Goal: Information Seeking & Learning: Learn about a topic

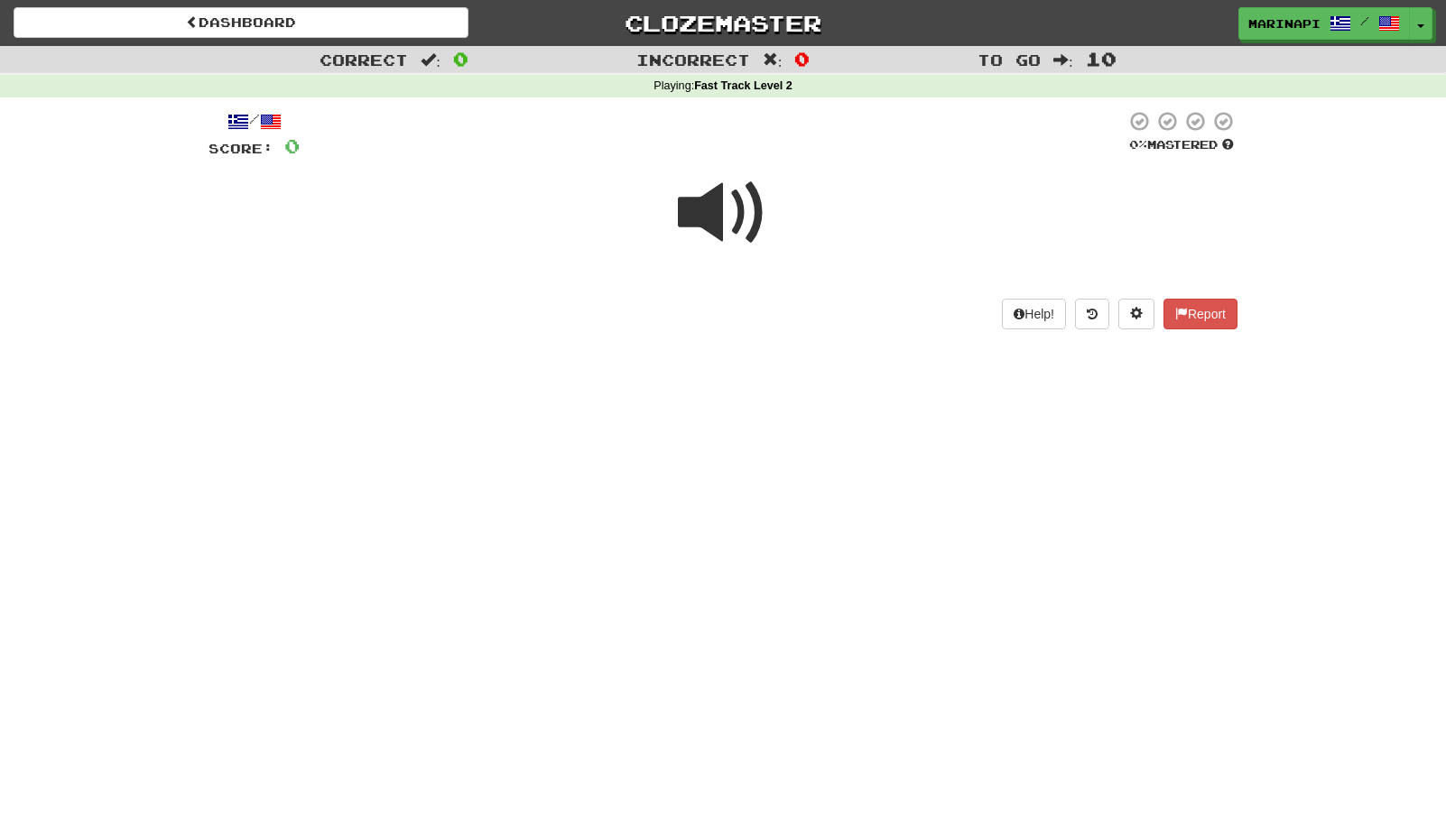
scroll to position [15, 0]
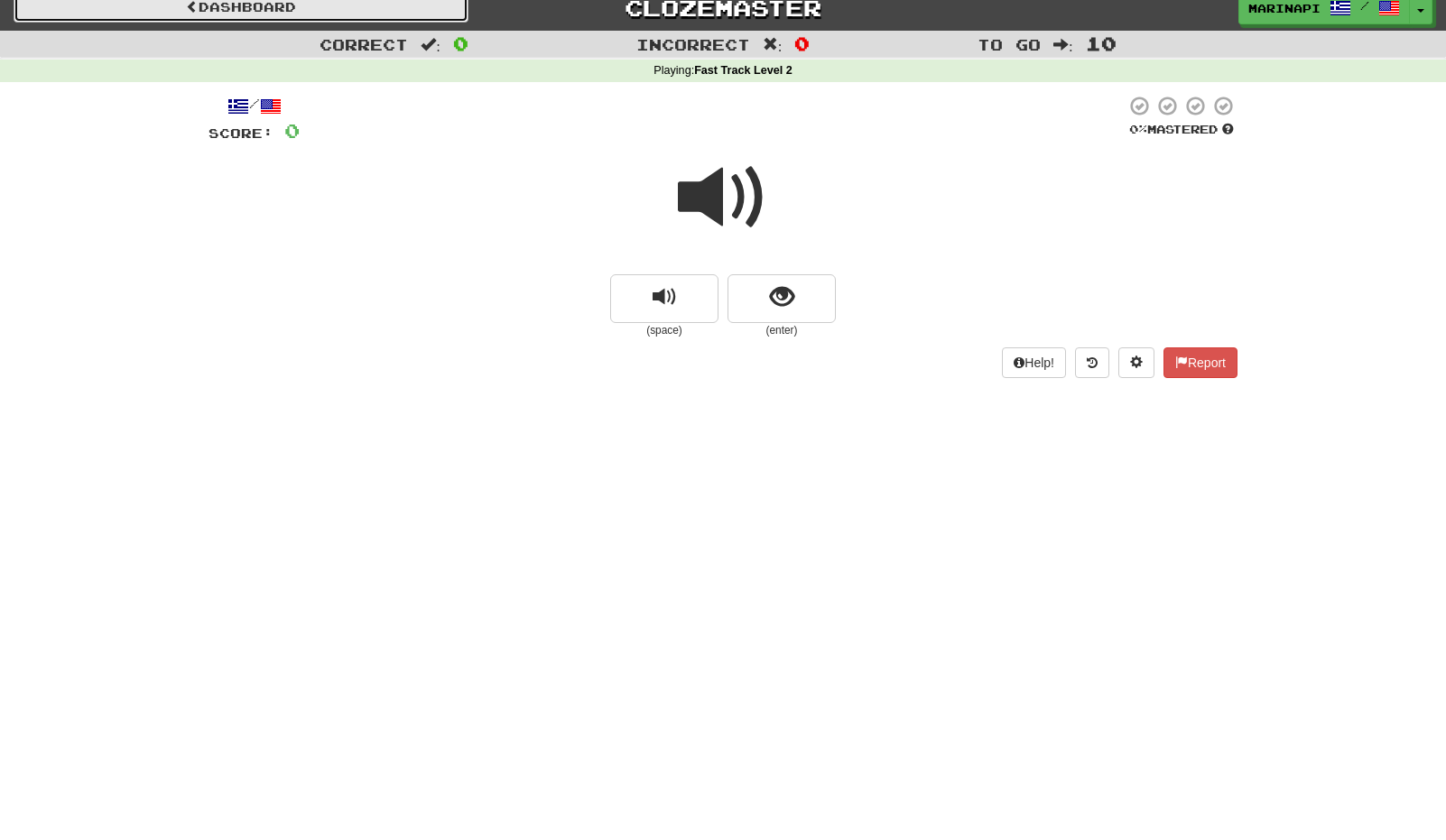
click at [314, 9] on link "Dashboard" at bounding box center [241, 7] width 455 height 31
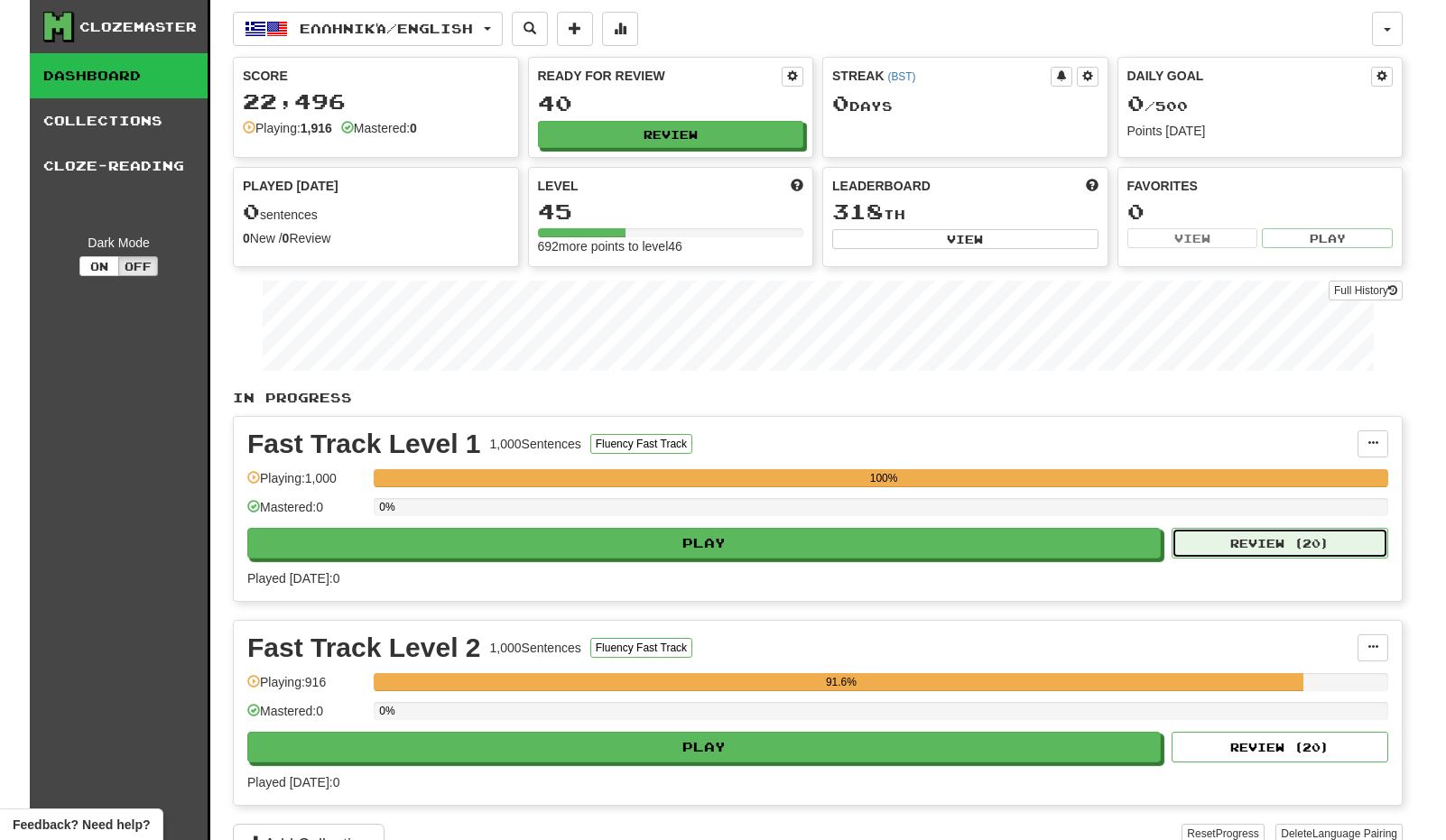
click at [1199, 548] on button "Review ( 20 )" at bounding box center [1280, 543] width 217 height 31
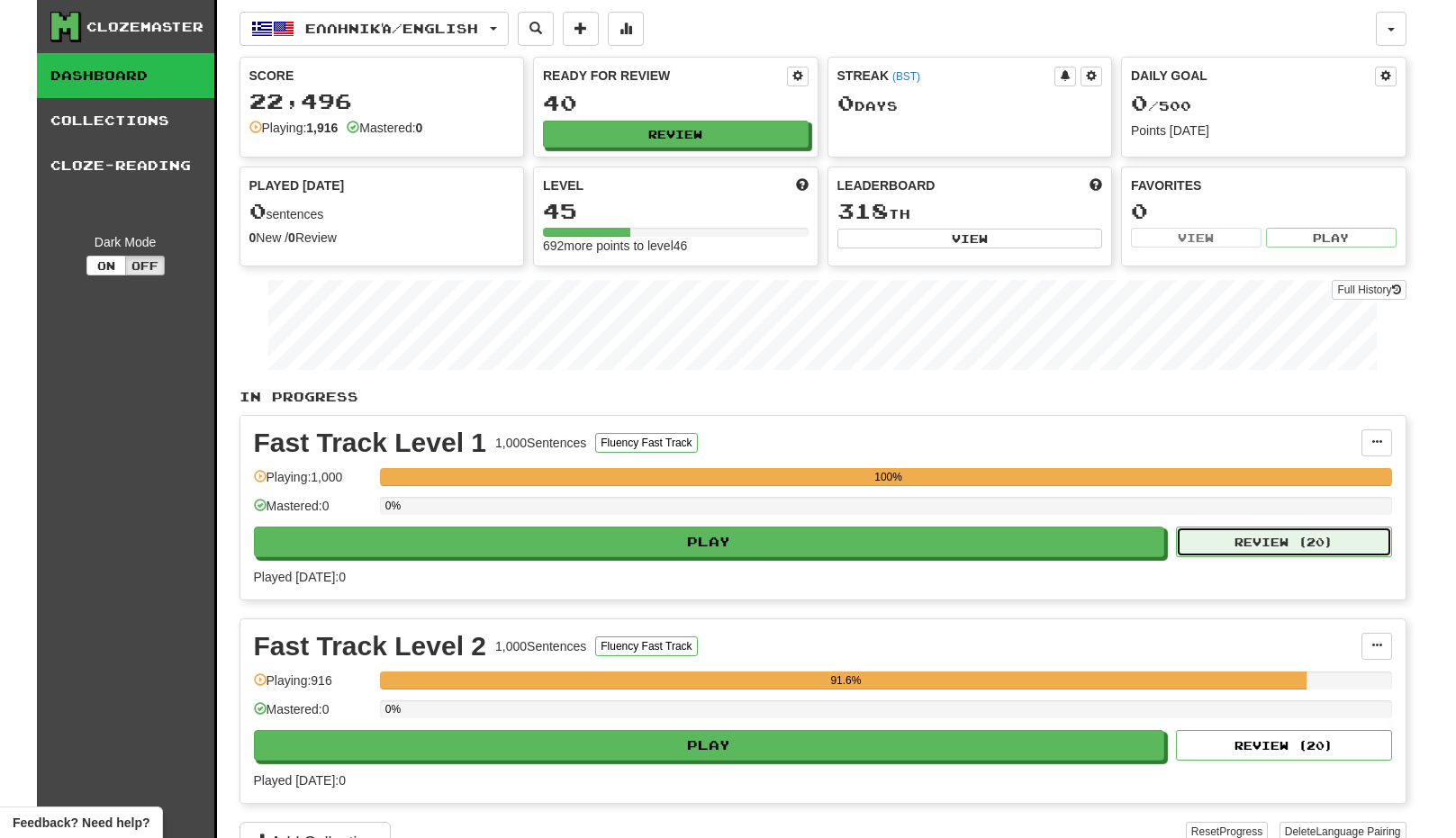
select select "**"
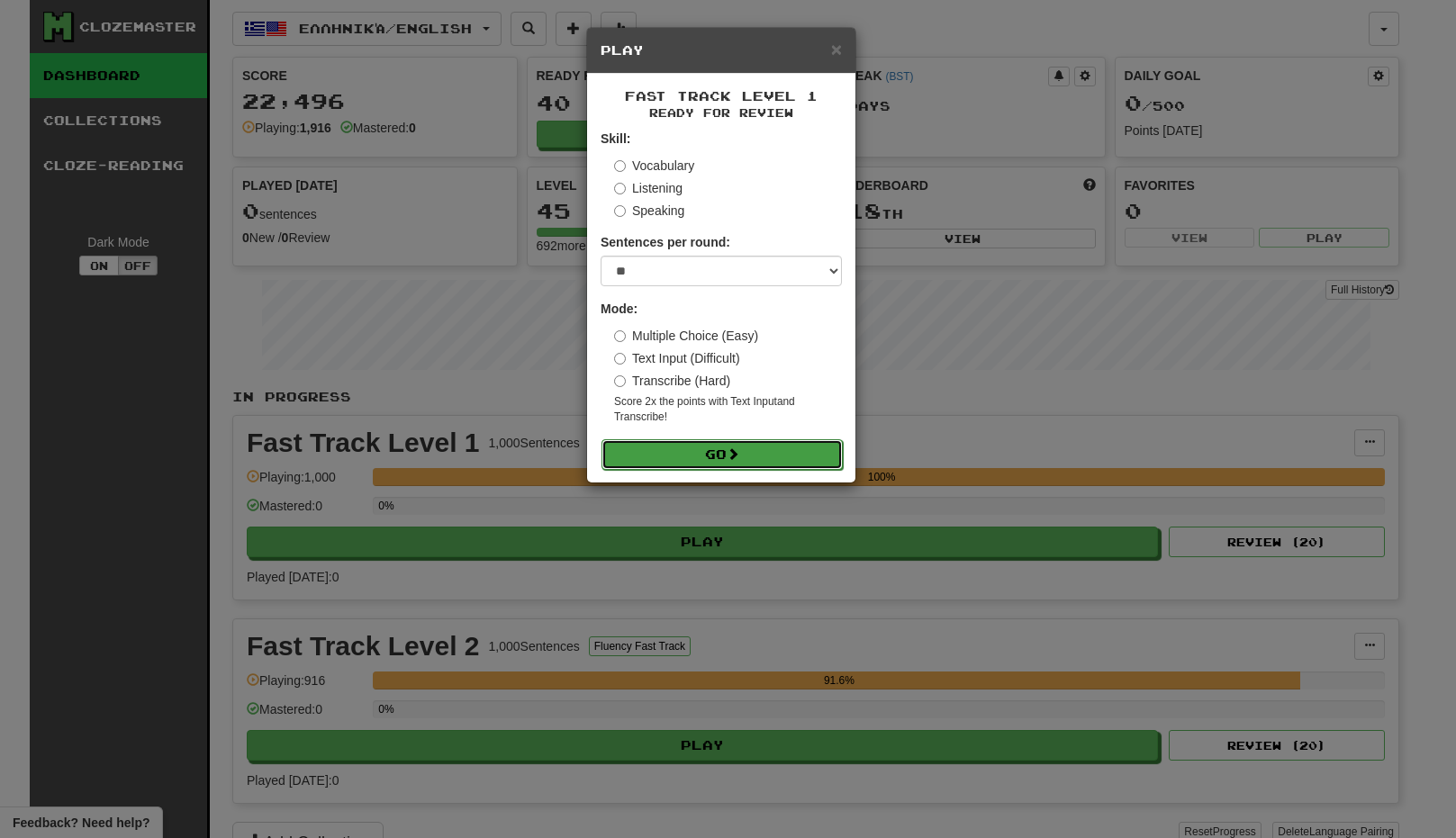
click at [723, 465] on button "Go" at bounding box center [722, 455] width 242 height 31
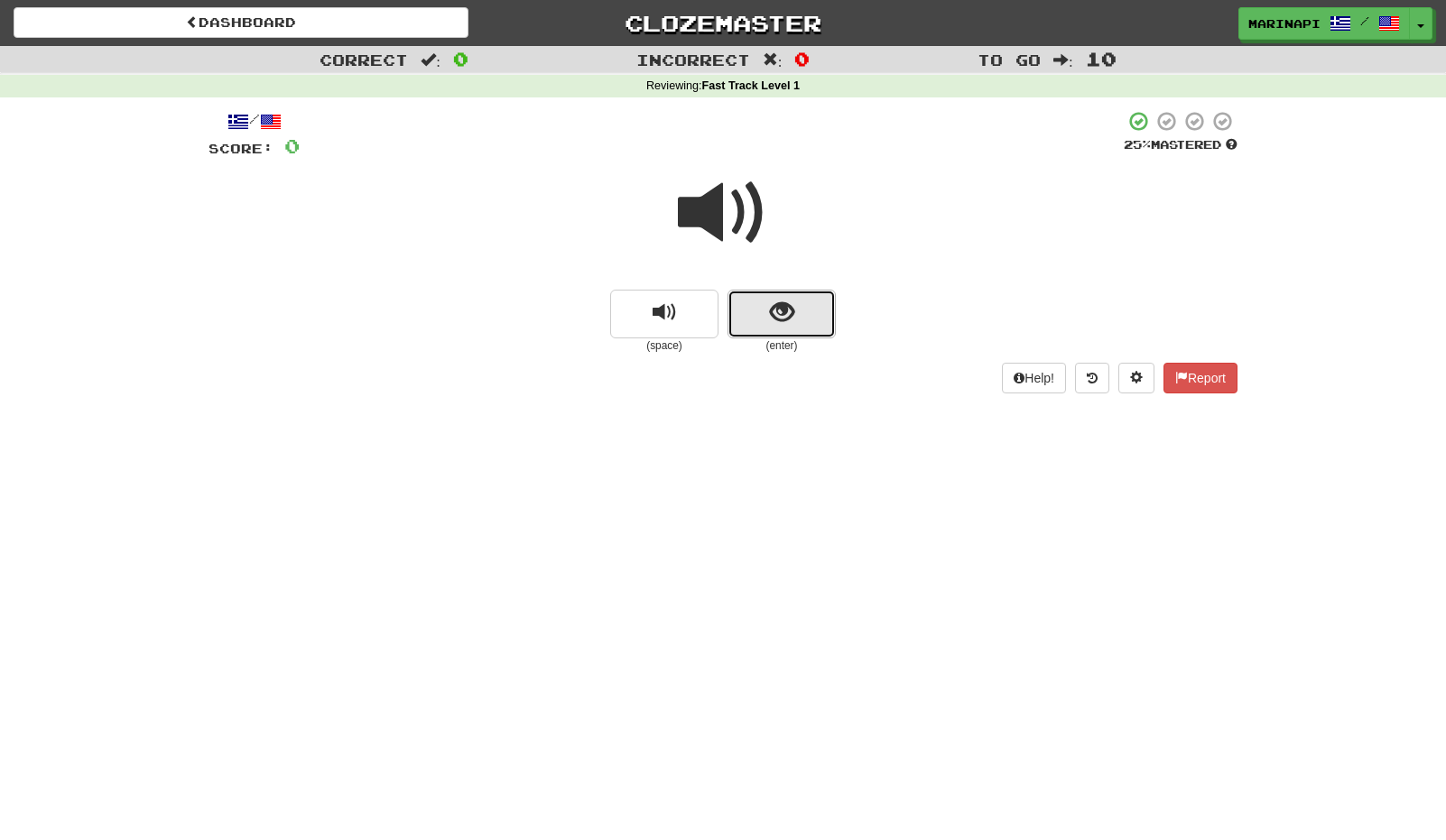
click at [775, 329] on button "show sentence" at bounding box center [782, 314] width 108 height 49
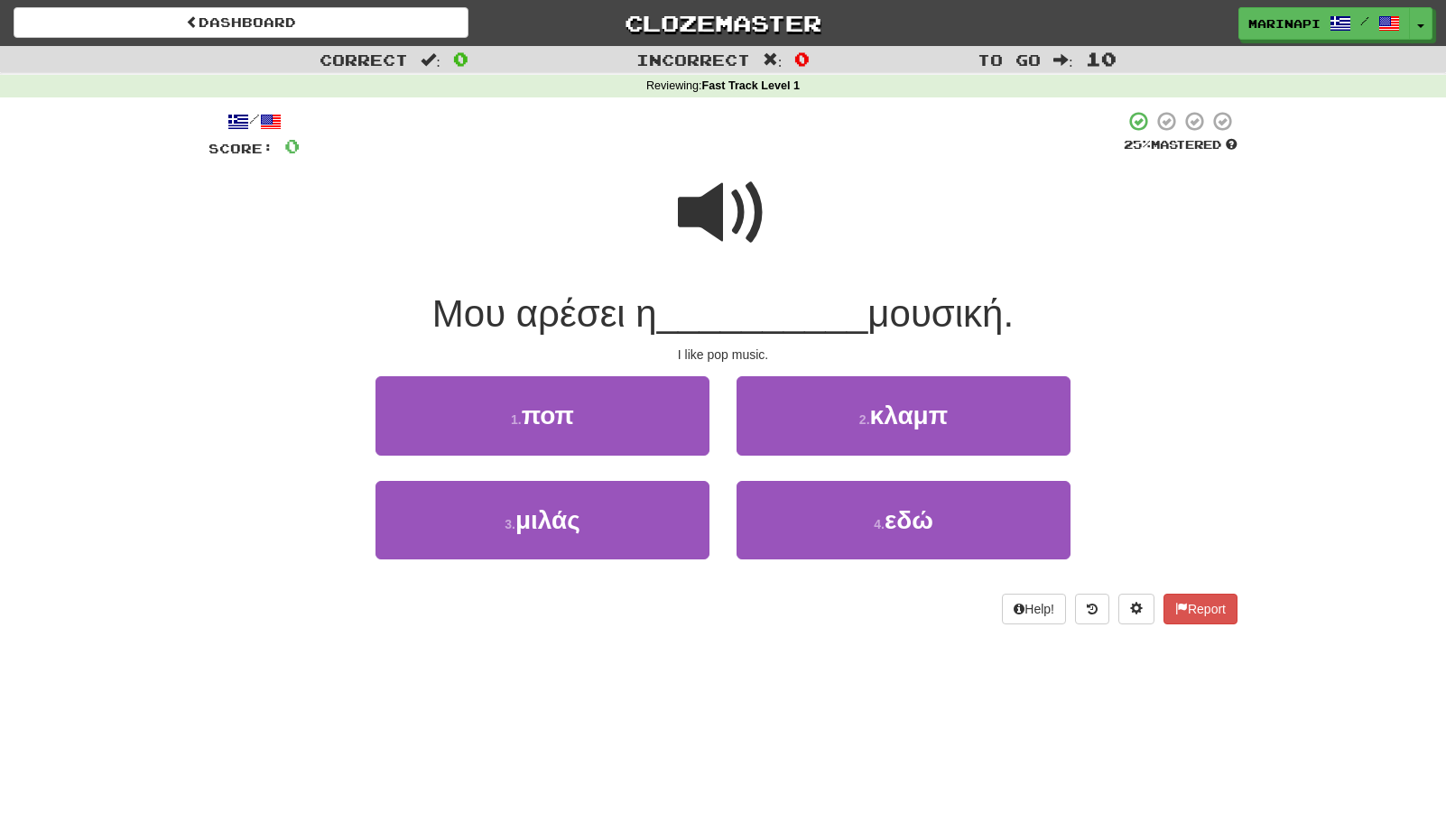
click at [746, 216] on span at bounding box center [723, 212] width 90 height 90
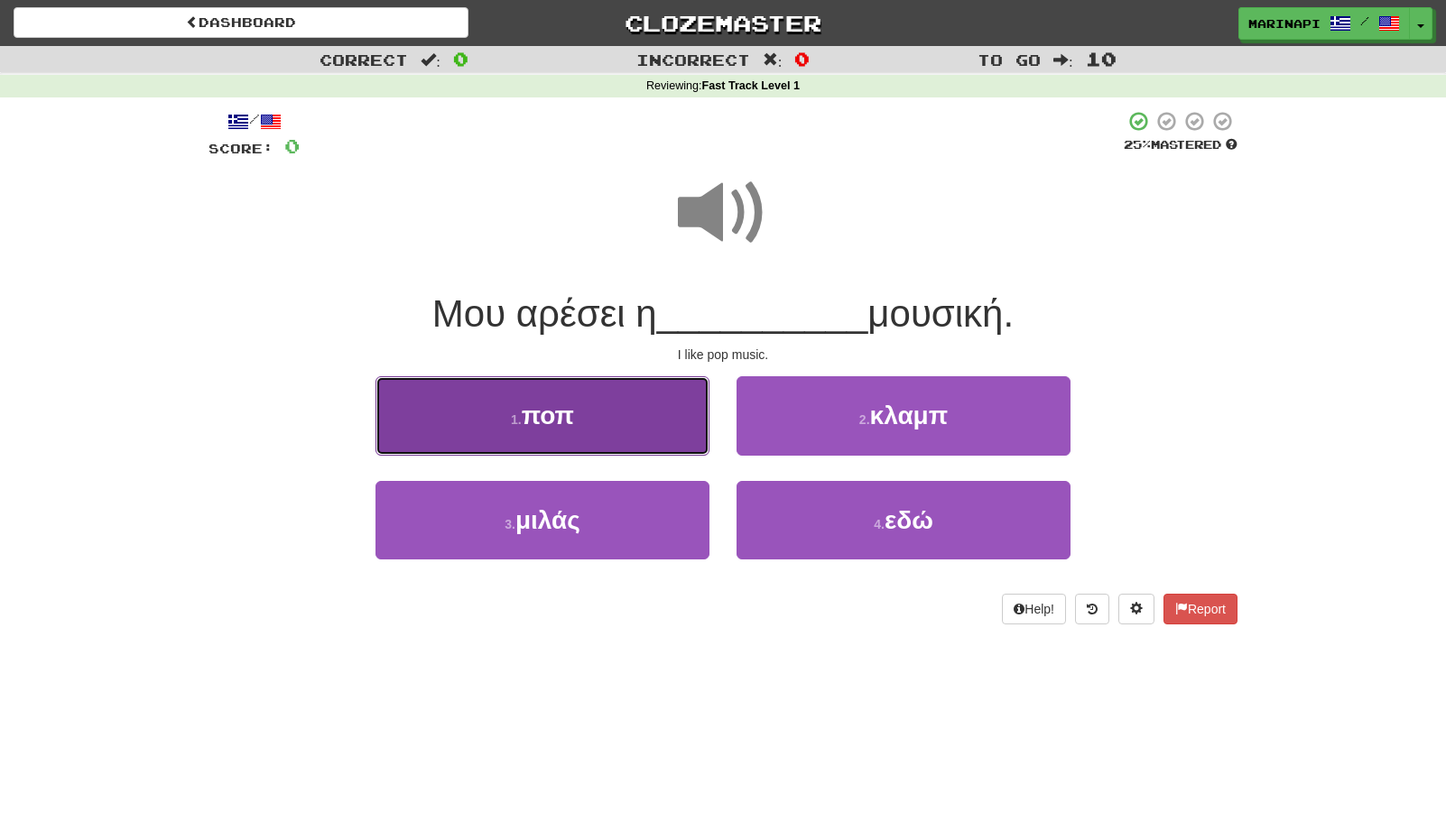
click at [648, 401] on button "1 . ποπ" at bounding box center [542, 415] width 334 height 78
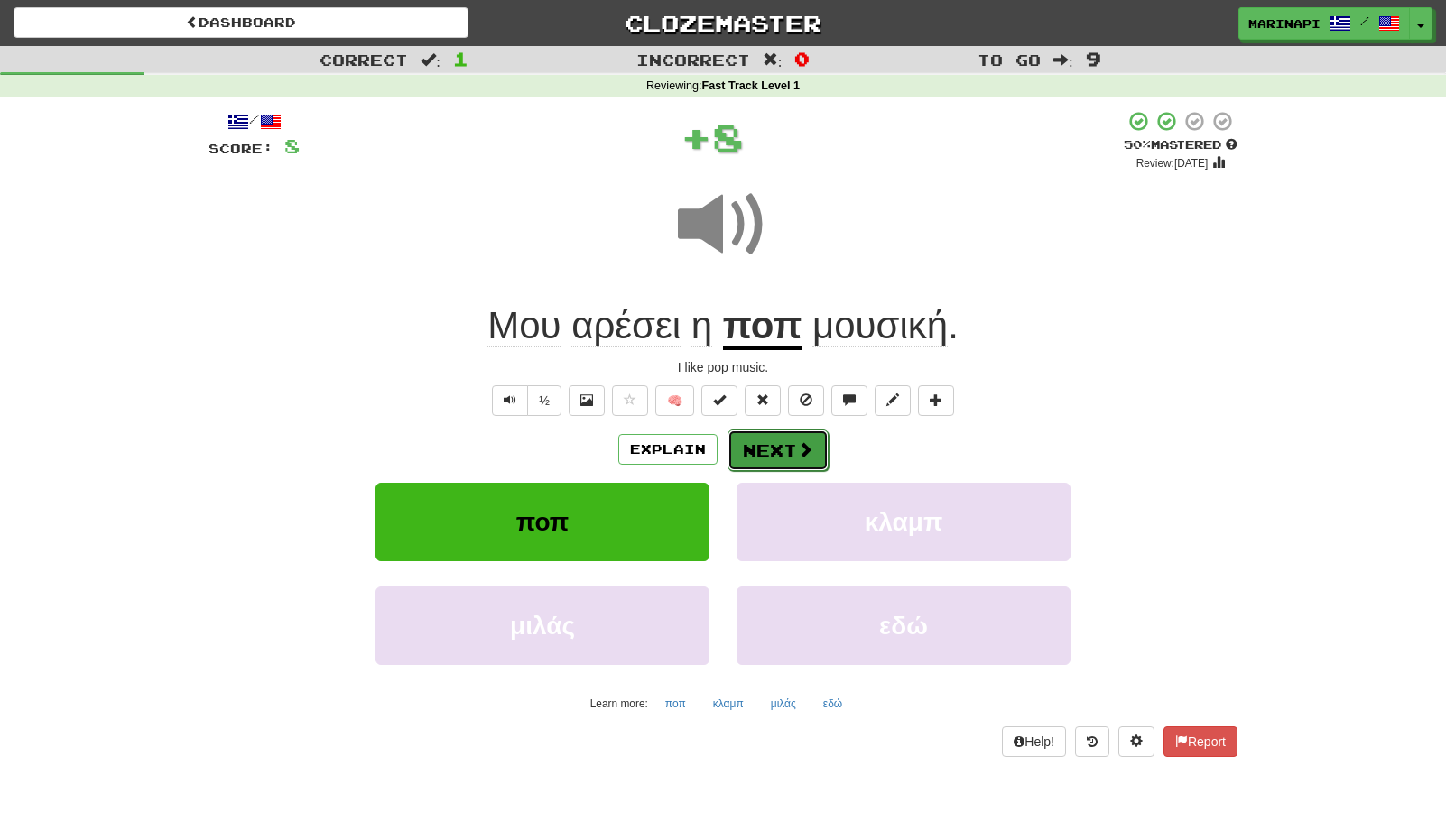
click at [787, 454] on button "Next" at bounding box center [779, 451] width 101 height 42
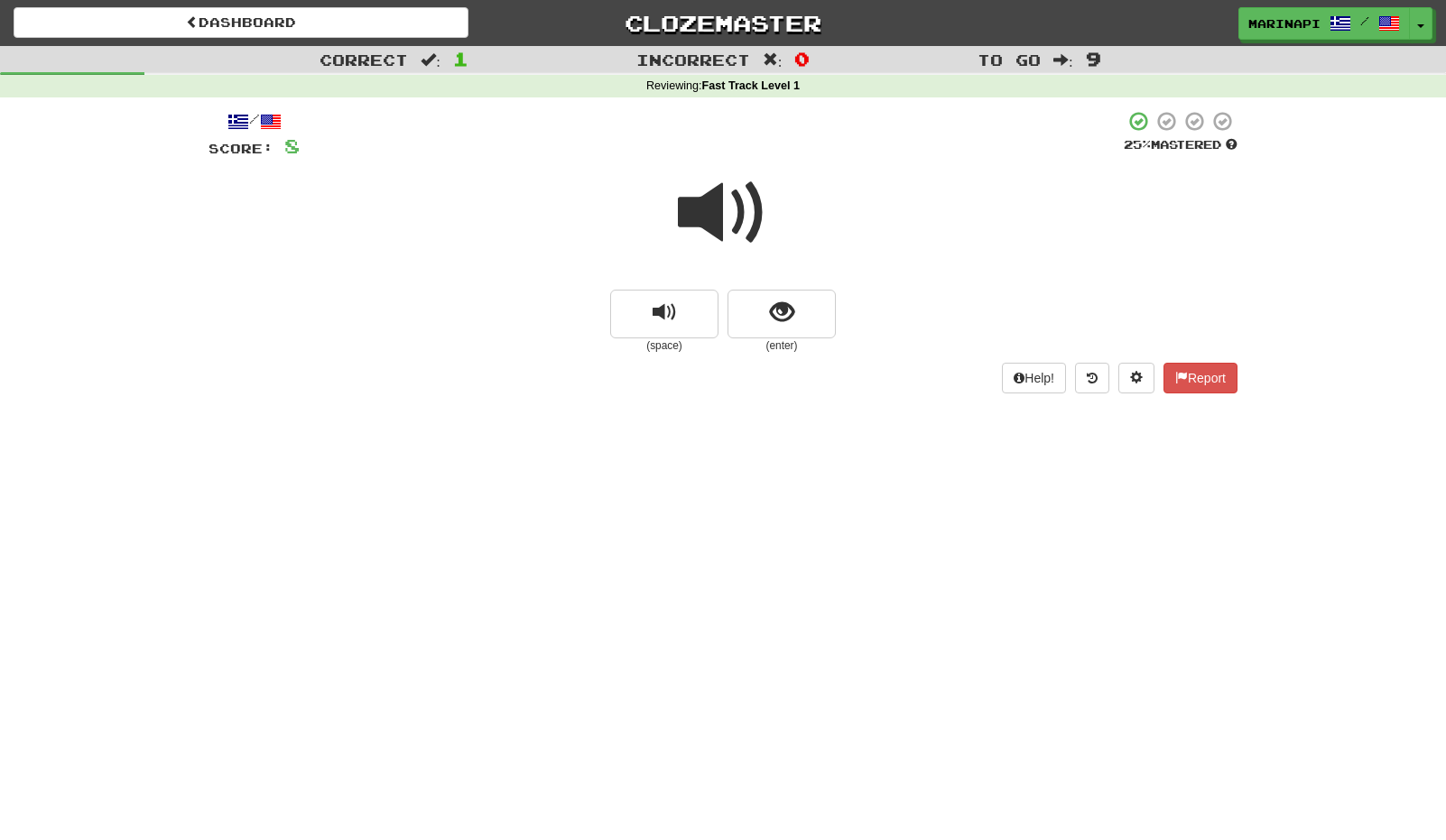
click at [741, 225] on span at bounding box center [723, 212] width 90 height 90
click at [750, 237] on span at bounding box center [723, 212] width 90 height 90
click at [720, 248] on span at bounding box center [723, 212] width 90 height 90
click at [771, 322] on span "show sentence" at bounding box center [782, 313] width 25 height 25
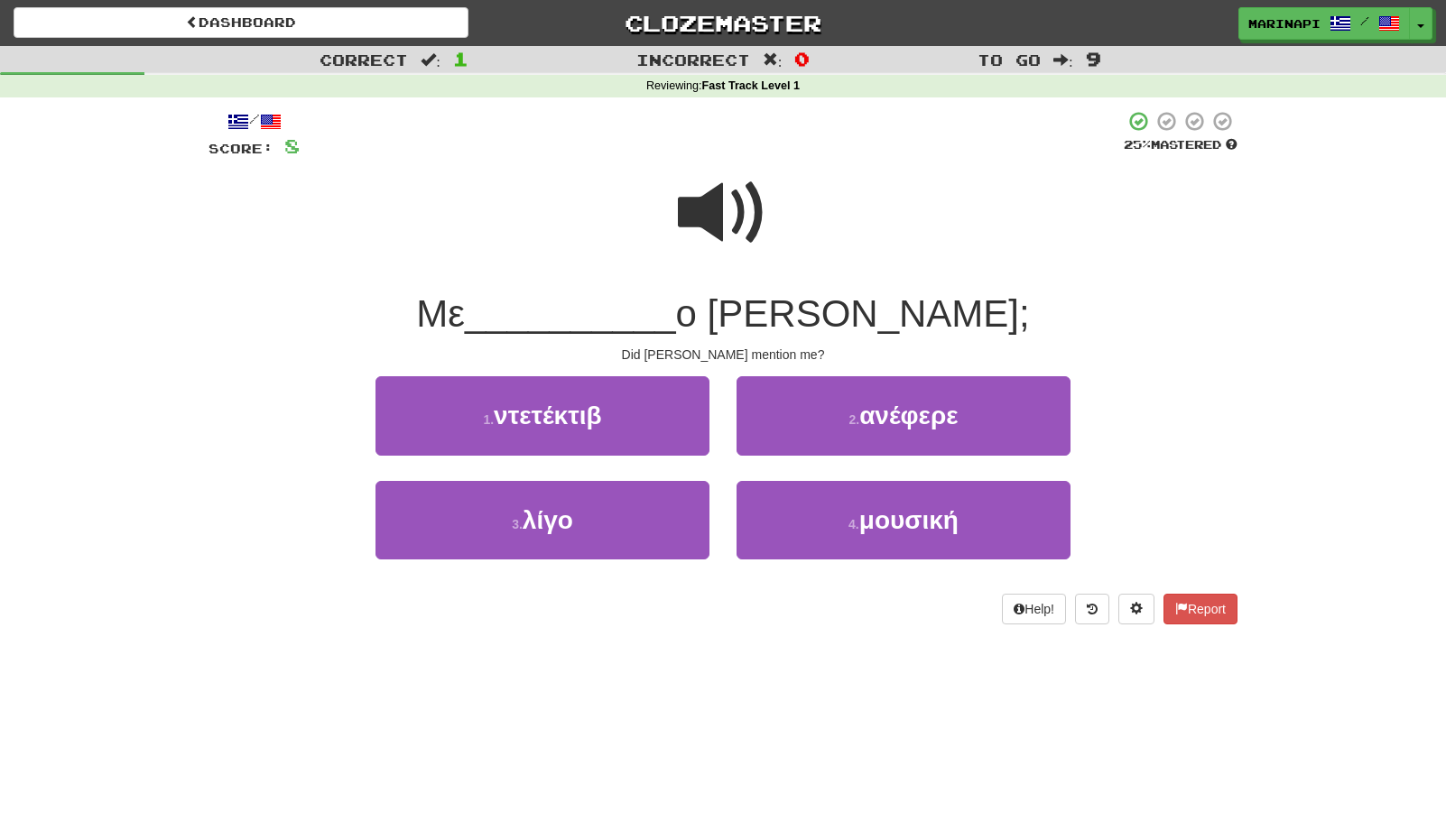
click at [743, 231] on span at bounding box center [723, 212] width 90 height 90
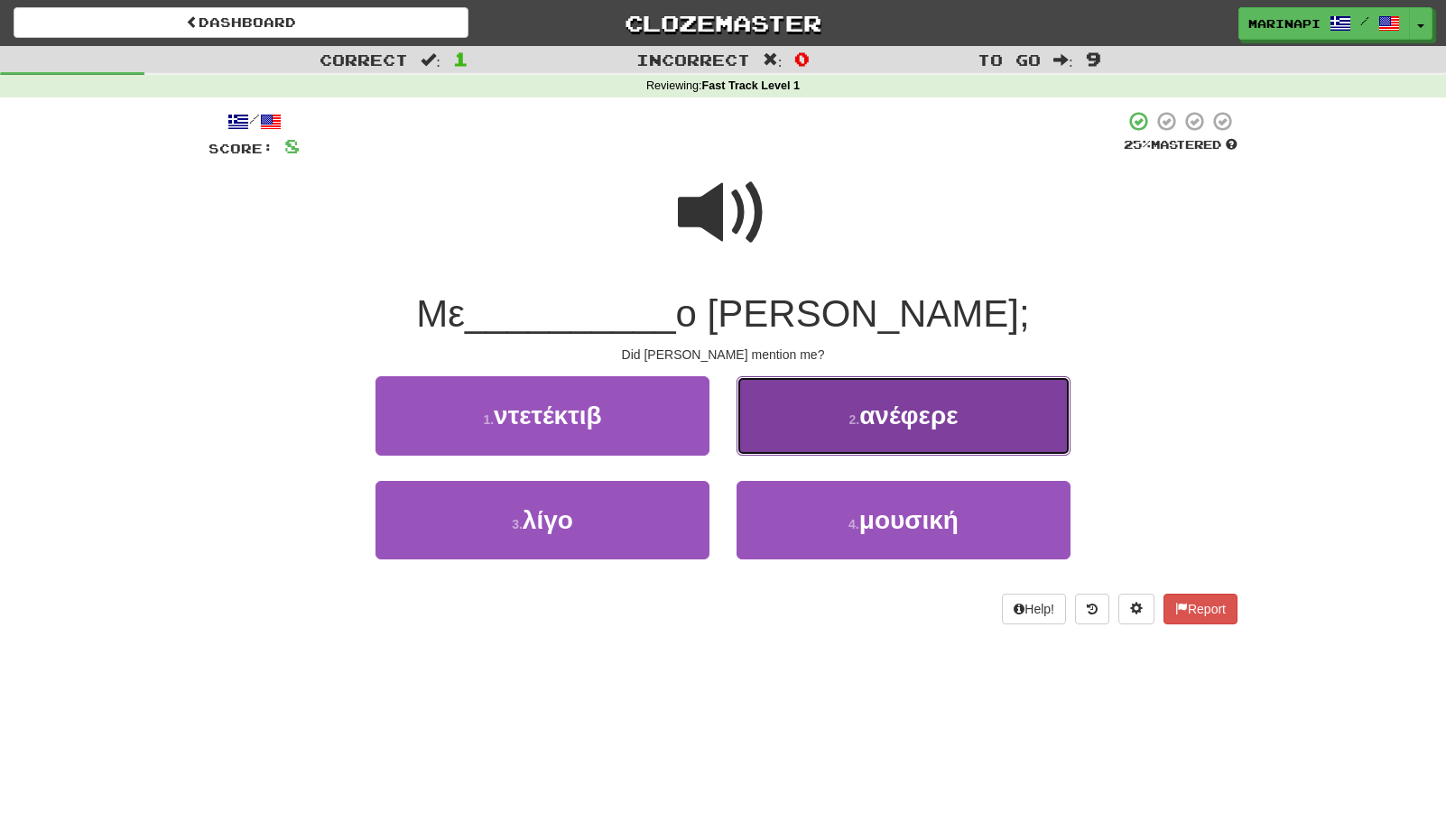
click at [806, 423] on button "2 . ανέφερε" at bounding box center [904, 415] width 334 height 78
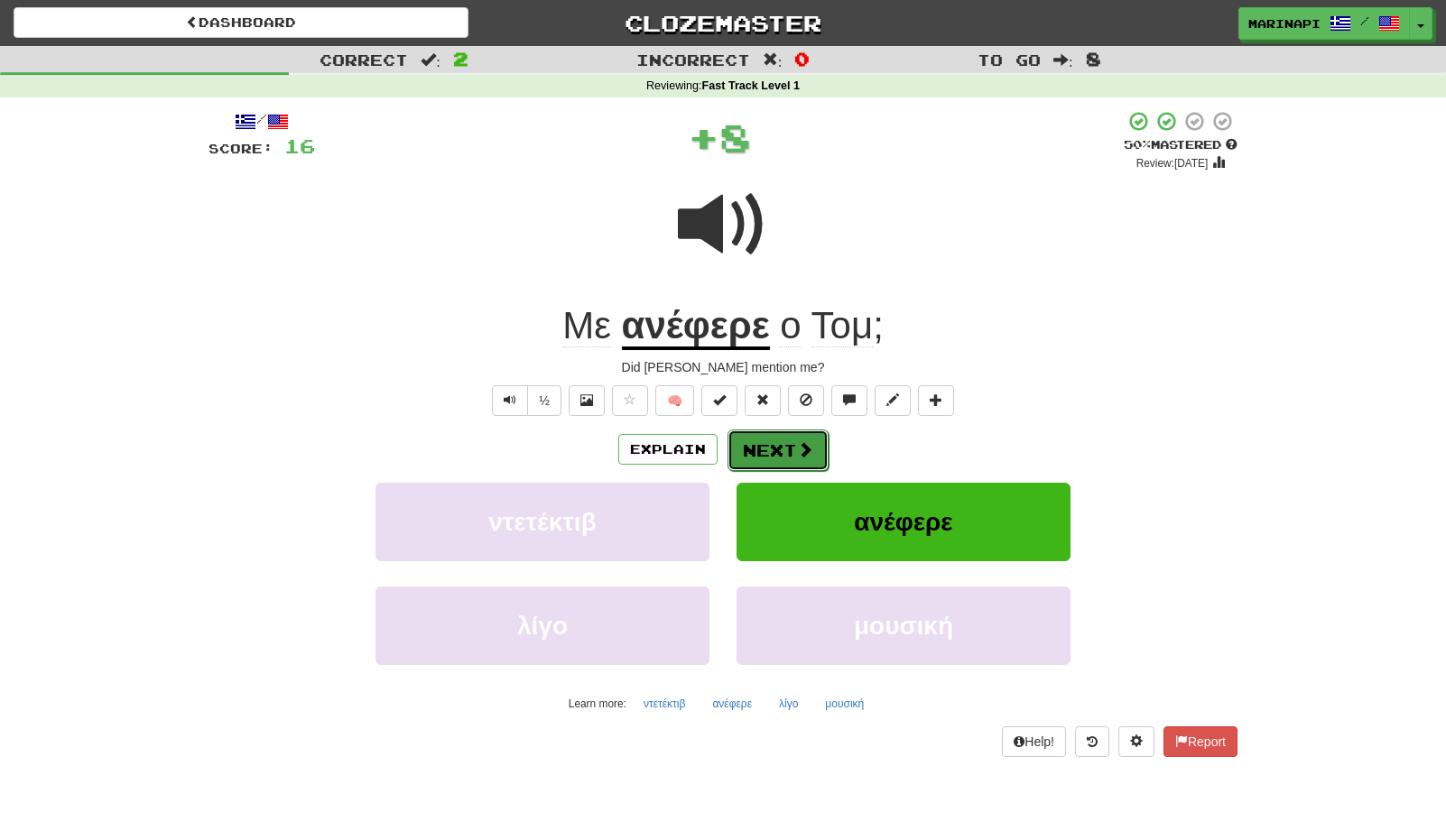
click at [793, 450] on button "Next" at bounding box center [779, 451] width 101 height 42
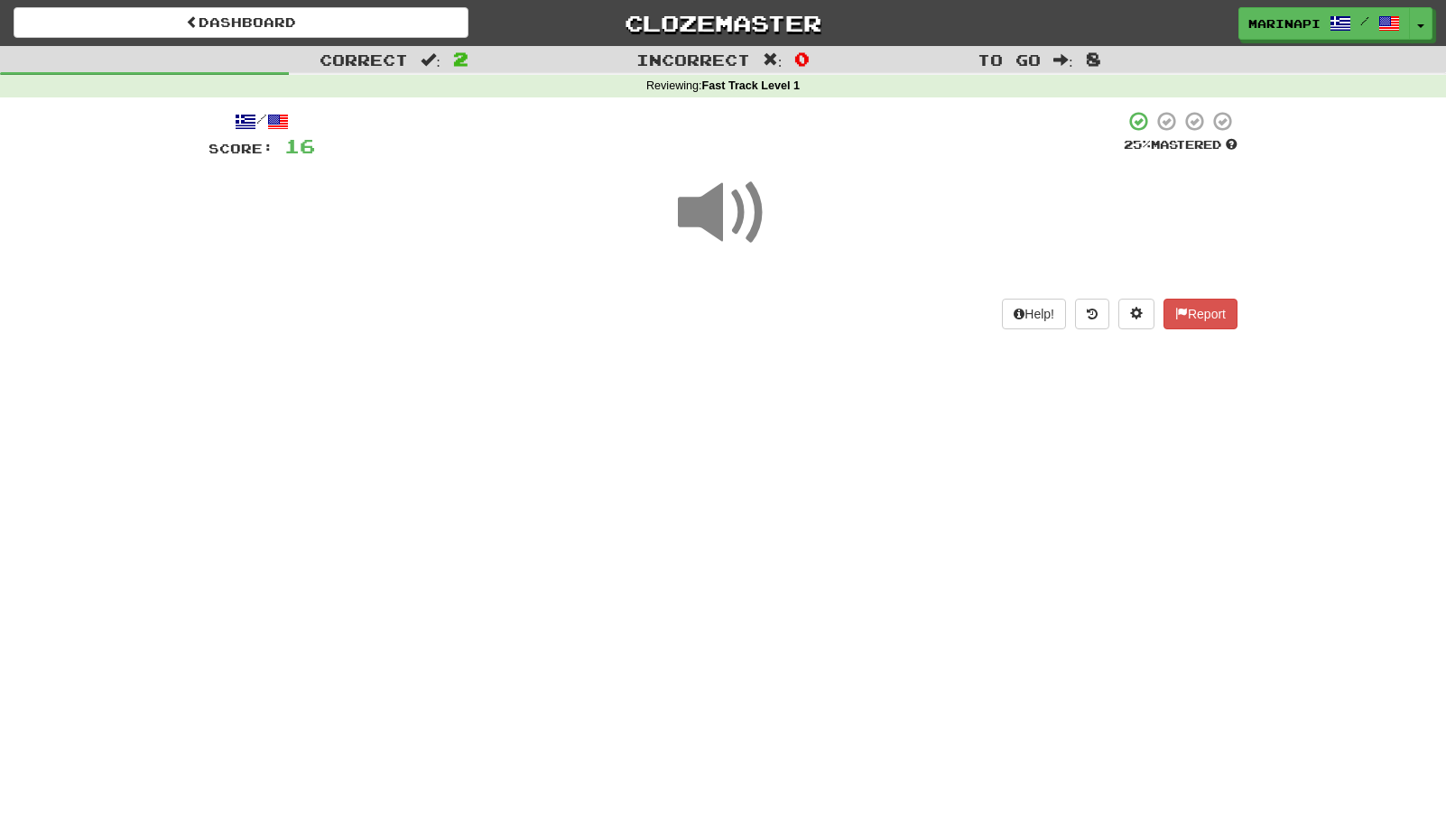
click at [738, 228] on span at bounding box center [723, 212] width 90 height 90
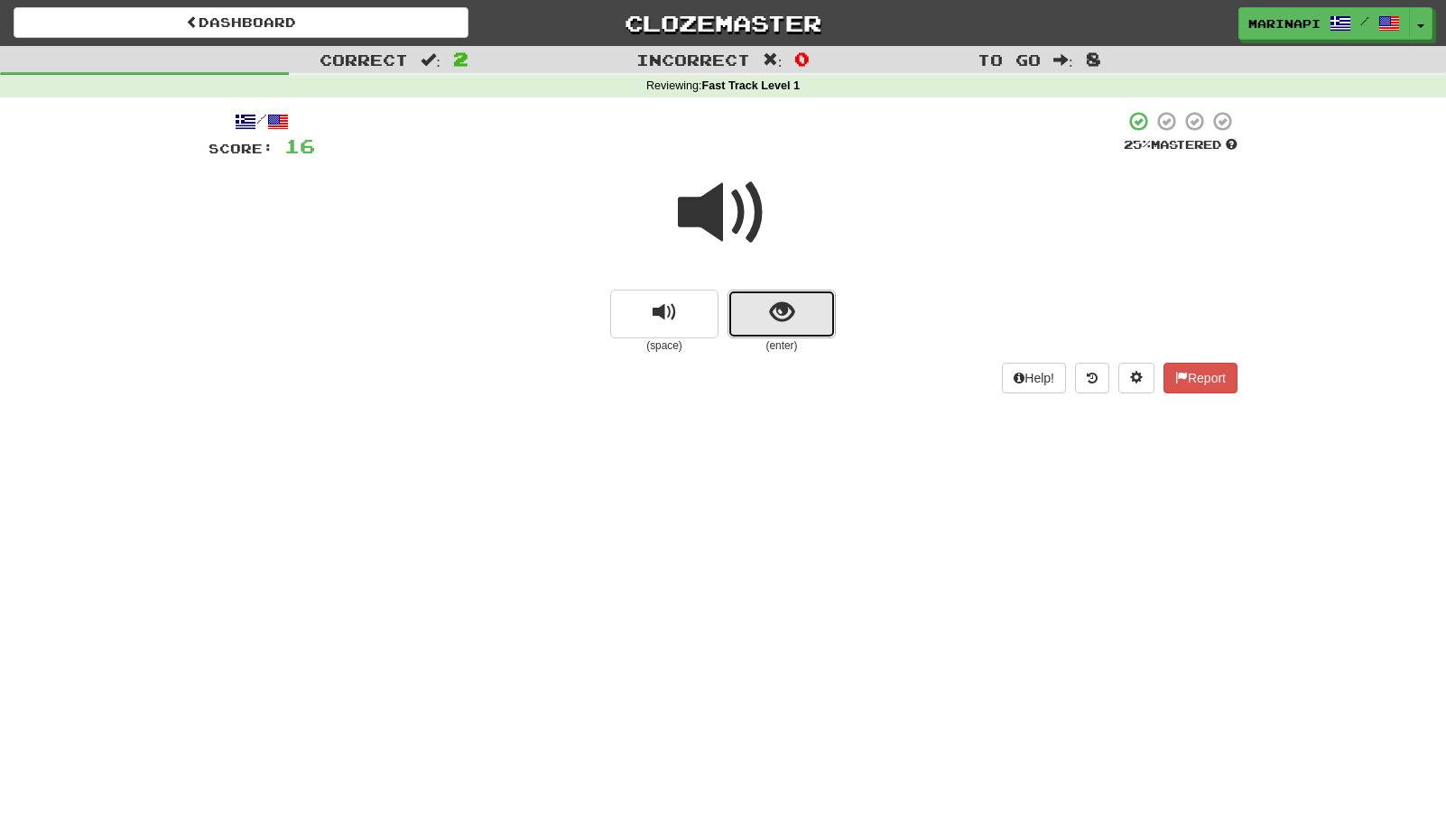
click at [781, 328] on button "show sentence" at bounding box center [782, 314] width 108 height 49
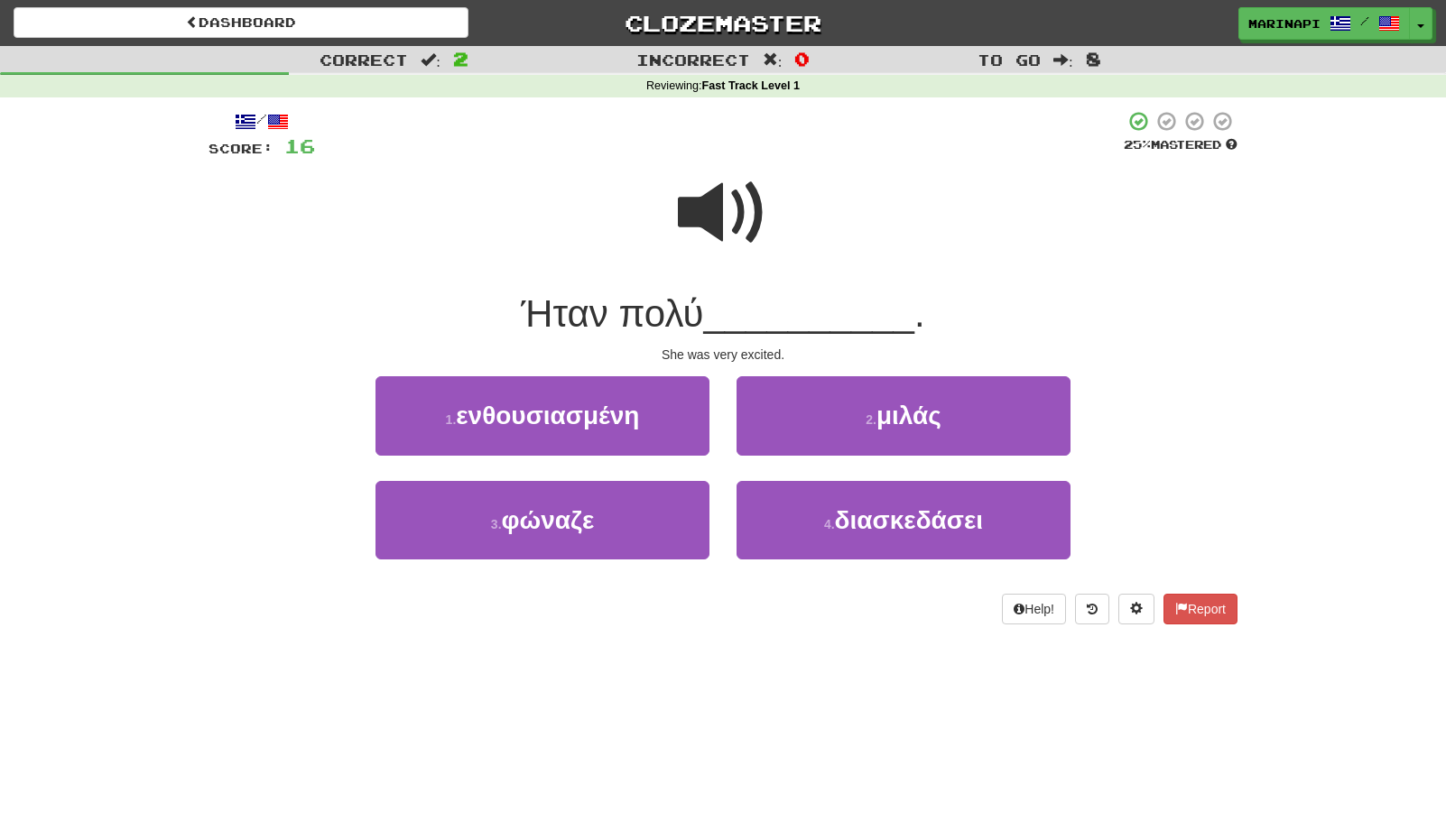
click at [731, 220] on span at bounding box center [723, 212] width 90 height 90
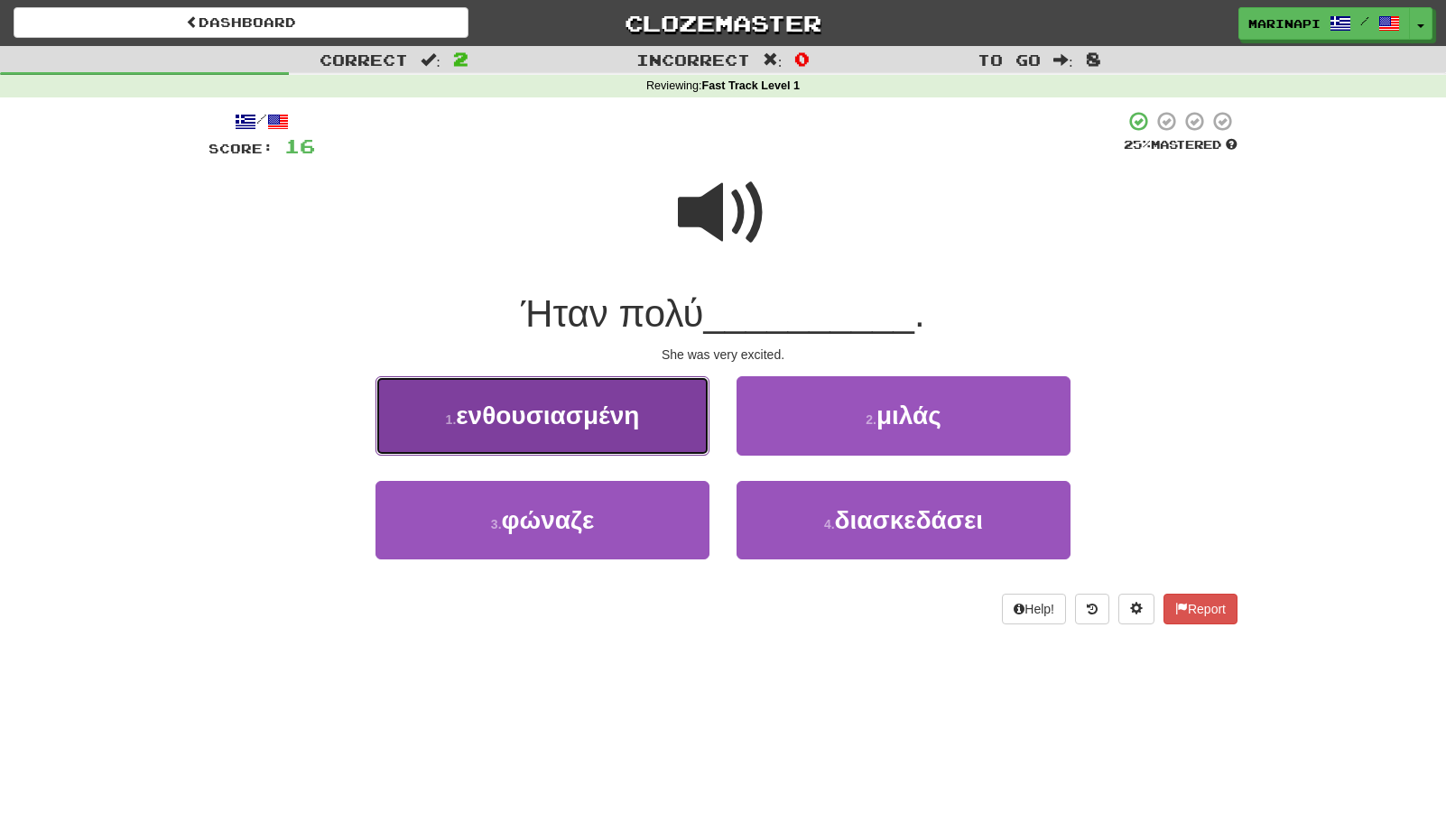
click at [632, 444] on button "1 . ενθουσιασμένη" at bounding box center [542, 415] width 334 height 78
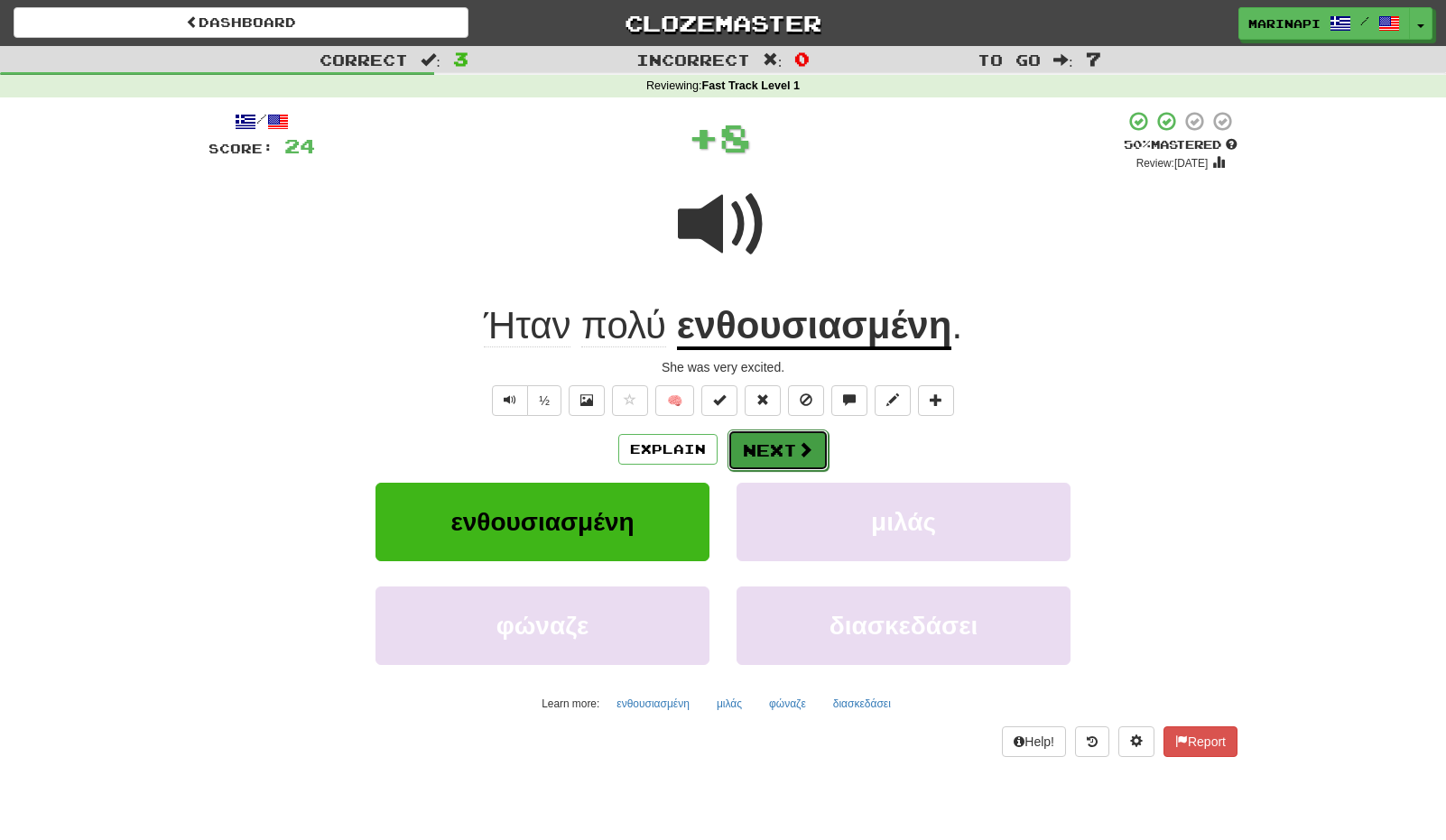
click at [757, 457] on button "Next" at bounding box center [779, 451] width 101 height 42
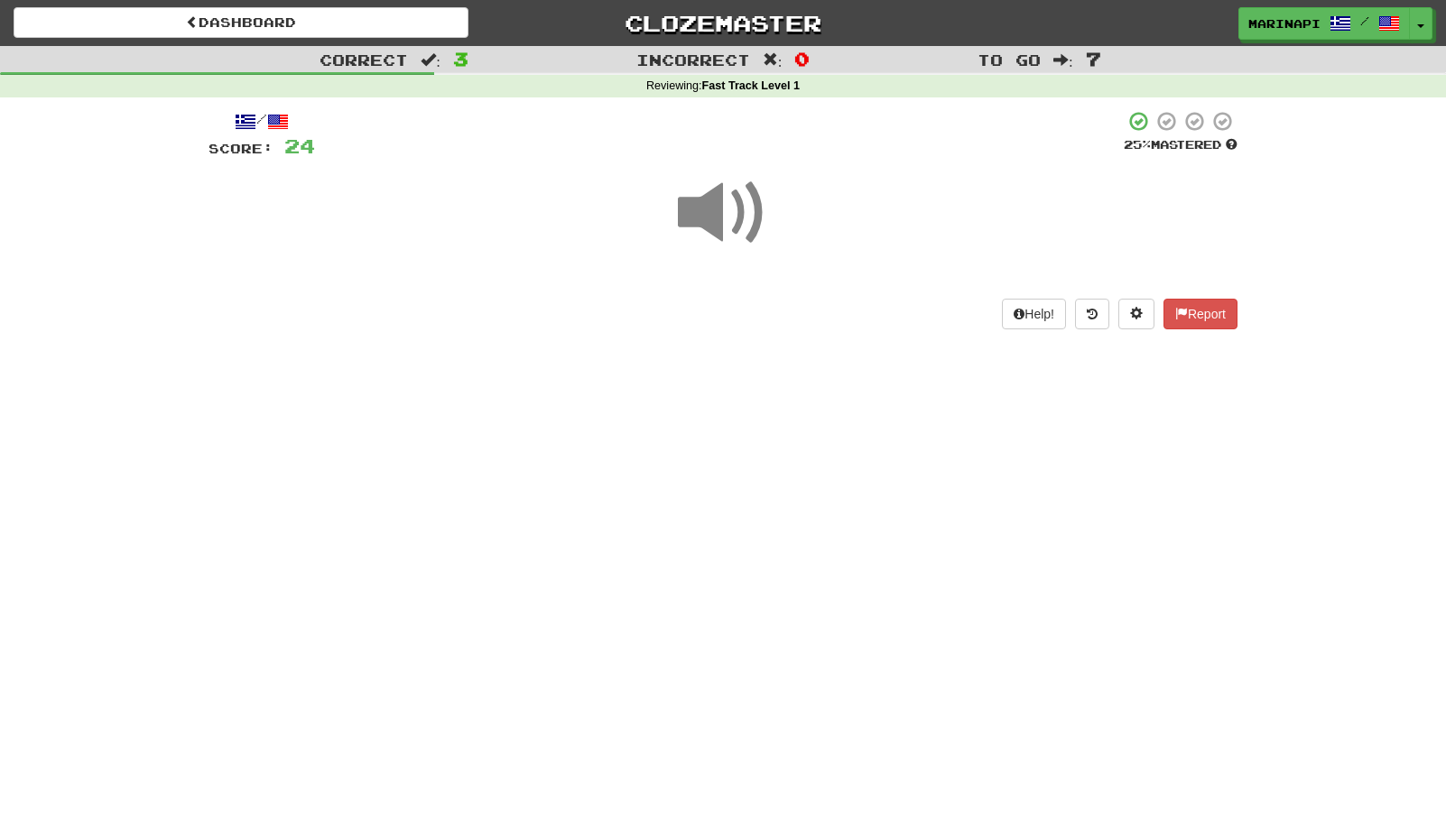
click at [734, 205] on span at bounding box center [723, 212] width 90 height 90
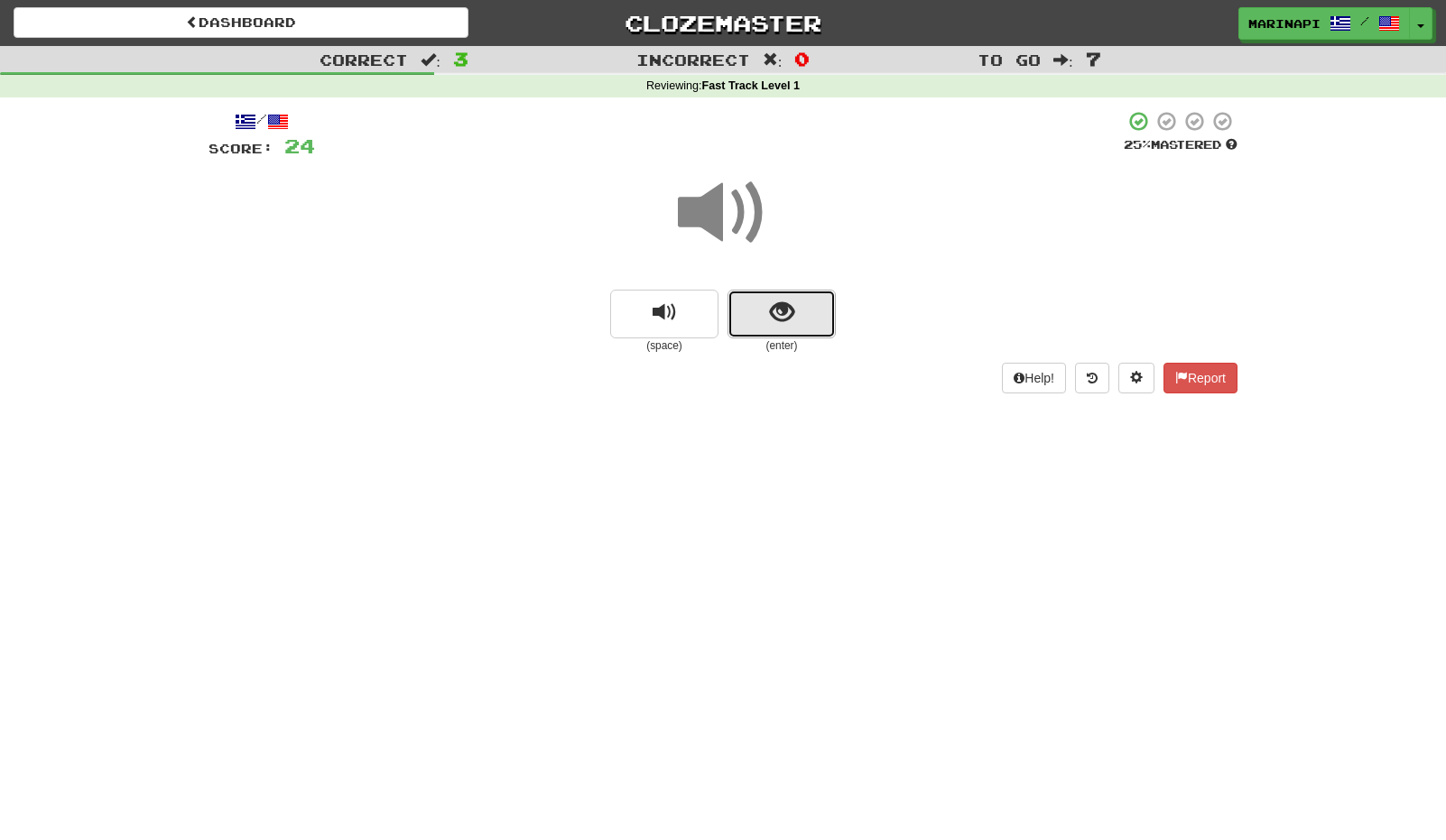
click at [767, 332] on button "show sentence" at bounding box center [782, 314] width 108 height 49
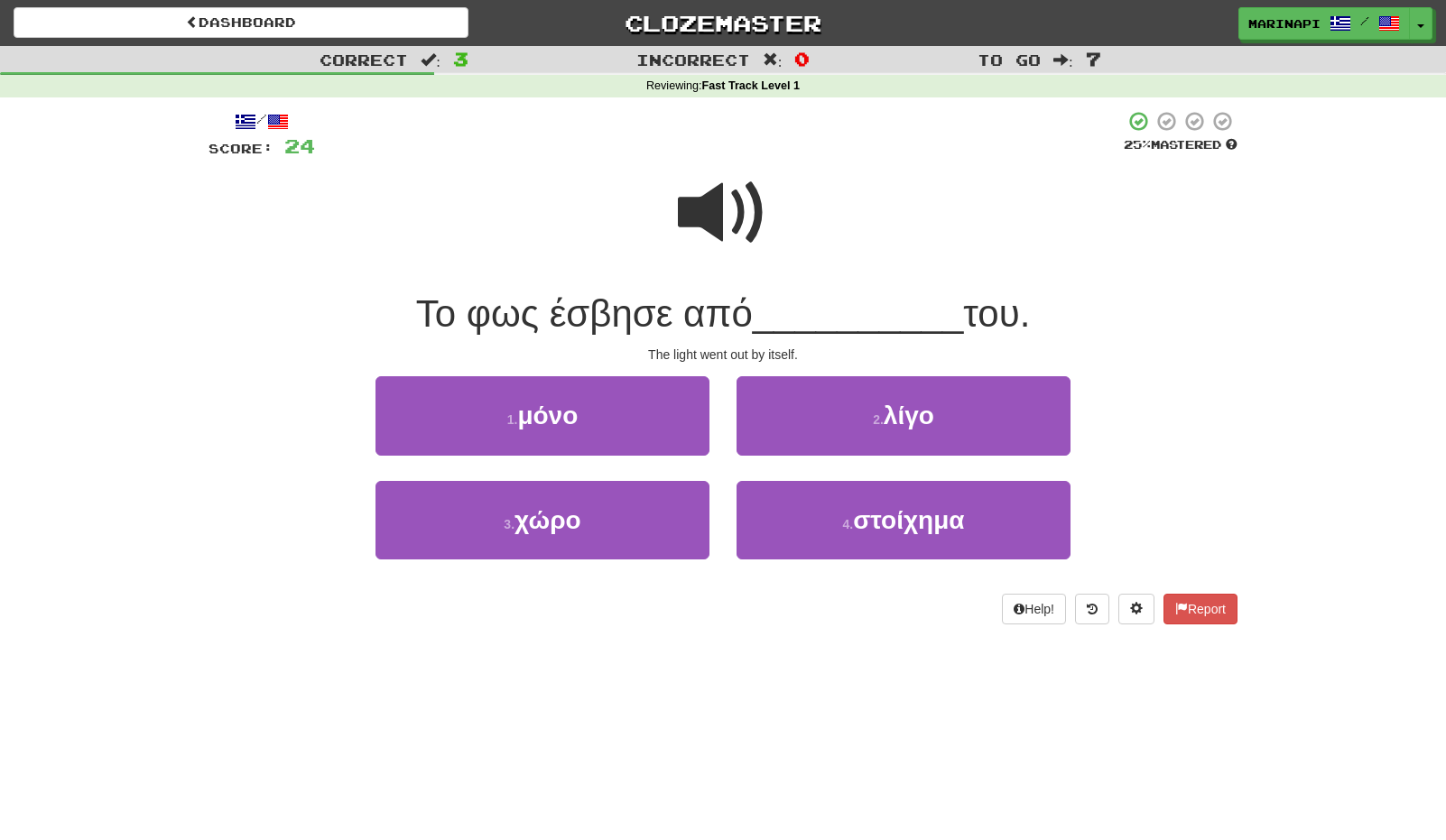
click at [732, 222] on span at bounding box center [723, 212] width 90 height 90
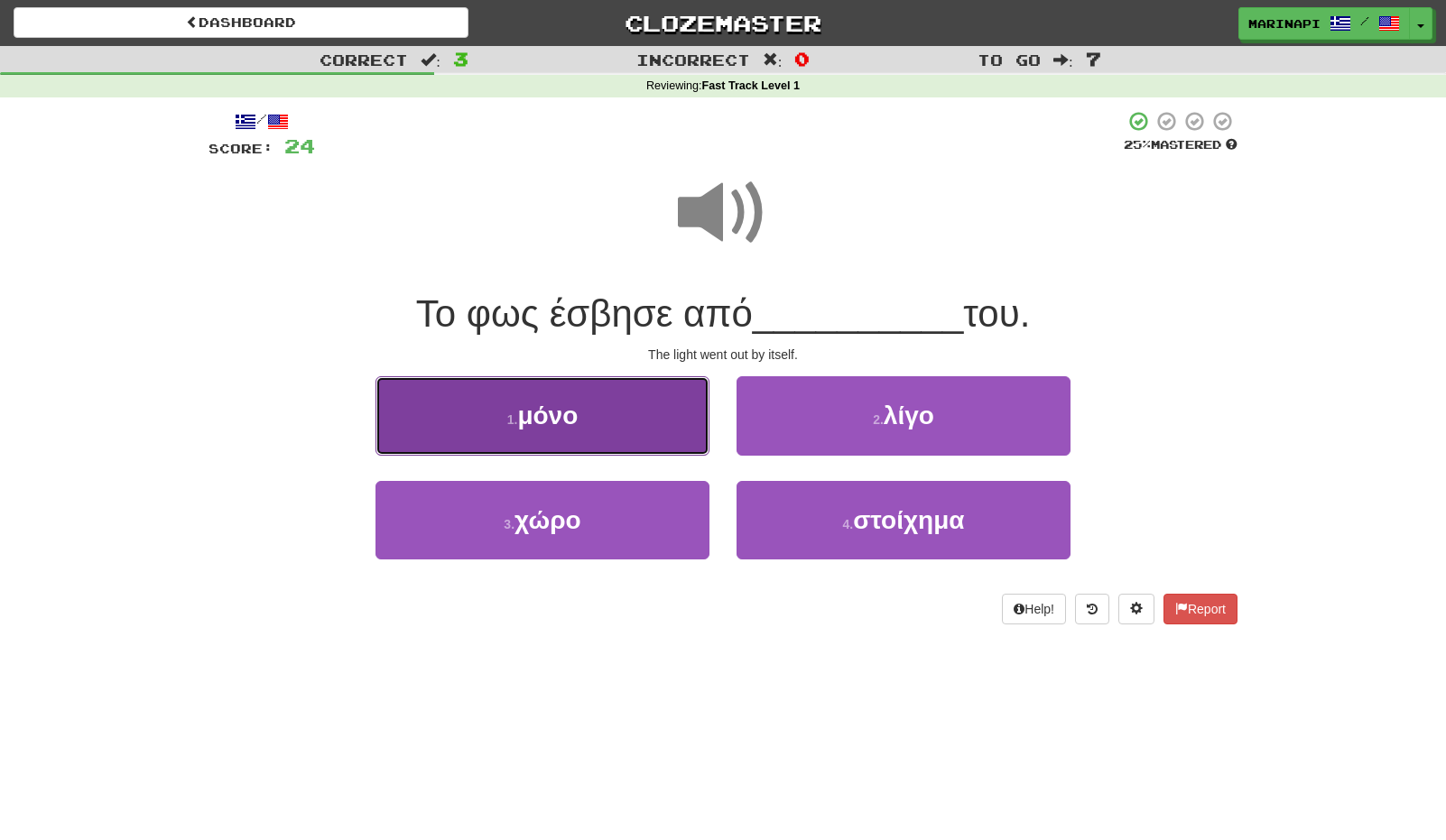
click at [667, 427] on button "1 . μόνο" at bounding box center [542, 415] width 334 height 78
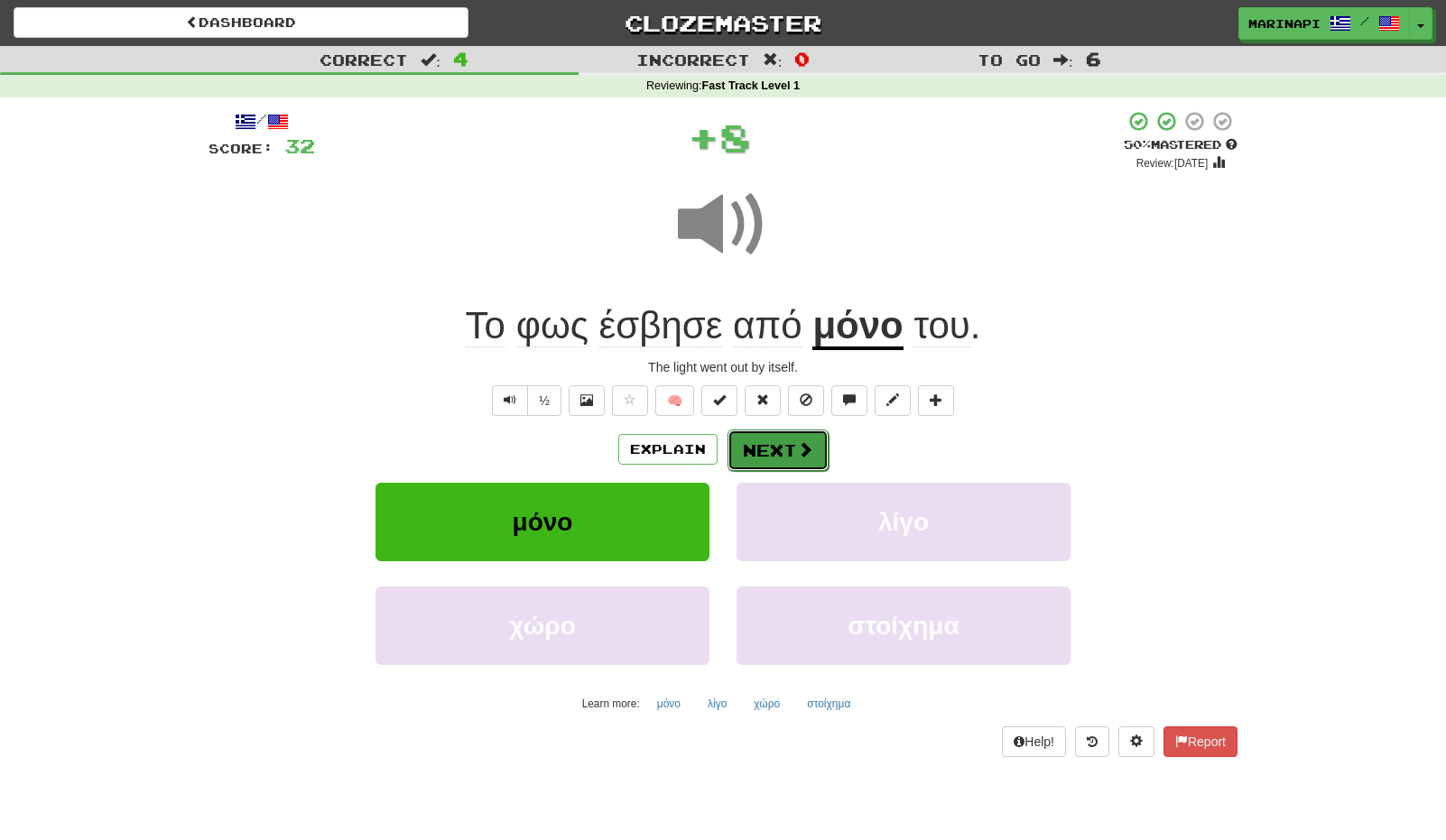
click at [759, 448] on button "Next" at bounding box center [779, 451] width 101 height 42
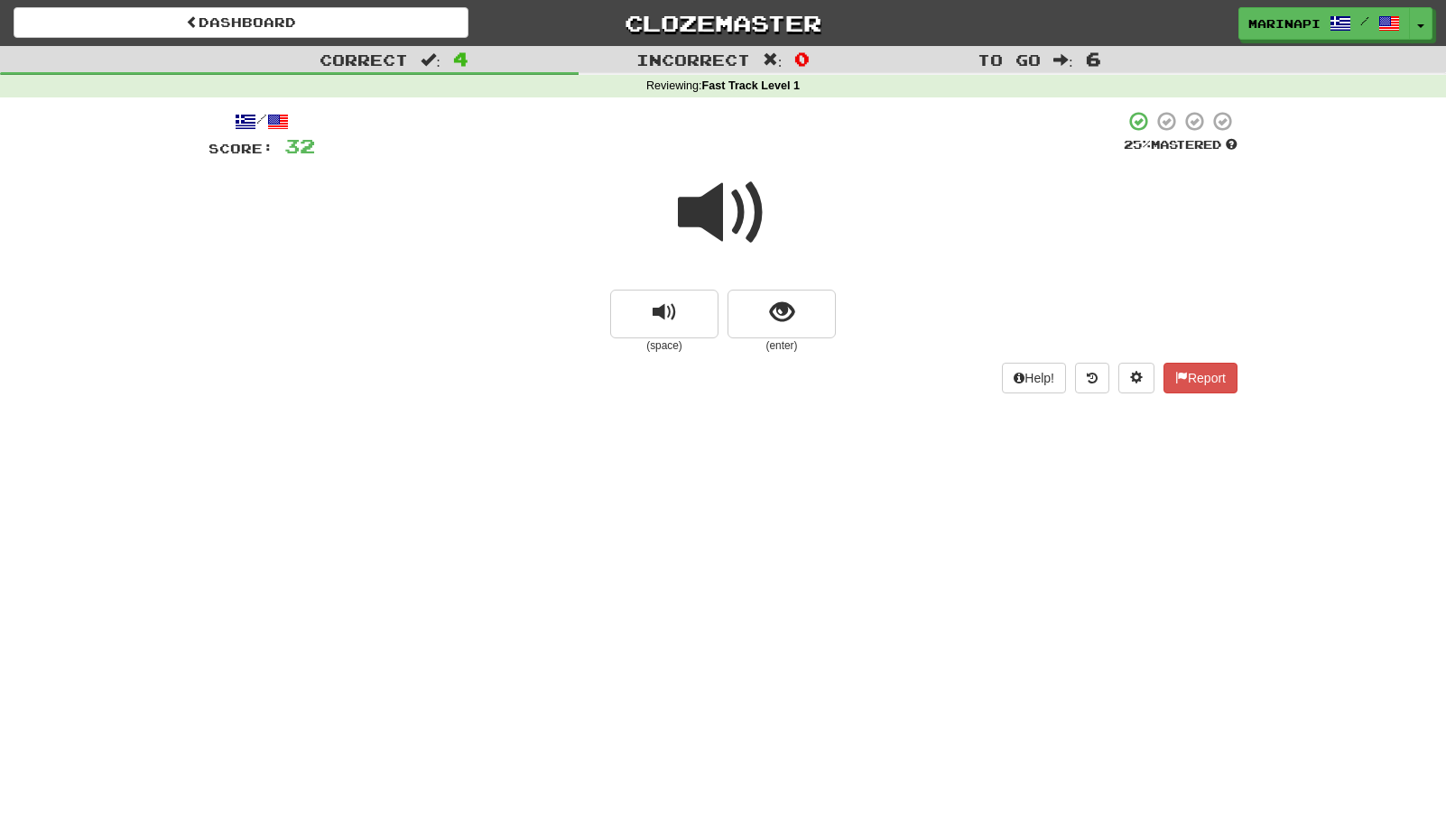
click at [749, 241] on span at bounding box center [723, 212] width 90 height 90
click at [768, 320] on button "show sentence" at bounding box center [782, 314] width 108 height 49
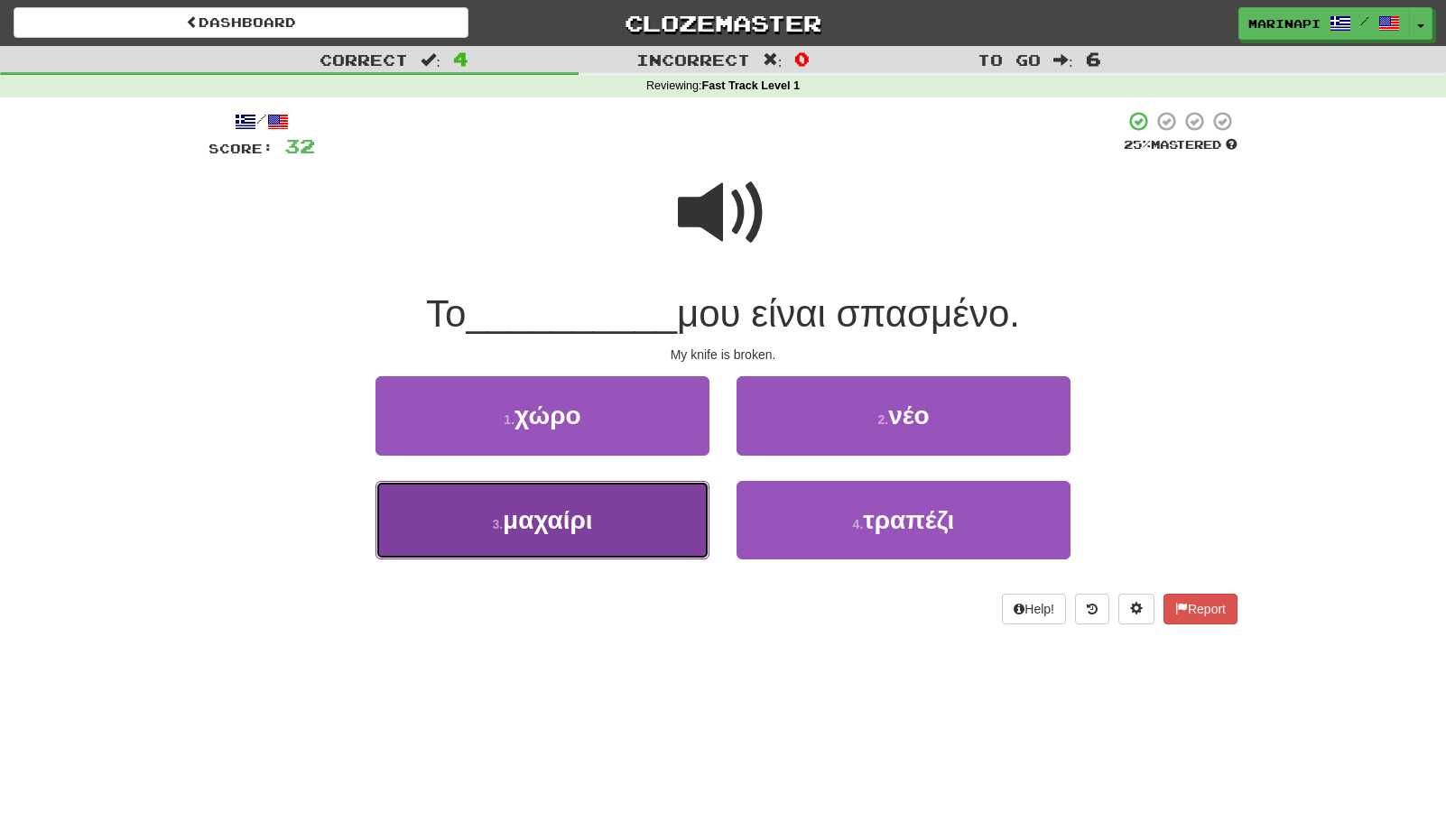
click at [677, 515] on button "3 . μαχαίρι" at bounding box center [542, 519] width 334 height 78
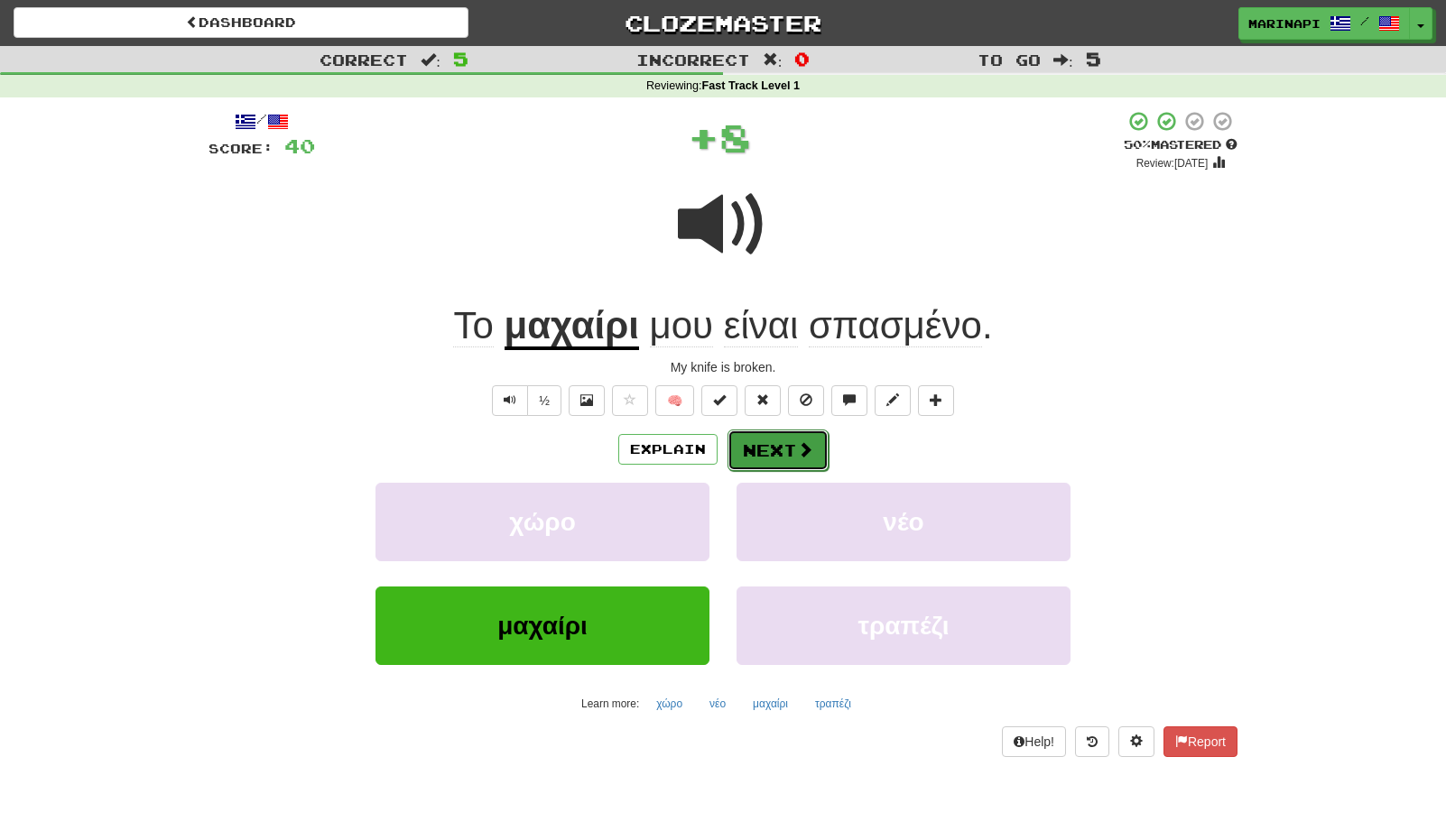
click at [761, 451] on button "Next" at bounding box center [779, 451] width 101 height 42
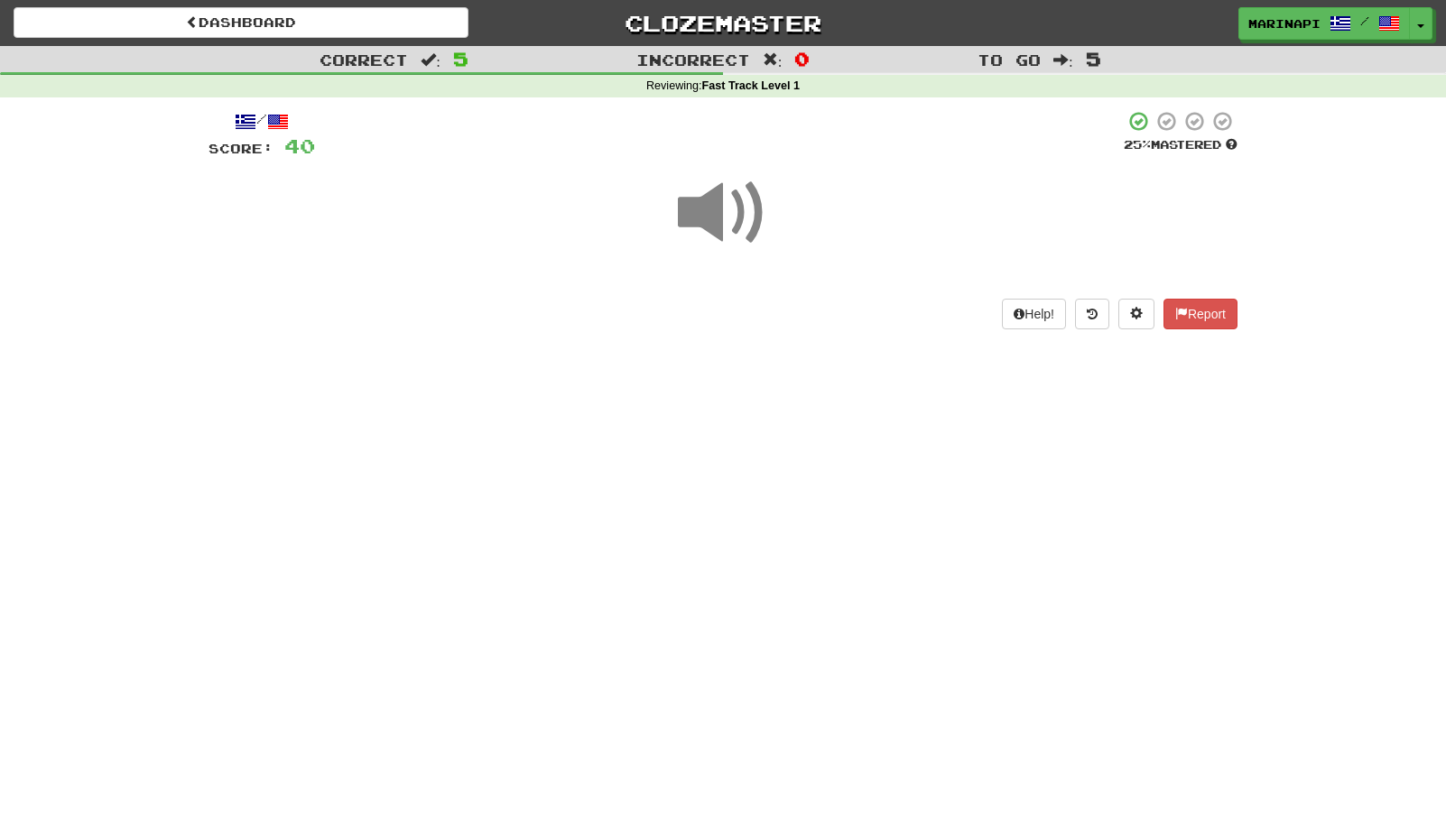
click at [714, 233] on span at bounding box center [723, 212] width 90 height 90
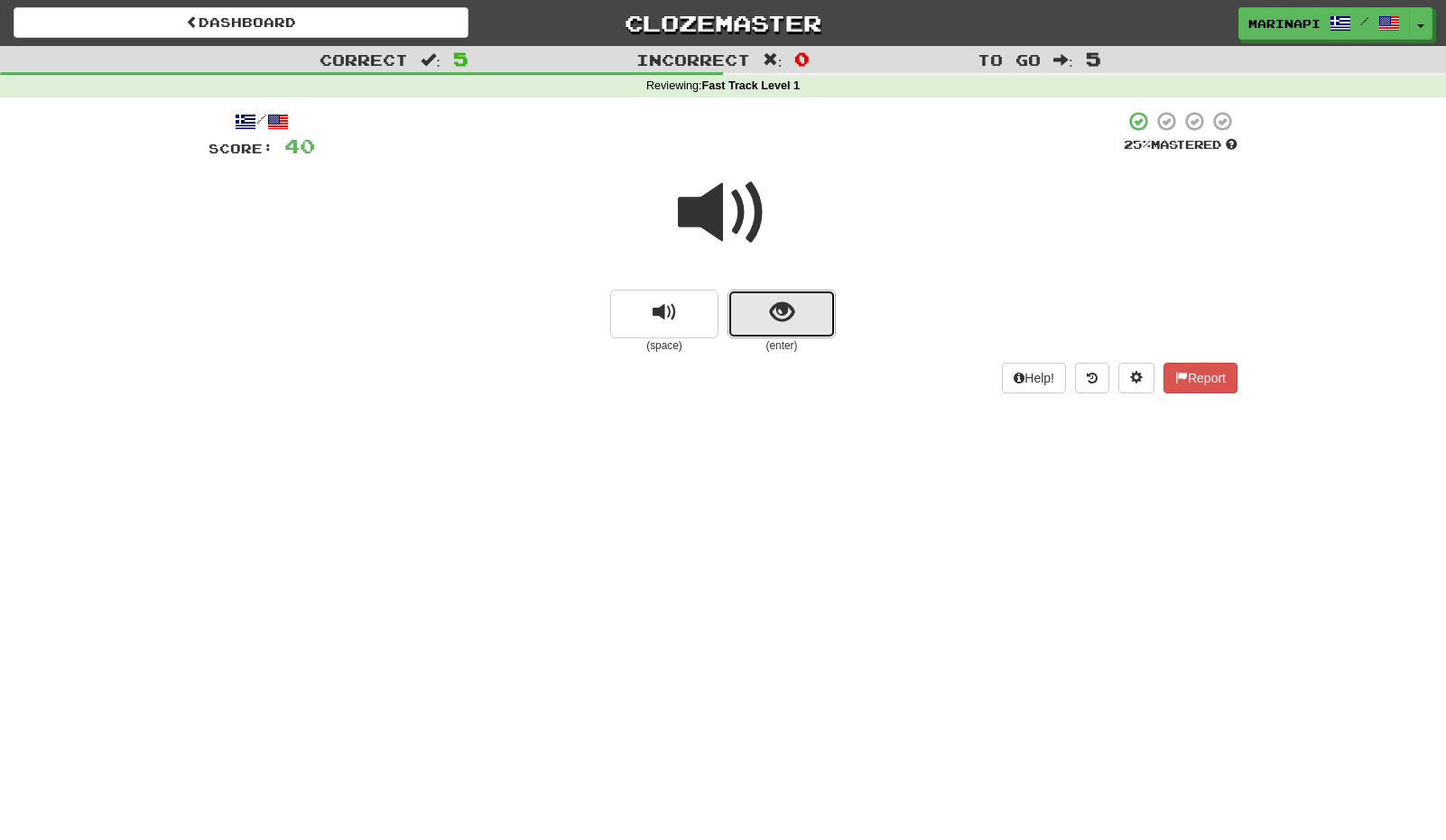
click at [768, 337] on button "show sentence" at bounding box center [782, 314] width 108 height 49
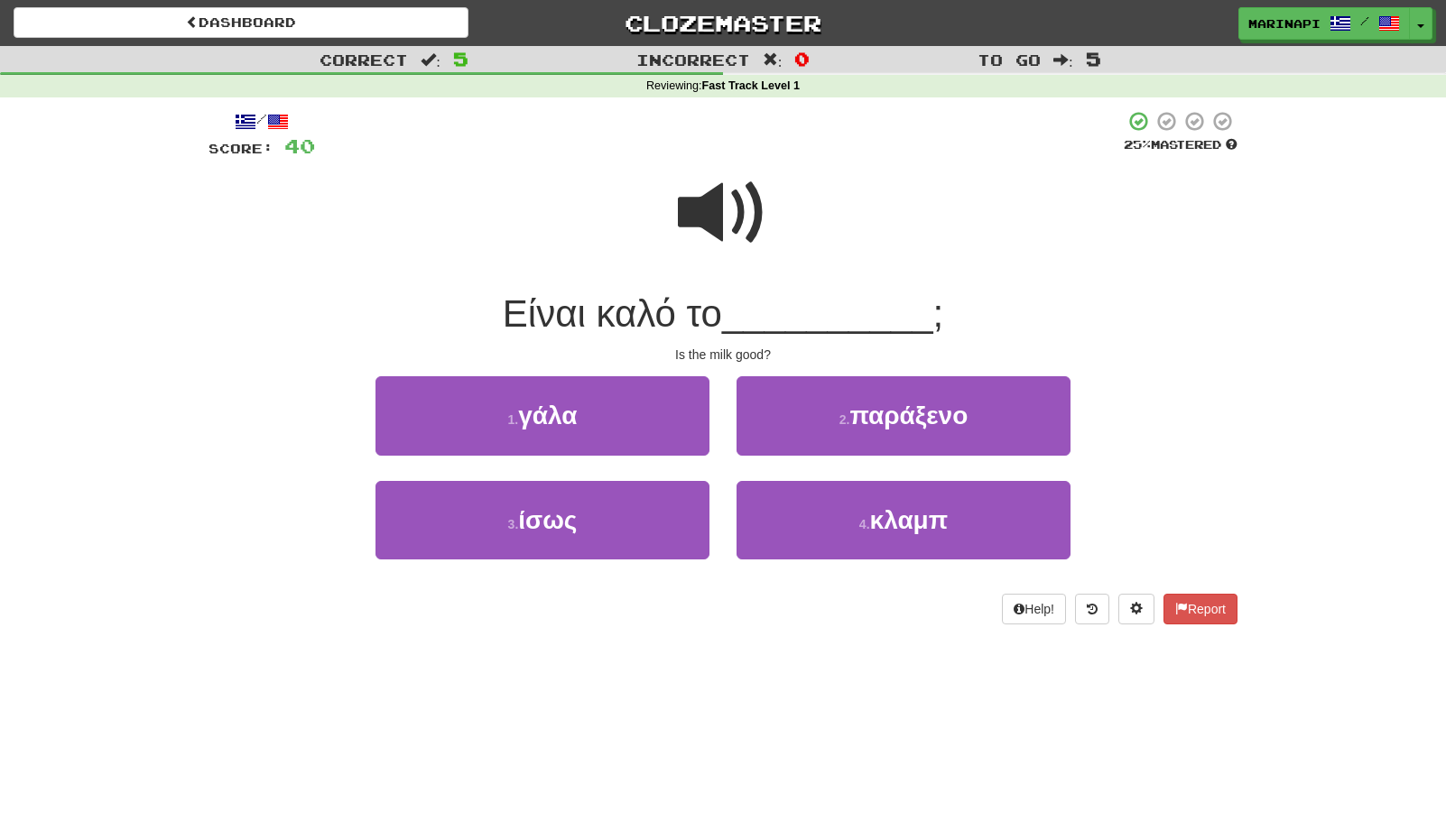
click at [739, 232] on span at bounding box center [723, 212] width 90 height 90
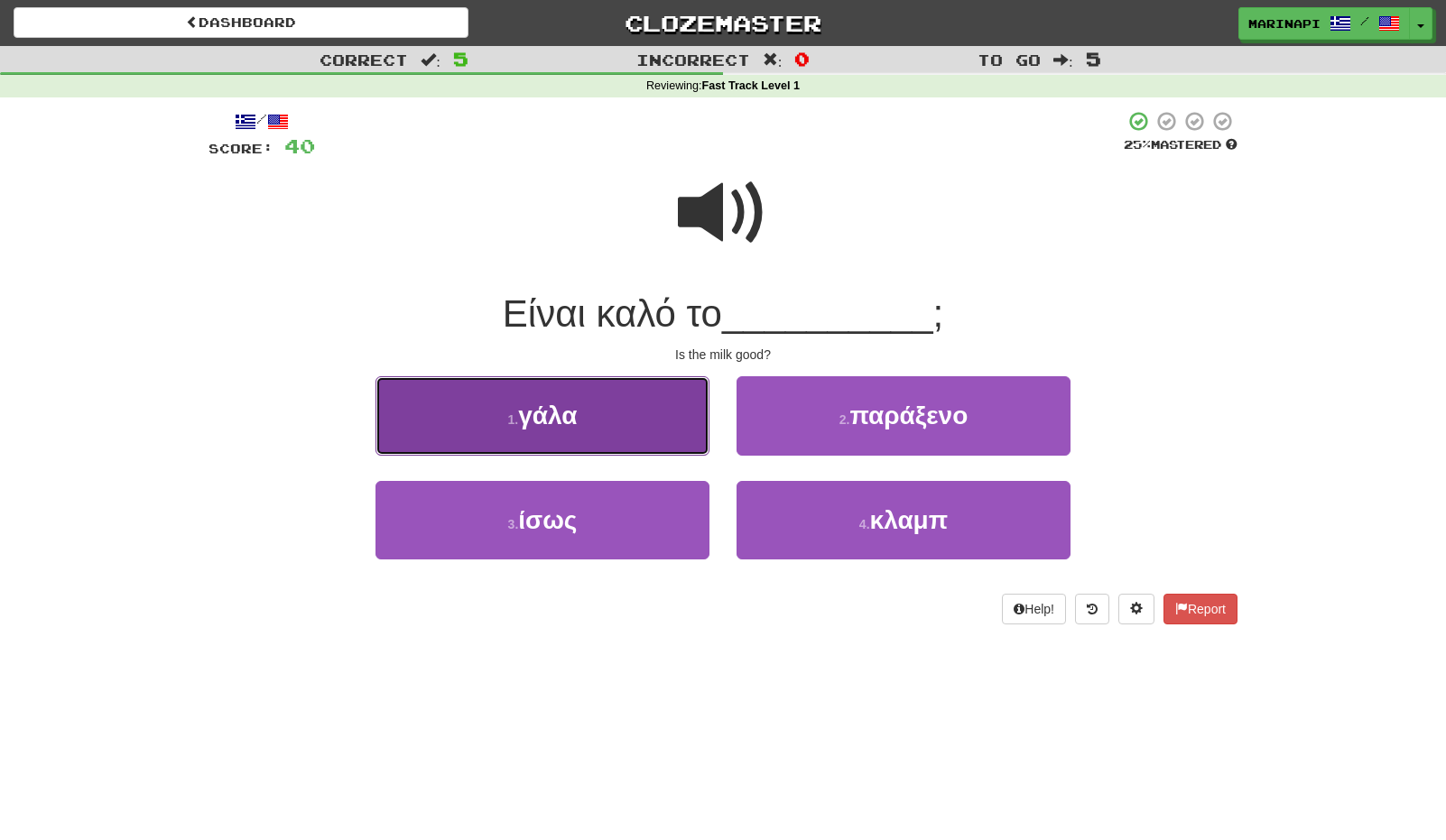
click at [684, 424] on button "1 . γάλα" at bounding box center [542, 415] width 334 height 78
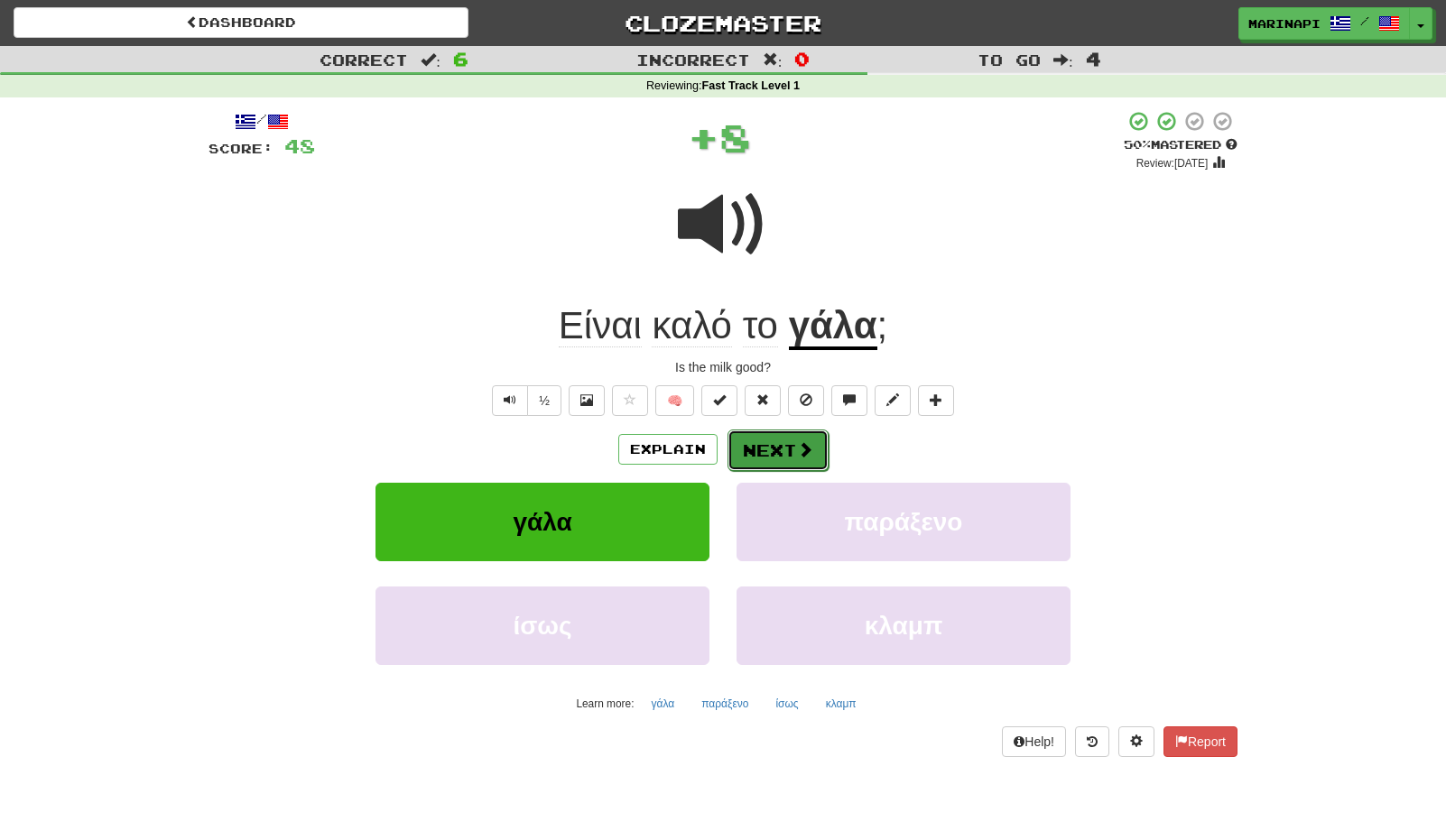
click at [763, 450] on button "Next" at bounding box center [779, 451] width 101 height 42
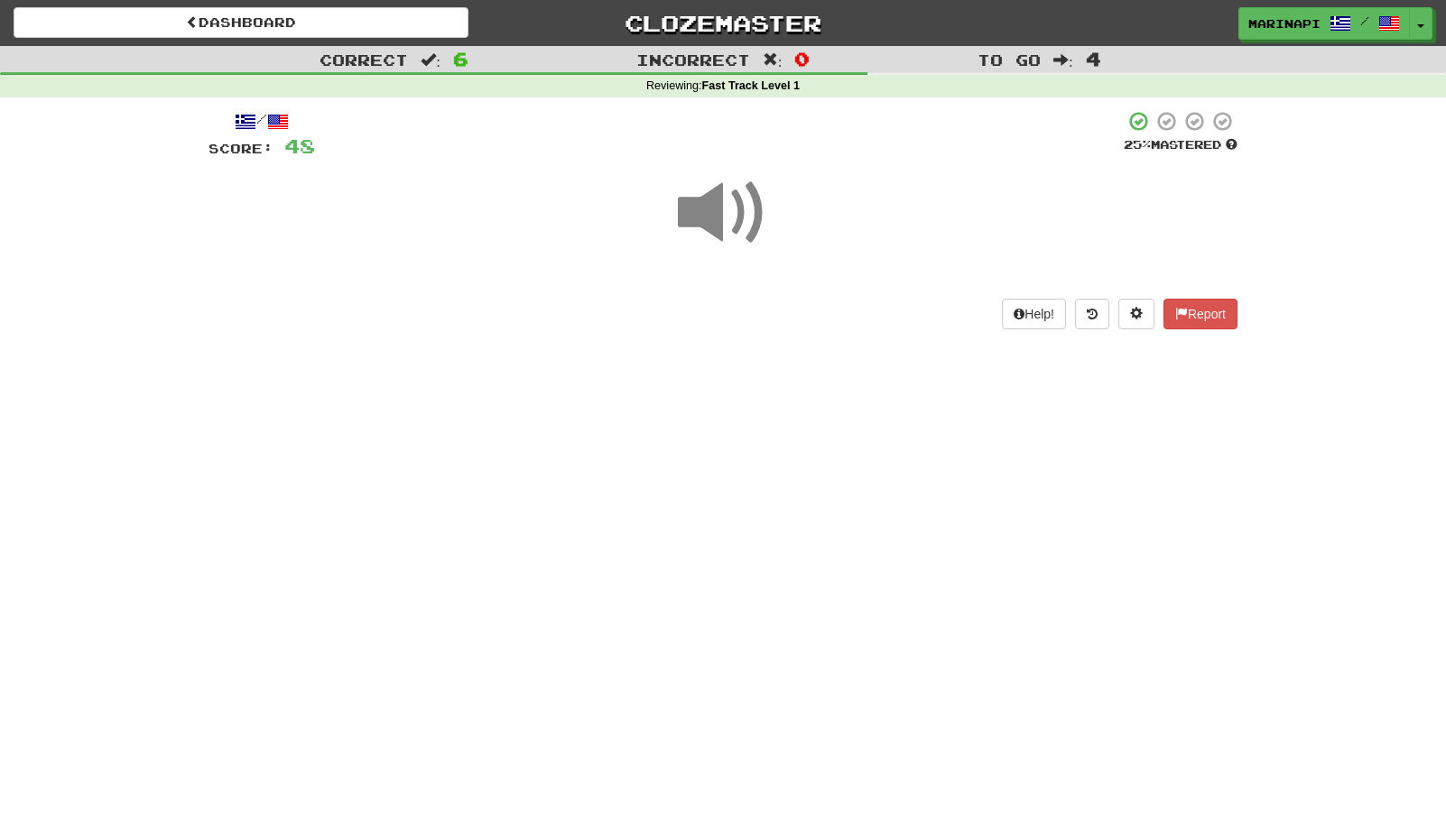
click at [732, 222] on span at bounding box center [723, 212] width 90 height 90
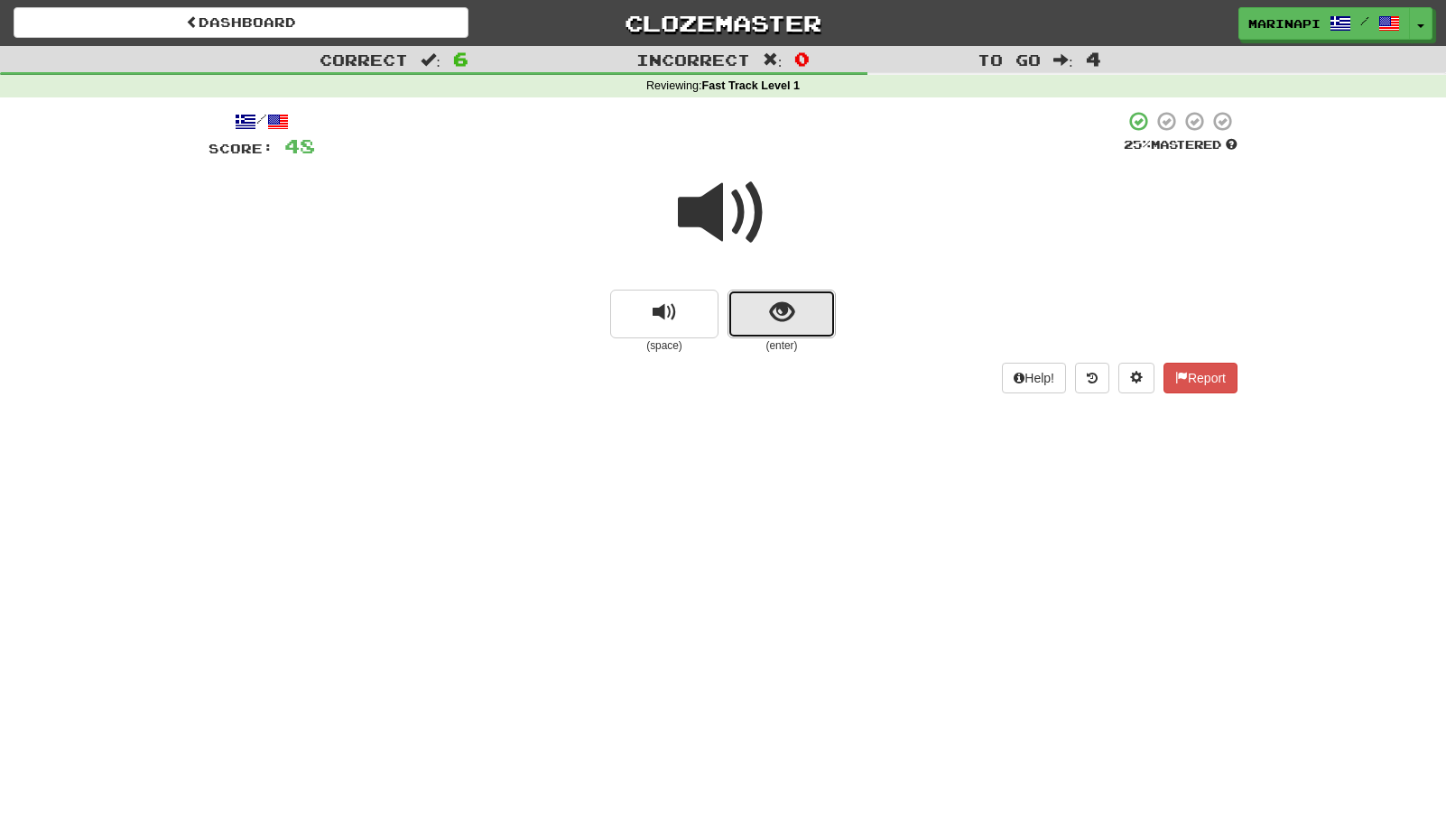
click at [775, 291] on button "show sentence" at bounding box center [782, 314] width 108 height 49
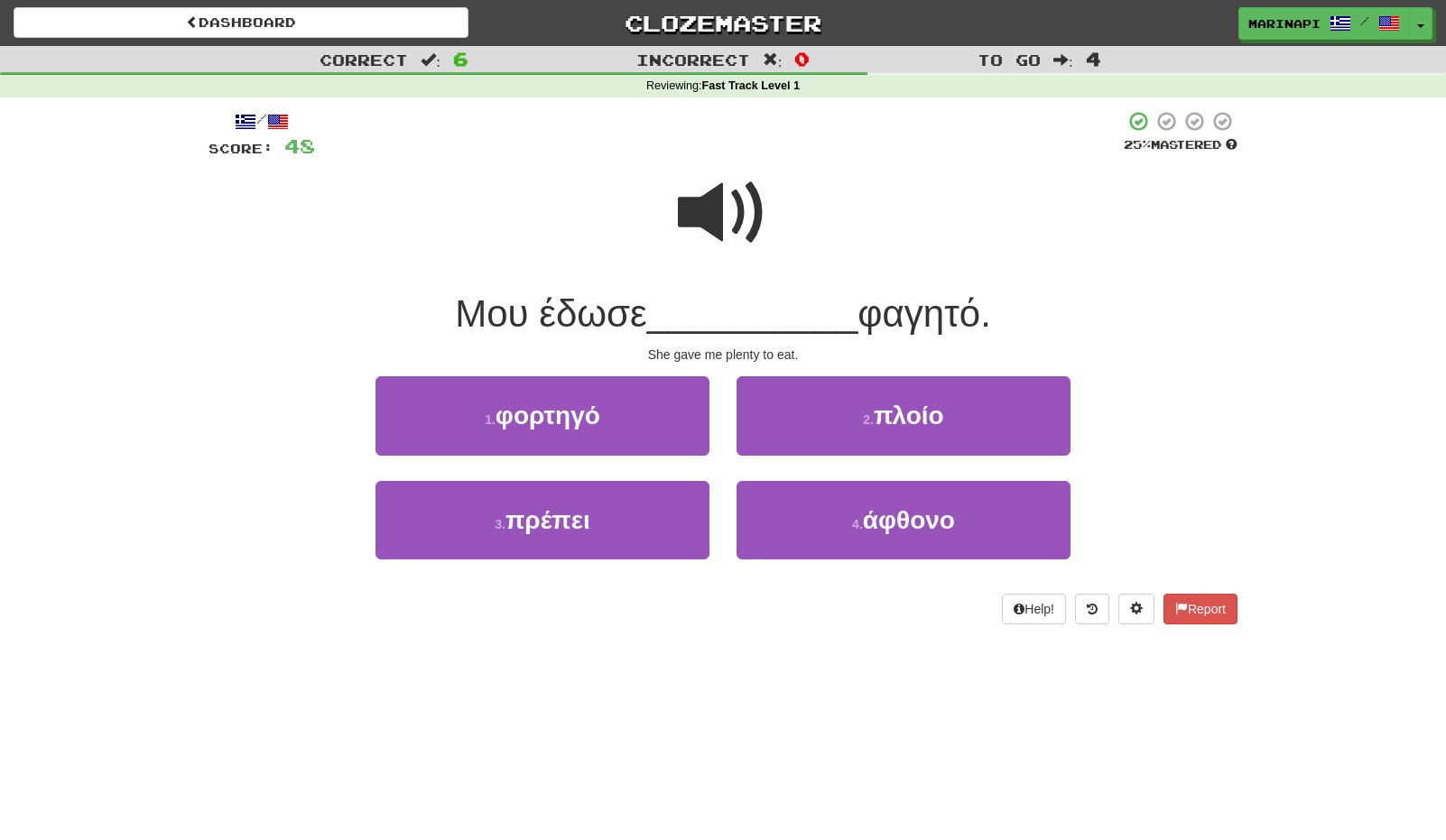
click at [735, 215] on span at bounding box center [723, 212] width 90 height 90
click at [743, 227] on span at bounding box center [723, 212] width 90 height 90
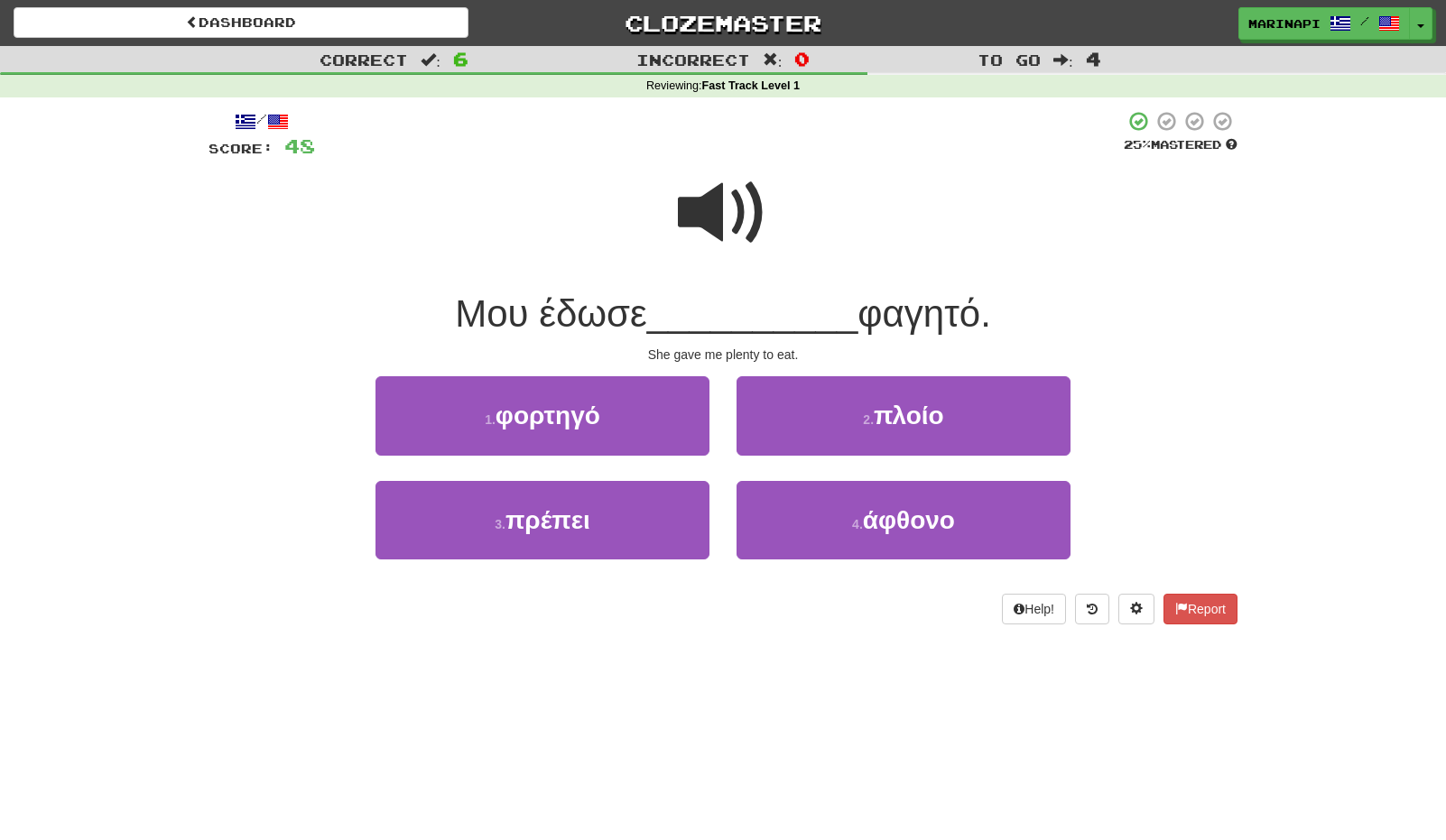
click at [743, 227] on span at bounding box center [723, 212] width 90 height 90
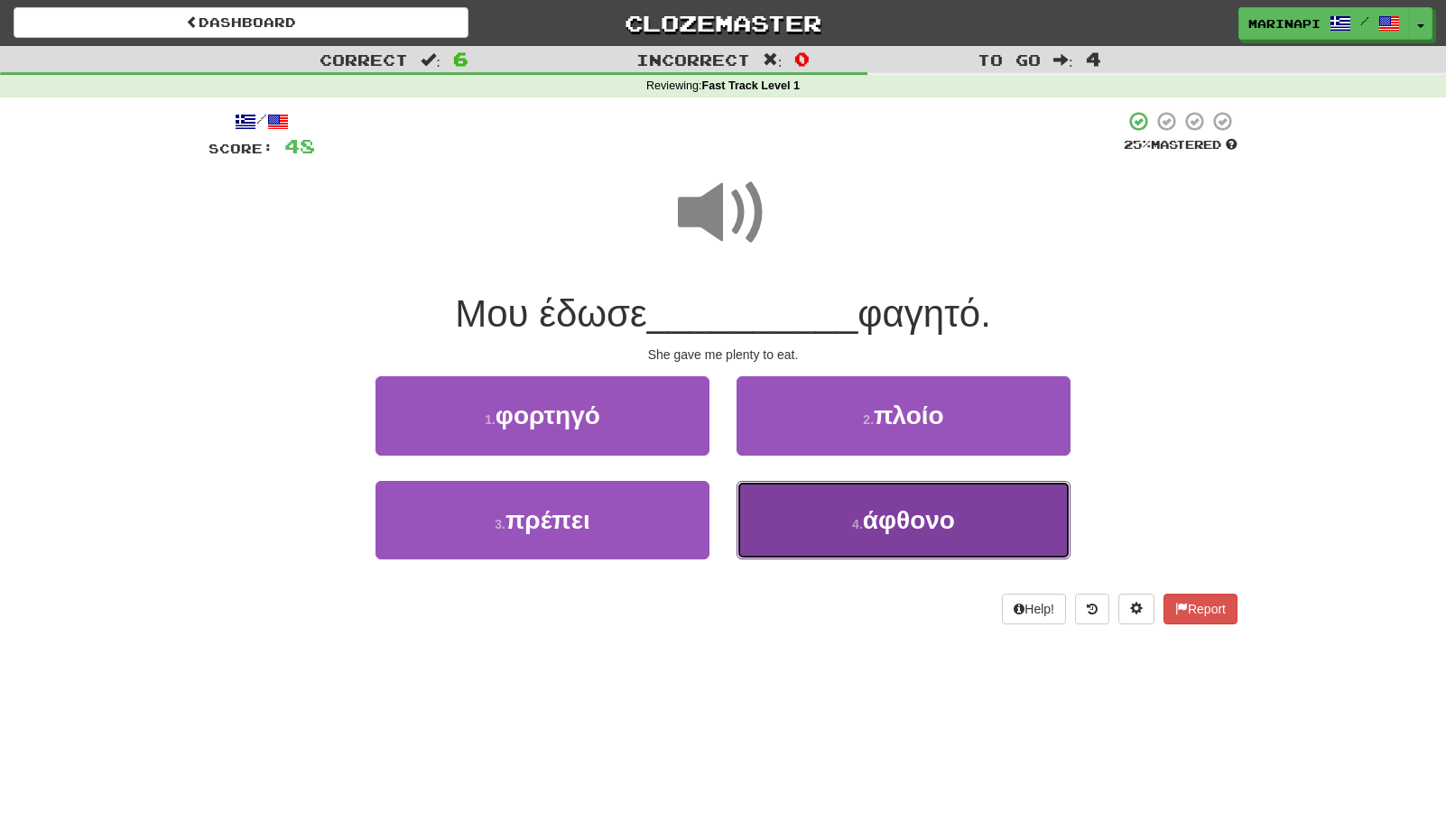
click at [796, 529] on button "4 . άφθονο" at bounding box center [904, 519] width 334 height 78
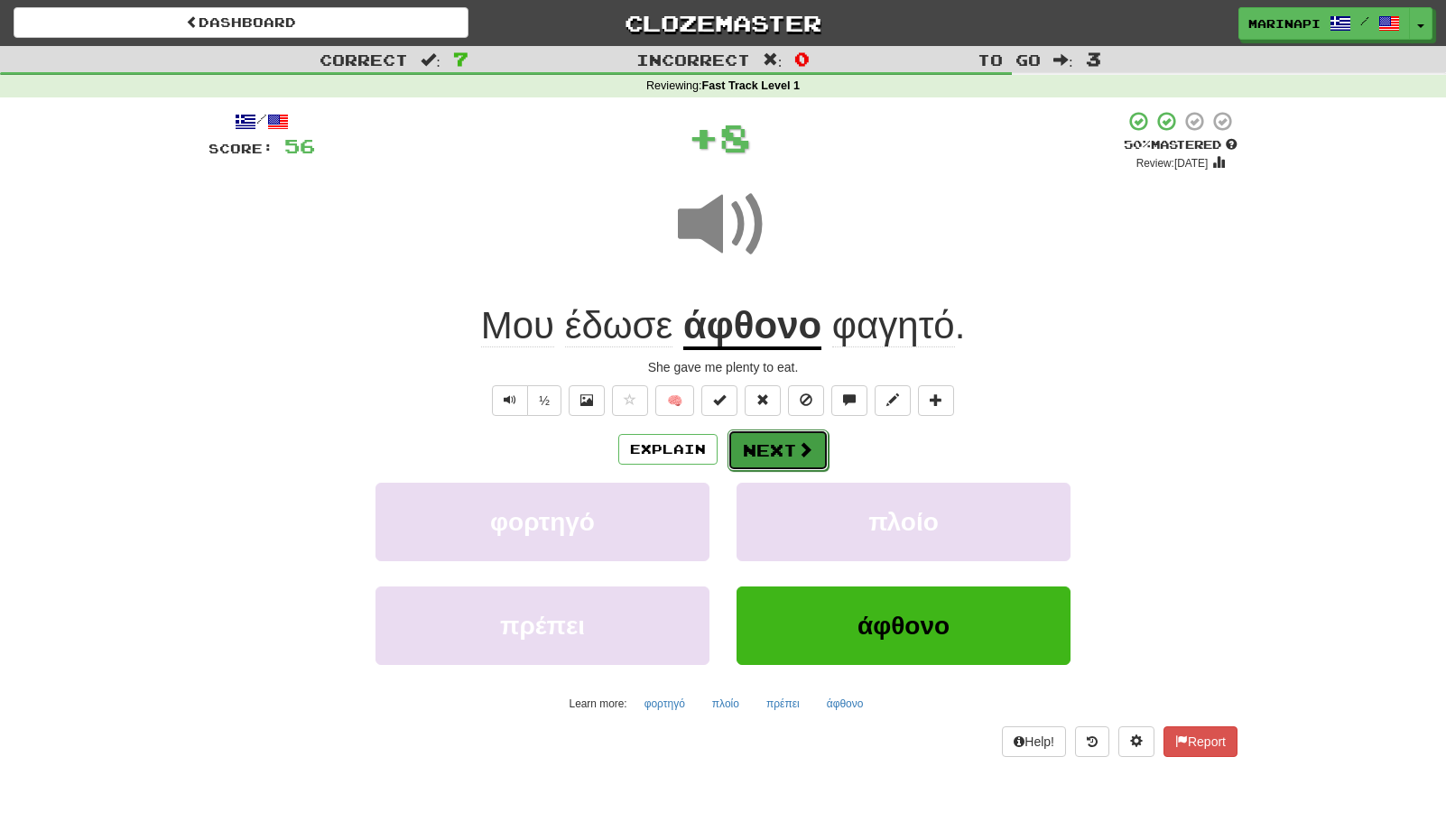
click at [767, 441] on button "Next" at bounding box center [779, 451] width 101 height 42
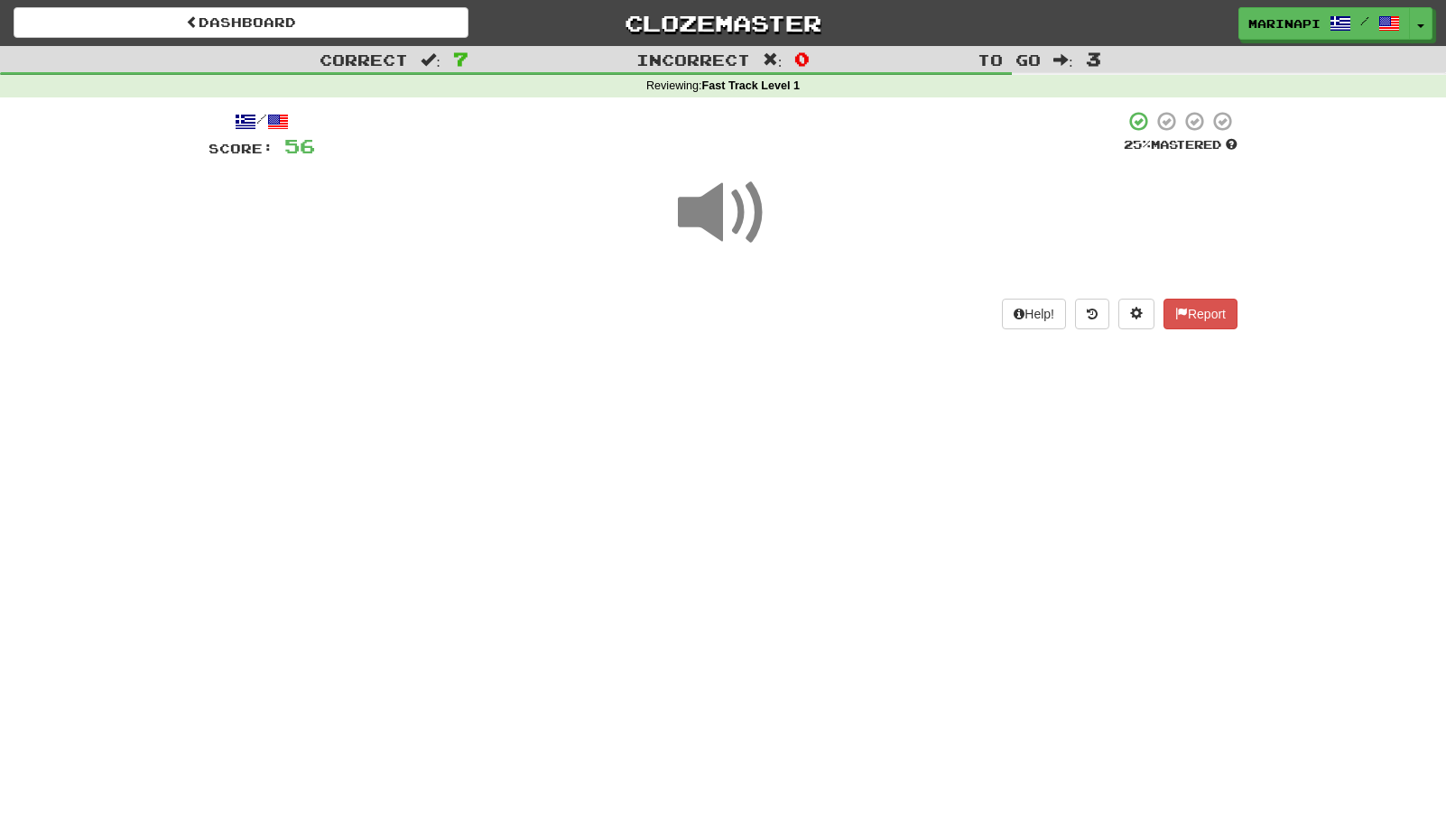
click at [751, 225] on span at bounding box center [723, 212] width 90 height 90
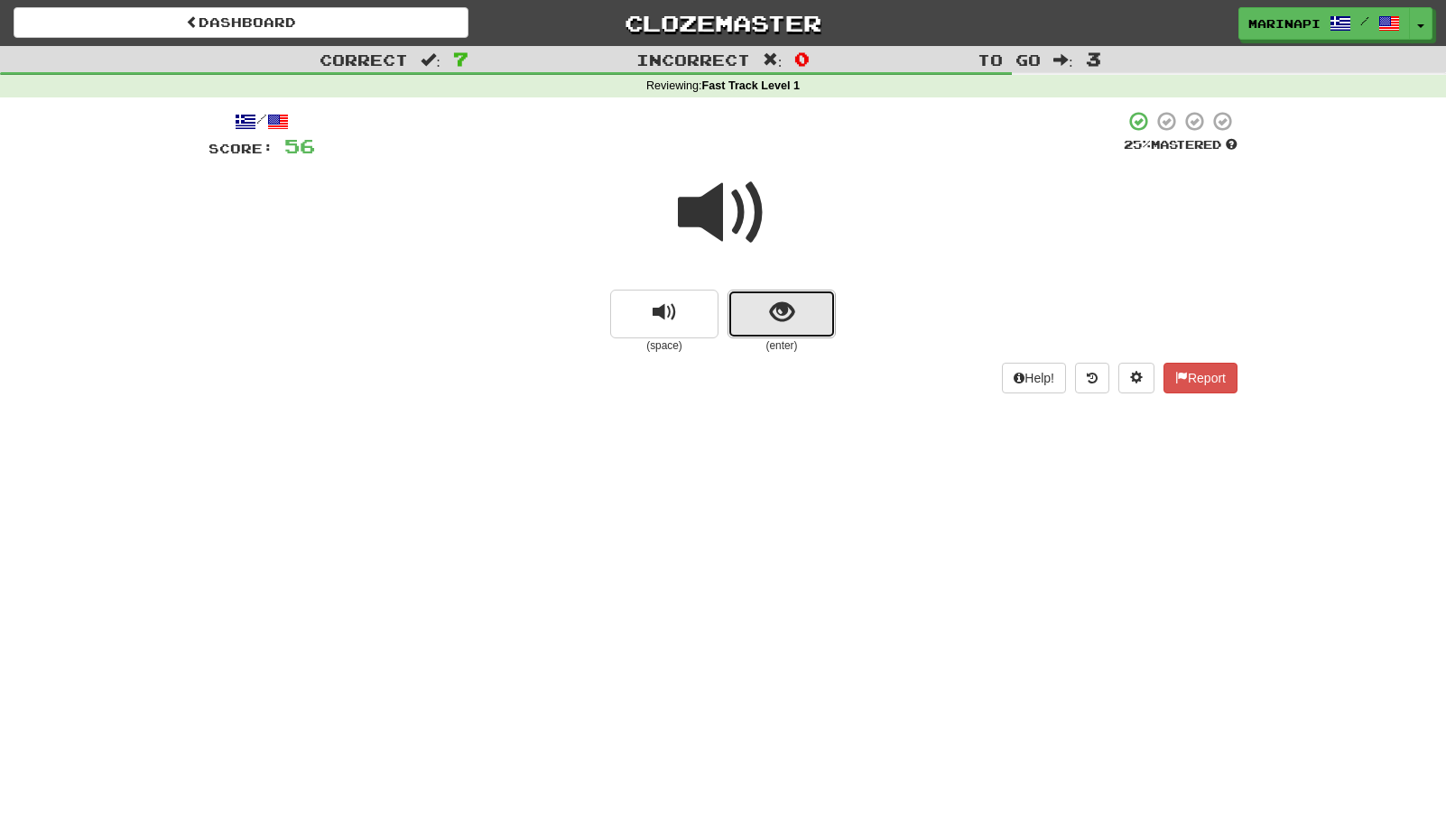
click at [773, 330] on button "show sentence" at bounding box center [782, 314] width 108 height 49
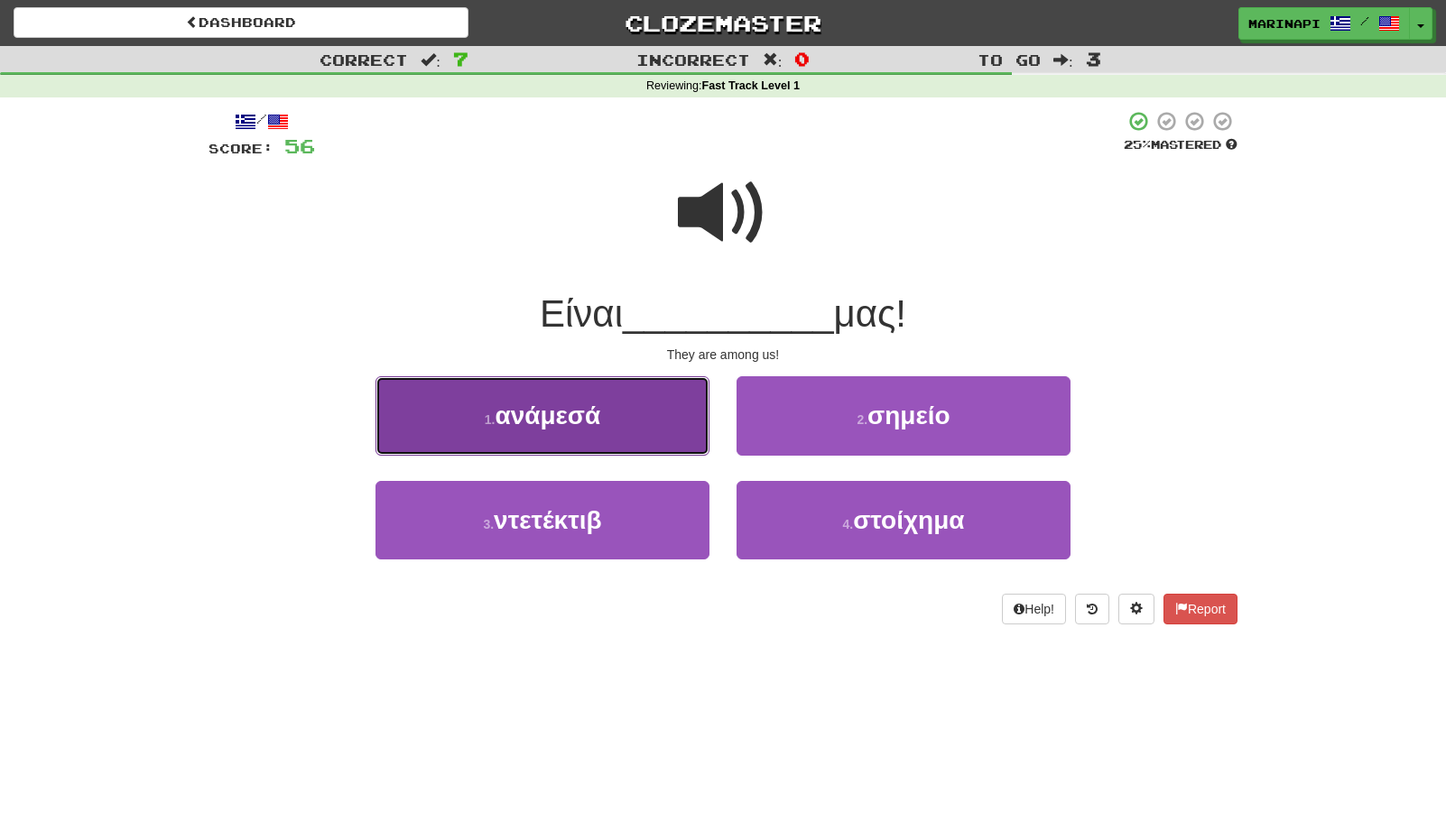
click at [632, 450] on button "1 . ανάμεσά" at bounding box center [542, 415] width 334 height 78
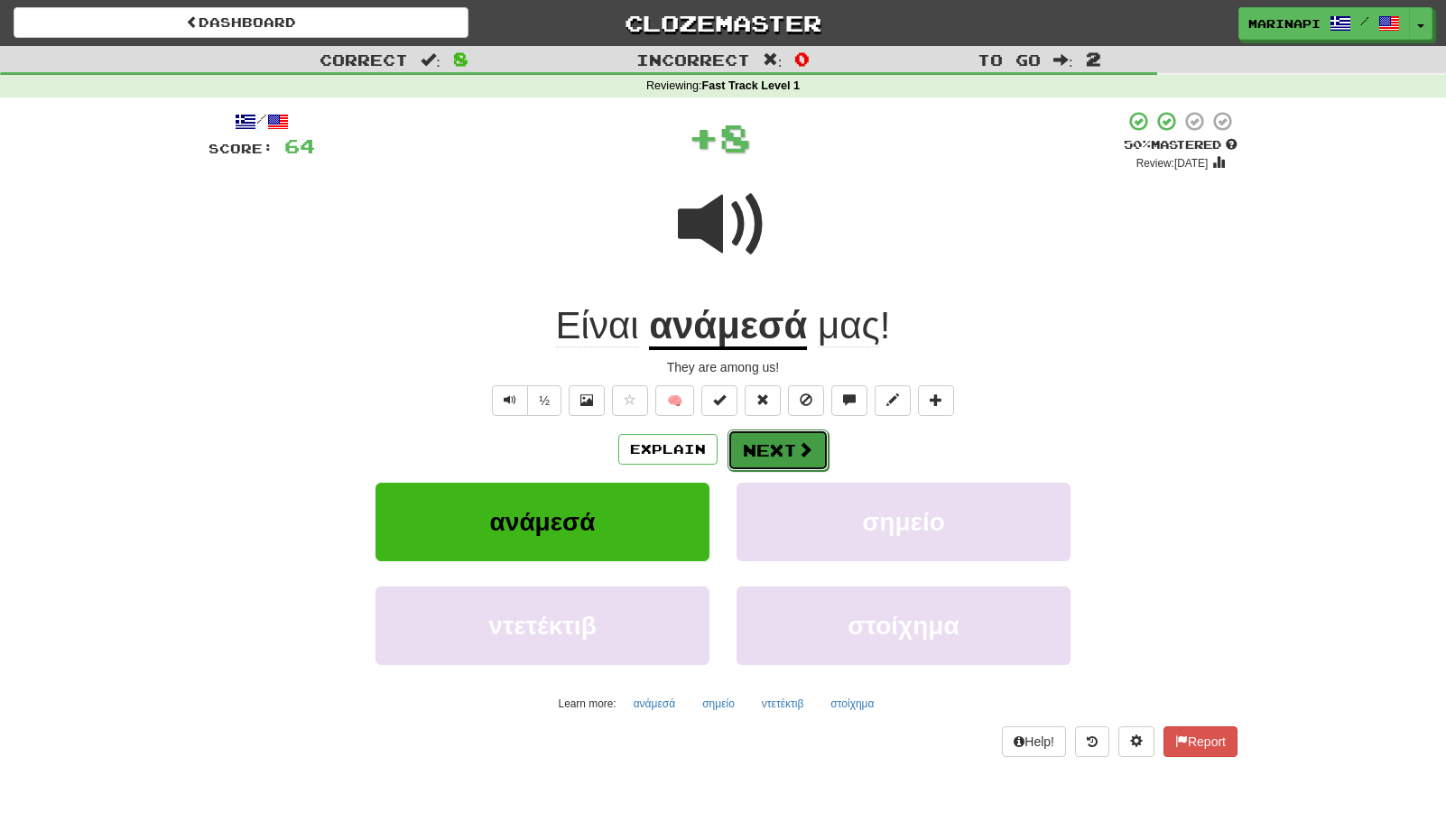
click at [788, 457] on button "Next" at bounding box center [779, 451] width 101 height 42
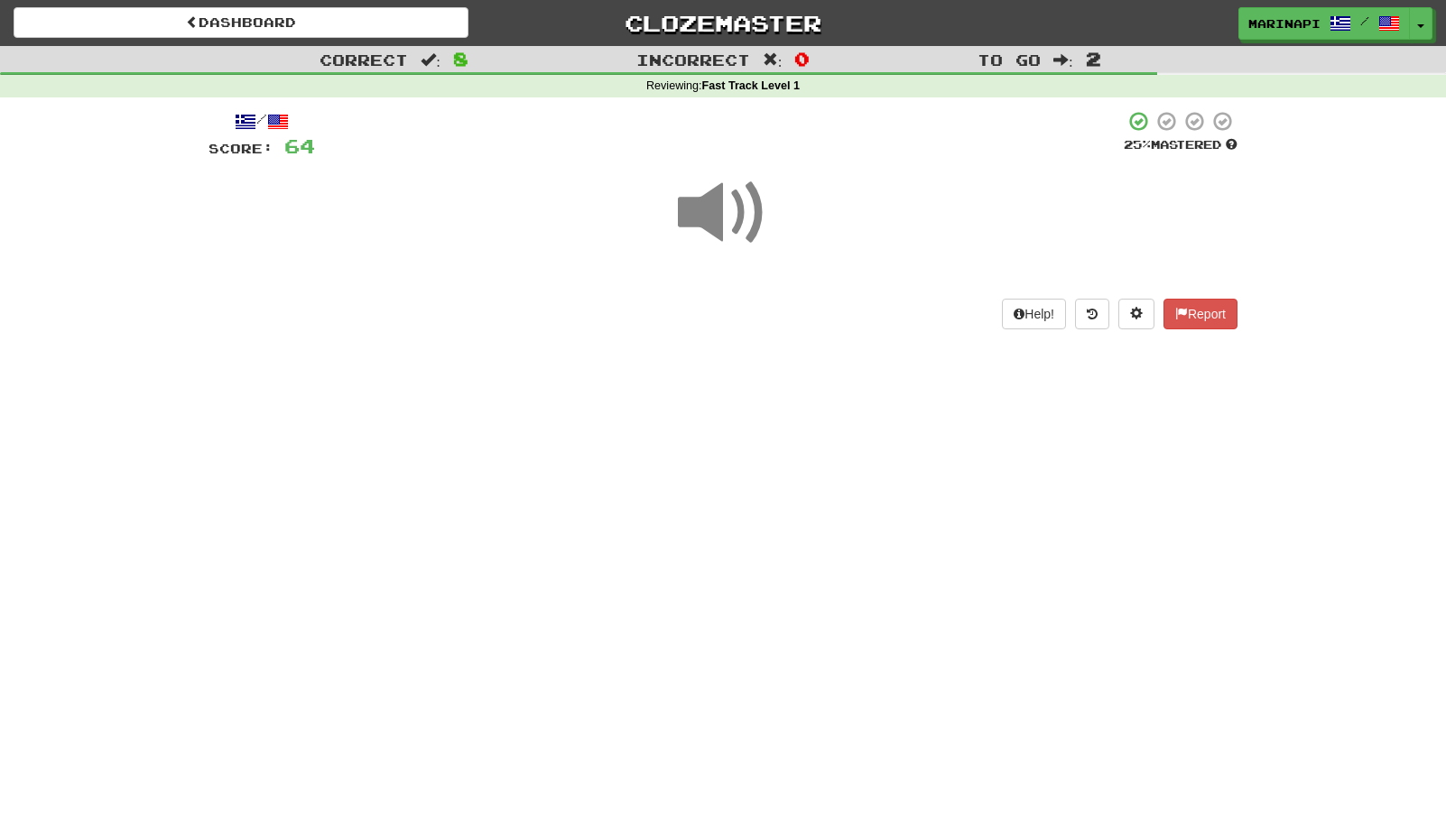
click at [726, 231] on span at bounding box center [723, 212] width 90 height 90
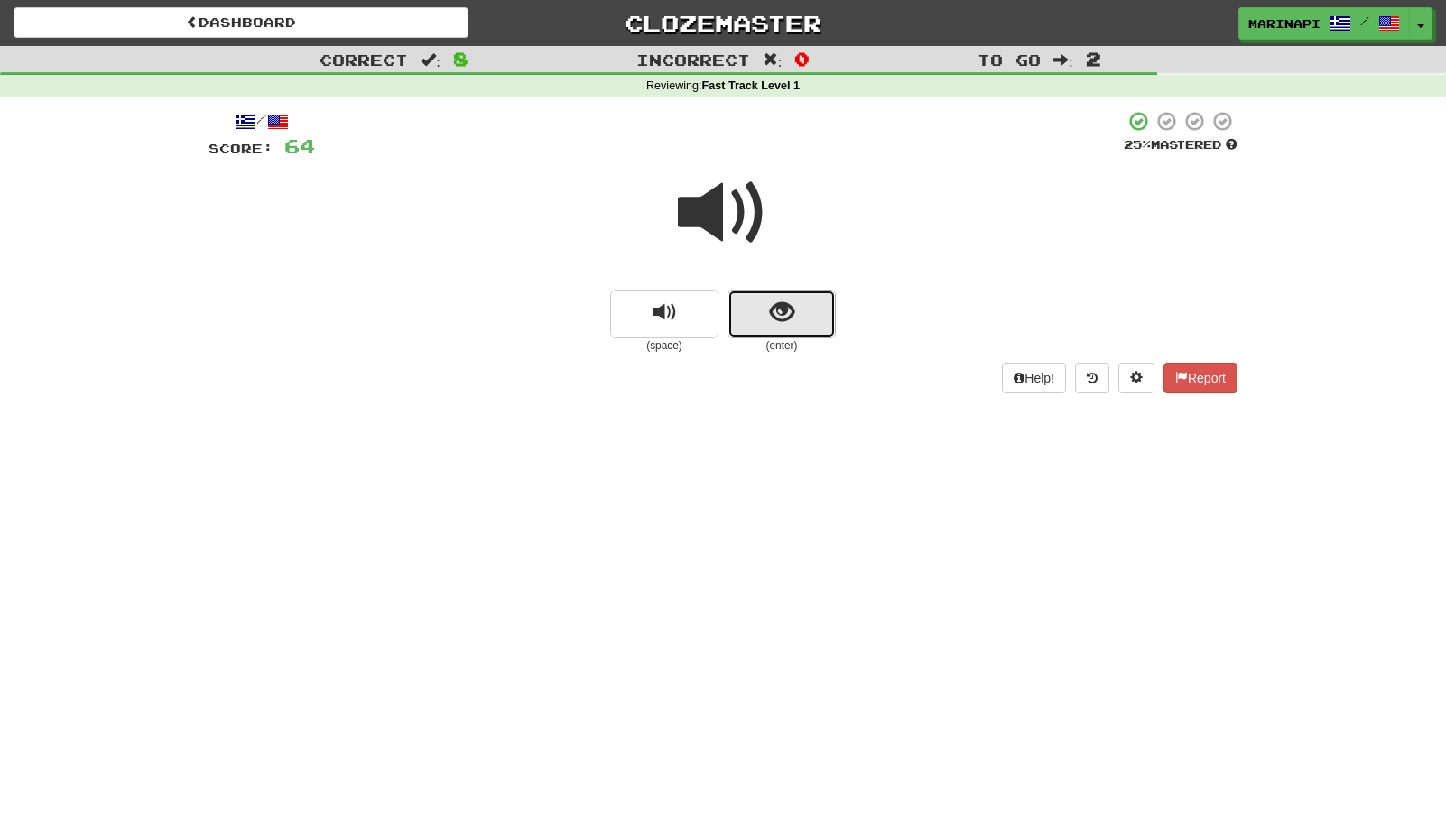
click at [764, 316] on button "show sentence" at bounding box center [782, 314] width 108 height 49
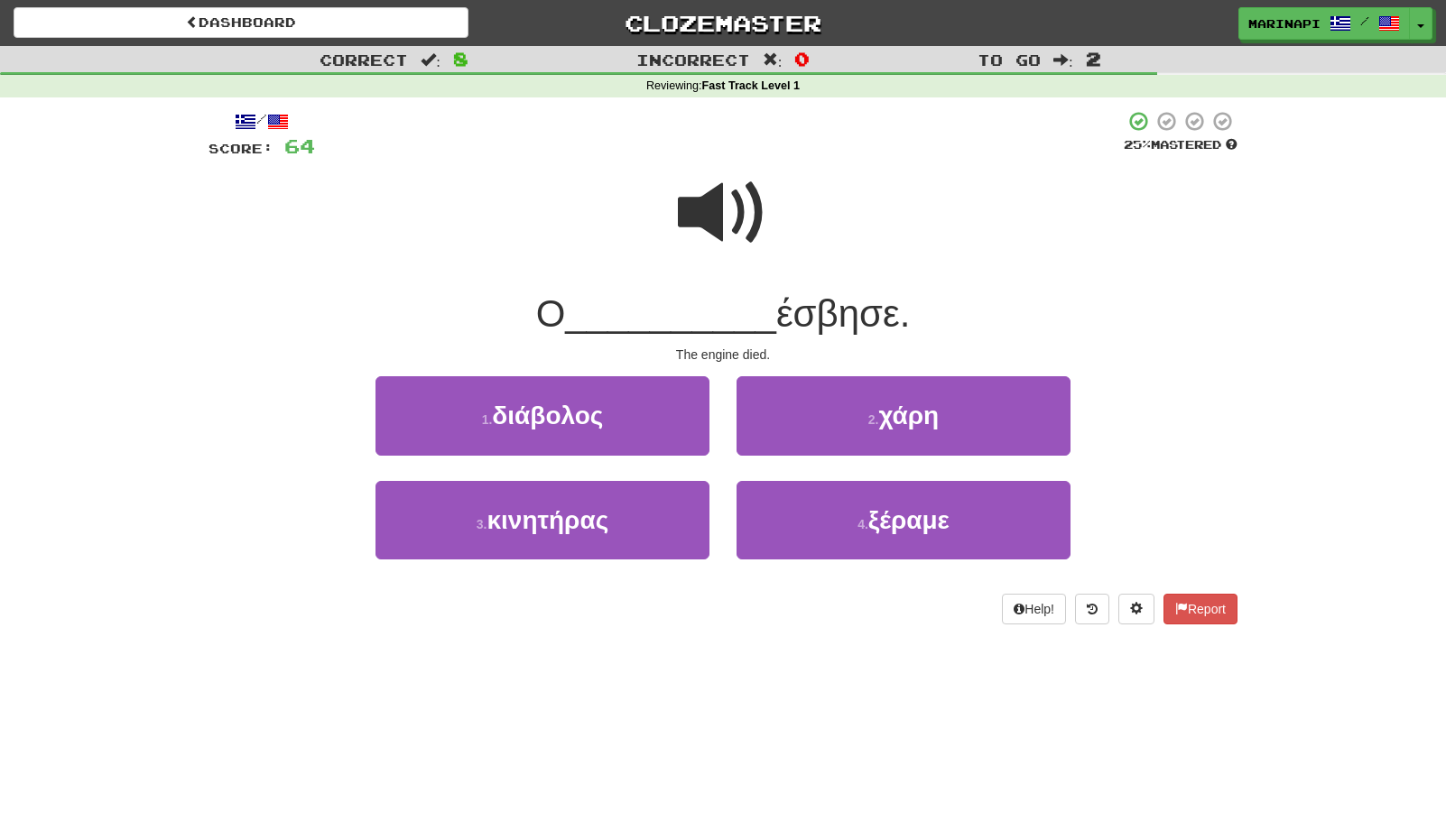
click at [732, 220] on span at bounding box center [723, 212] width 90 height 90
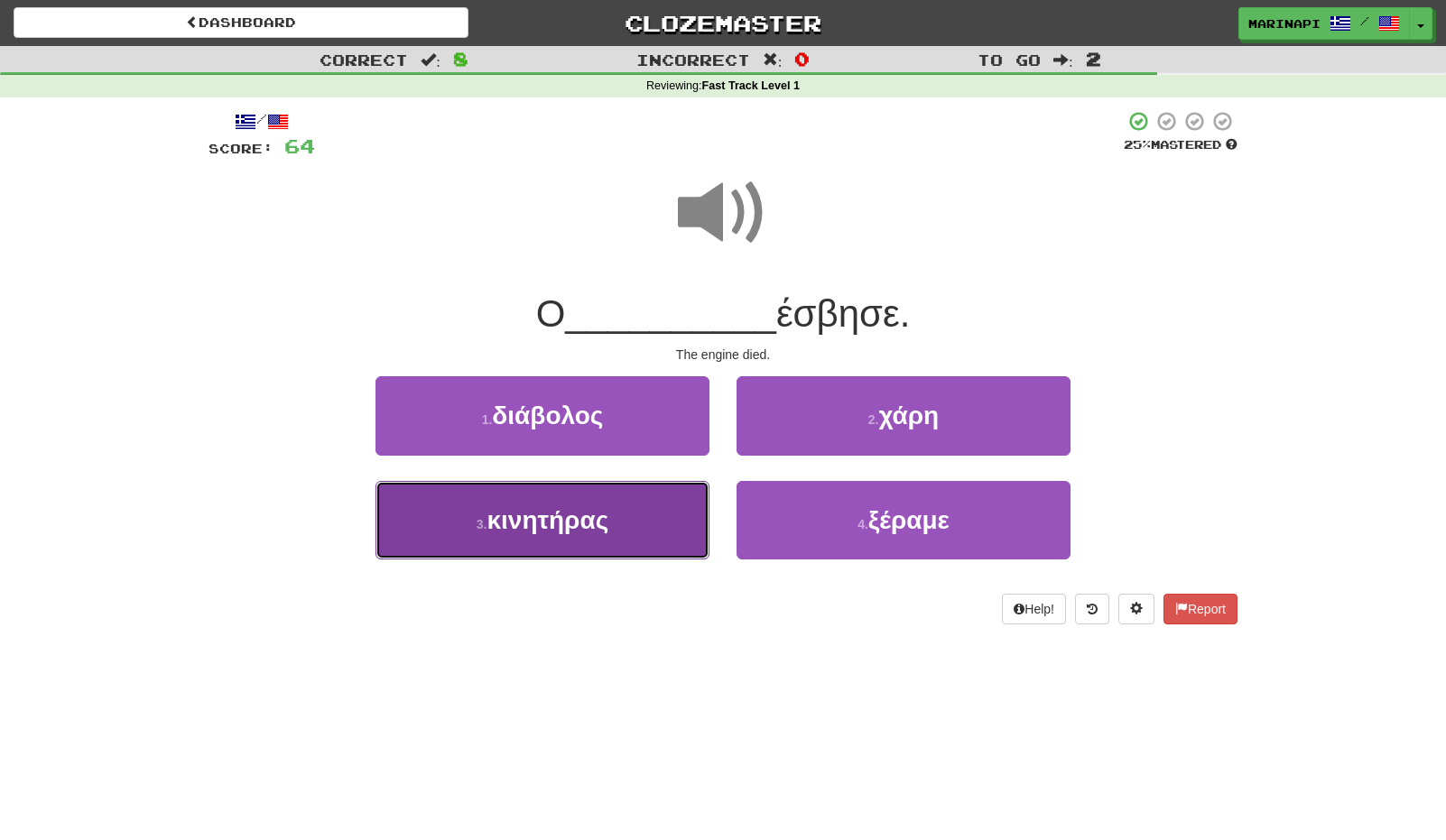
click at [653, 525] on button "3 . κινητήρας" at bounding box center [542, 519] width 334 height 78
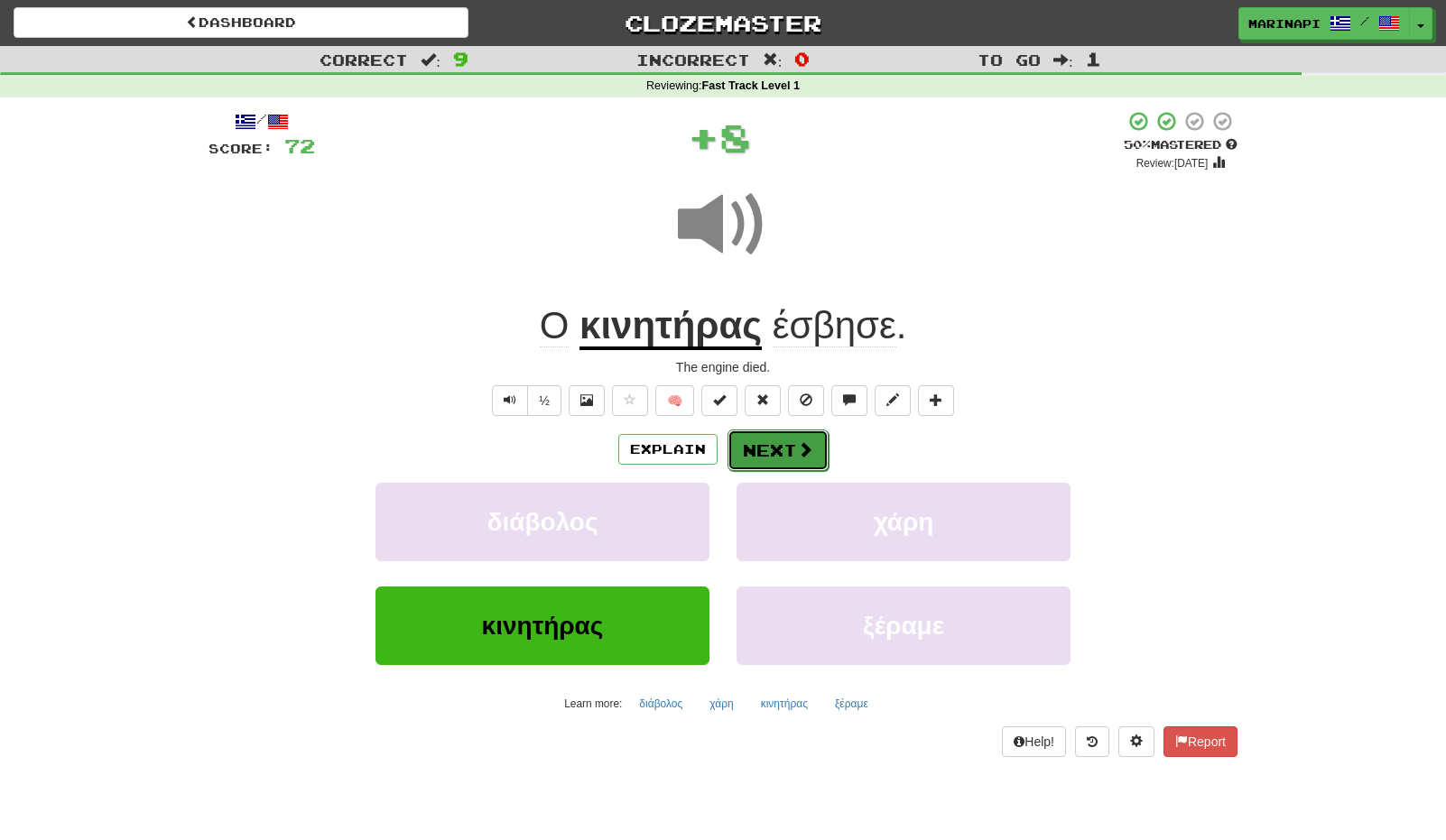
click at [774, 450] on button "Next" at bounding box center [779, 451] width 101 height 42
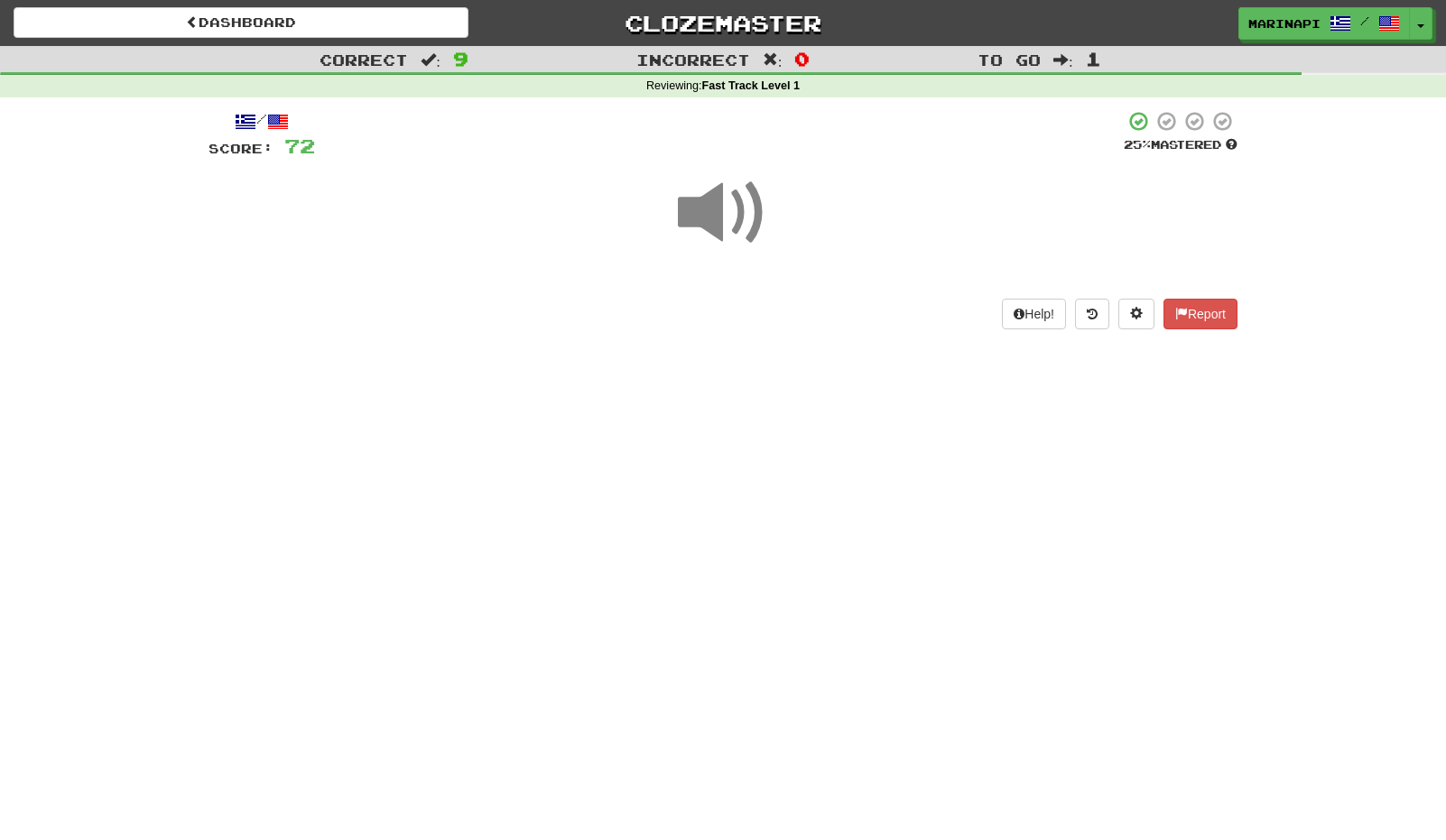
click at [735, 233] on span at bounding box center [723, 212] width 90 height 90
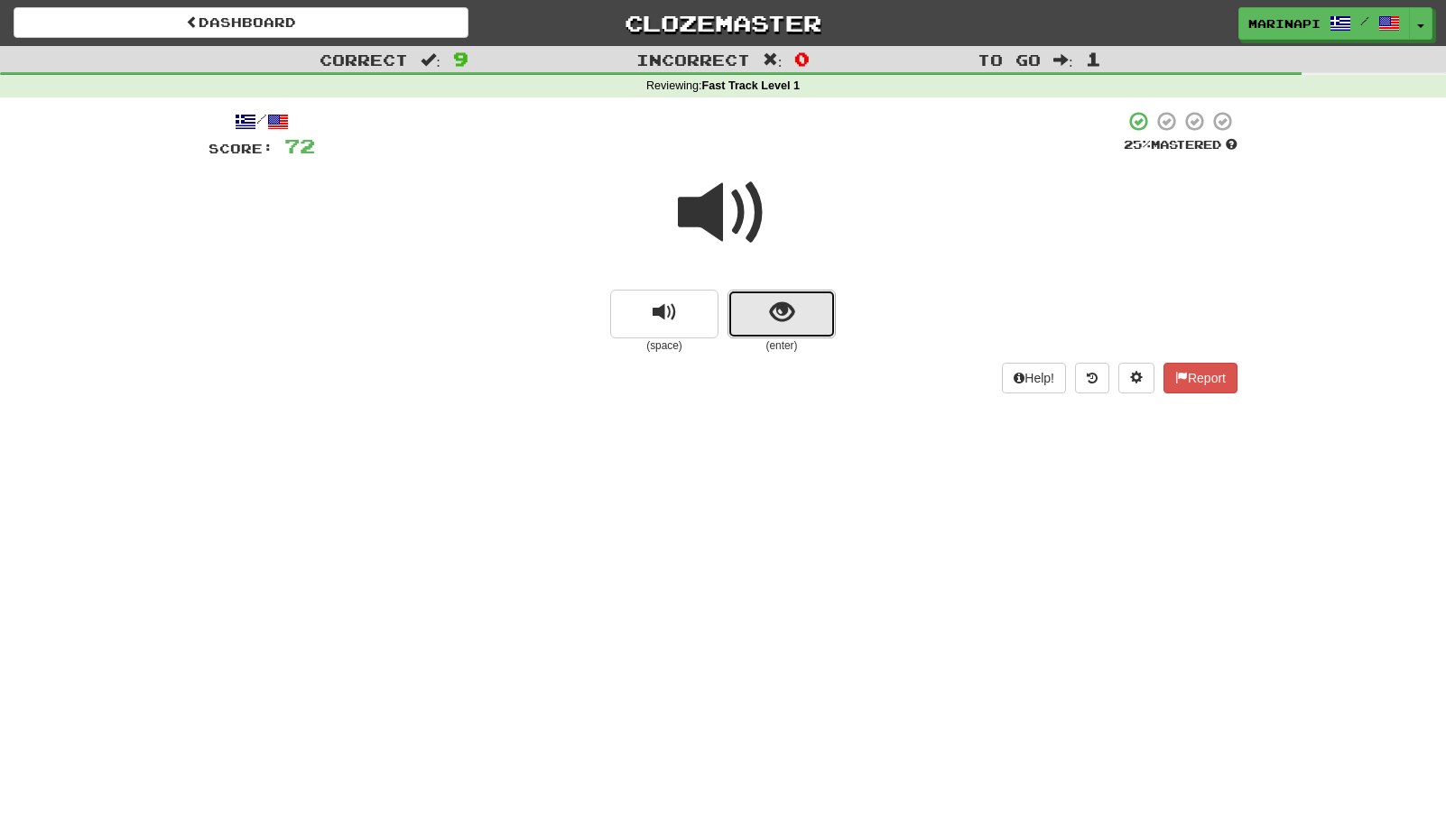
click at [762, 335] on button "show sentence" at bounding box center [782, 314] width 108 height 49
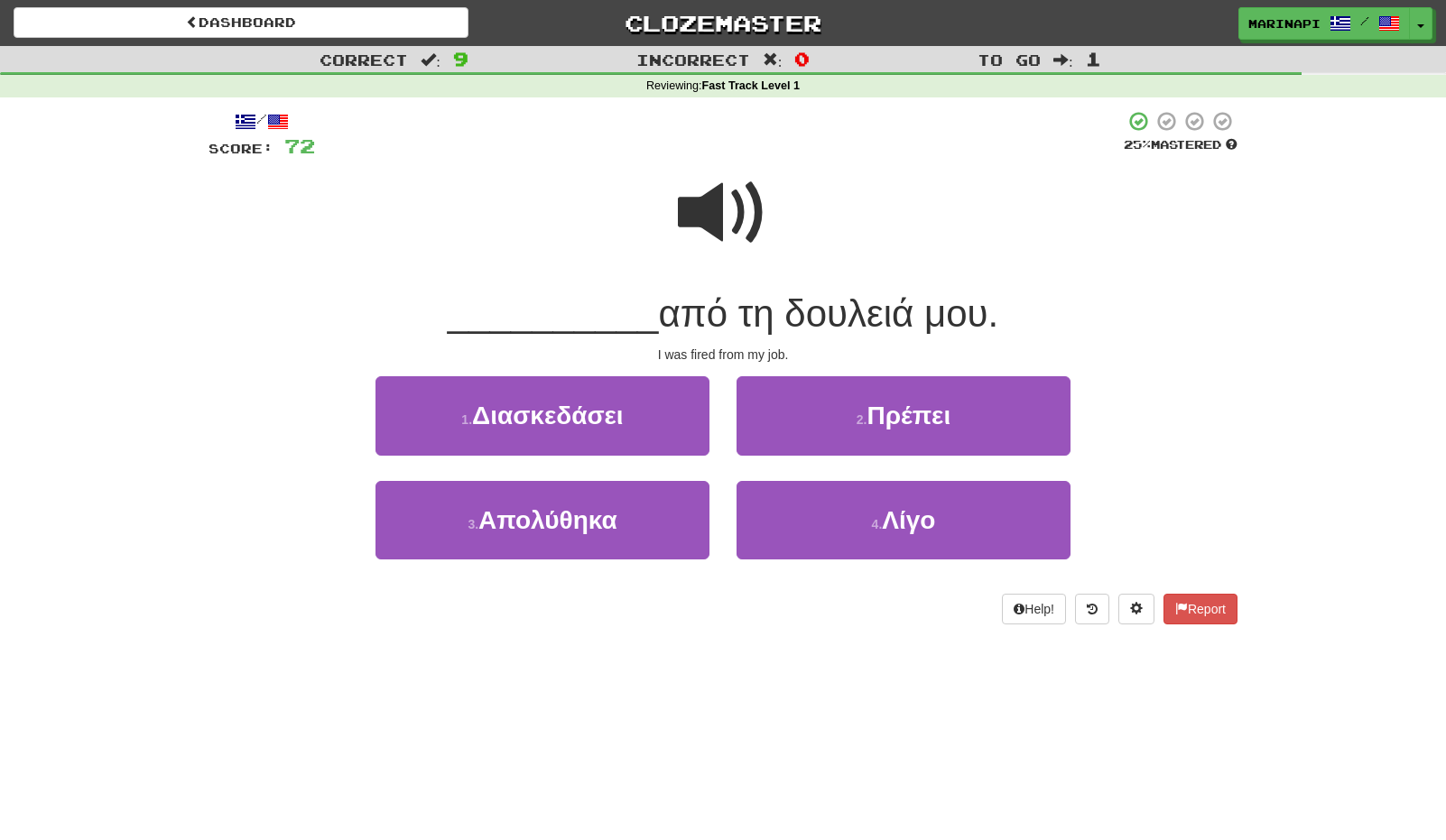
click at [729, 234] on span at bounding box center [723, 212] width 90 height 90
click at [728, 232] on span at bounding box center [723, 212] width 90 height 90
click at [747, 235] on span at bounding box center [723, 212] width 90 height 90
click at [755, 218] on span at bounding box center [723, 212] width 90 height 90
click at [744, 229] on span at bounding box center [723, 212] width 90 height 90
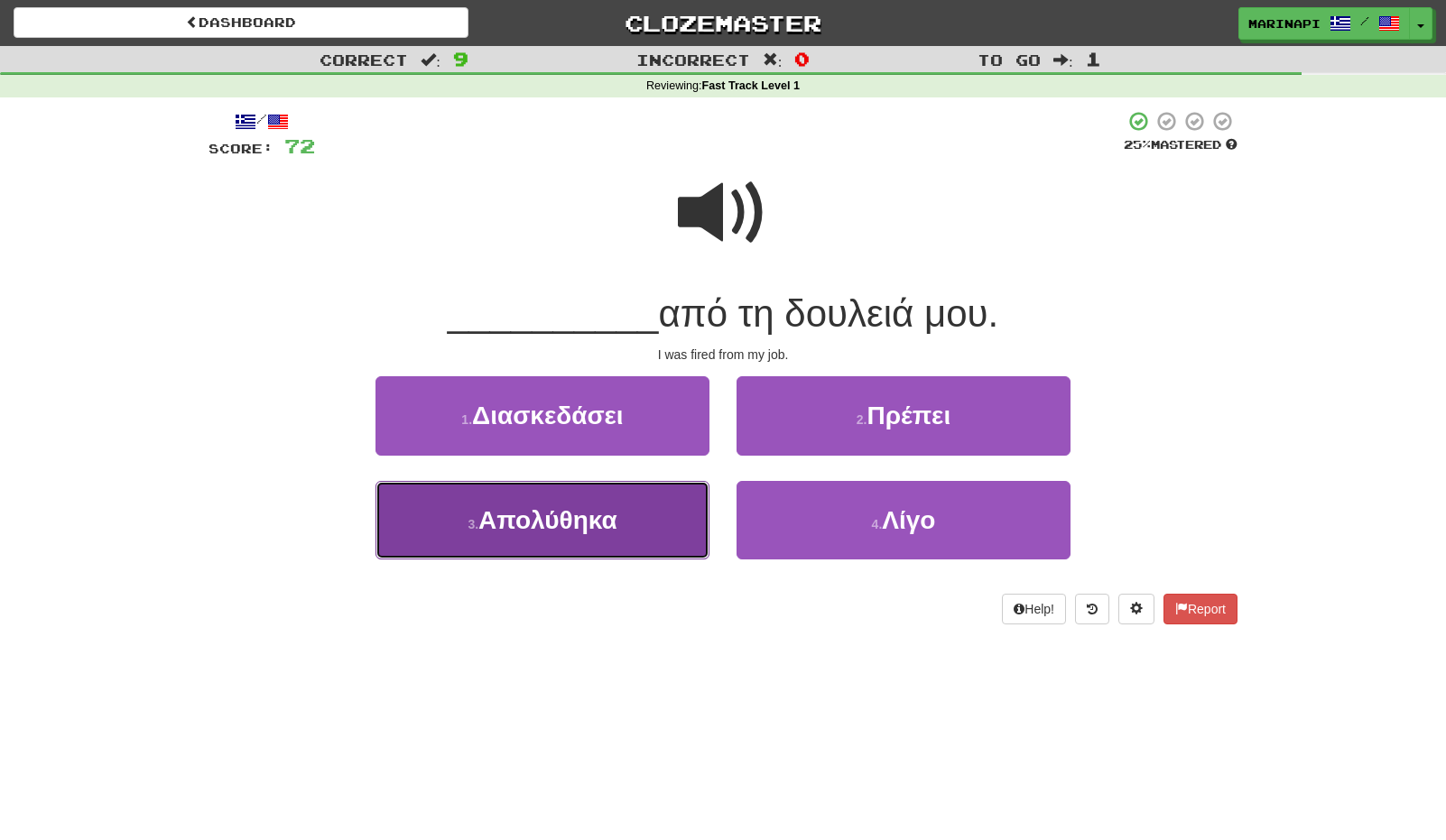
click at [668, 532] on button "3 . Απολύθηκα" at bounding box center [542, 519] width 334 height 78
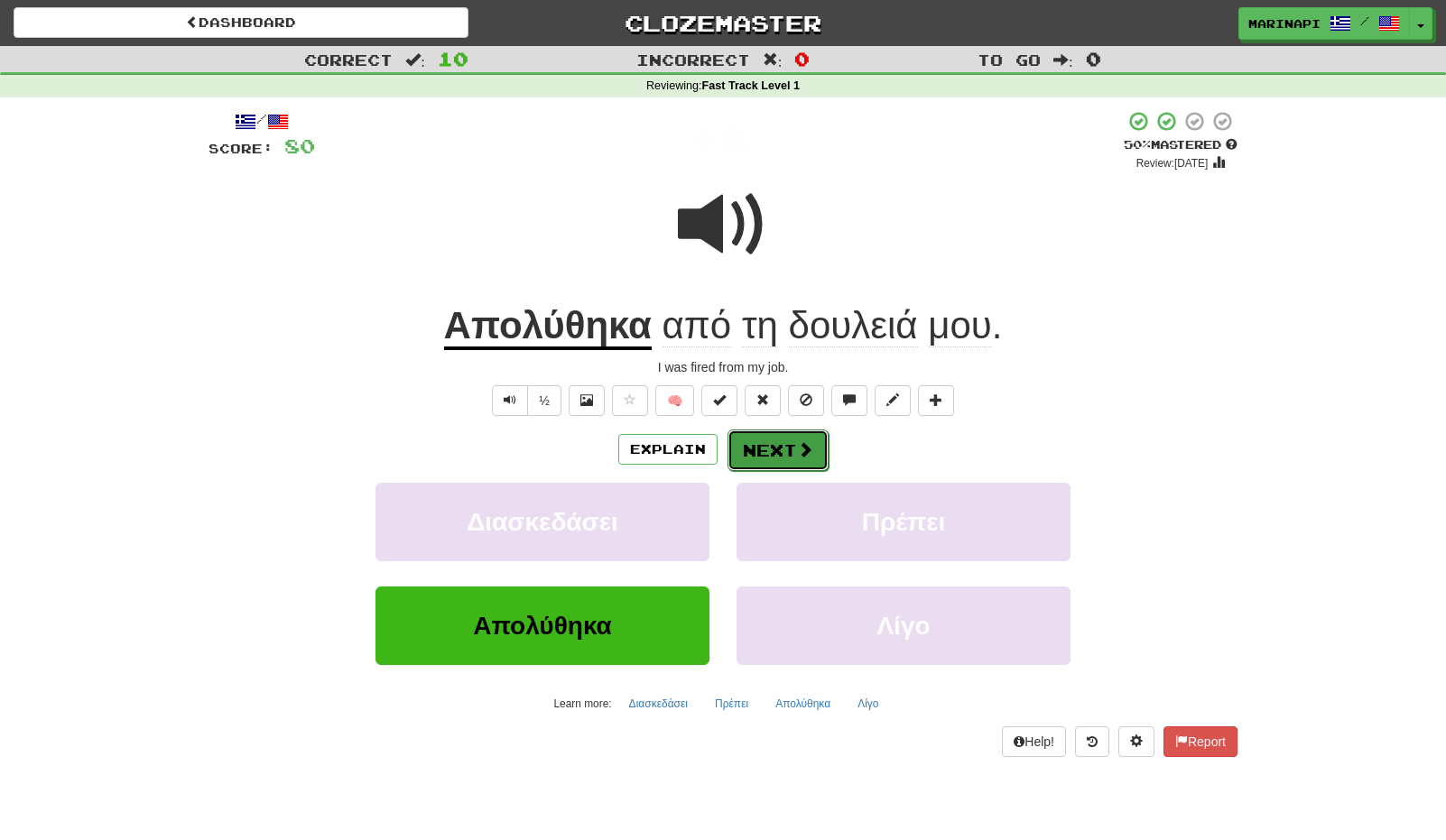
click at [769, 450] on button "Next" at bounding box center [779, 451] width 101 height 42
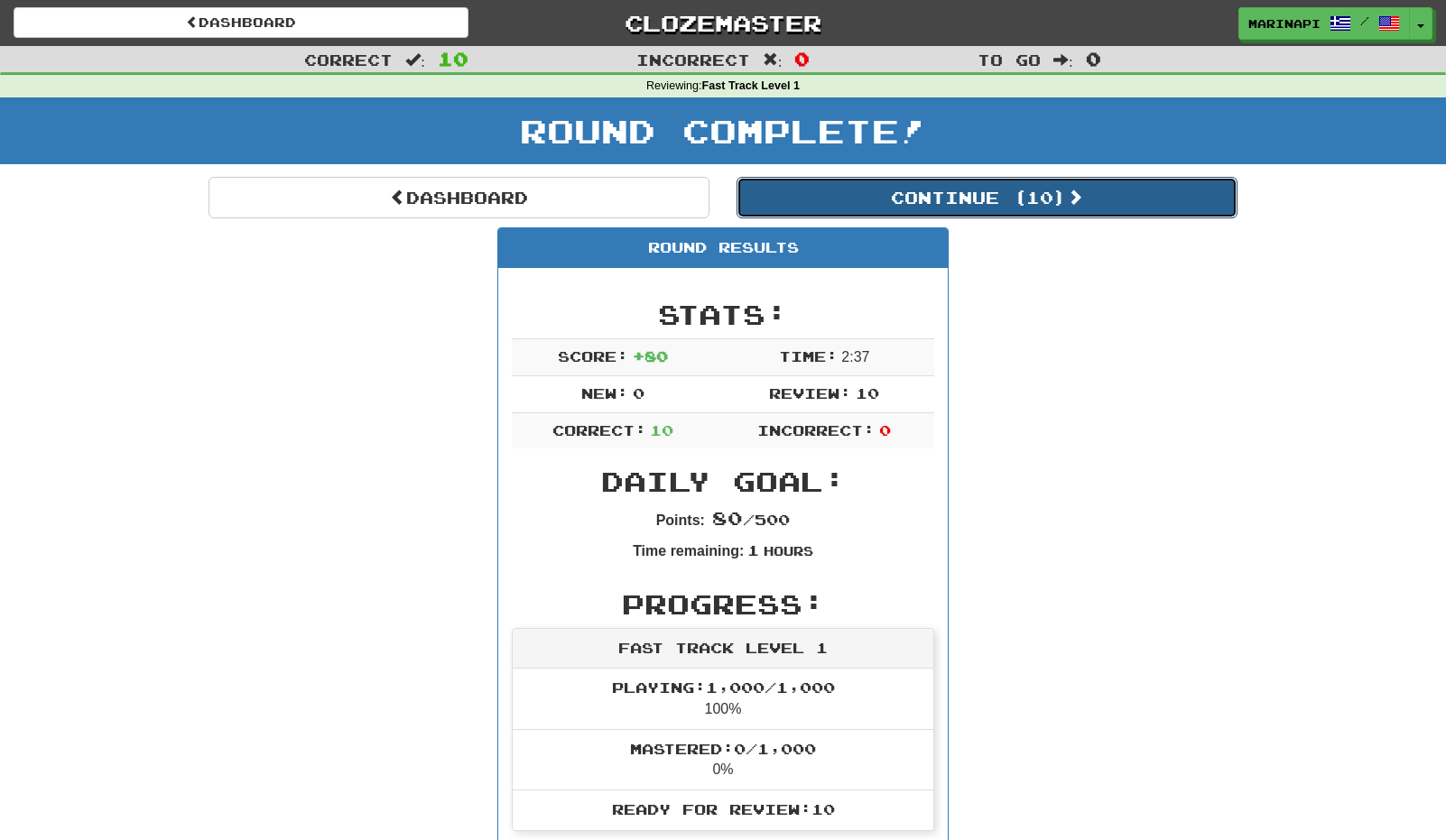
click at [902, 200] on button "Continue ( 10 )" at bounding box center [987, 198] width 501 height 42
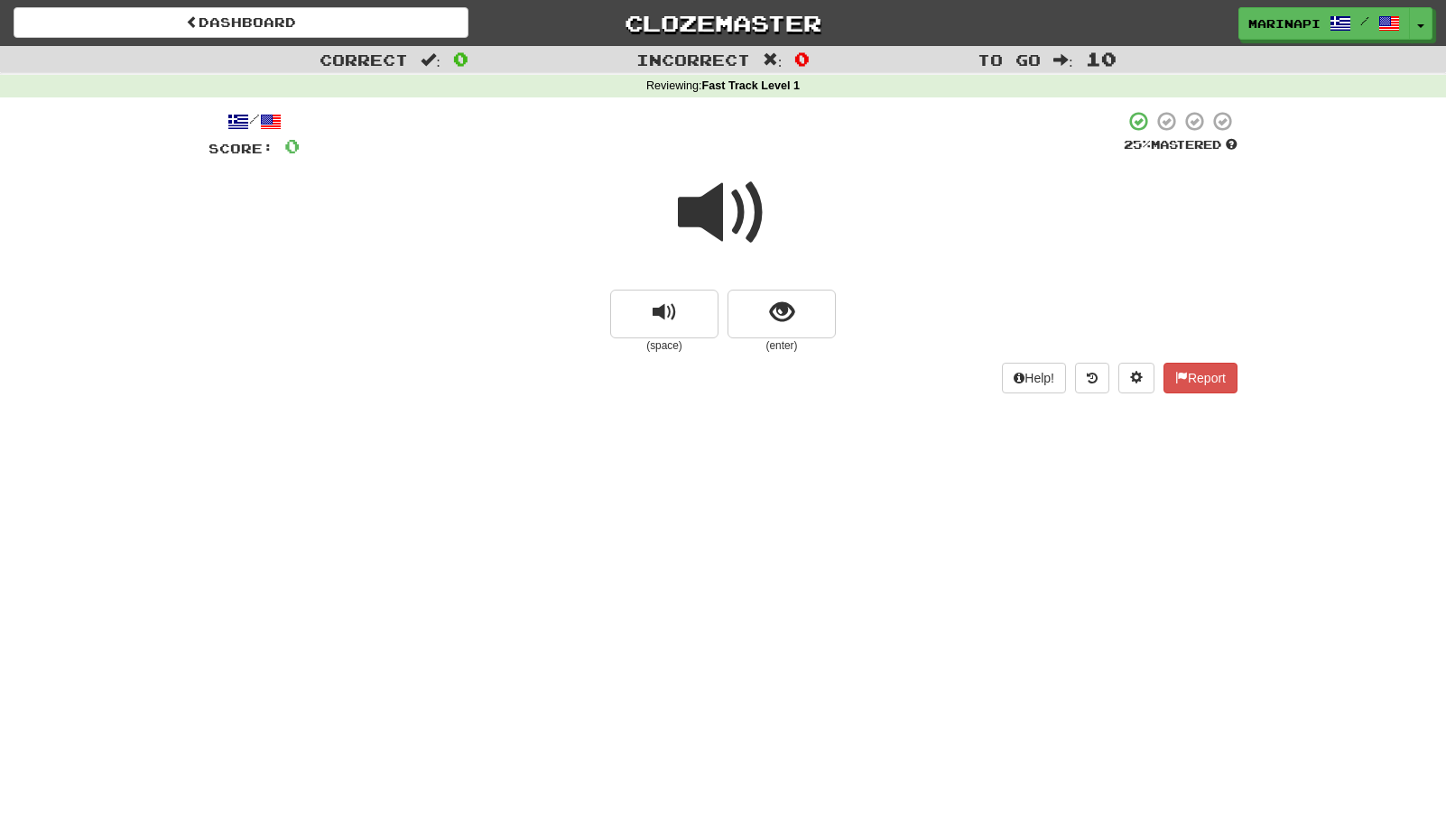
click at [759, 220] on span at bounding box center [723, 212] width 90 height 90
click at [768, 311] on button "show sentence" at bounding box center [782, 314] width 108 height 49
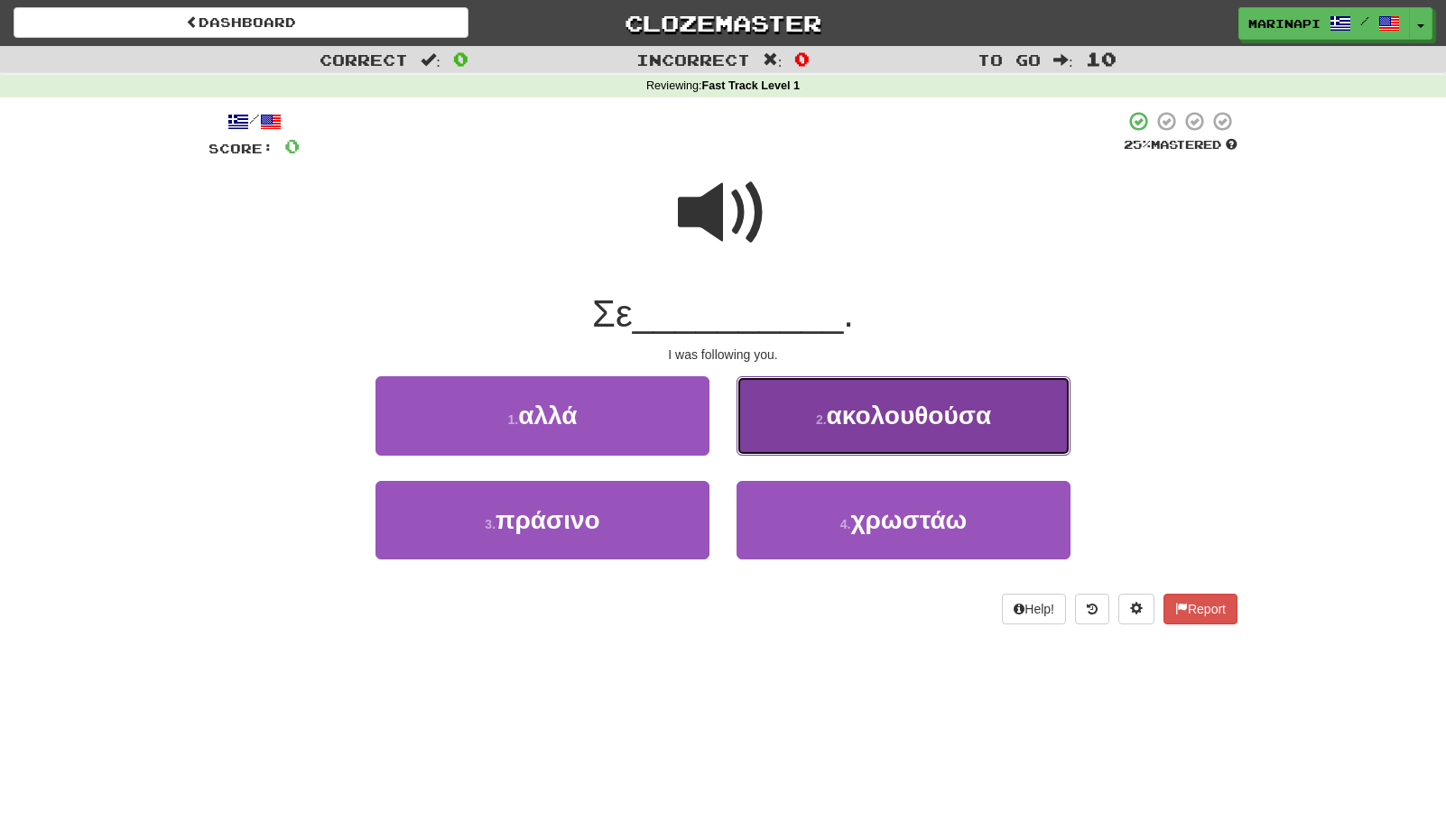
click at [801, 417] on button "2 . ακολουθούσα" at bounding box center [904, 415] width 334 height 78
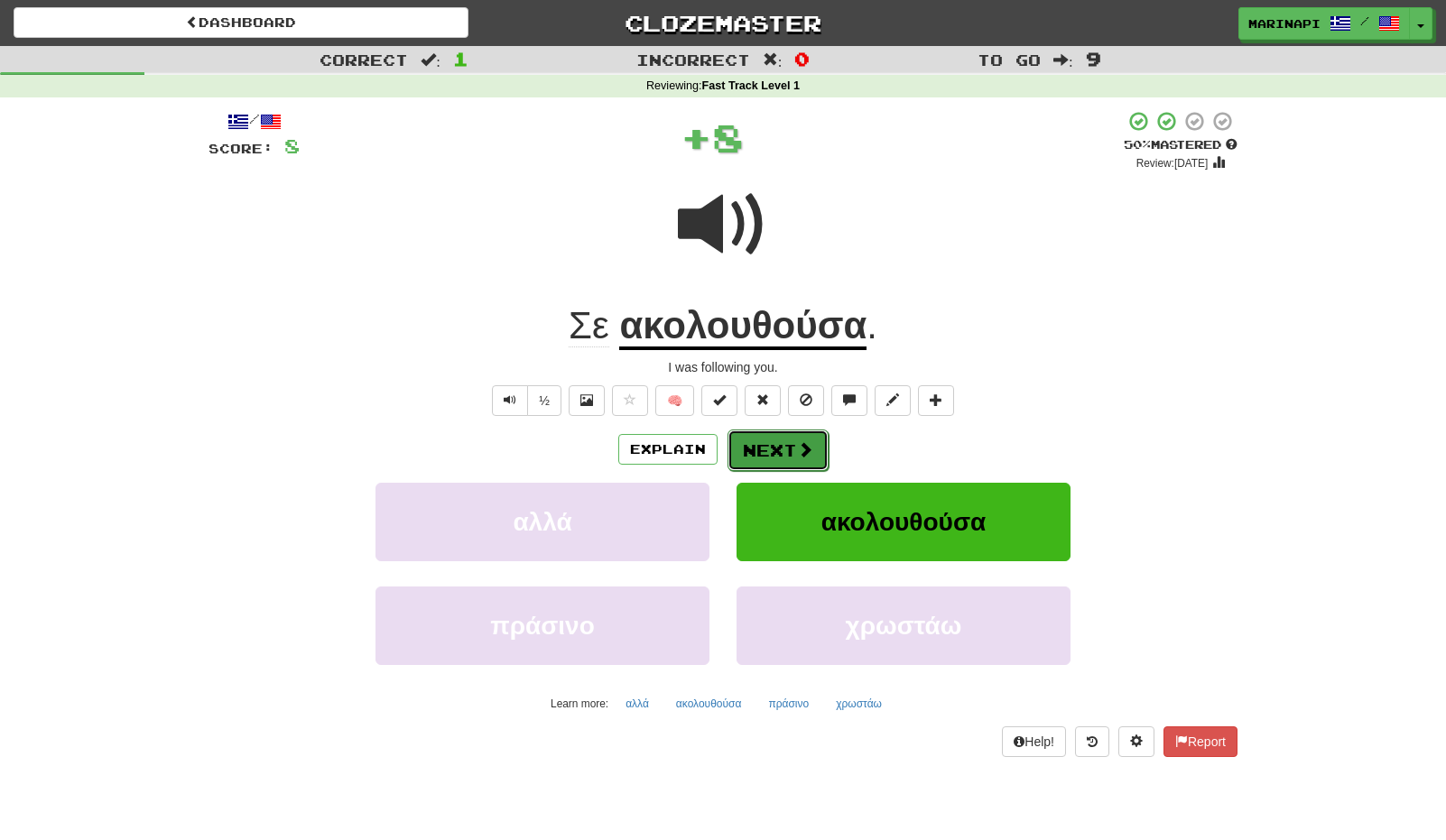
click at [787, 457] on button "Next" at bounding box center [779, 451] width 101 height 42
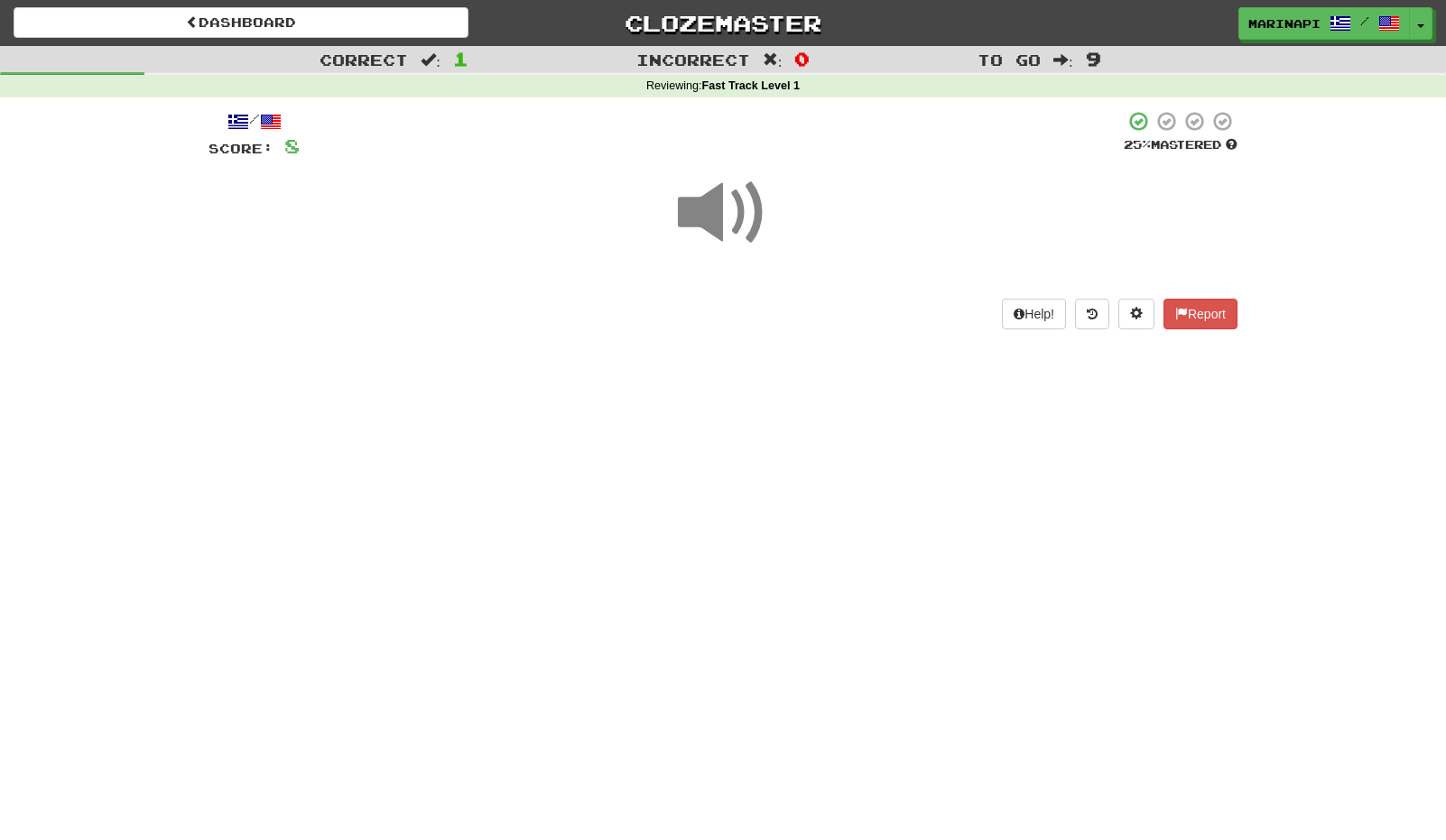
click at [730, 204] on span at bounding box center [723, 212] width 90 height 90
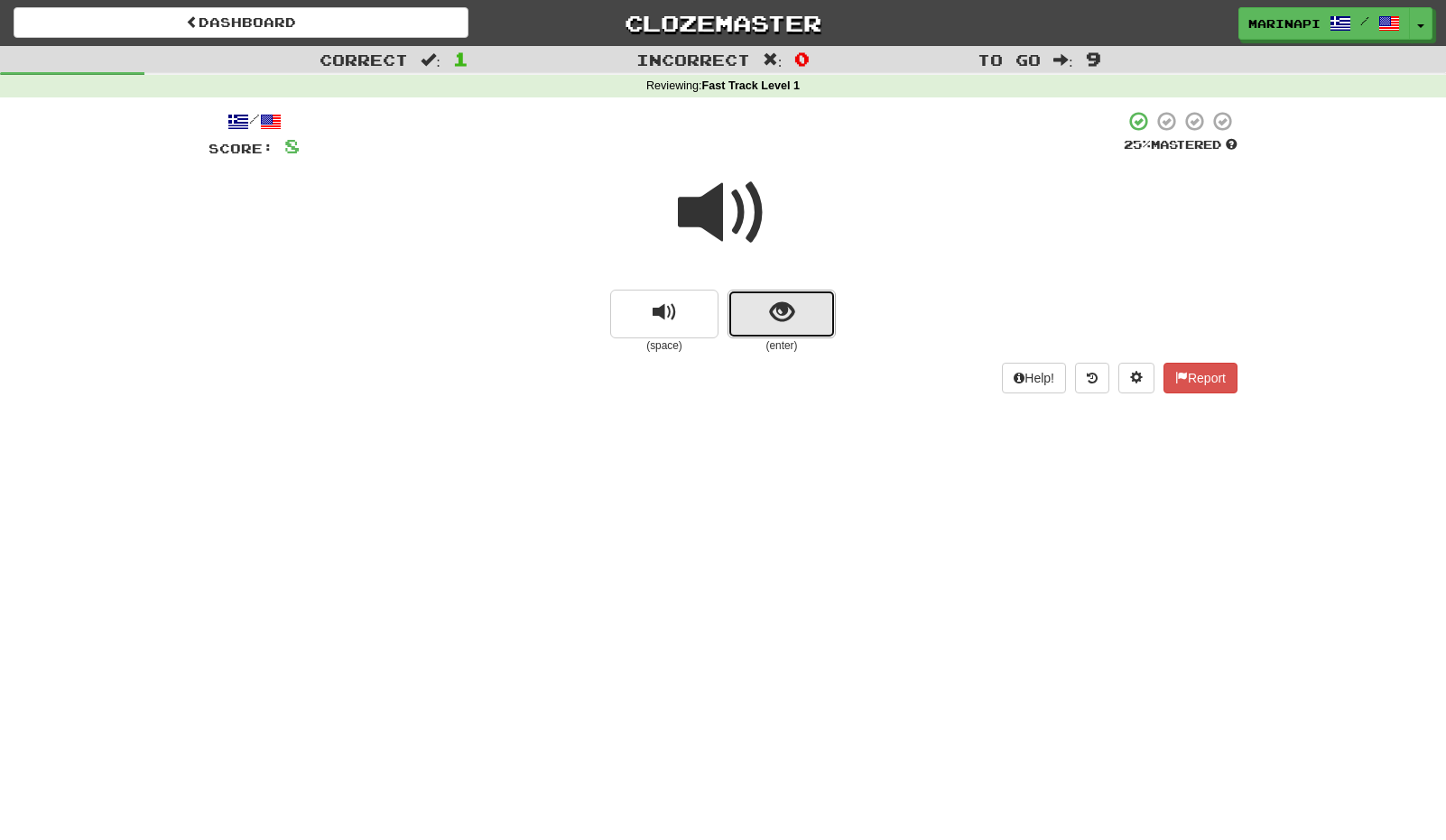
click at [767, 320] on button "show sentence" at bounding box center [782, 314] width 108 height 49
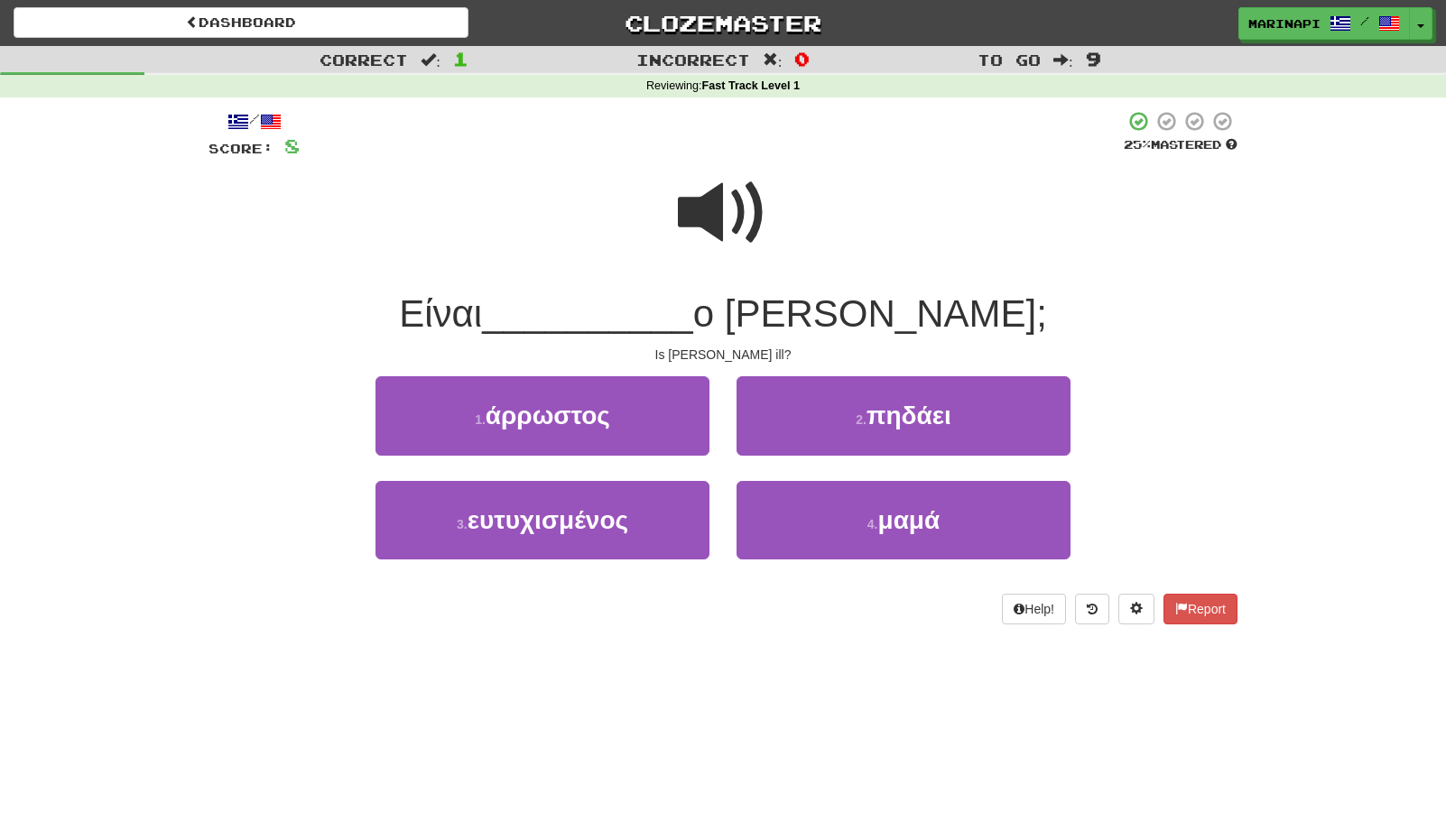
click at [726, 219] on span at bounding box center [723, 212] width 90 height 90
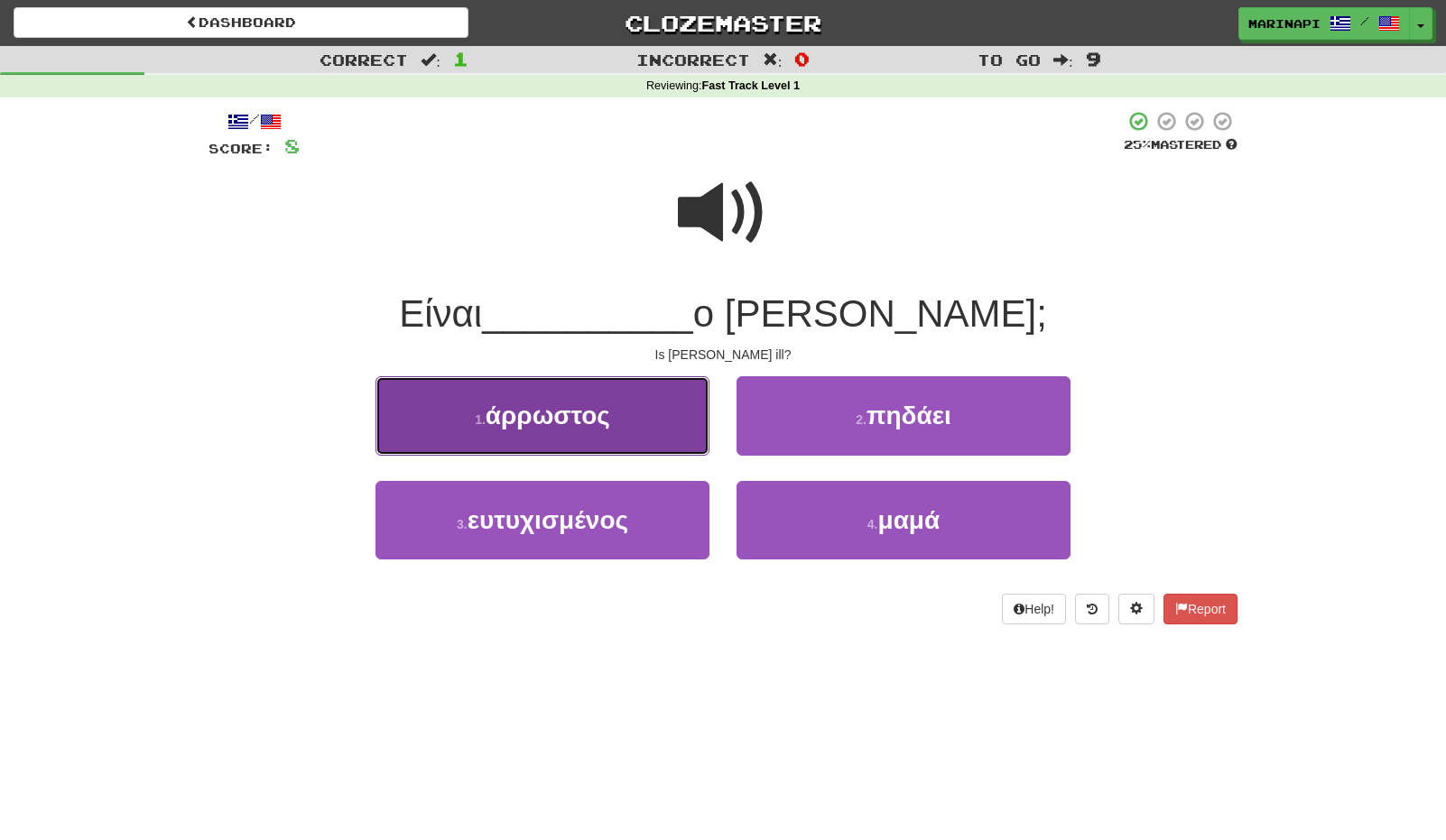
click at [674, 436] on button "1 . άρρωστος" at bounding box center [542, 415] width 334 height 78
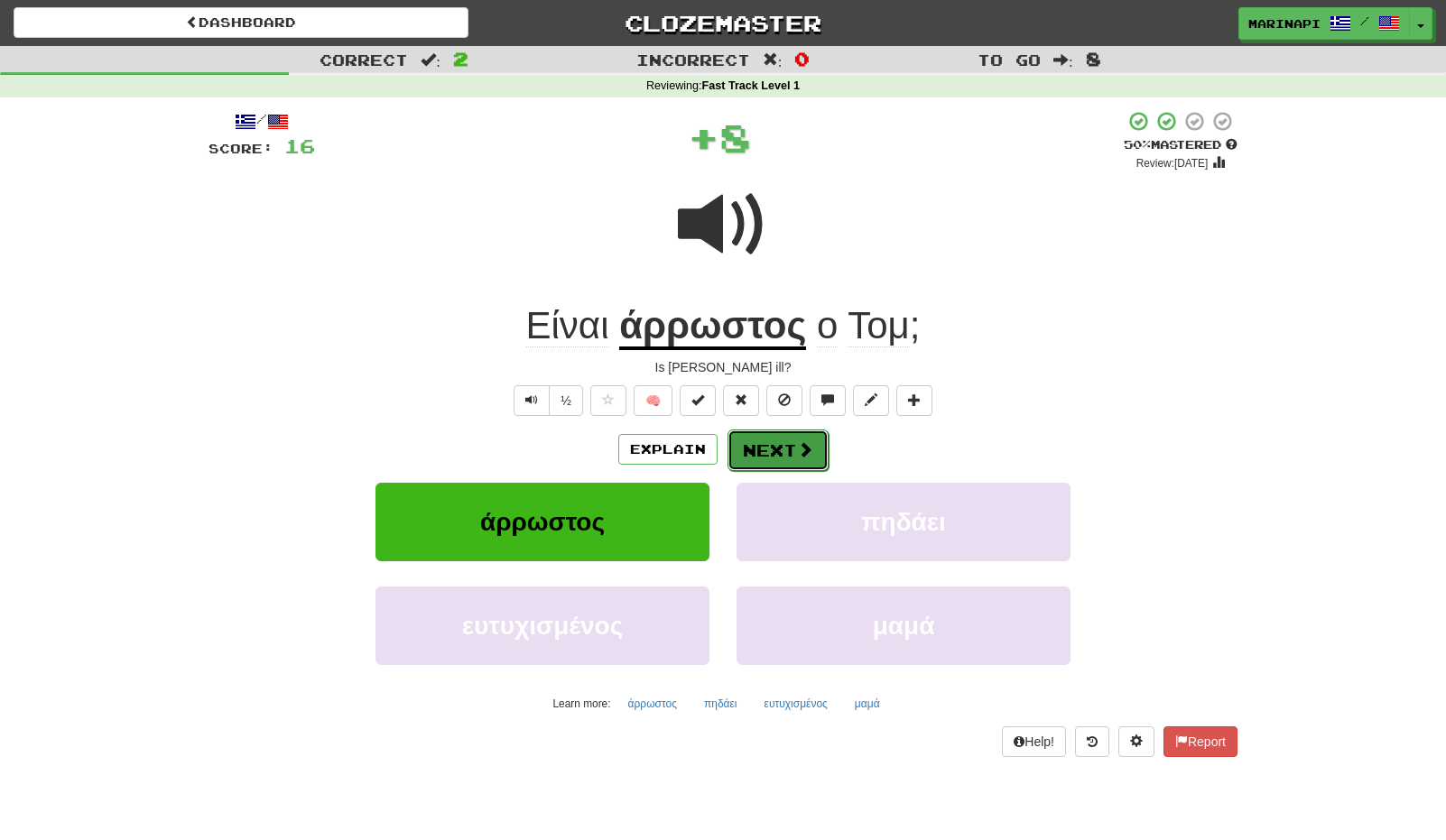
click at [784, 445] on button "Next" at bounding box center [779, 451] width 101 height 42
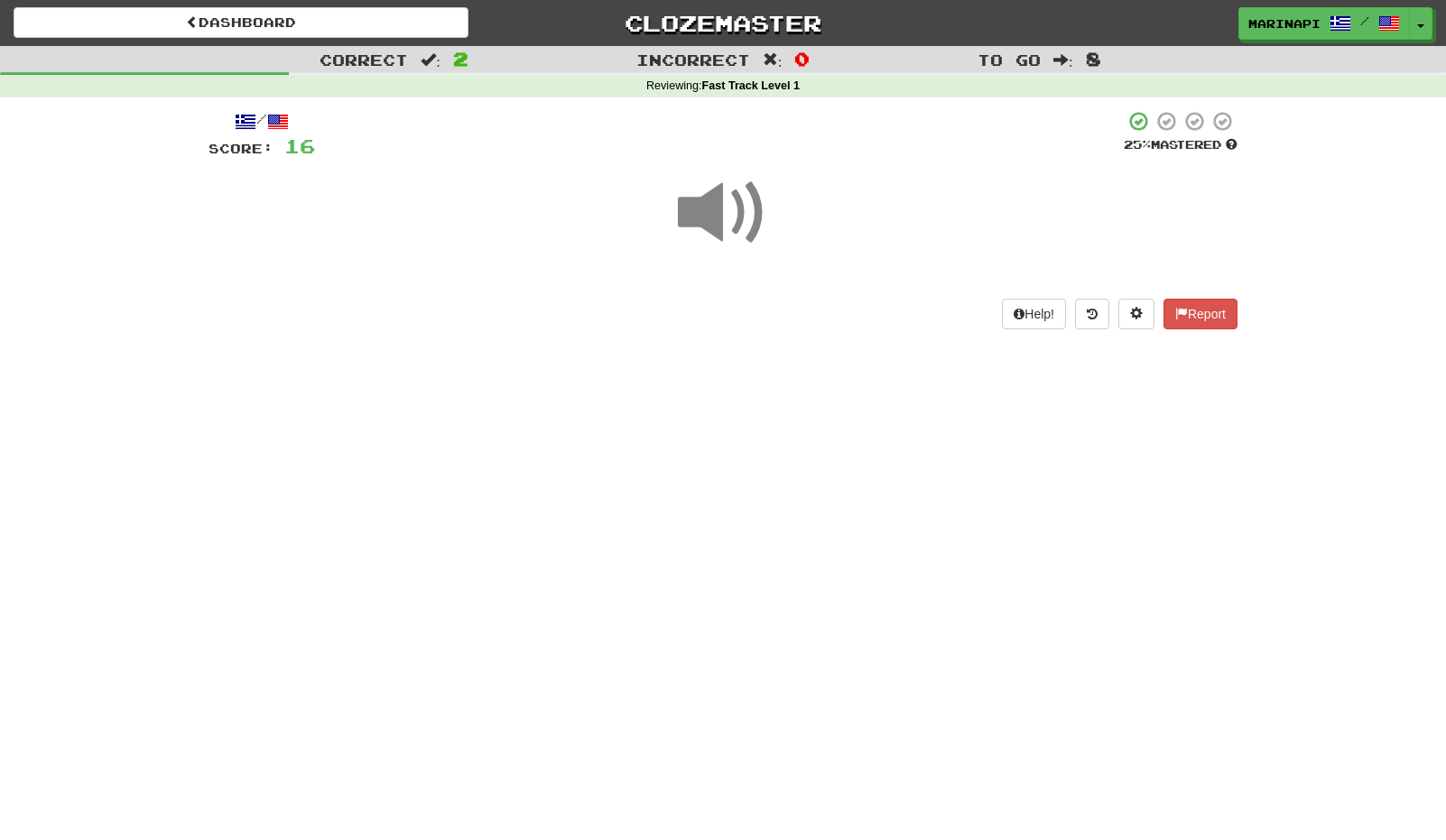
click at [724, 231] on span at bounding box center [723, 212] width 90 height 90
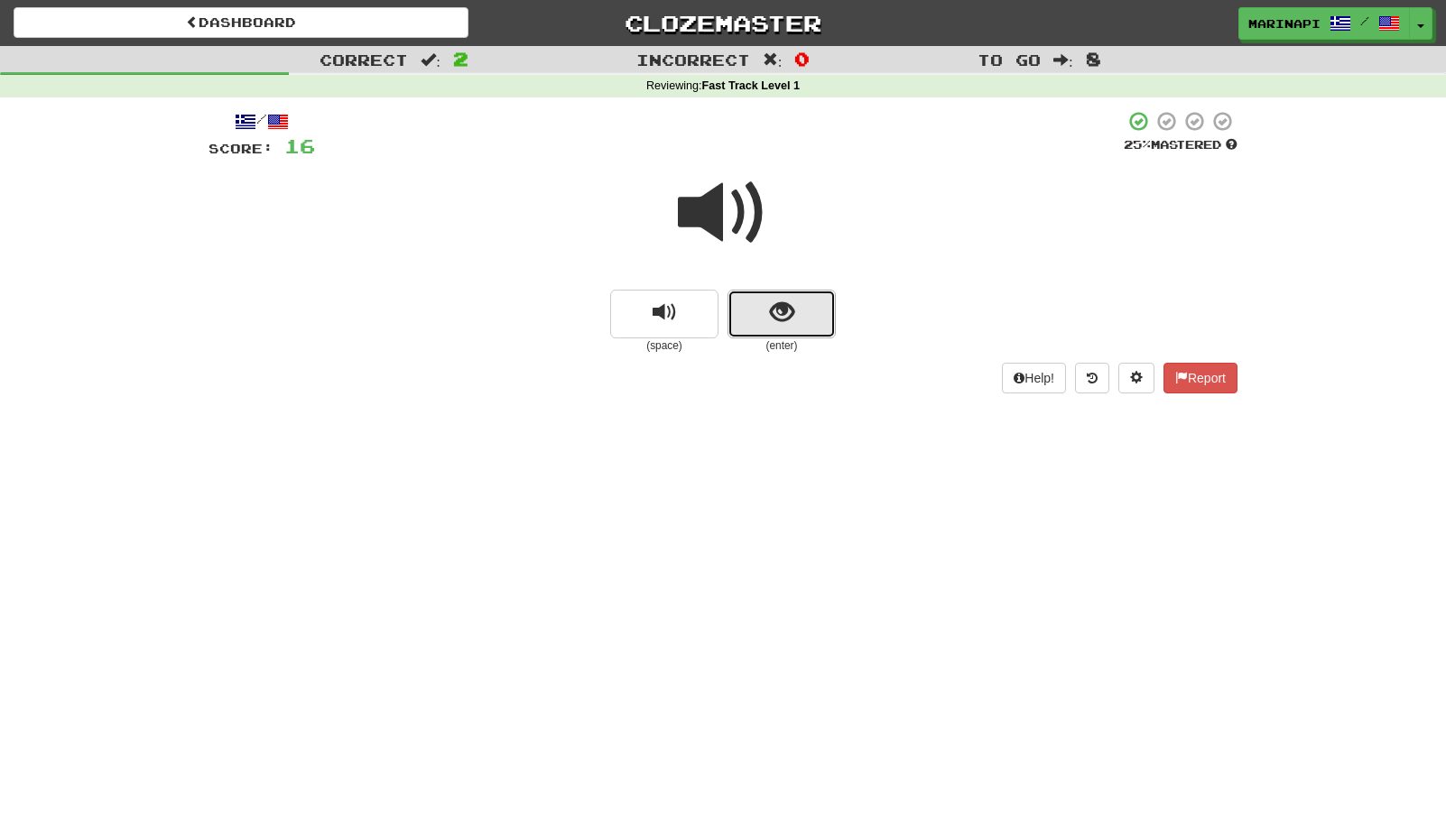
click at [764, 306] on button "show sentence" at bounding box center [782, 314] width 108 height 49
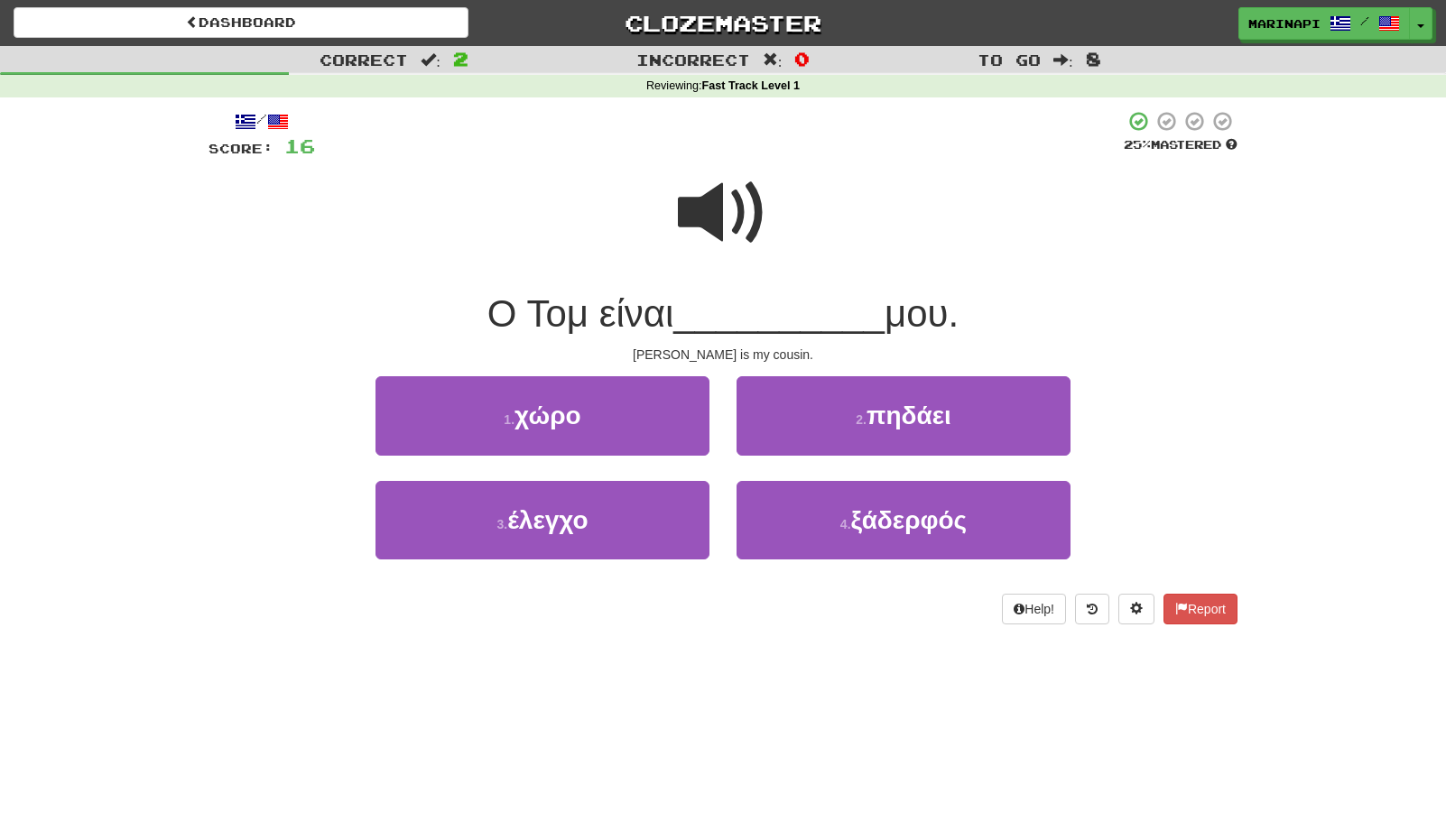
click at [737, 227] on span at bounding box center [723, 212] width 90 height 90
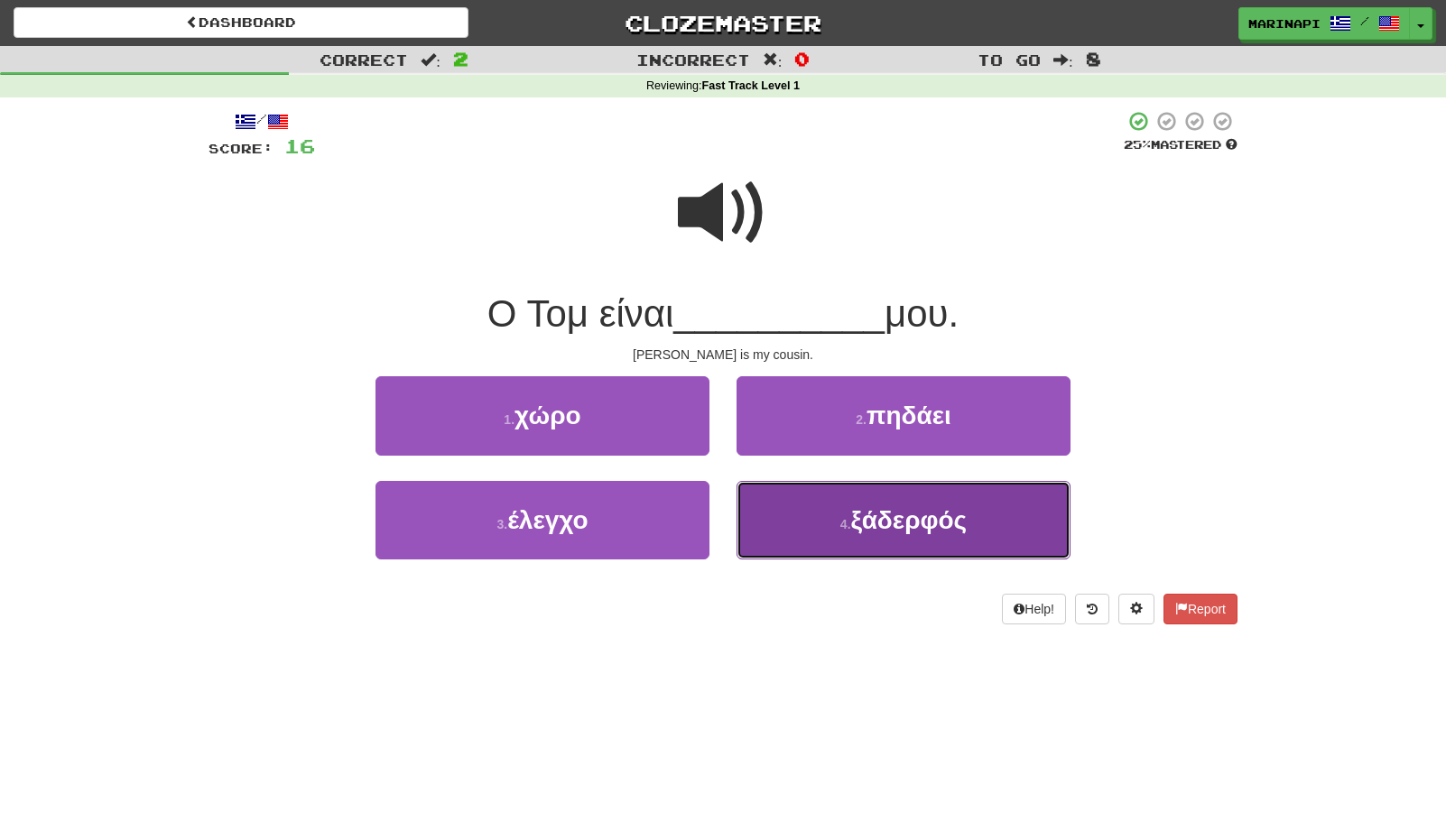
click at [773, 526] on button "4 . ξάδερφός" at bounding box center [904, 519] width 334 height 78
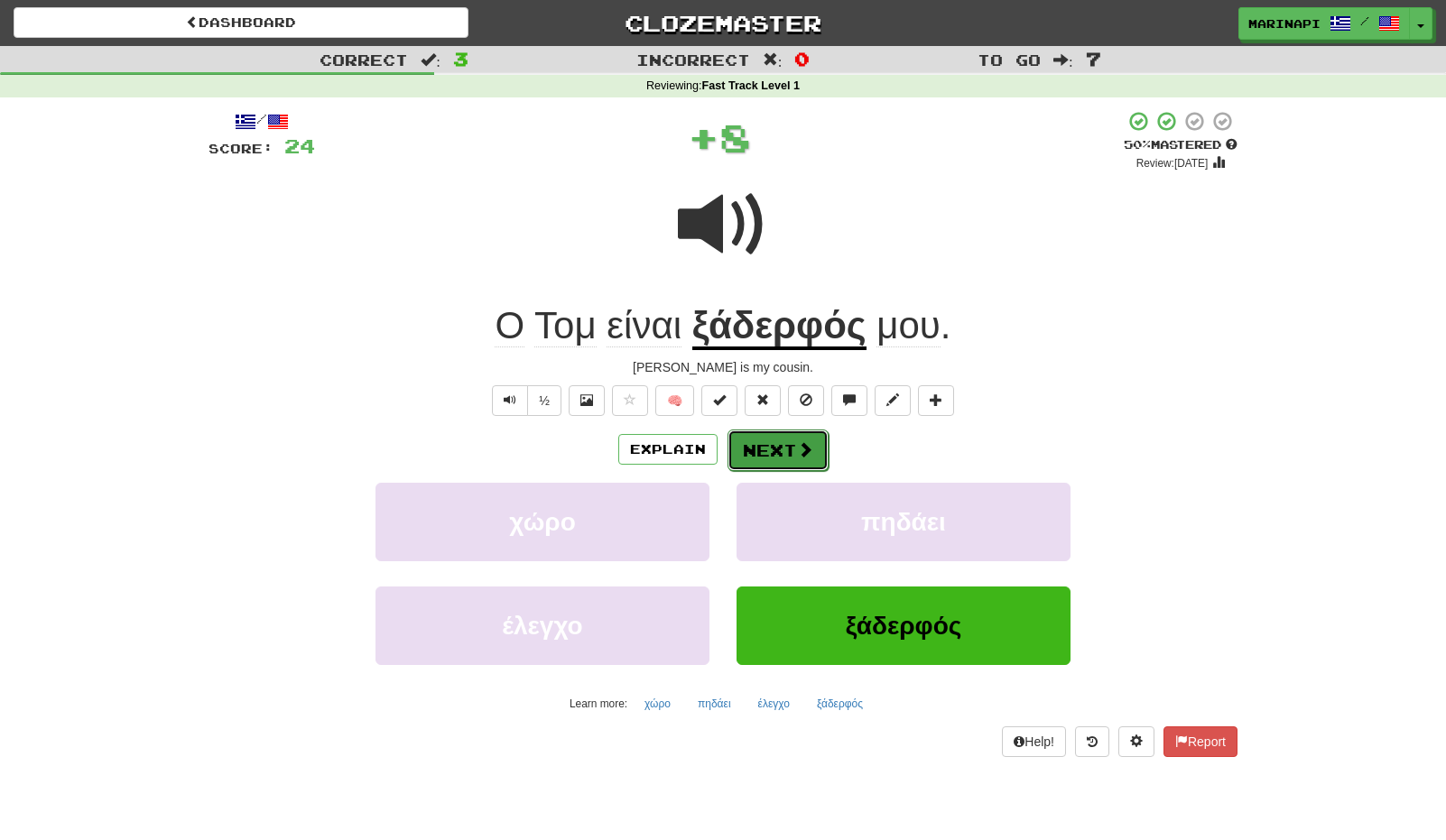
click at [784, 463] on button "Next" at bounding box center [779, 451] width 101 height 42
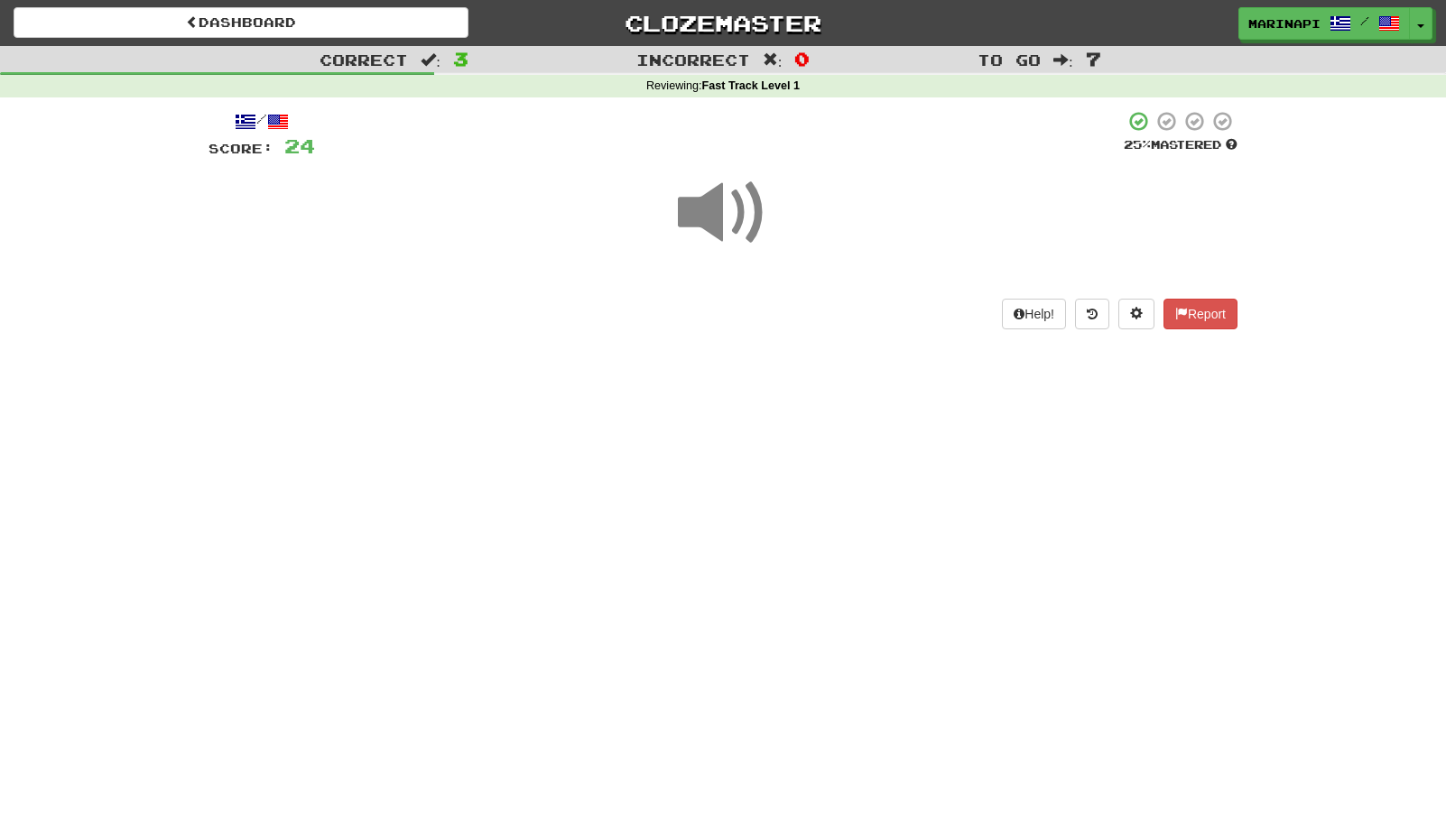
click at [727, 235] on span at bounding box center [723, 212] width 90 height 90
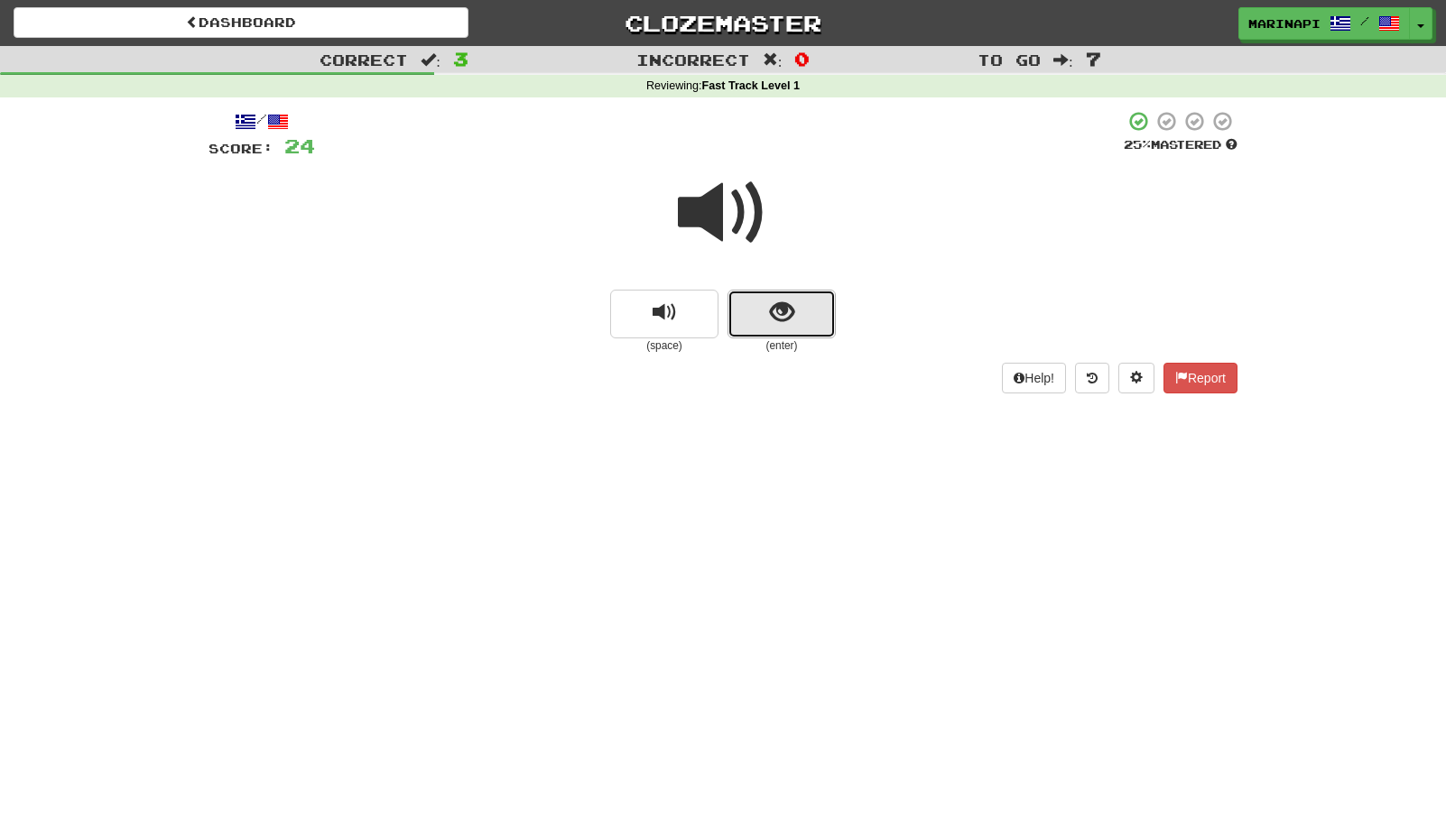
click at [761, 323] on button "show sentence" at bounding box center [782, 314] width 108 height 49
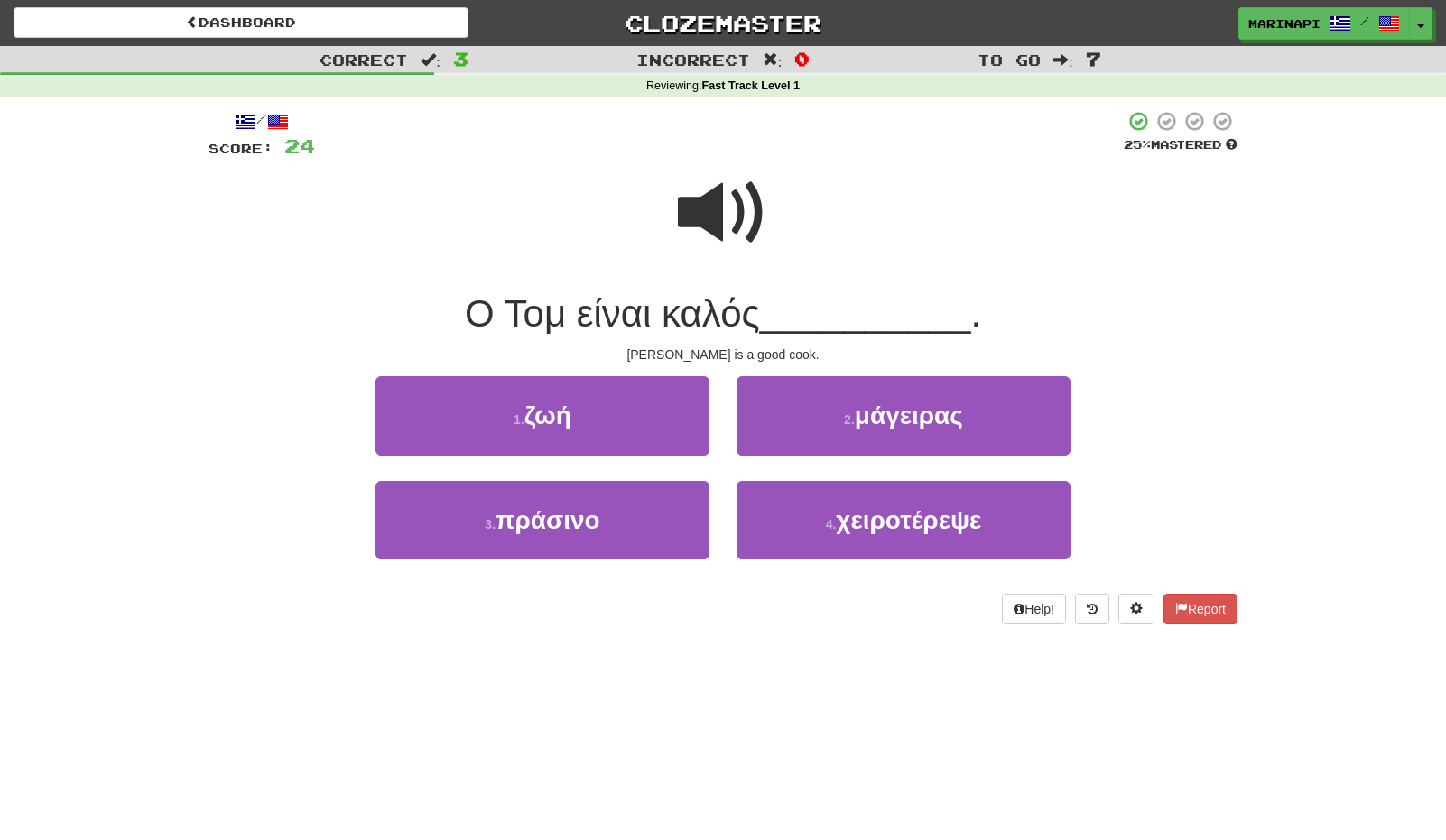
click at [742, 234] on span at bounding box center [723, 212] width 90 height 90
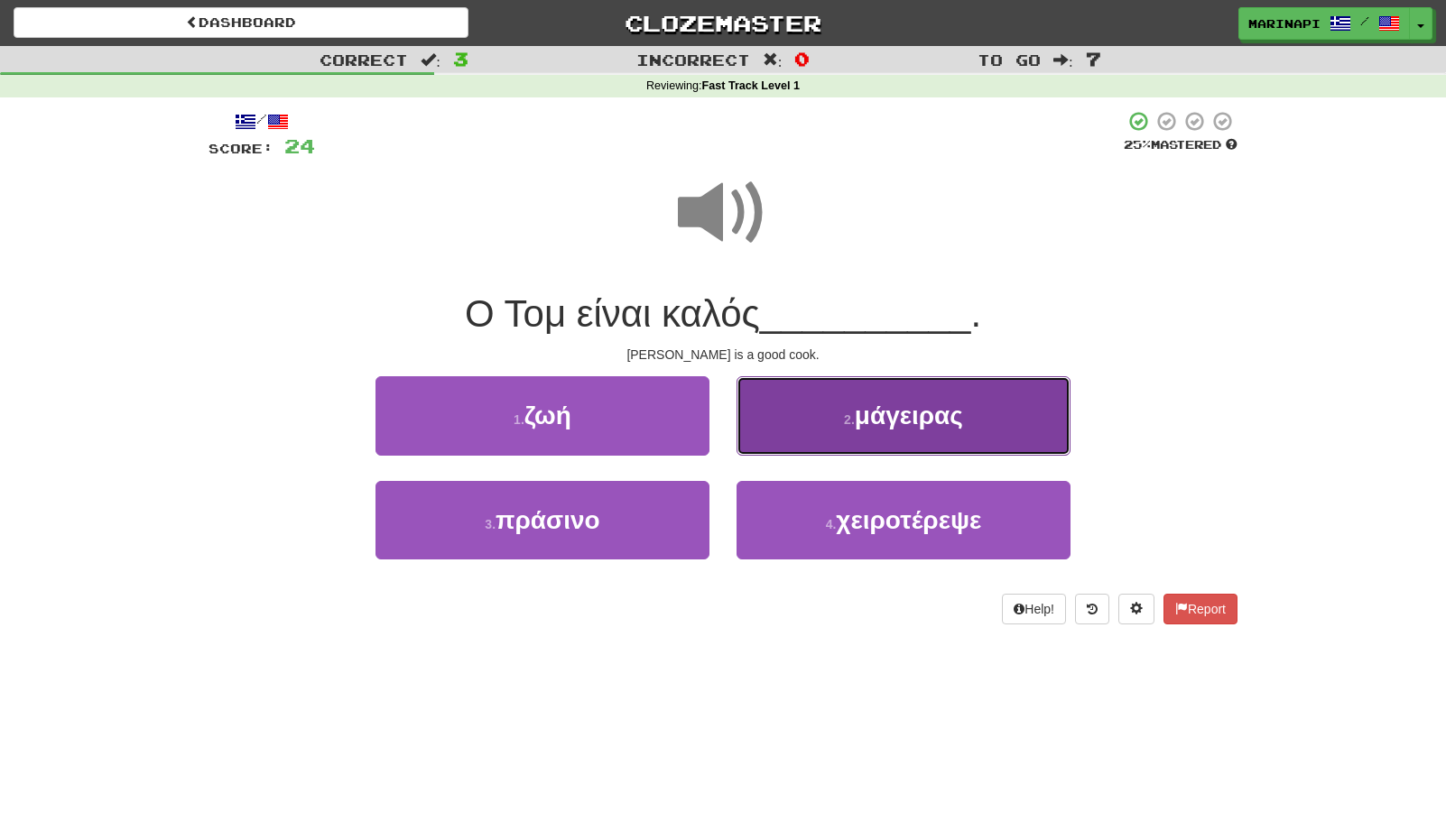
click at [787, 440] on button "2 . μάγειρας" at bounding box center [904, 415] width 334 height 78
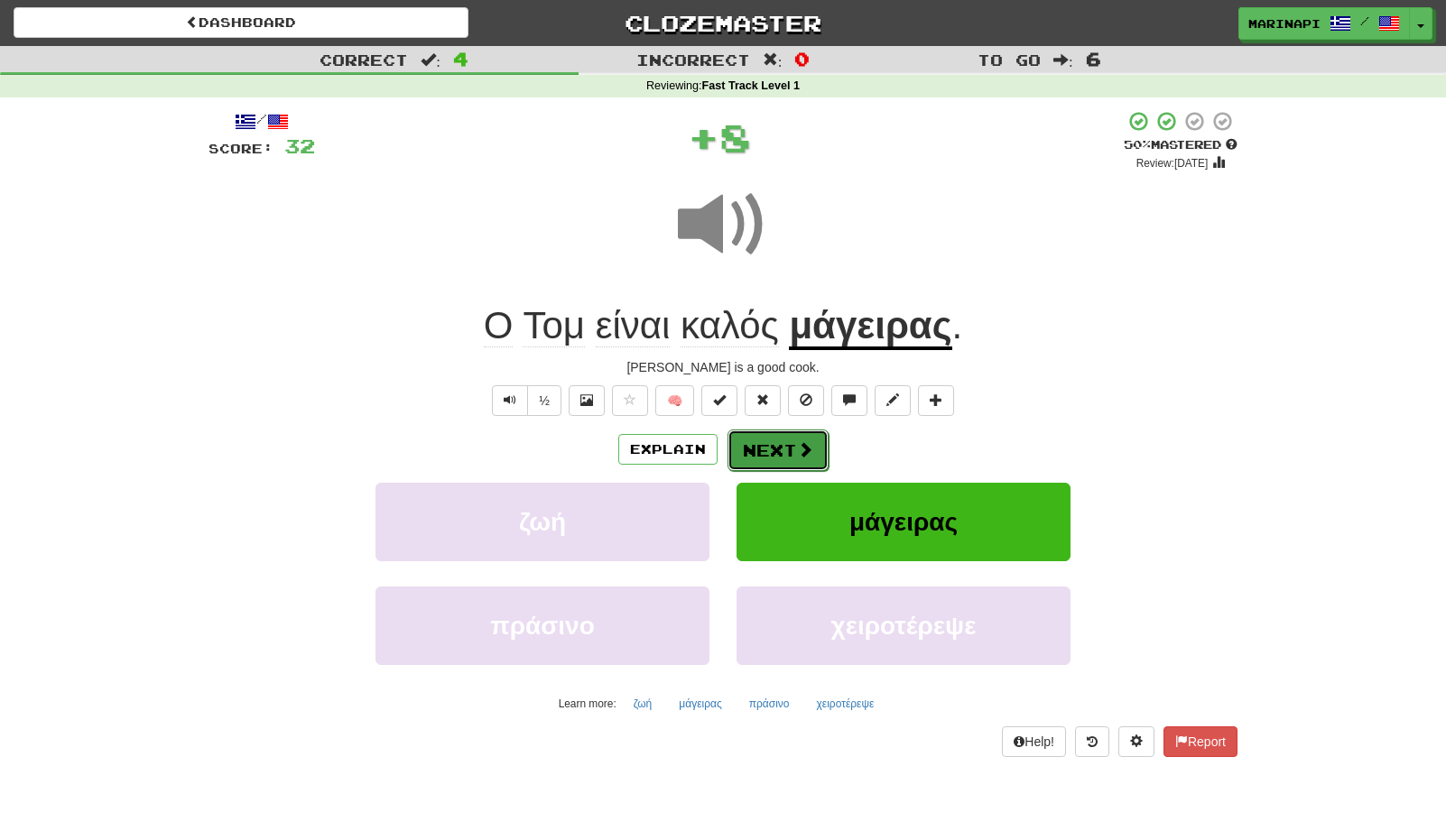
click at [778, 448] on button "Next" at bounding box center [779, 451] width 101 height 42
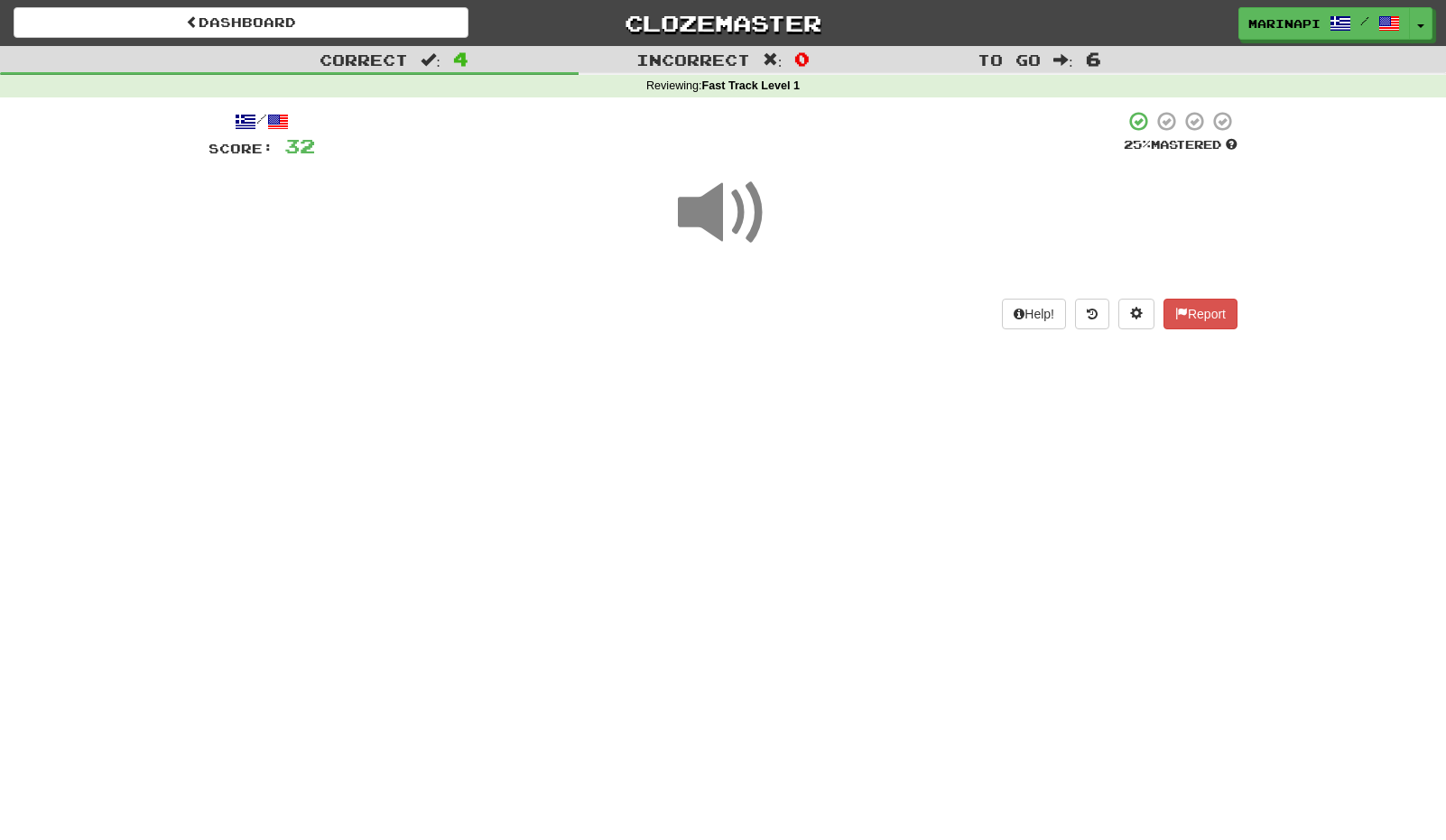
click at [739, 226] on span at bounding box center [723, 212] width 90 height 90
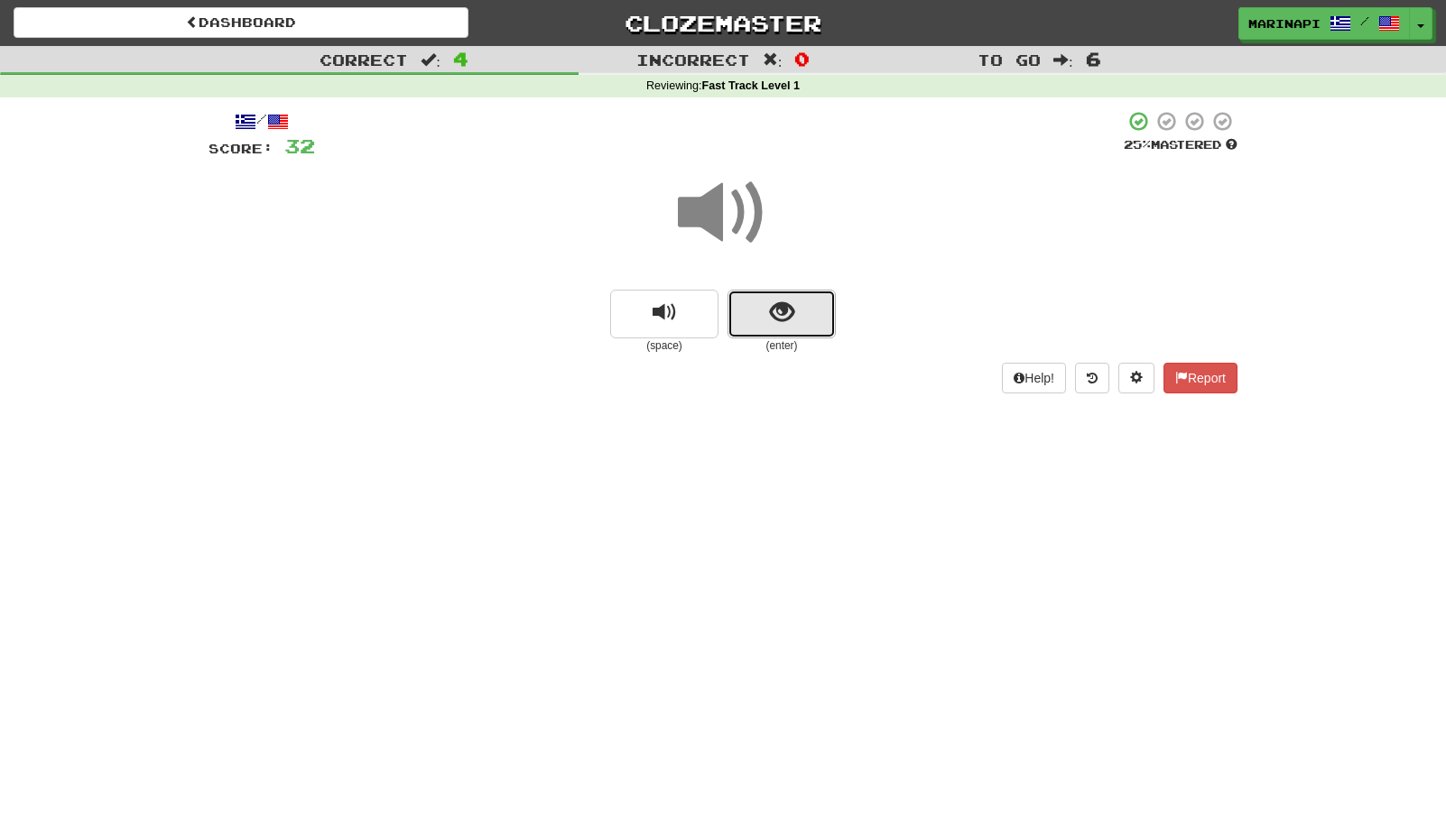
click at [757, 310] on button "show sentence" at bounding box center [782, 314] width 108 height 49
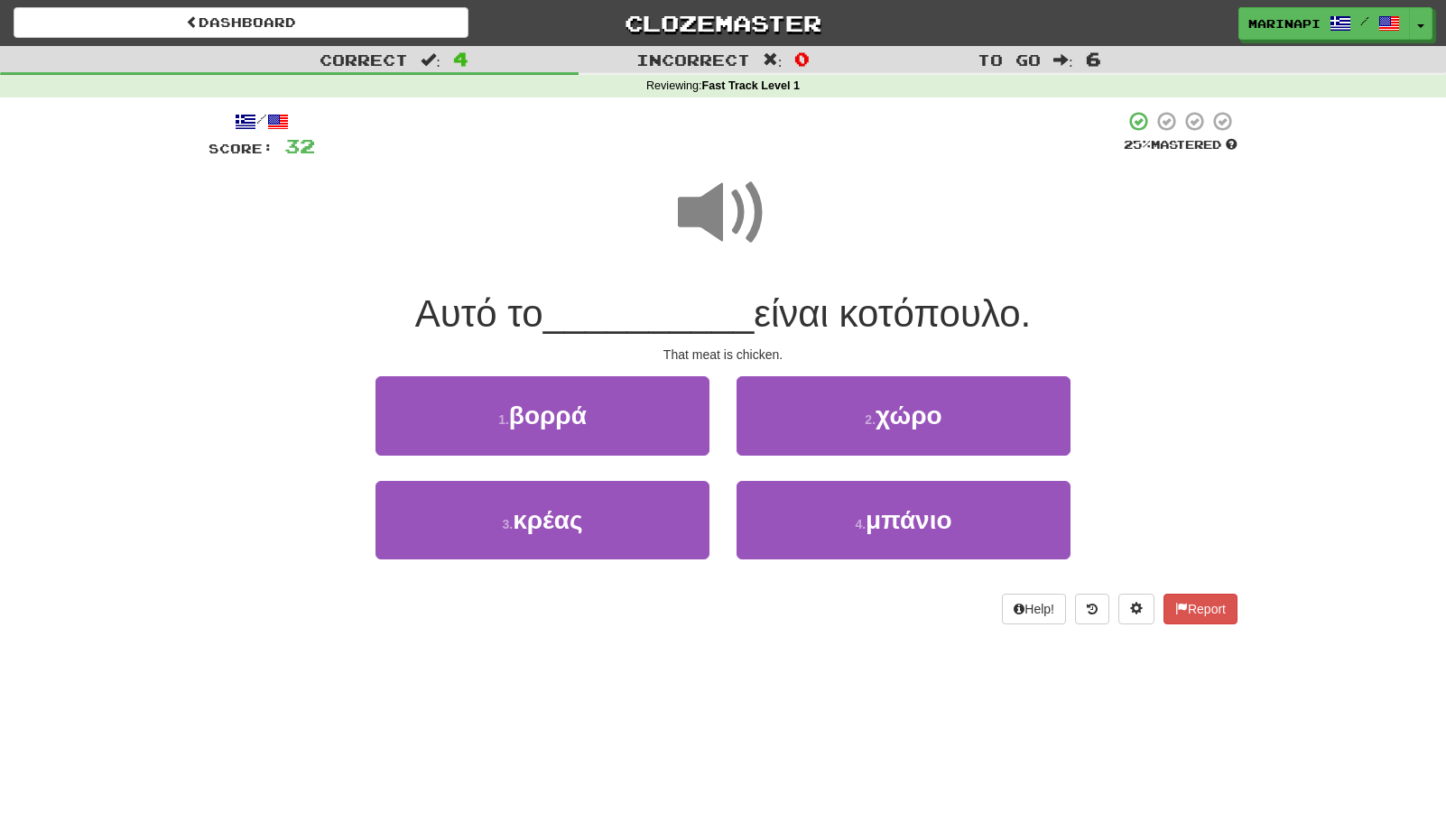
click at [733, 217] on span at bounding box center [723, 212] width 90 height 90
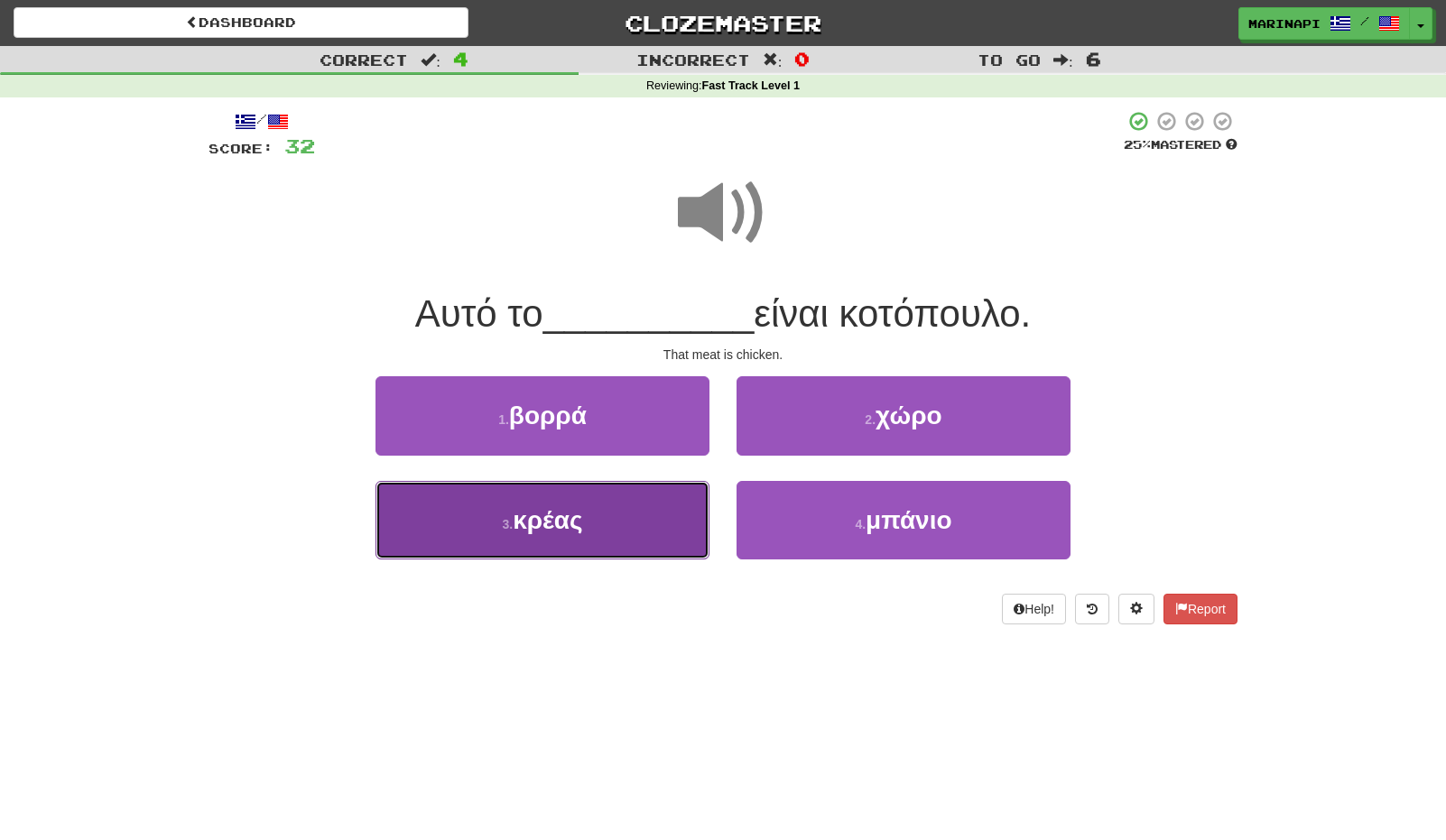
click at [647, 506] on button "3 . κρέας" at bounding box center [542, 519] width 334 height 78
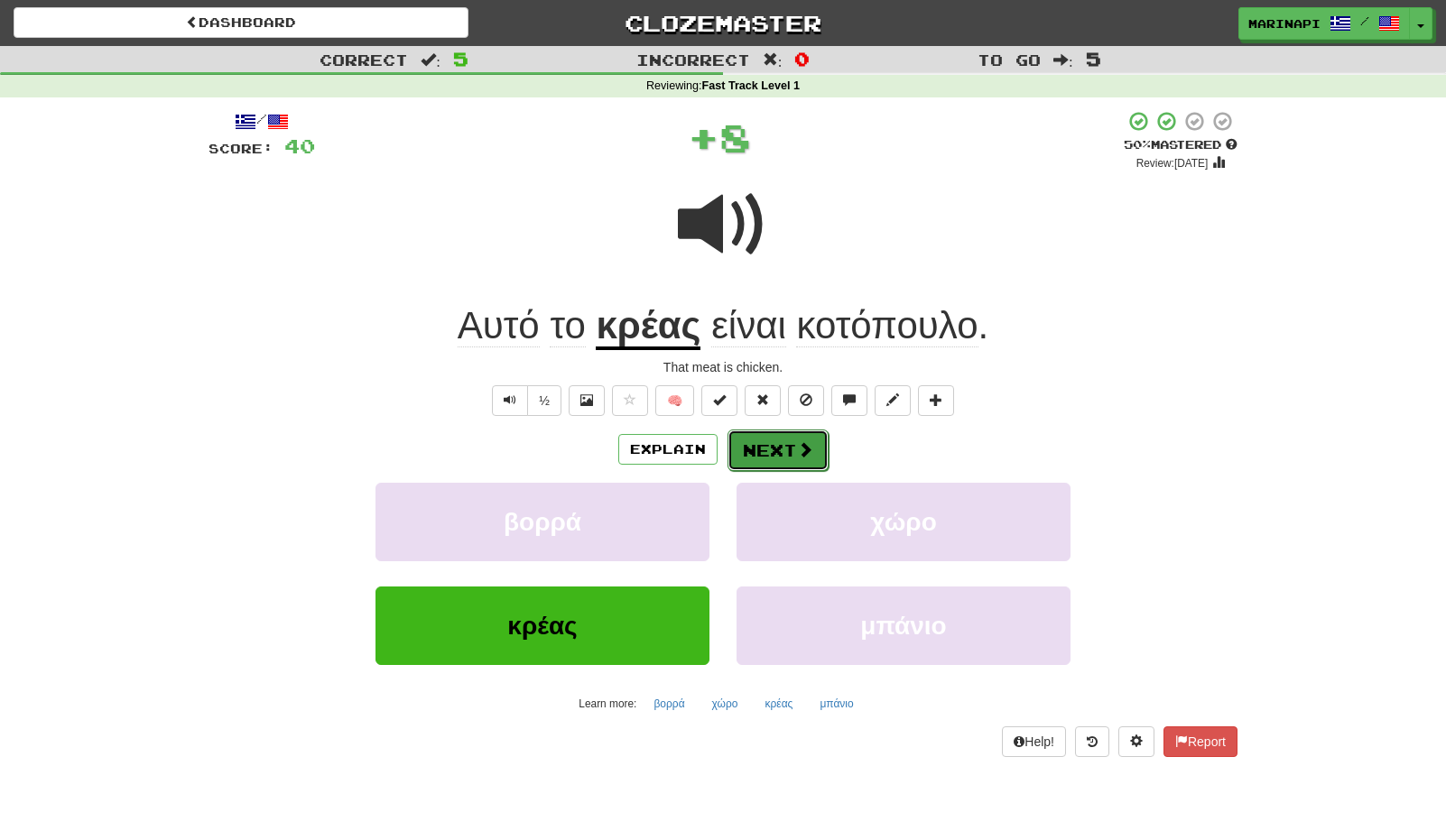
click at [778, 451] on button "Next" at bounding box center [779, 451] width 101 height 42
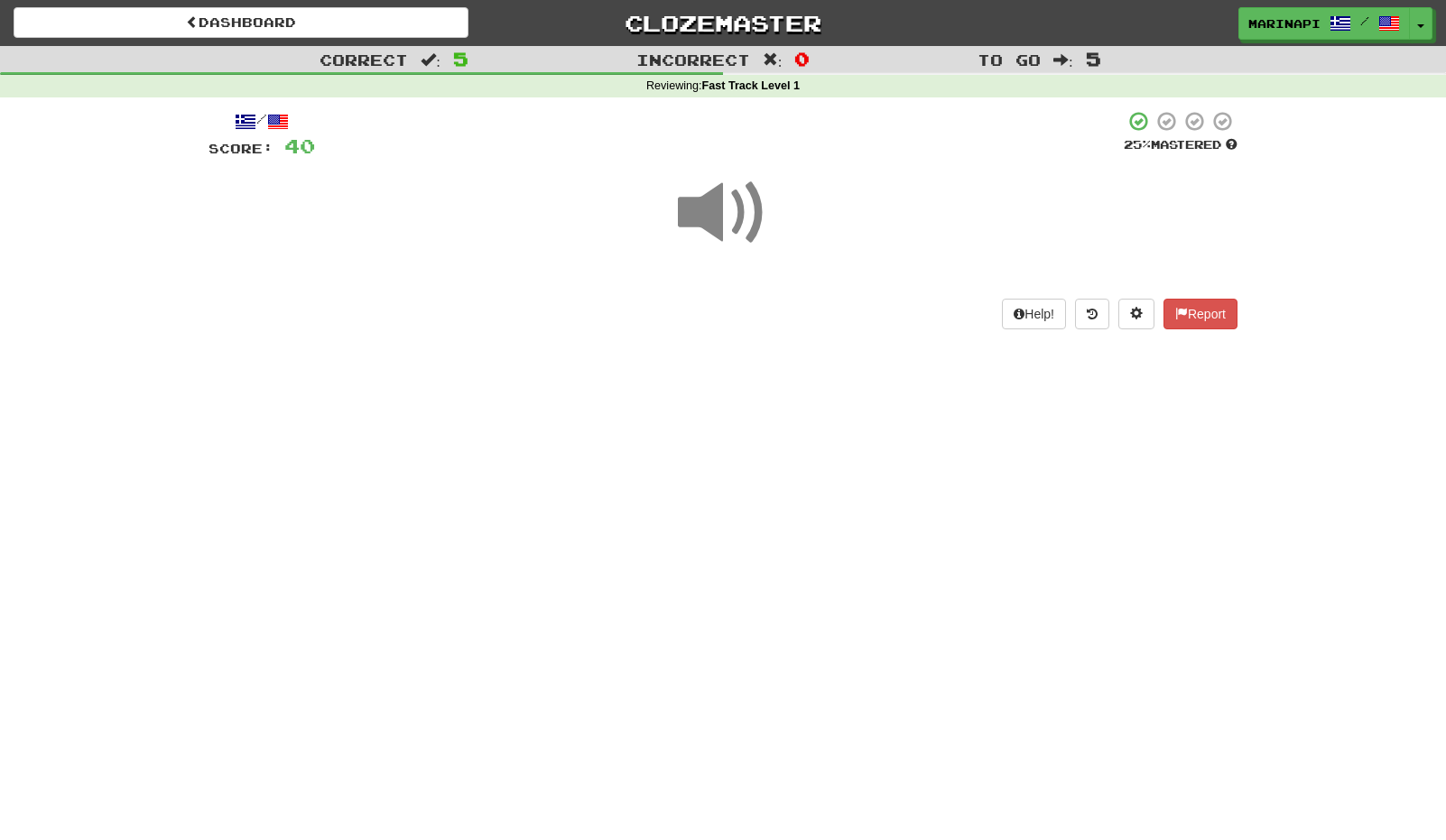
click at [741, 225] on span at bounding box center [723, 212] width 90 height 90
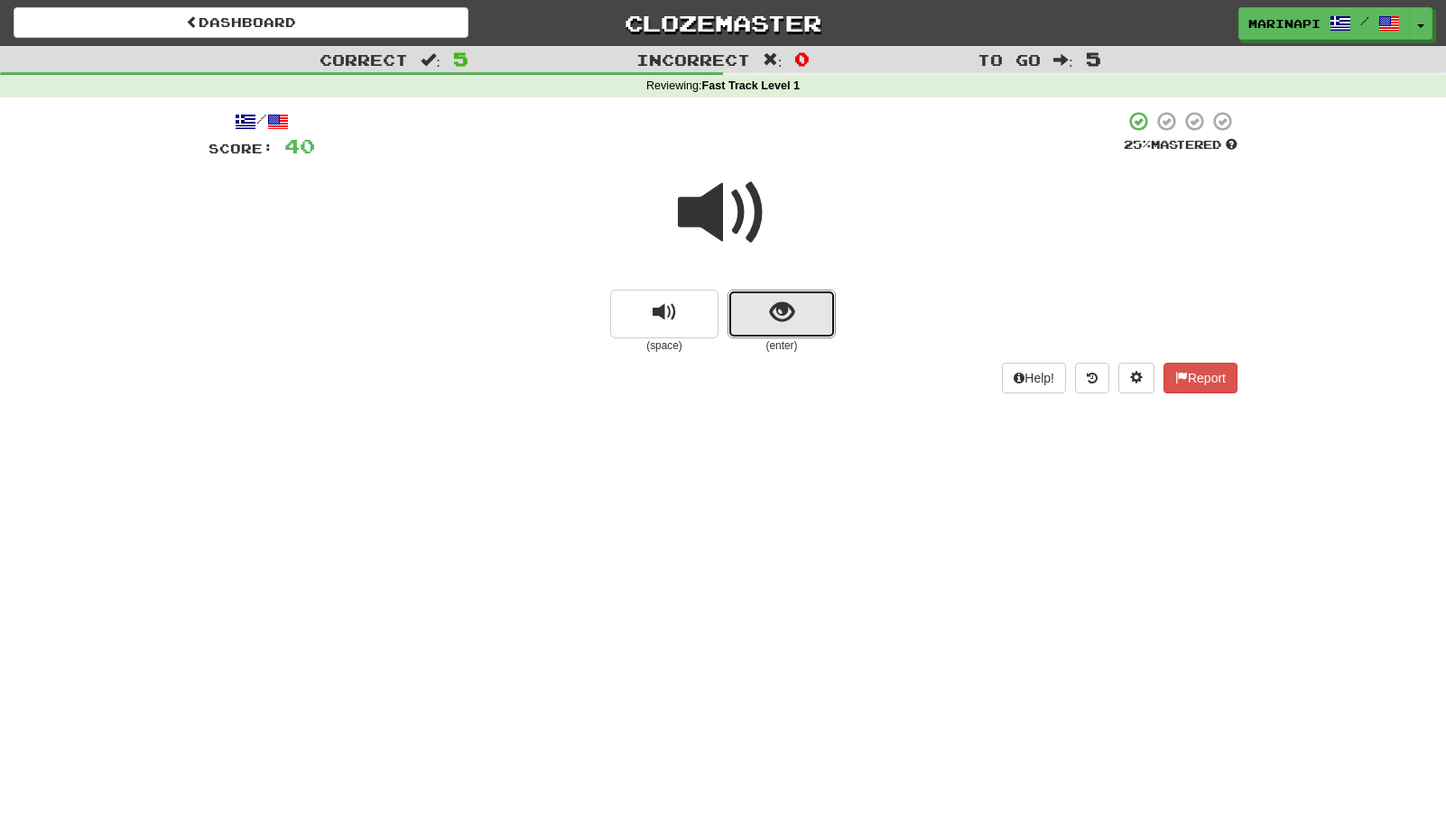
click at [795, 307] on button "show sentence" at bounding box center [782, 314] width 108 height 49
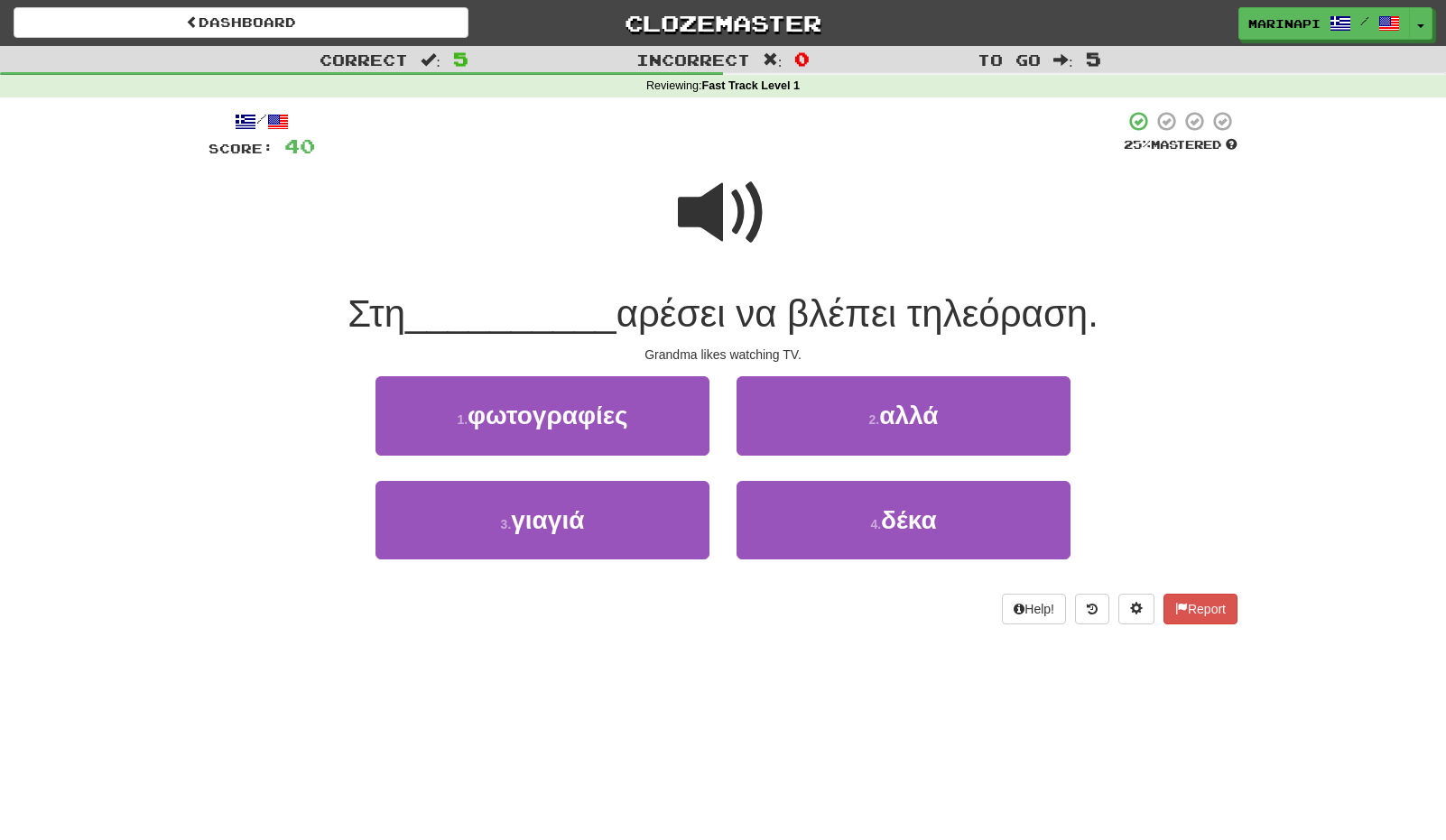
click at [732, 225] on span at bounding box center [723, 212] width 90 height 90
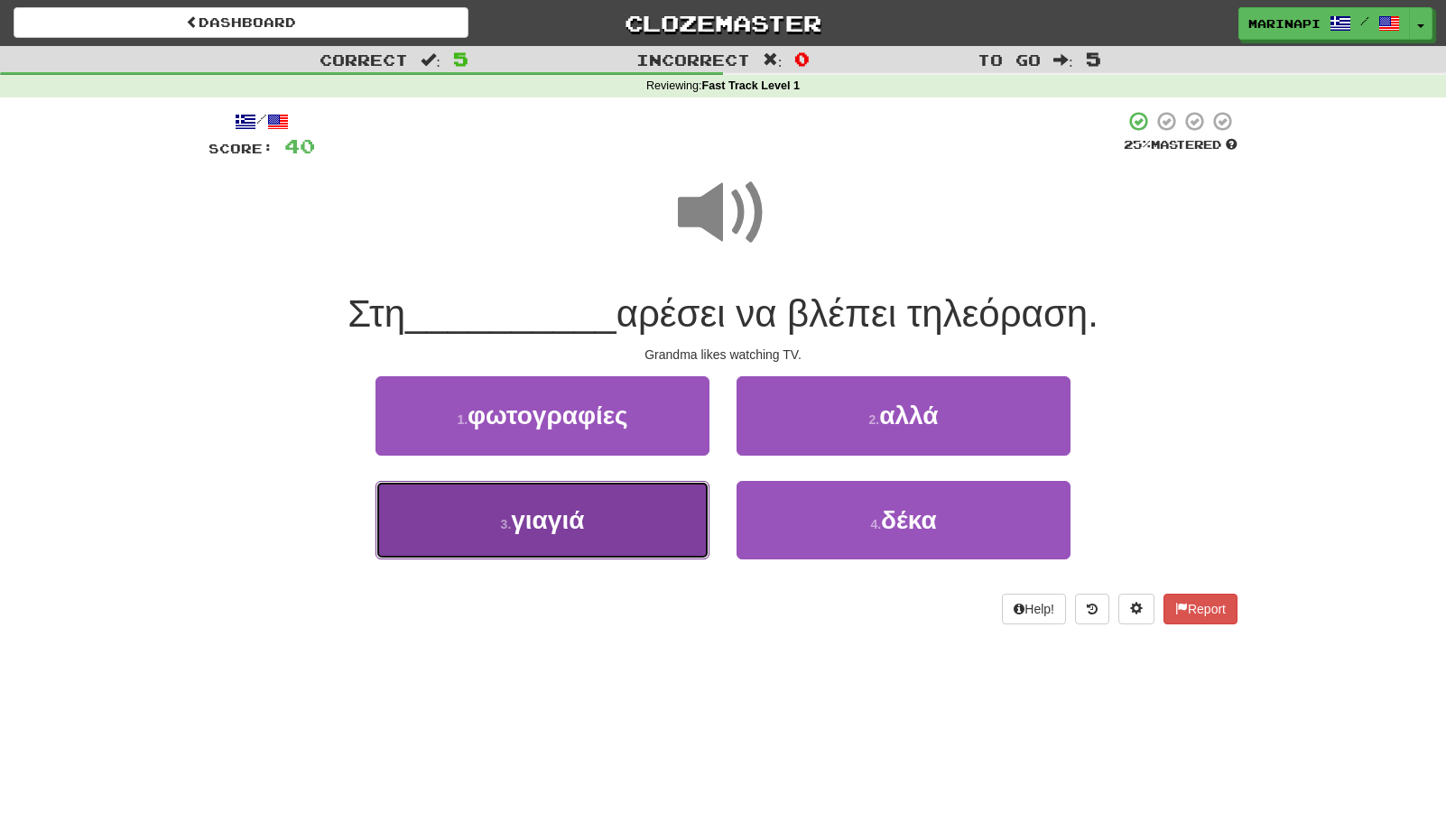
click at [652, 534] on button "3 . γιαγιά" at bounding box center [542, 519] width 334 height 78
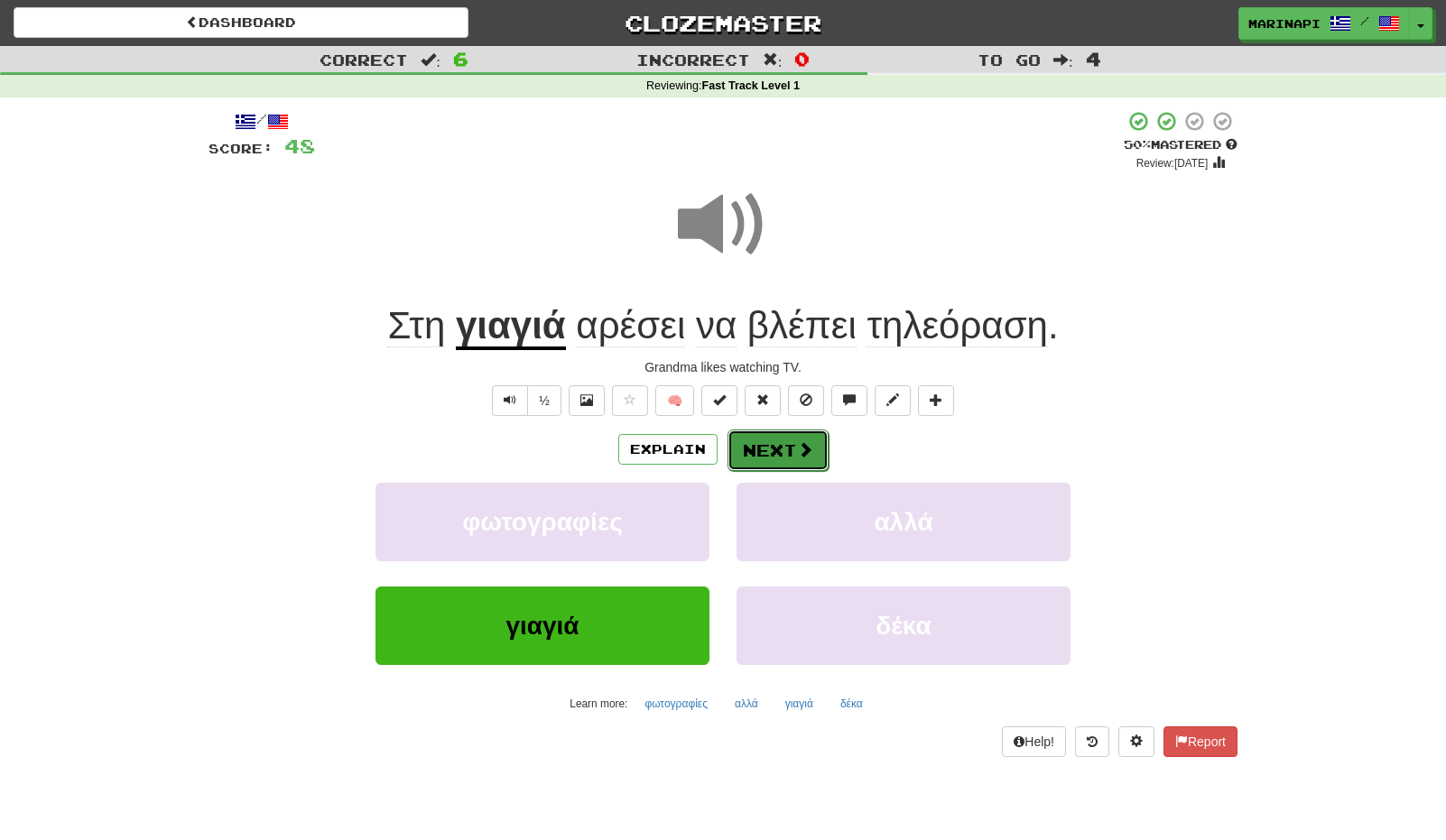
click at [765, 463] on button "Next" at bounding box center [779, 451] width 101 height 42
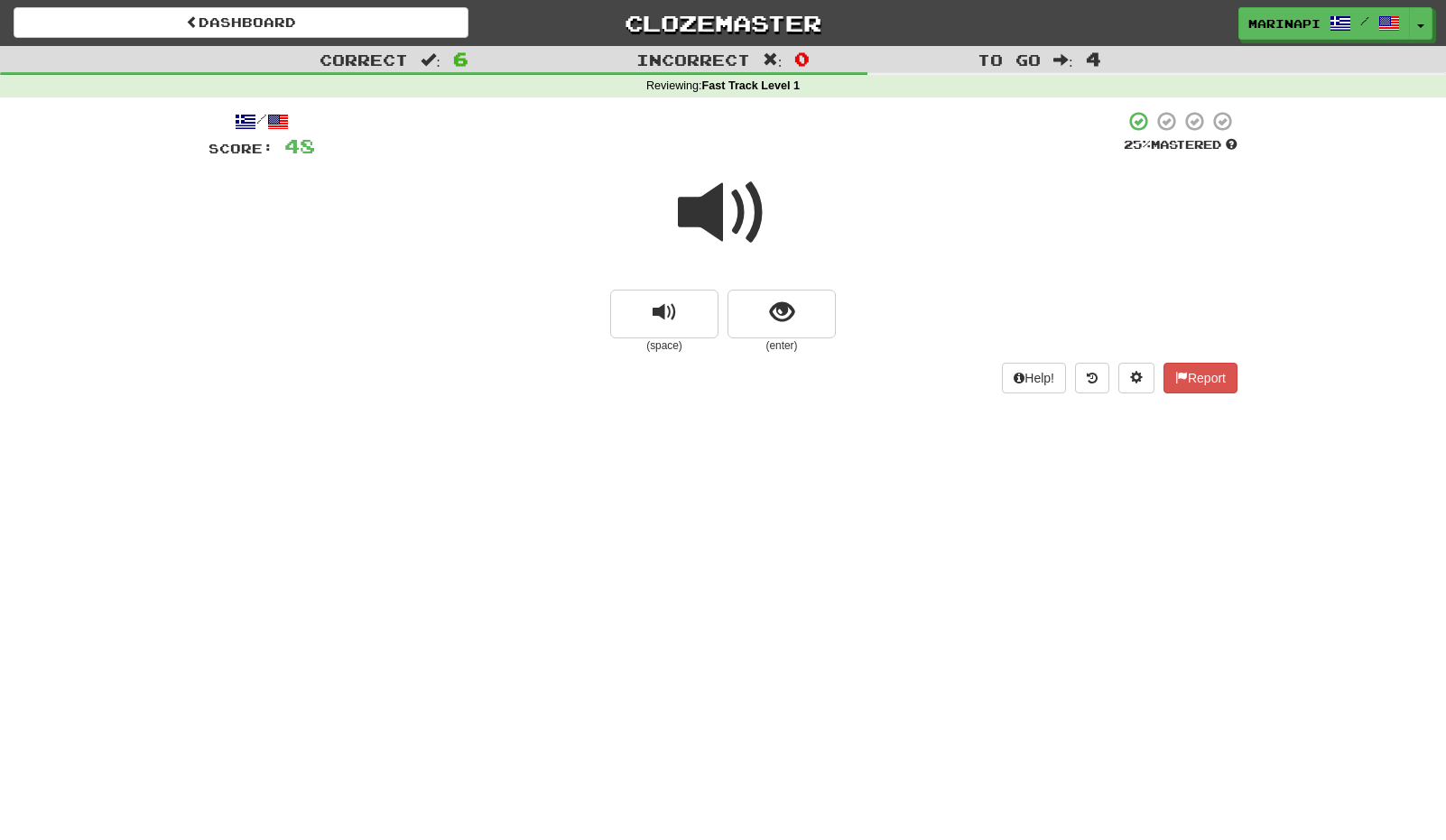
click at [741, 217] on span at bounding box center [723, 212] width 90 height 90
click at [743, 221] on span at bounding box center [723, 212] width 90 height 90
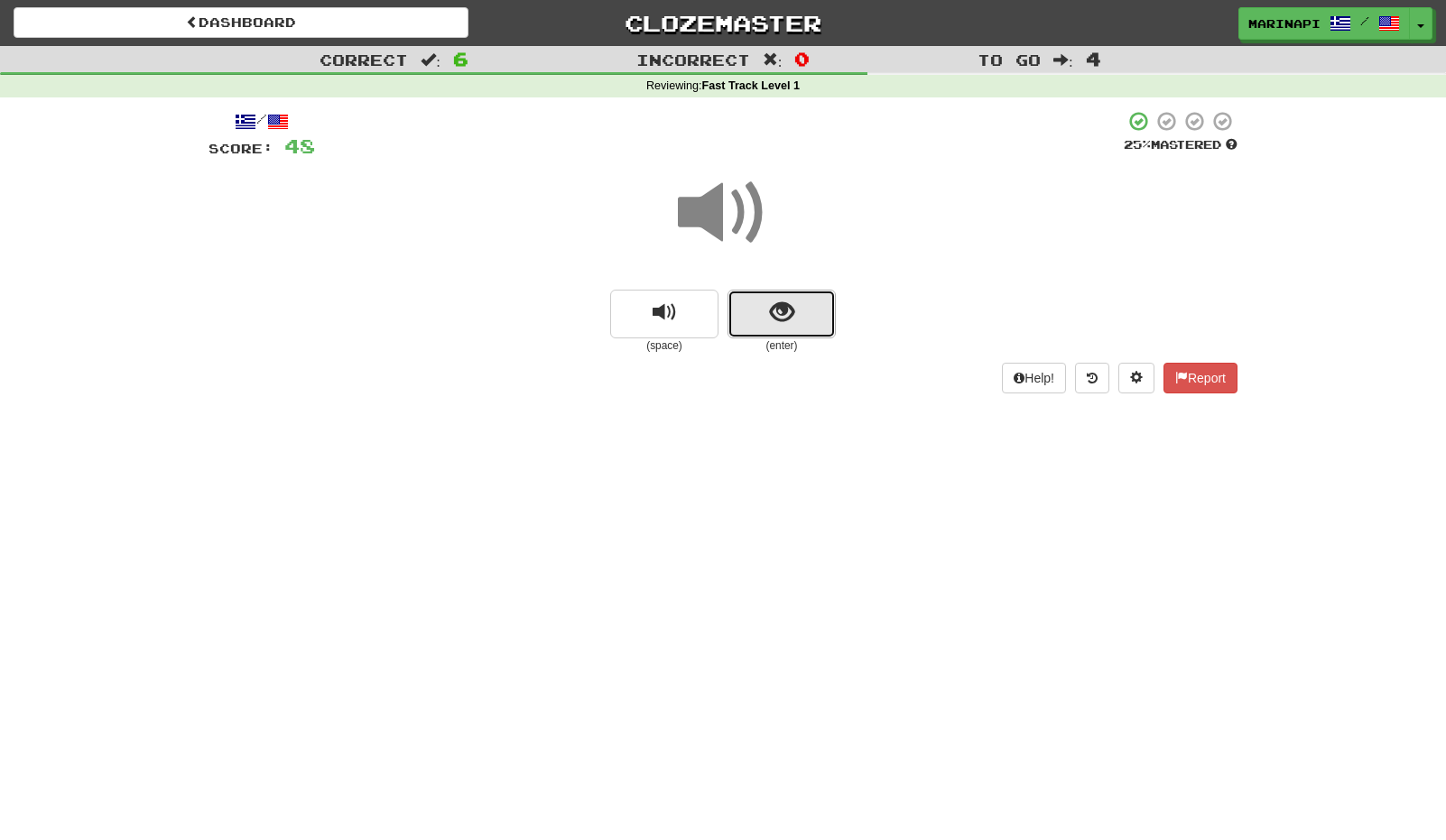
click at [757, 296] on button "show sentence" at bounding box center [782, 314] width 108 height 49
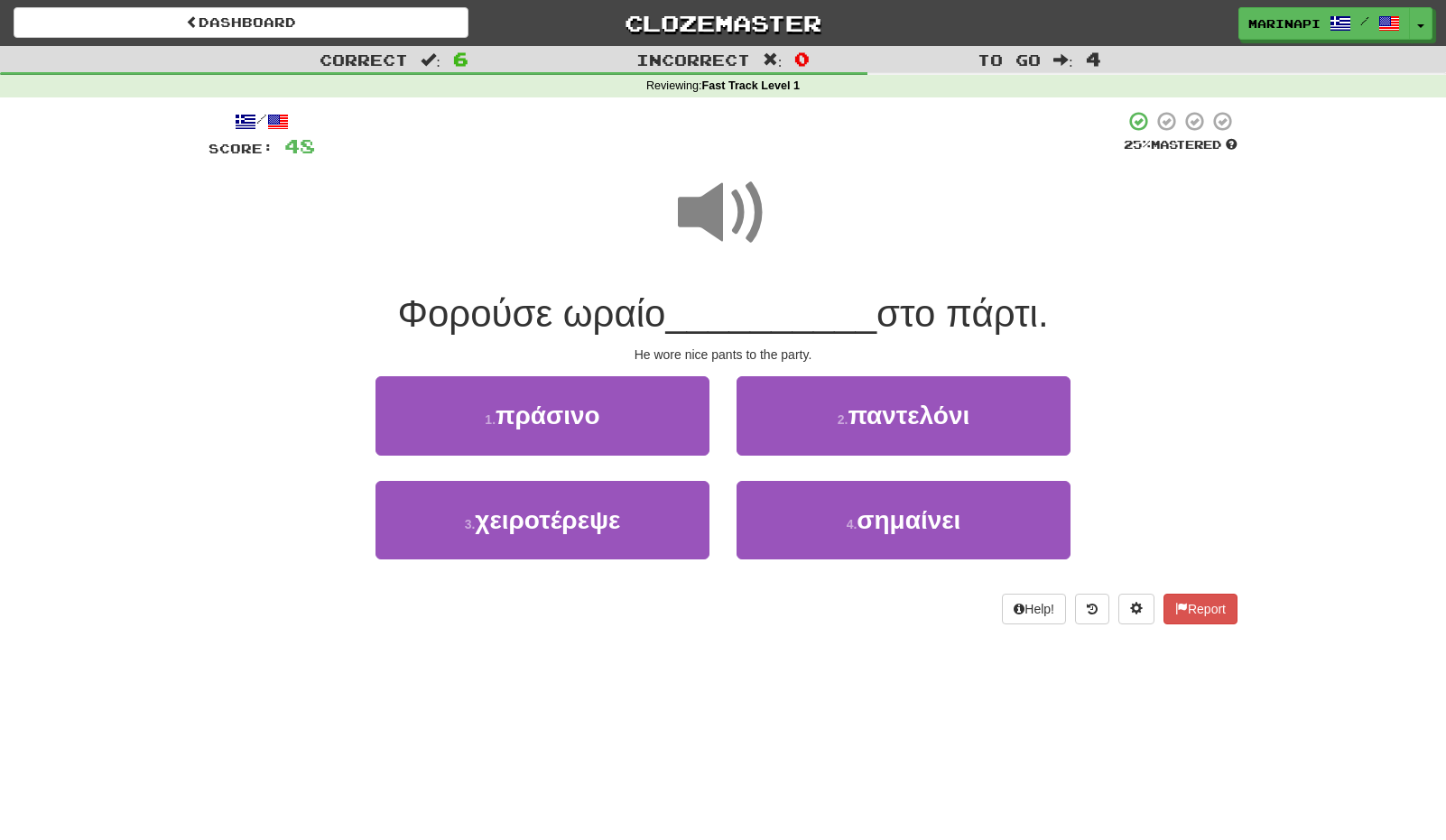
click at [746, 223] on span at bounding box center [723, 212] width 90 height 90
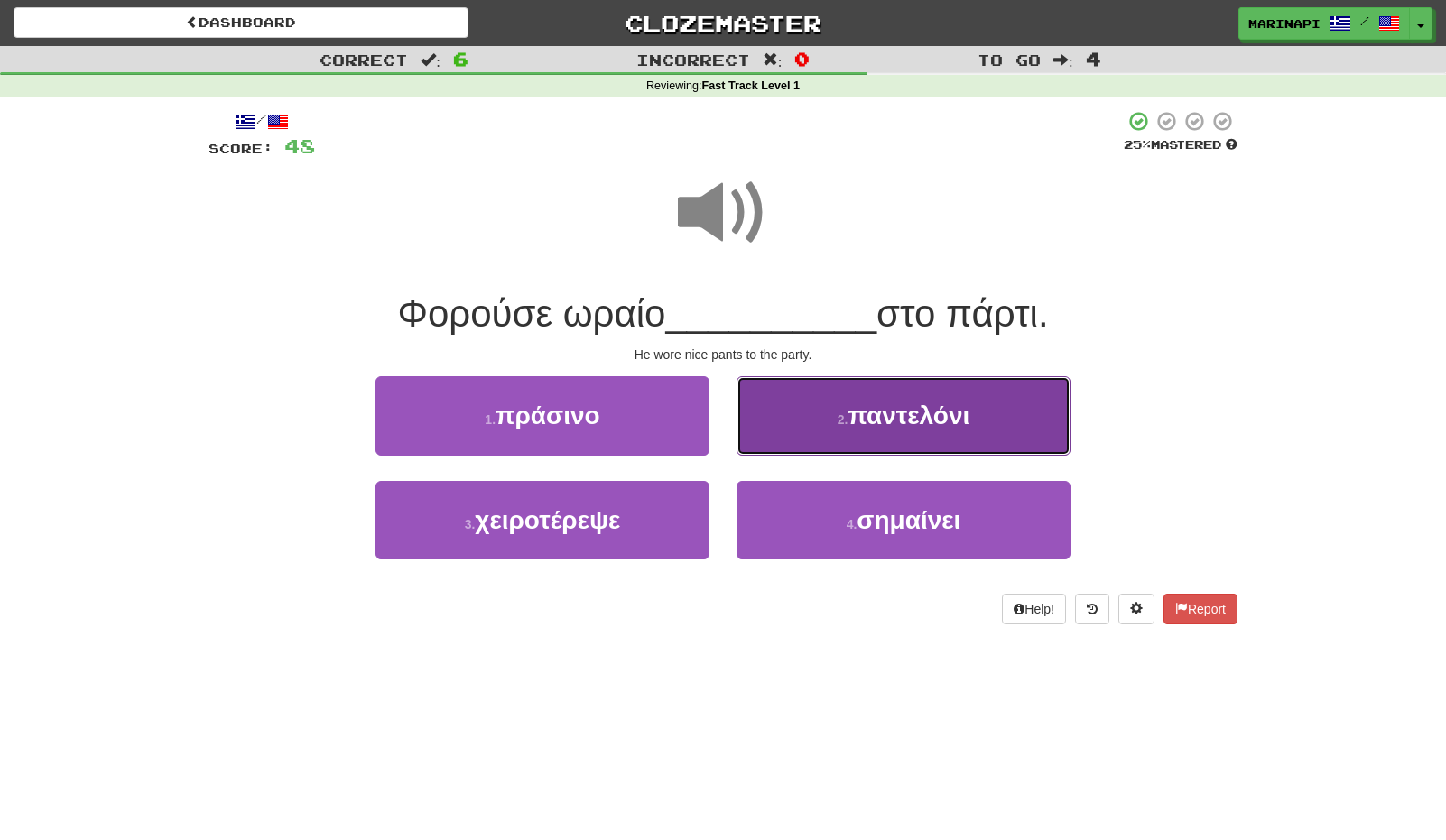
click at [793, 419] on button "2 . παντελόνι" at bounding box center [904, 415] width 334 height 78
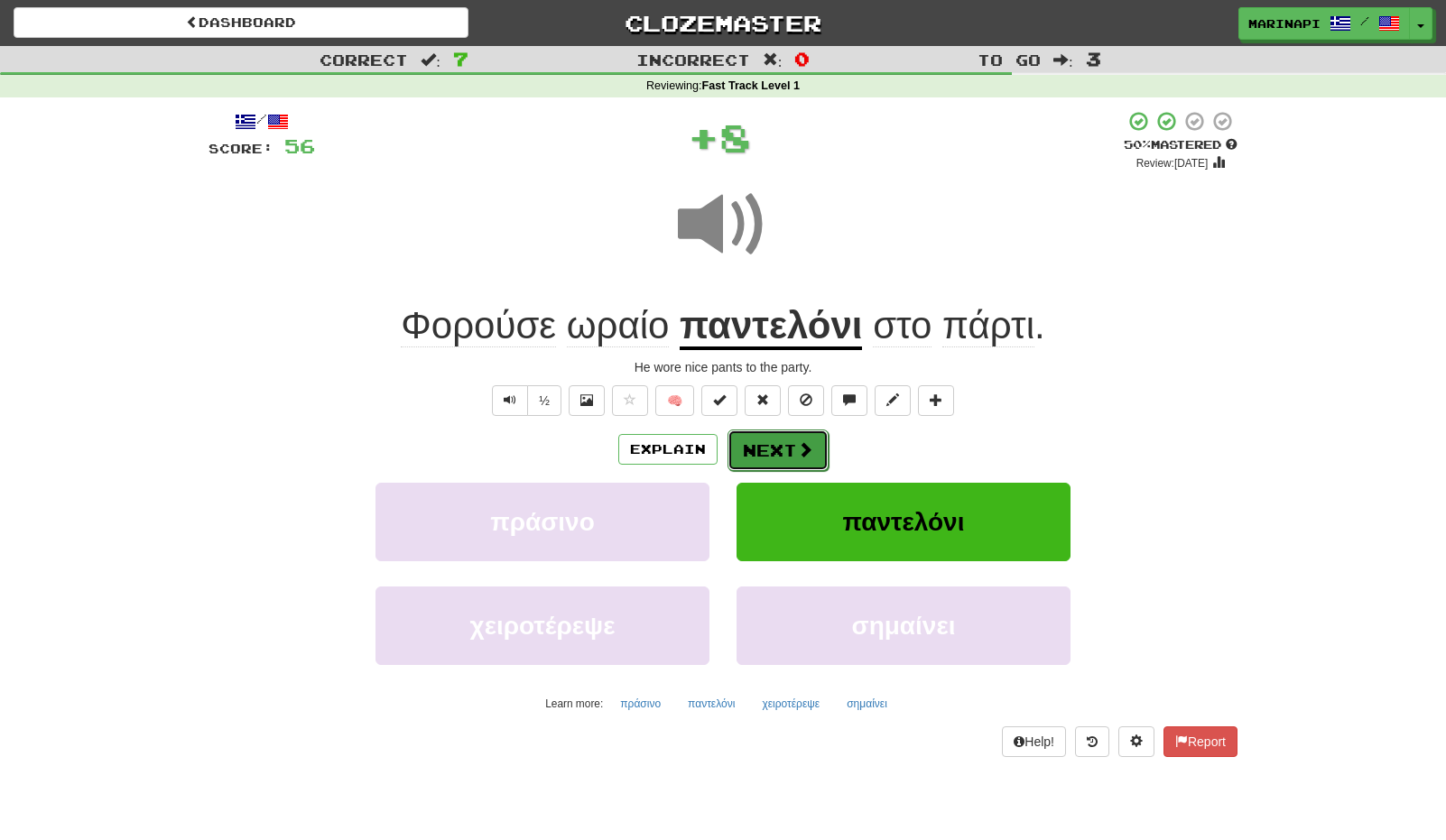
click at [786, 441] on button "Next" at bounding box center [779, 451] width 101 height 42
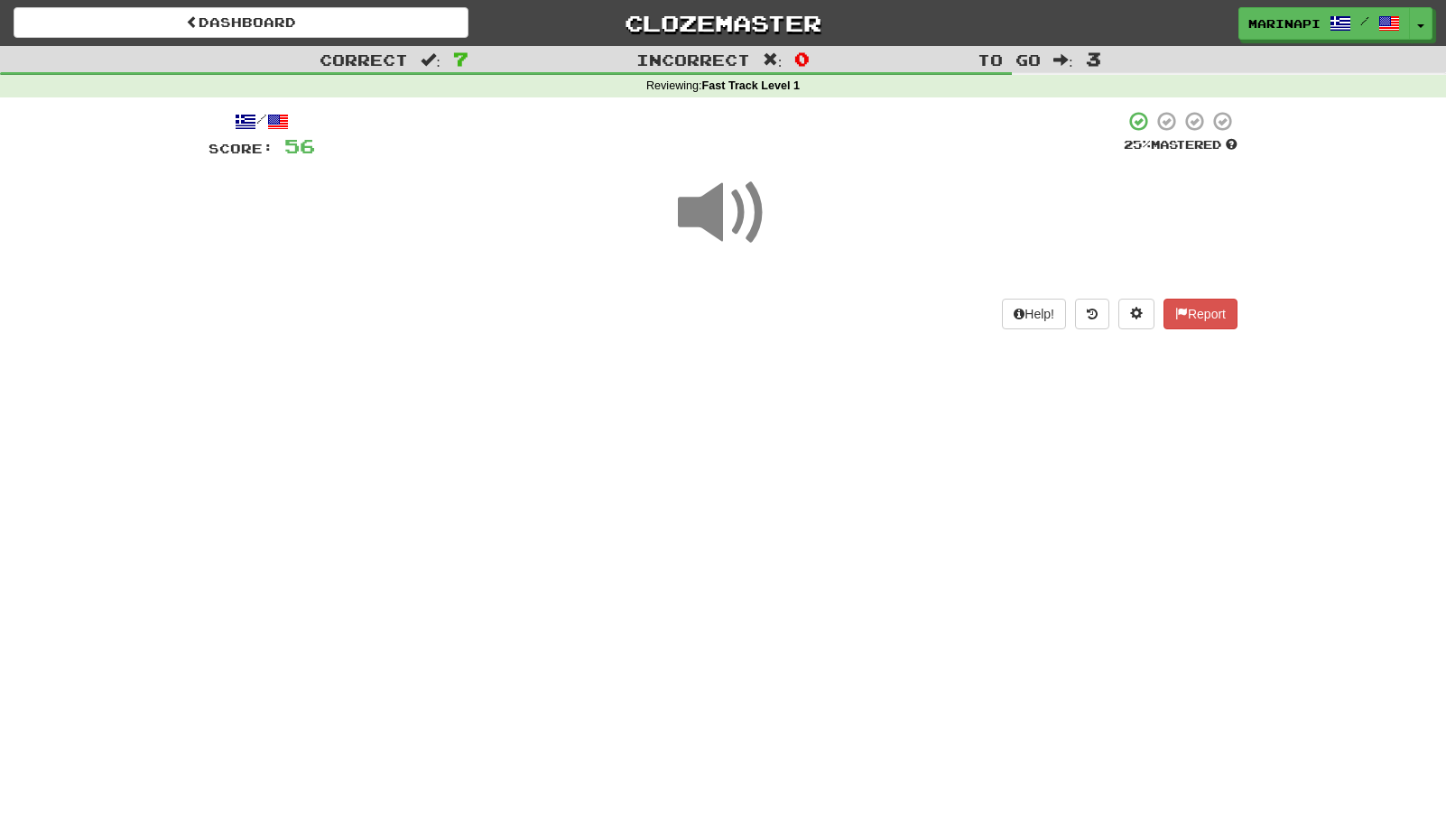
click at [747, 206] on span at bounding box center [723, 212] width 90 height 90
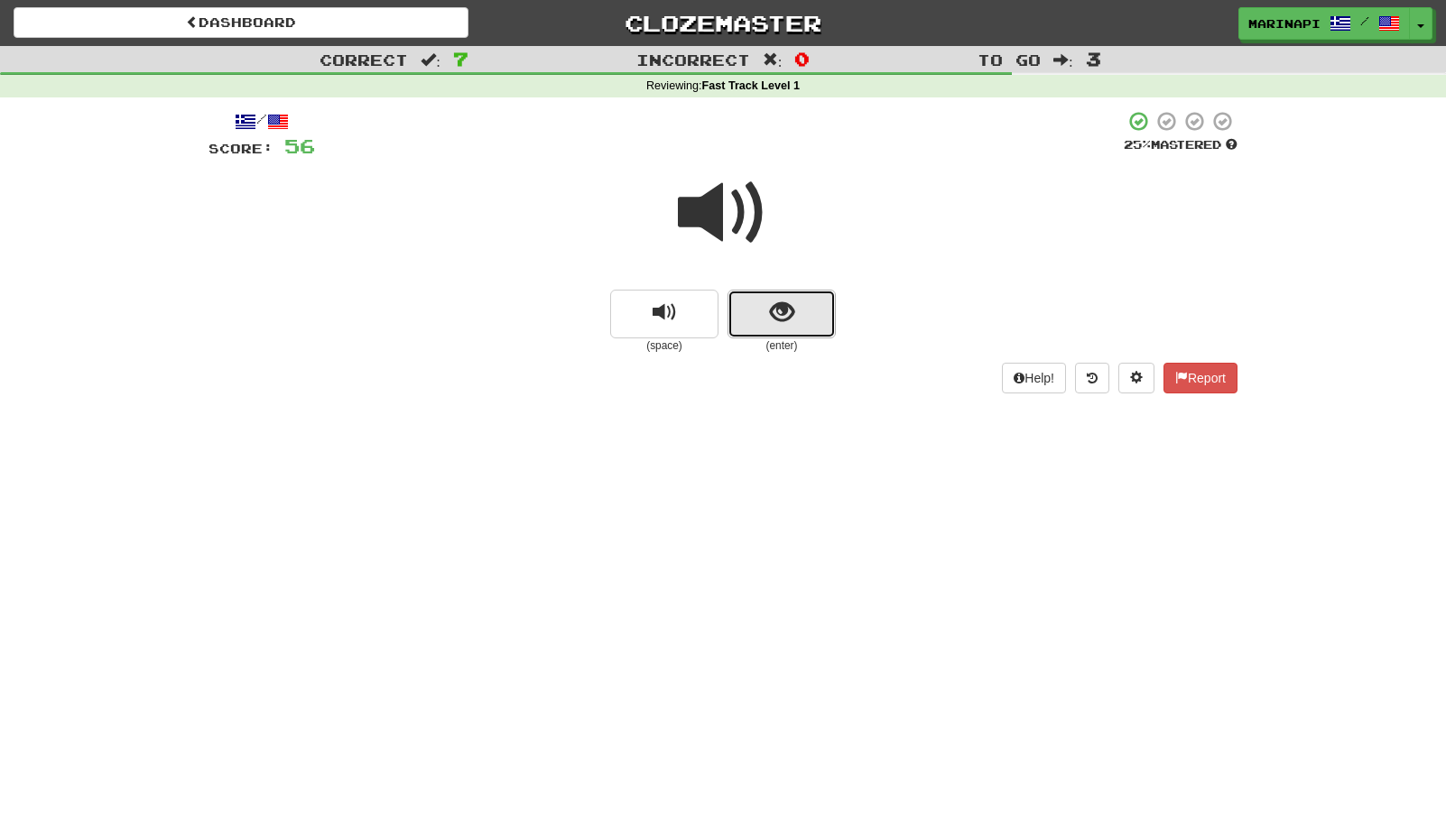
click at [737, 292] on button "show sentence" at bounding box center [782, 314] width 108 height 49
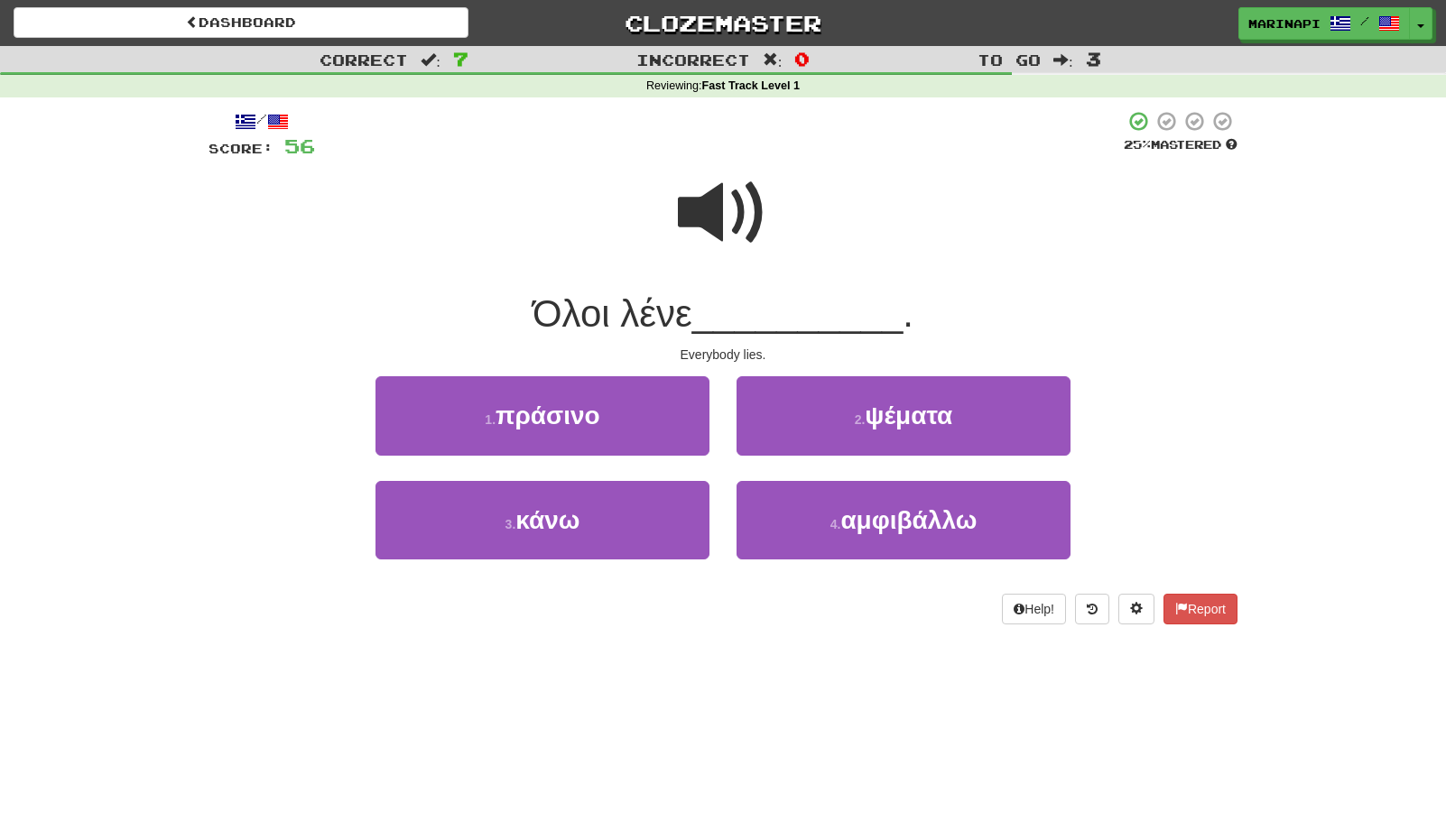
click at [737, 207] on span at bounding box center [723, 212] width 90 height 90
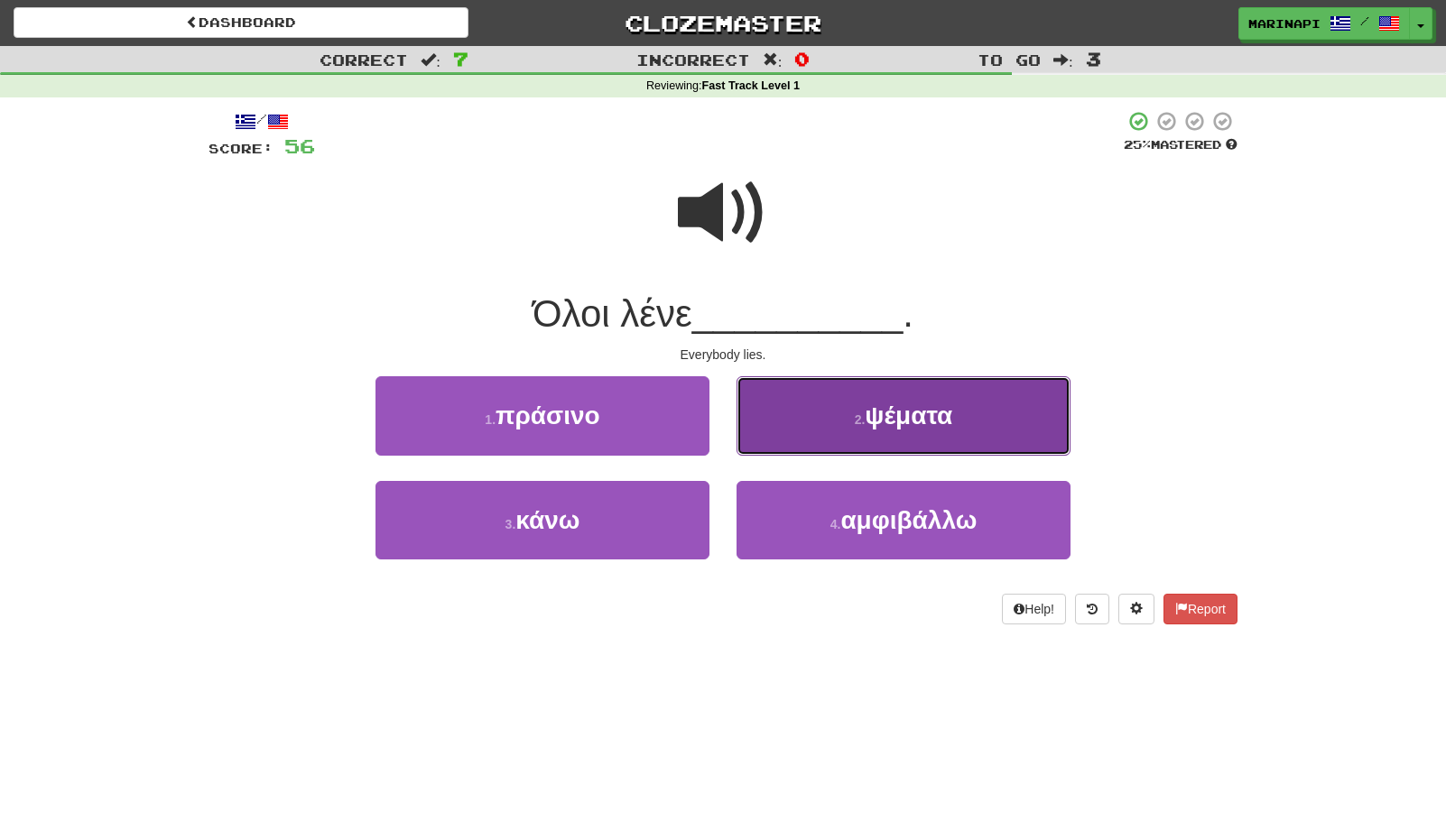
click at [824, 443] on button "2 . ψέματα" at bounding box center [904, 415] width 334 height 78
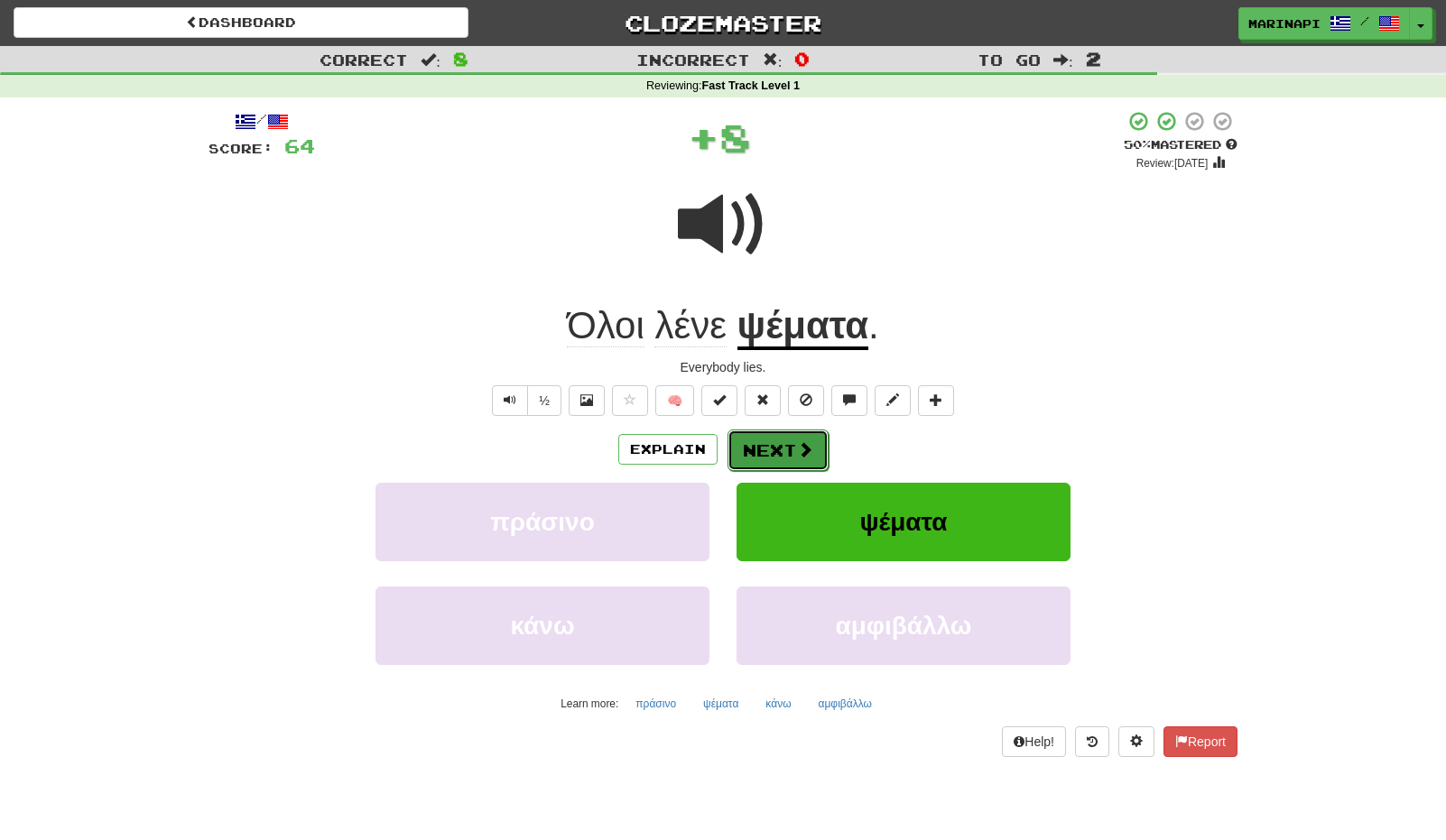
click at [801, 460] on button "Next" at bounding box center [779, 451] width 101 height 42
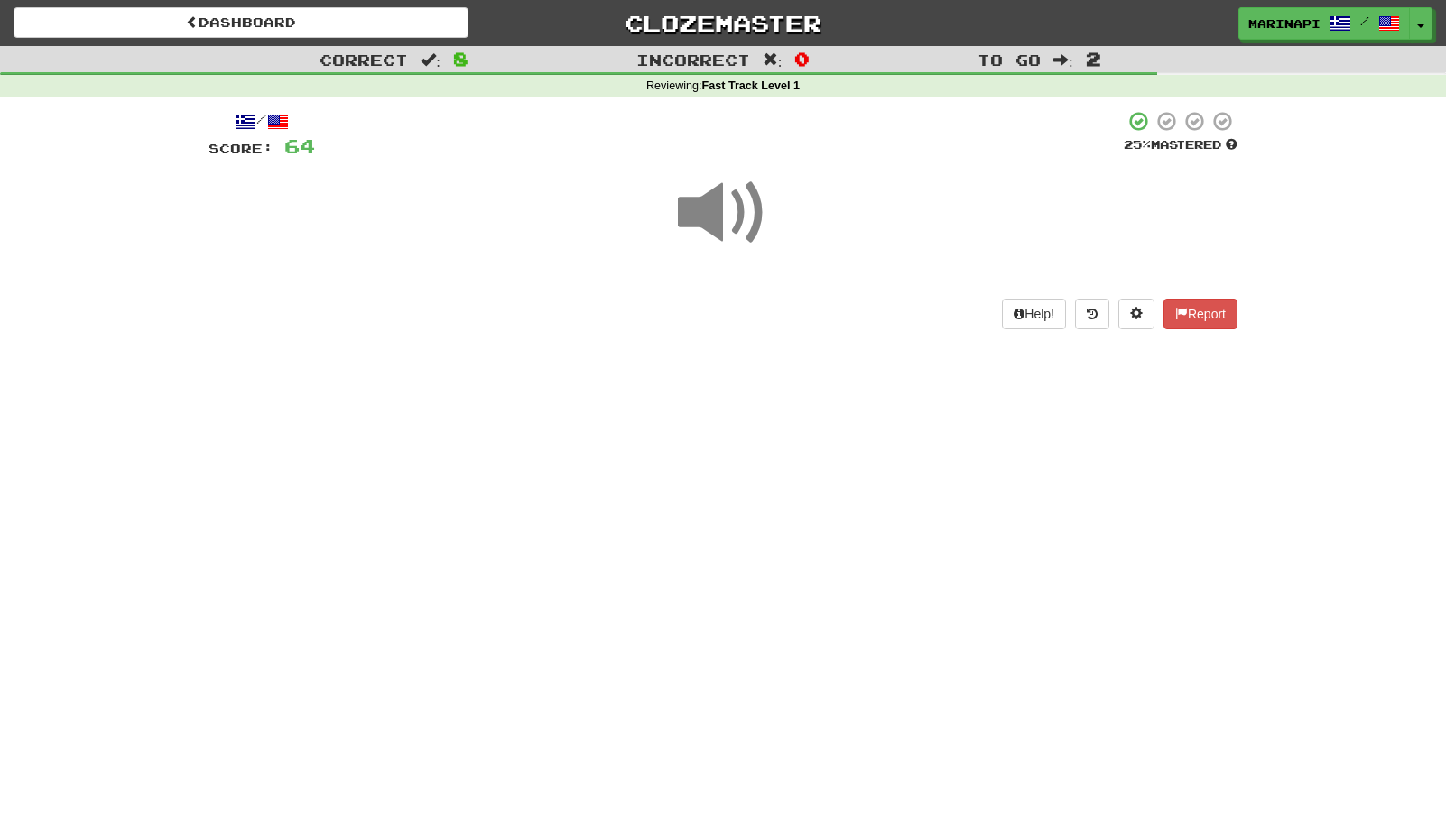
click at [747, 223] on span at bounding box center [723, 212] width 90 height 90
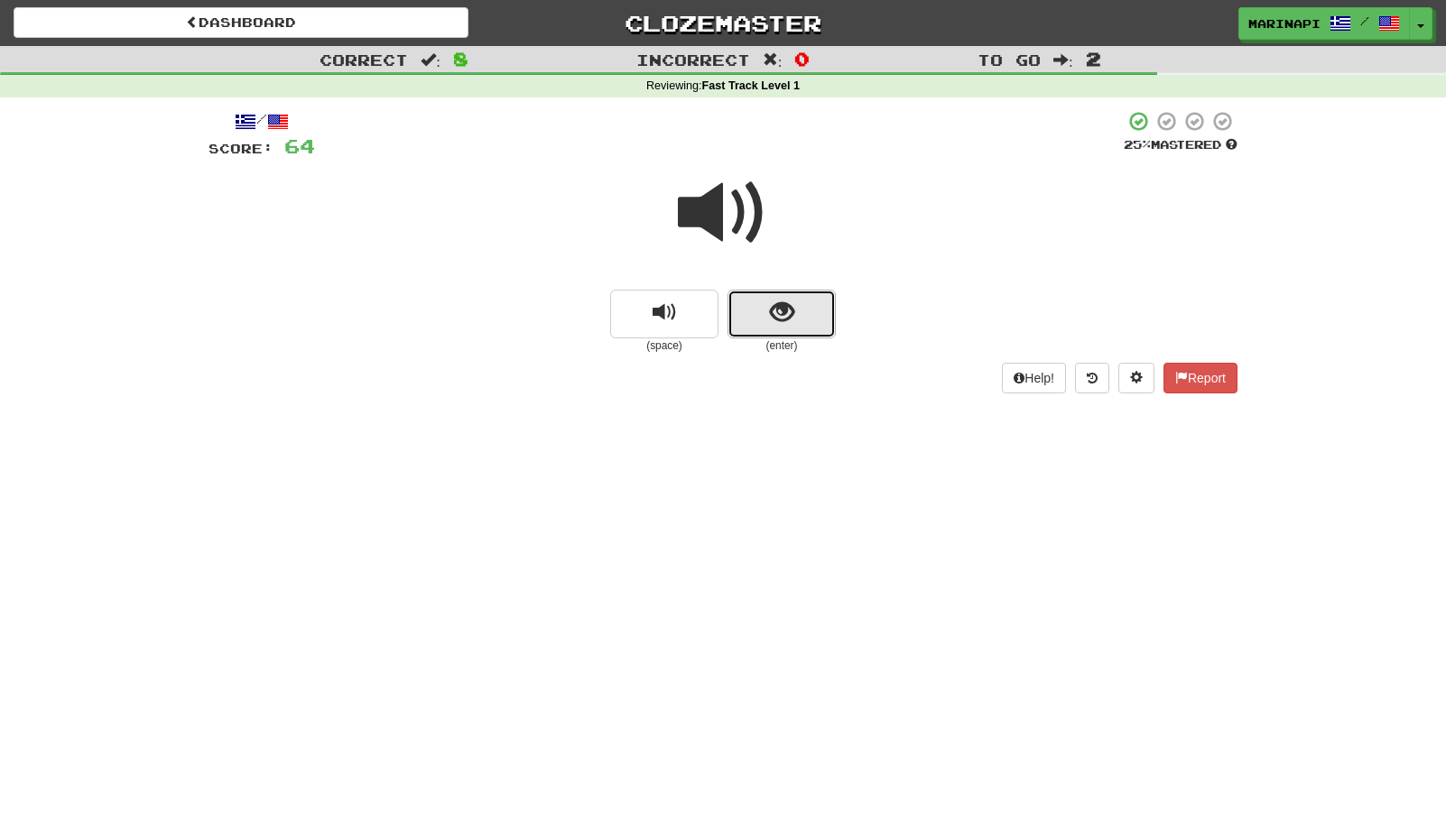
click at [775, 330] on button "show sentence" at bounding box center [782, 314] width 108 height 49
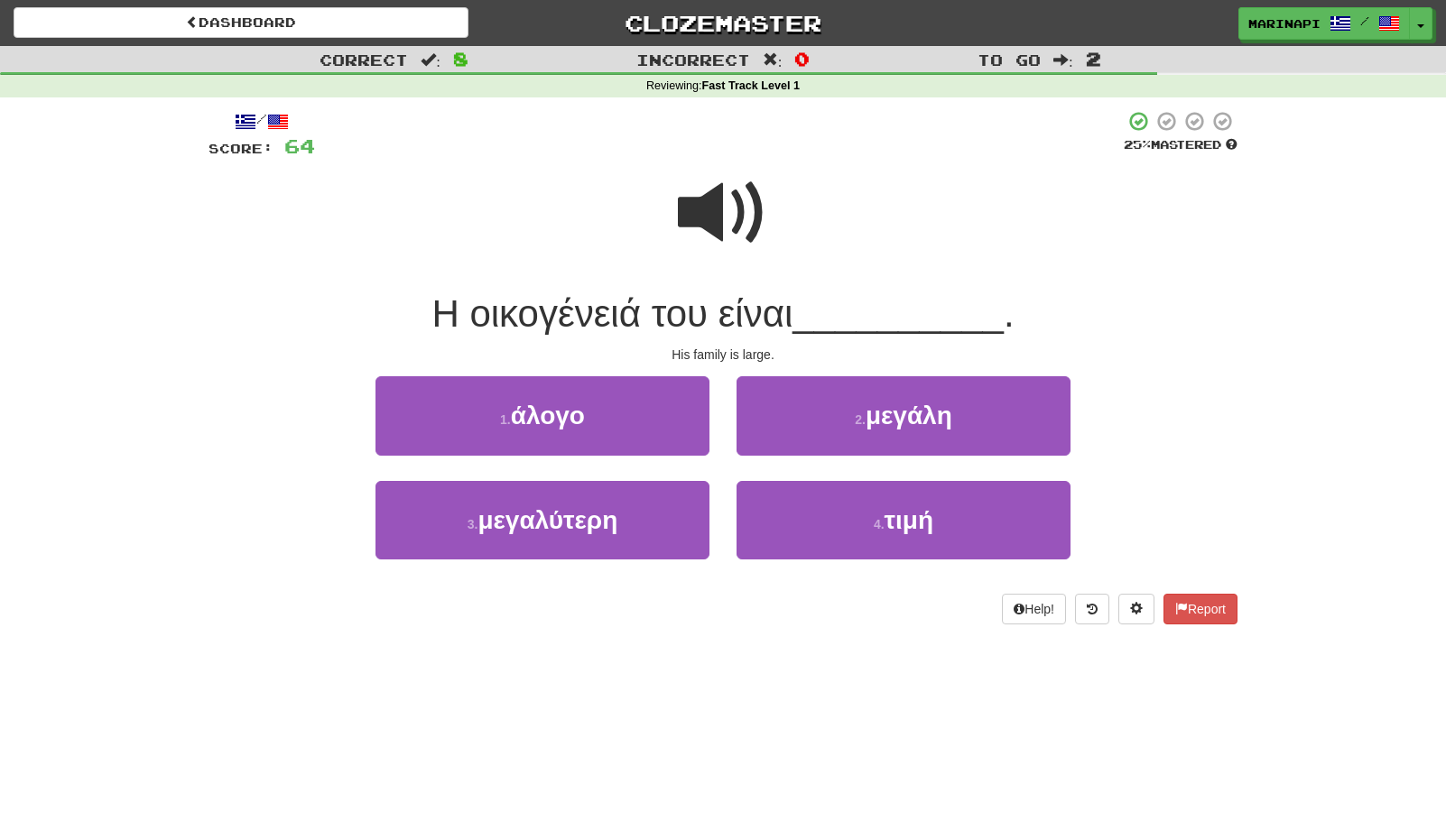
click at [723, 224] on span at bounding box center [723, 212] width 90 height 90
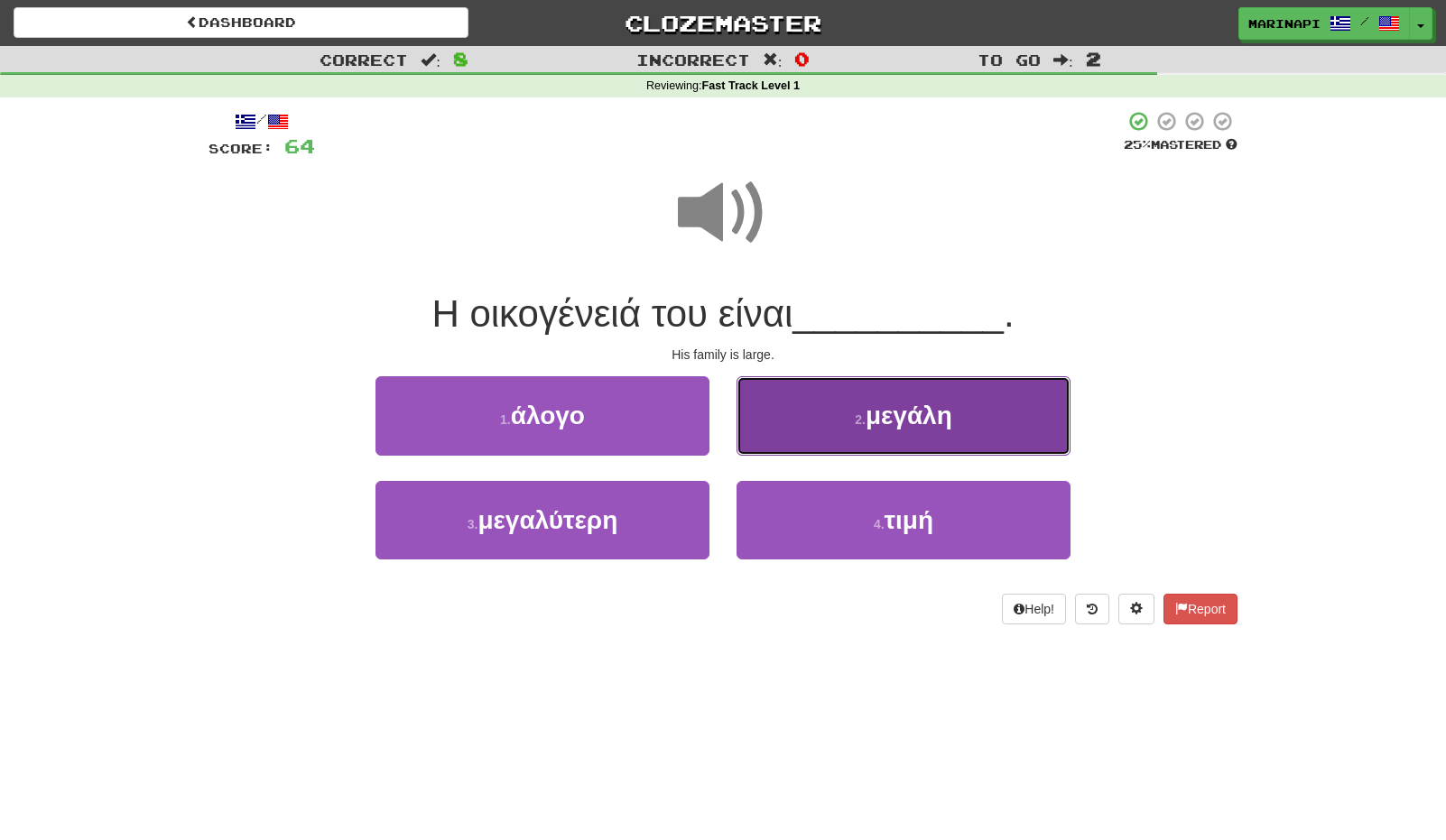
click at [799, 428] on button "2 . μεγάλη" at bounding box center [904, 415] width 334 height 78
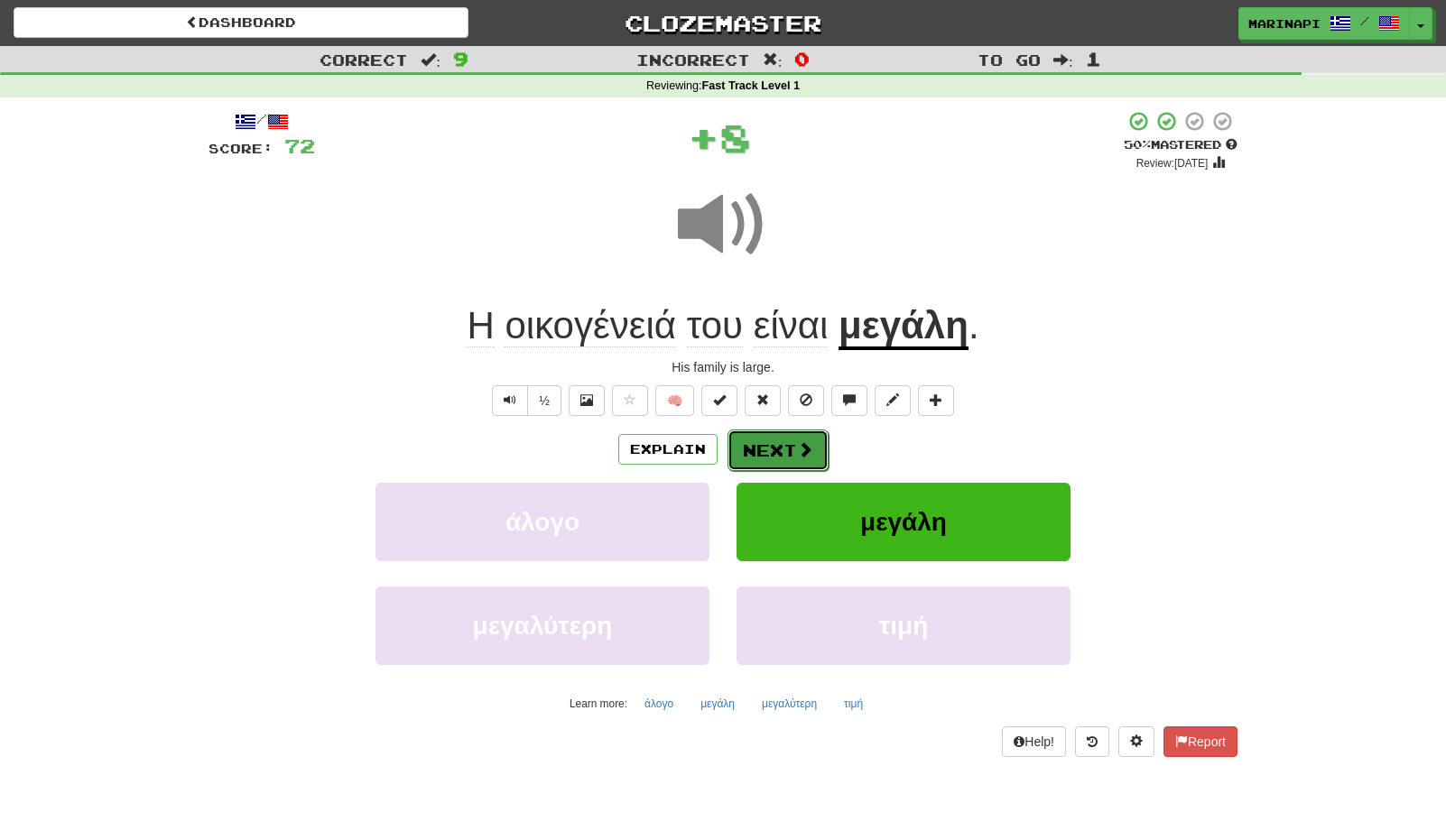
click at [792, 441] on button "Next" at bounding box center [779, 451] width 101 height 42
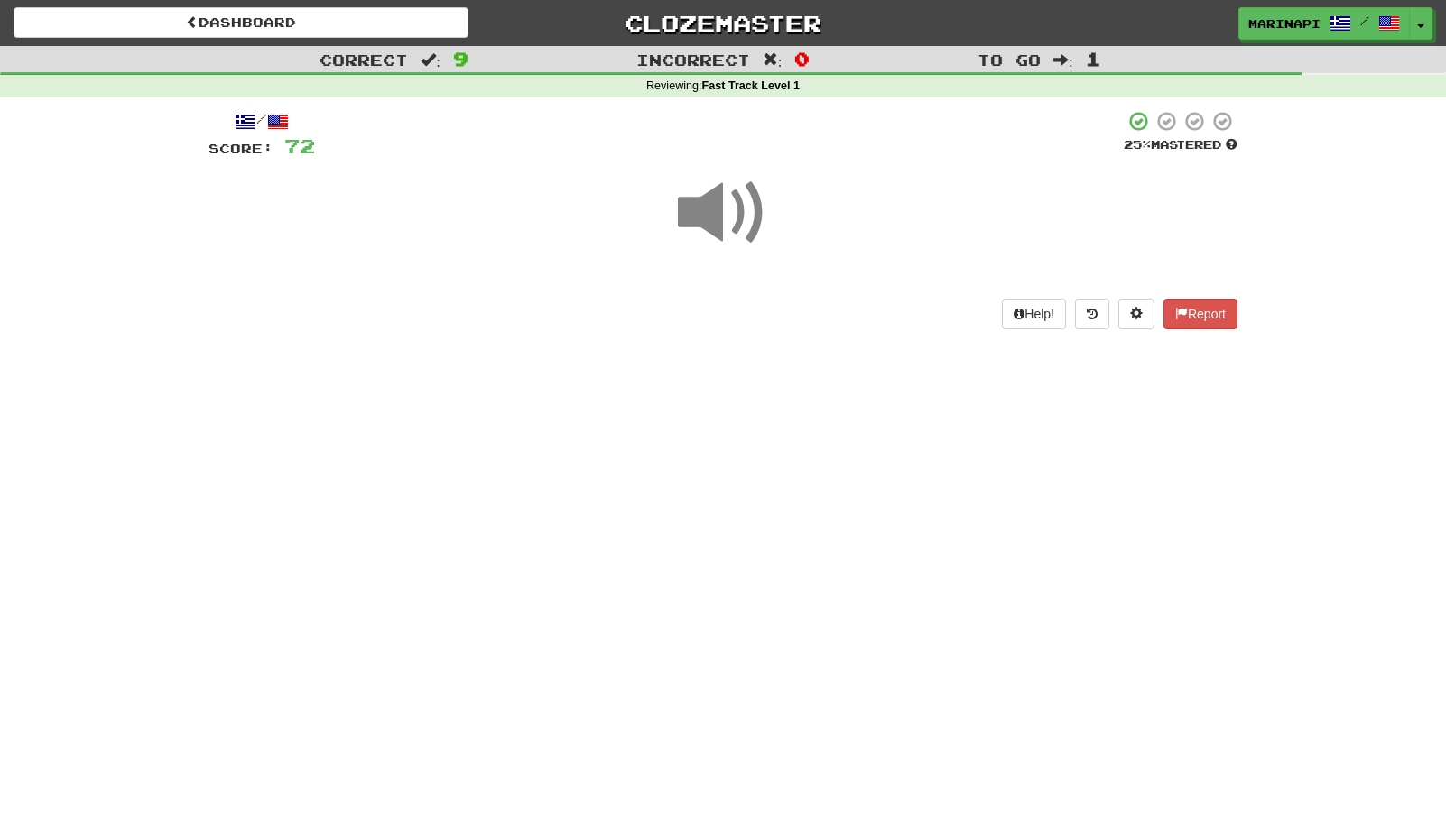
click at [738, 230] on span at bounding box center [723, 212] width 90 height 90
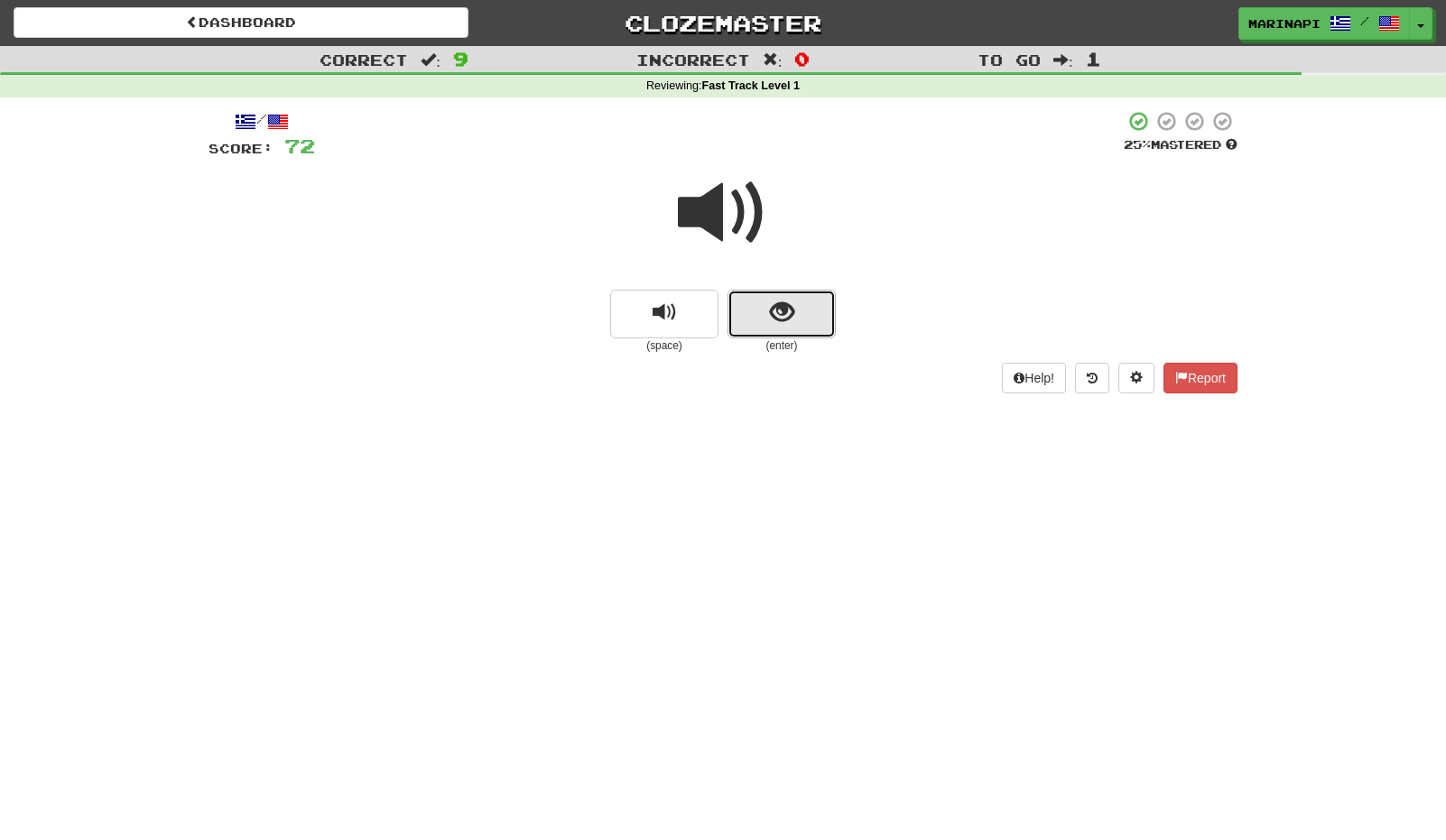
click at [782, 331] on button "show sentence" at bounding box center [782, 314] width 108 height 49
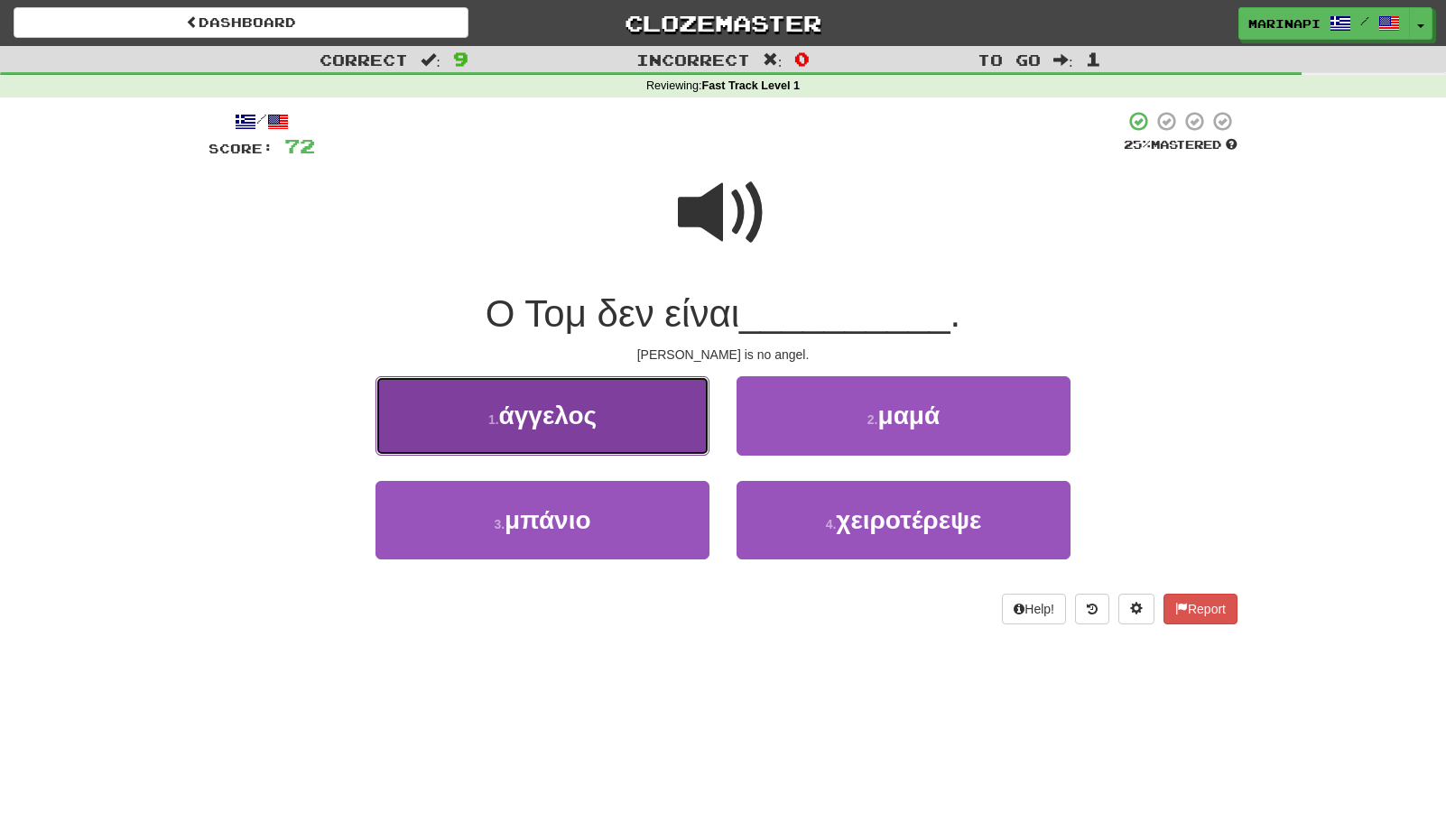
click at [640, 441] on button "1 . άγγελος" at bounding box center [542, 415] width 334 height 78
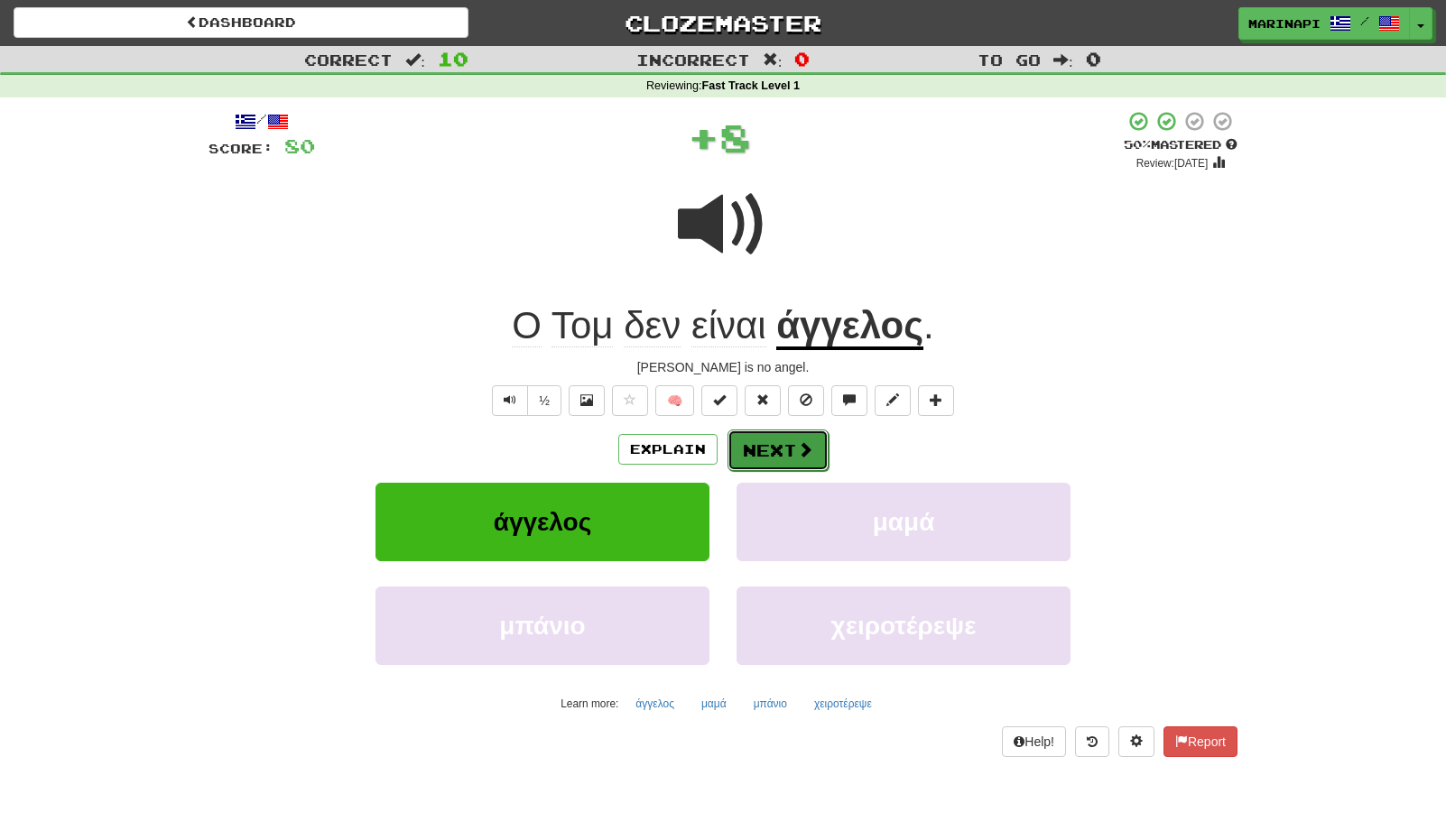
click at [800, 467] on button "Next" at bounding box center [779, 451] width 101 height 42
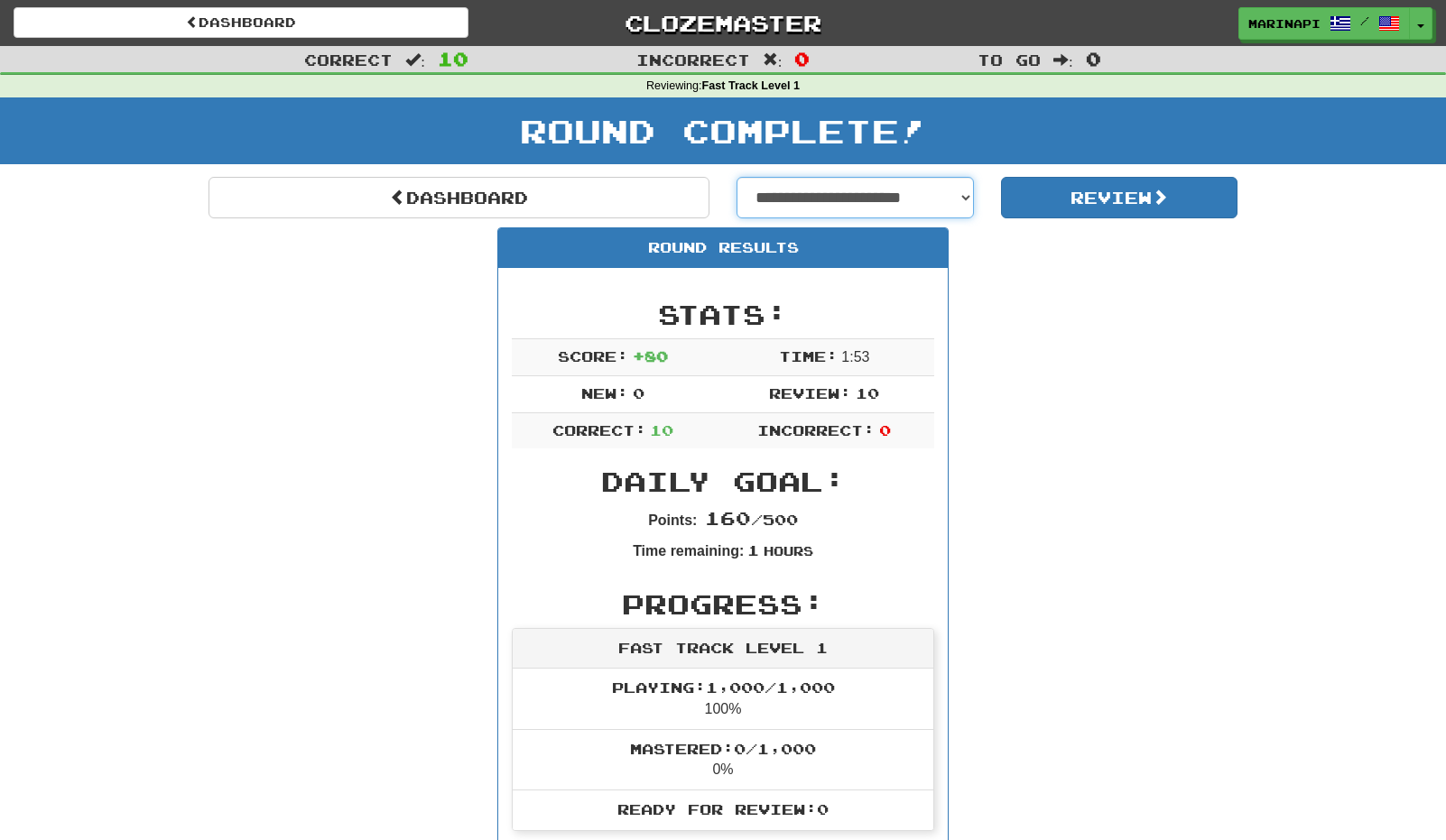
click at [931, 192] on select "**********" at bounding box center [855, 198] width 237 height 42
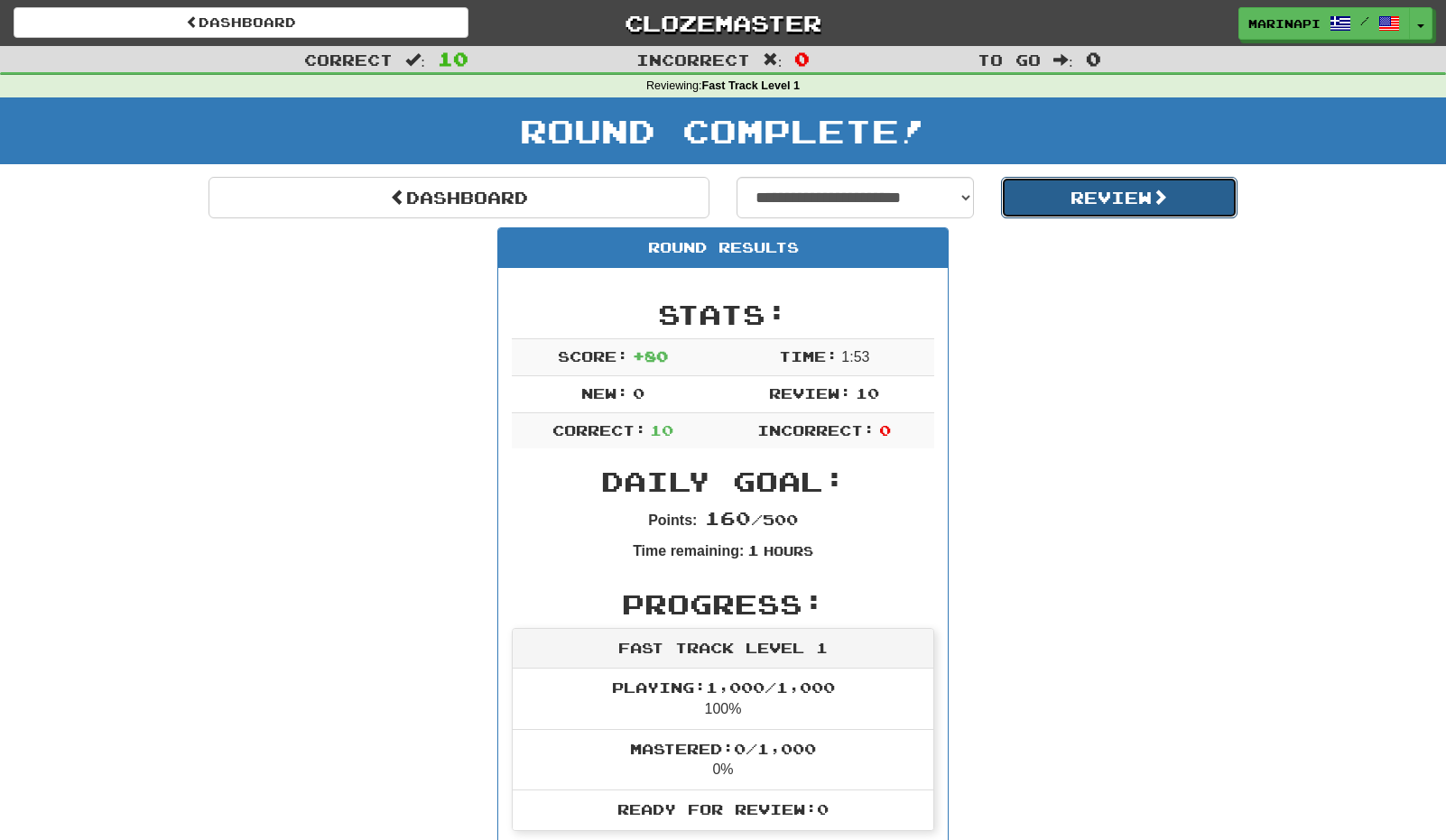
click at [1085, 205] on button "Review" at bounding box center [1119, 198] width 237 height 42
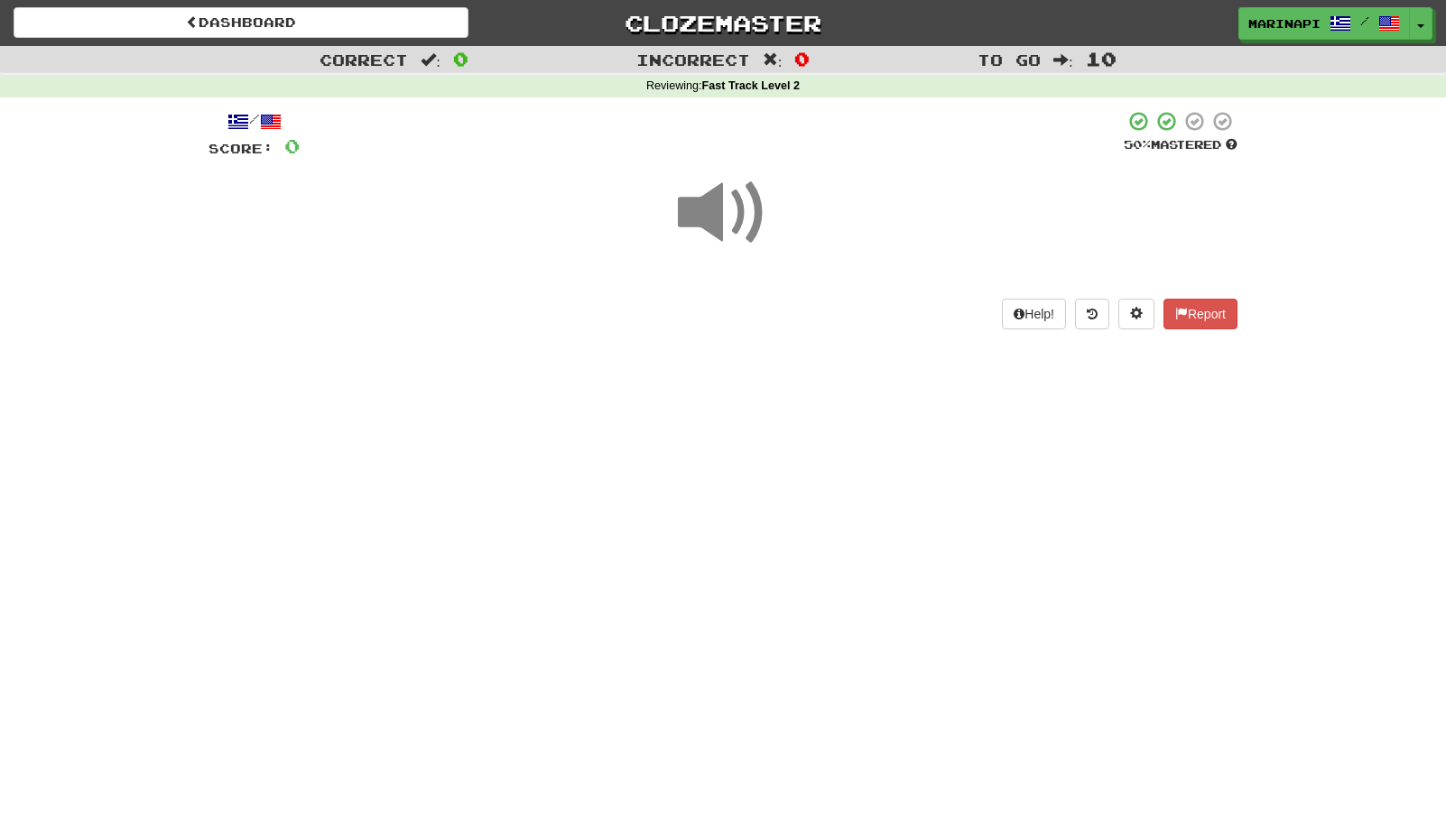
click at [723, 222] on span at bounding box center [723, 212] width 90 height 90
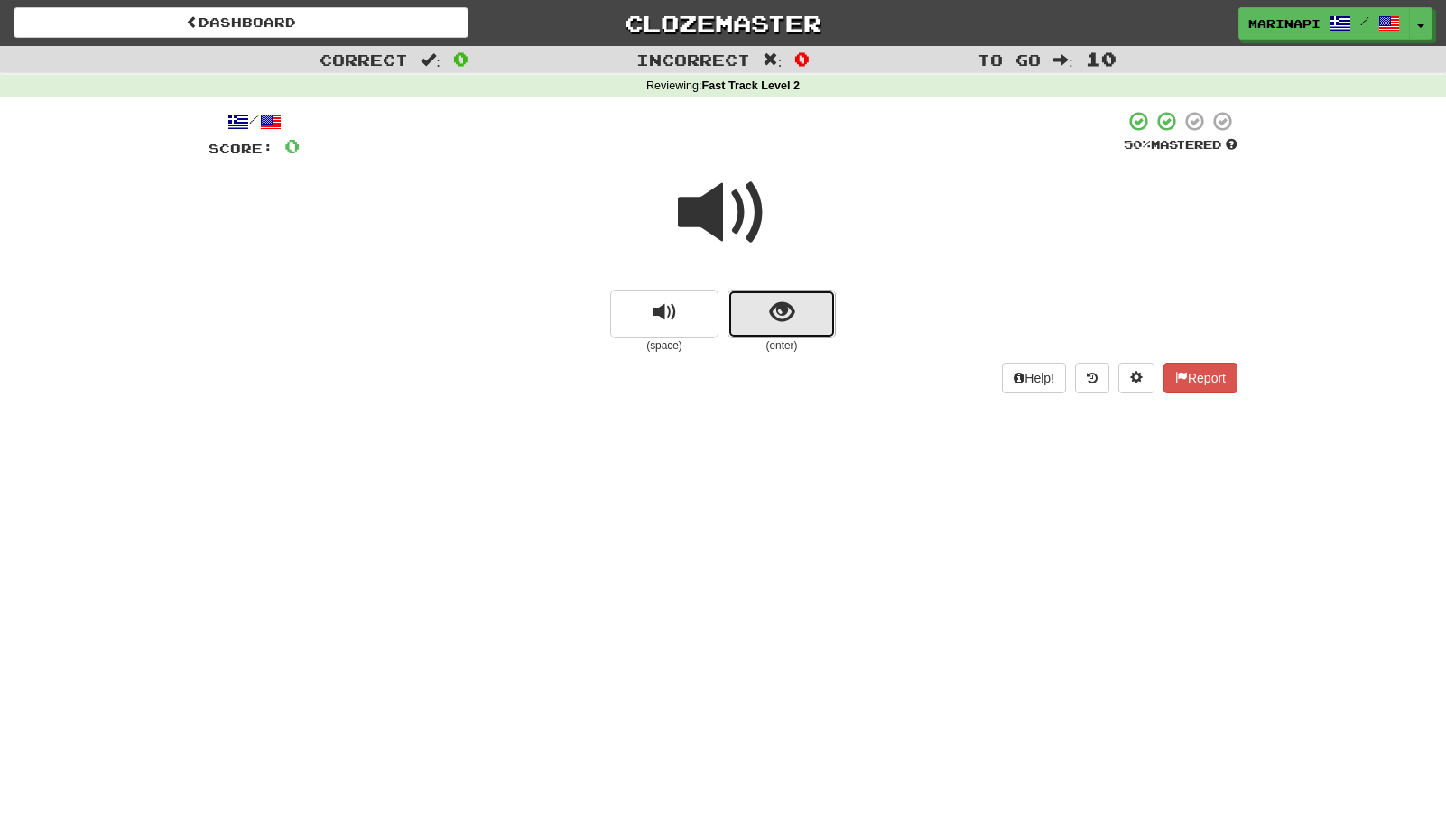
click at [752, 302] on button "show sentence" at bounding box center [782, 314] width 108 height 49
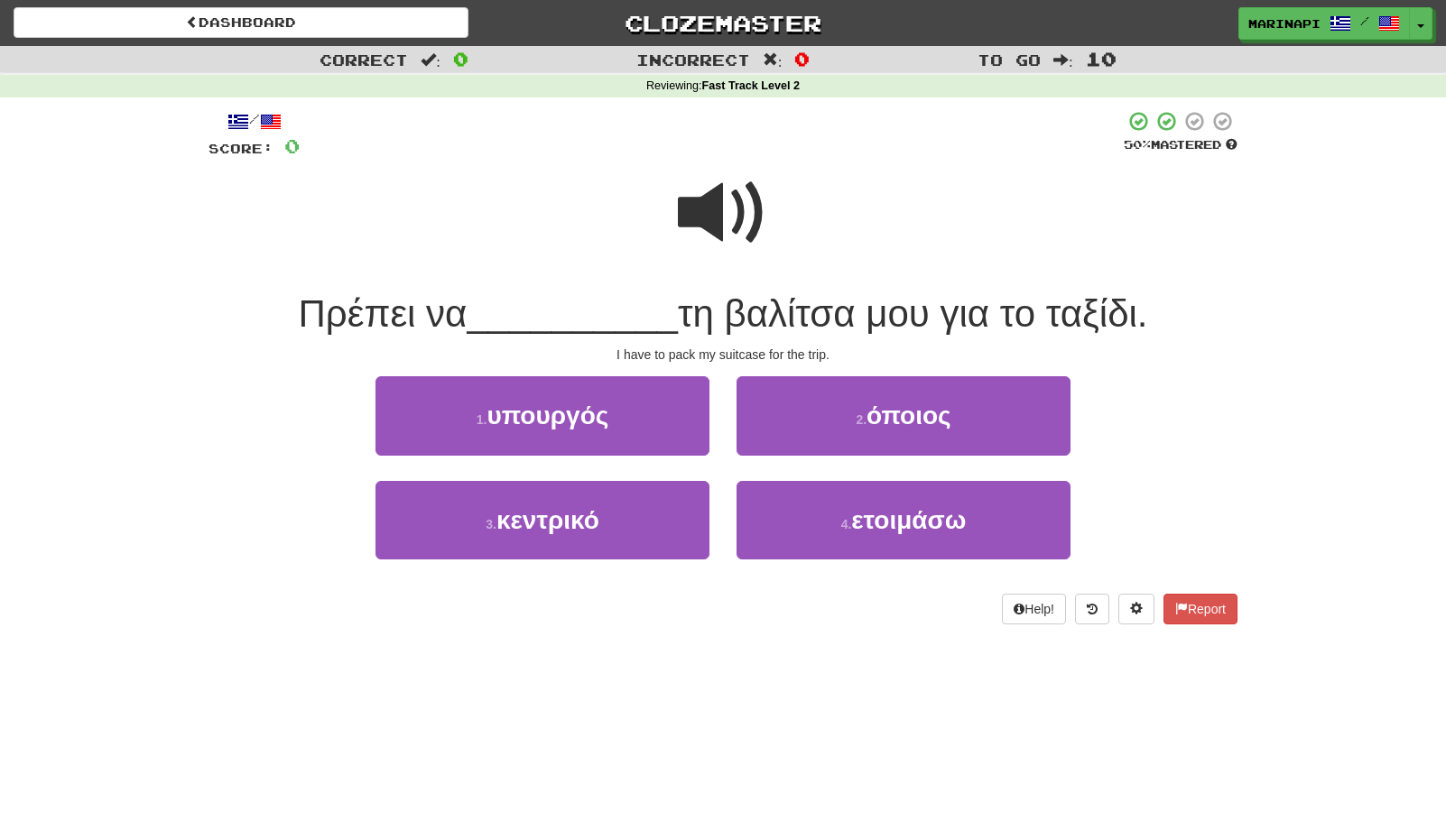
click at [729, 228] on span at bounding box center [723, 212] width 90 height 90
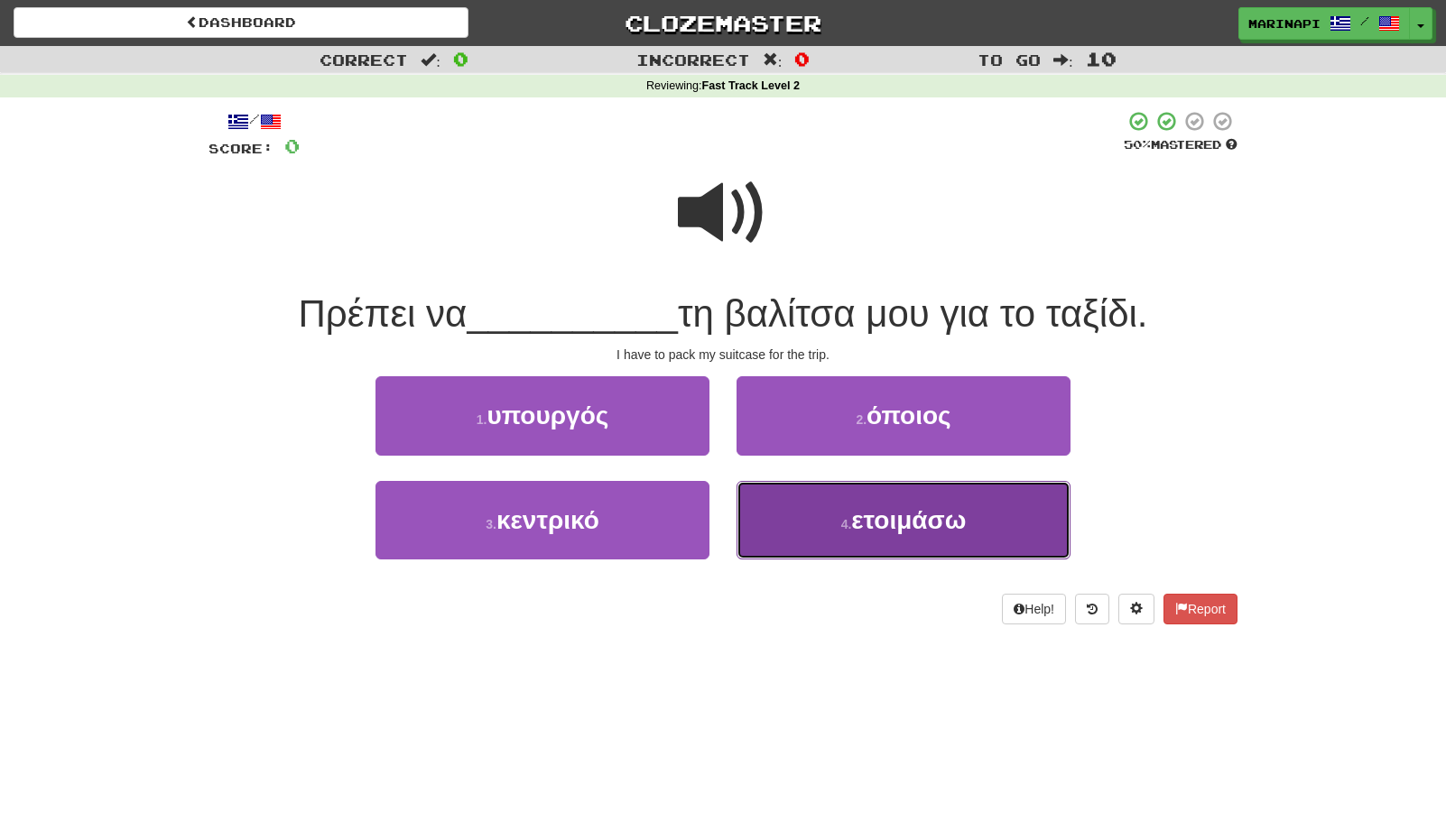
click at [812, 516] on button "4 . ετοιμάσω" at bounding box center [904, 519] width 334 height 78
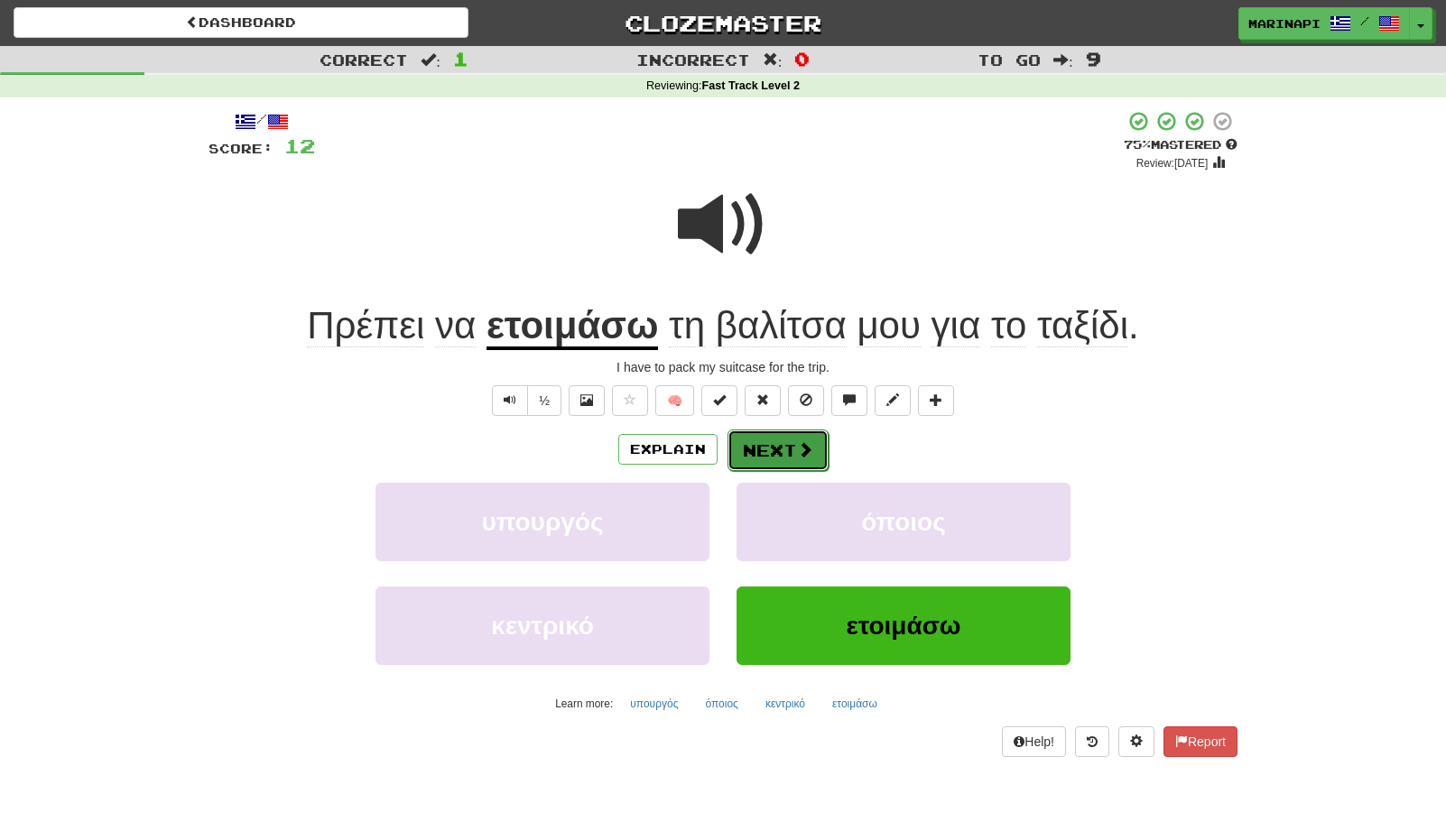
click at [794, 444] on button "Next" at bounding box center [779, 451] width 101 height 42
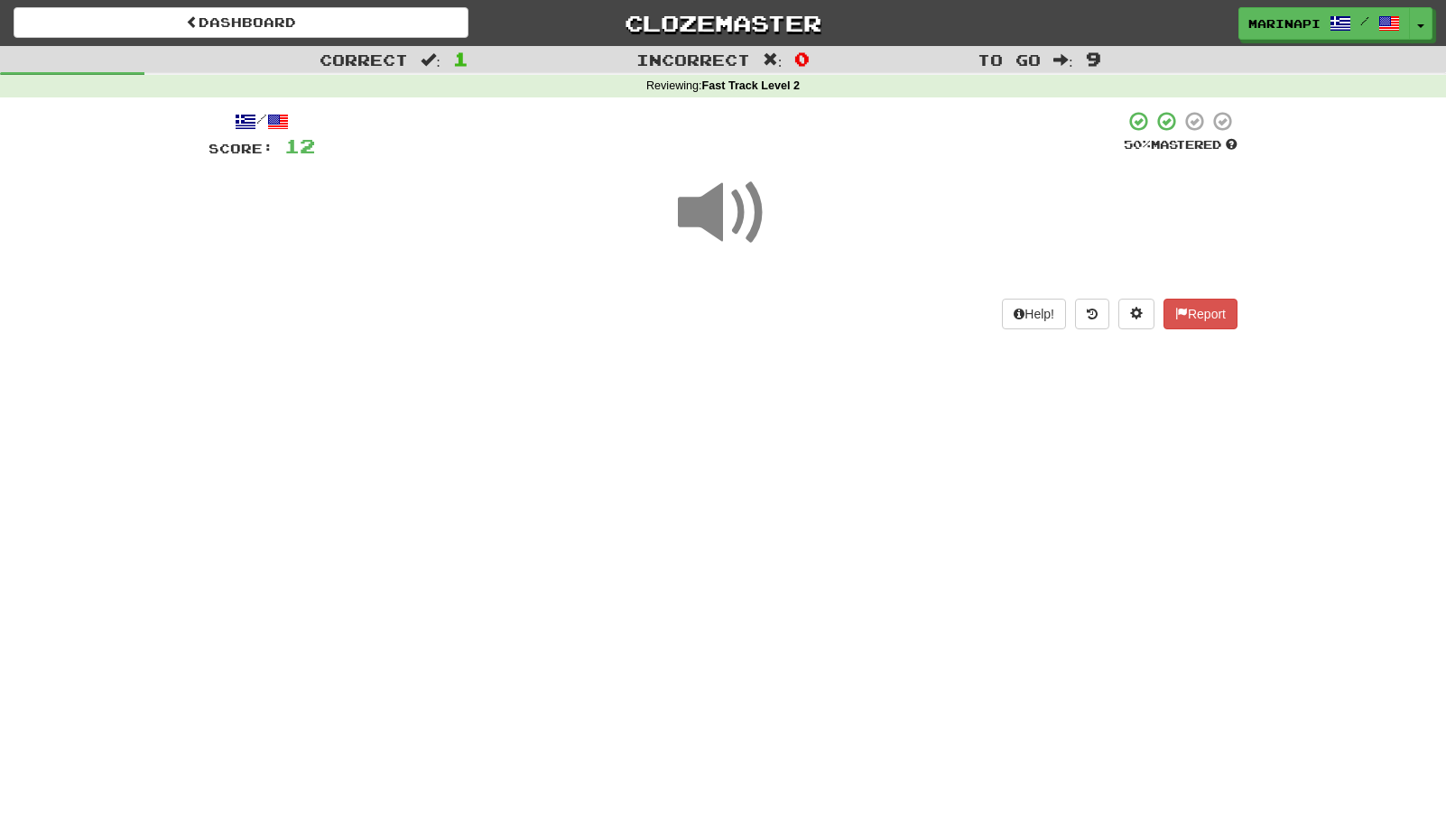
click at [734, 226] on span at bounding box center [723, 212] width 90 height 90
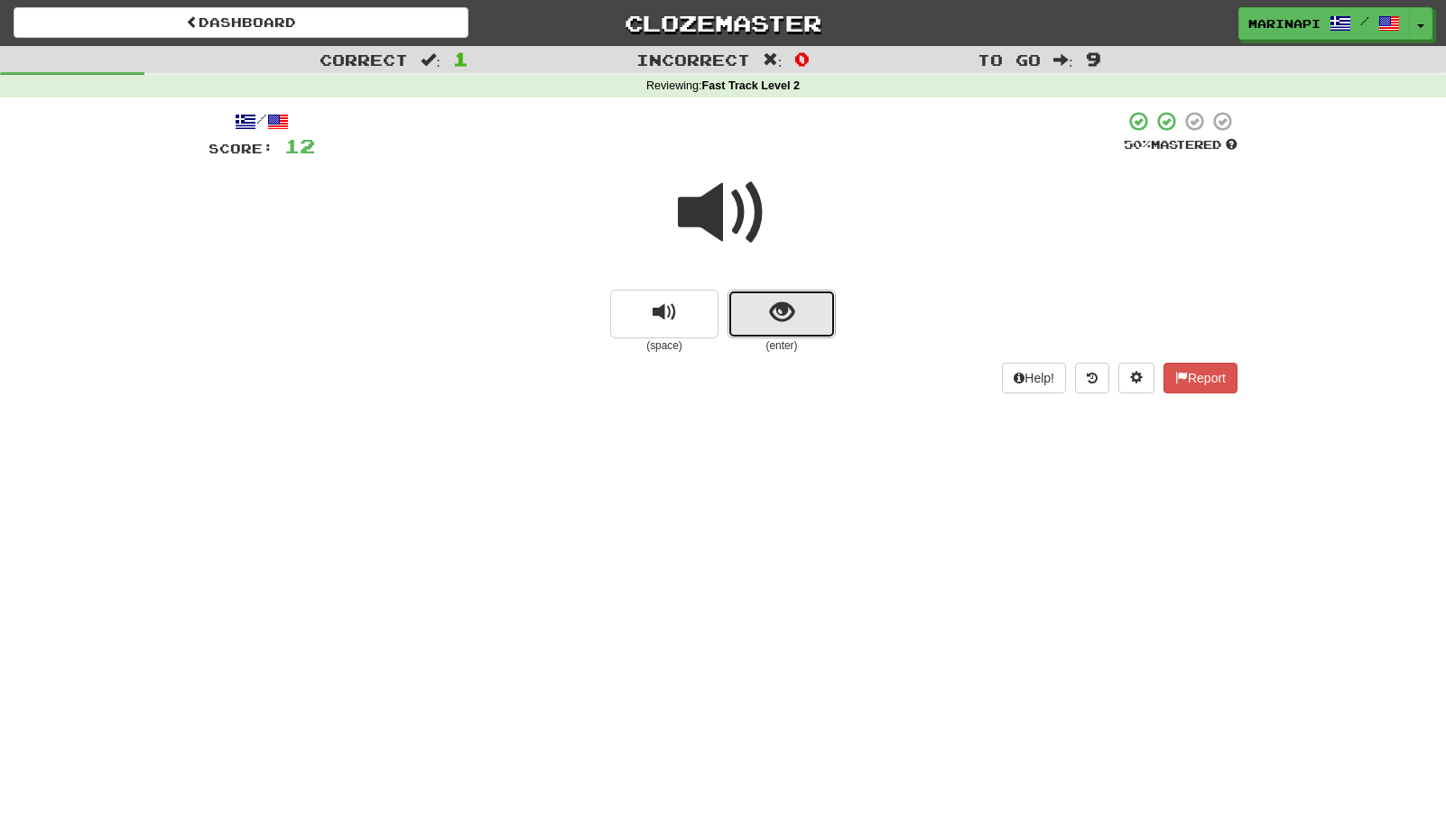
click at [738, 328] on button "show sentence" at bounding box center [782, 314] width 108 height 49
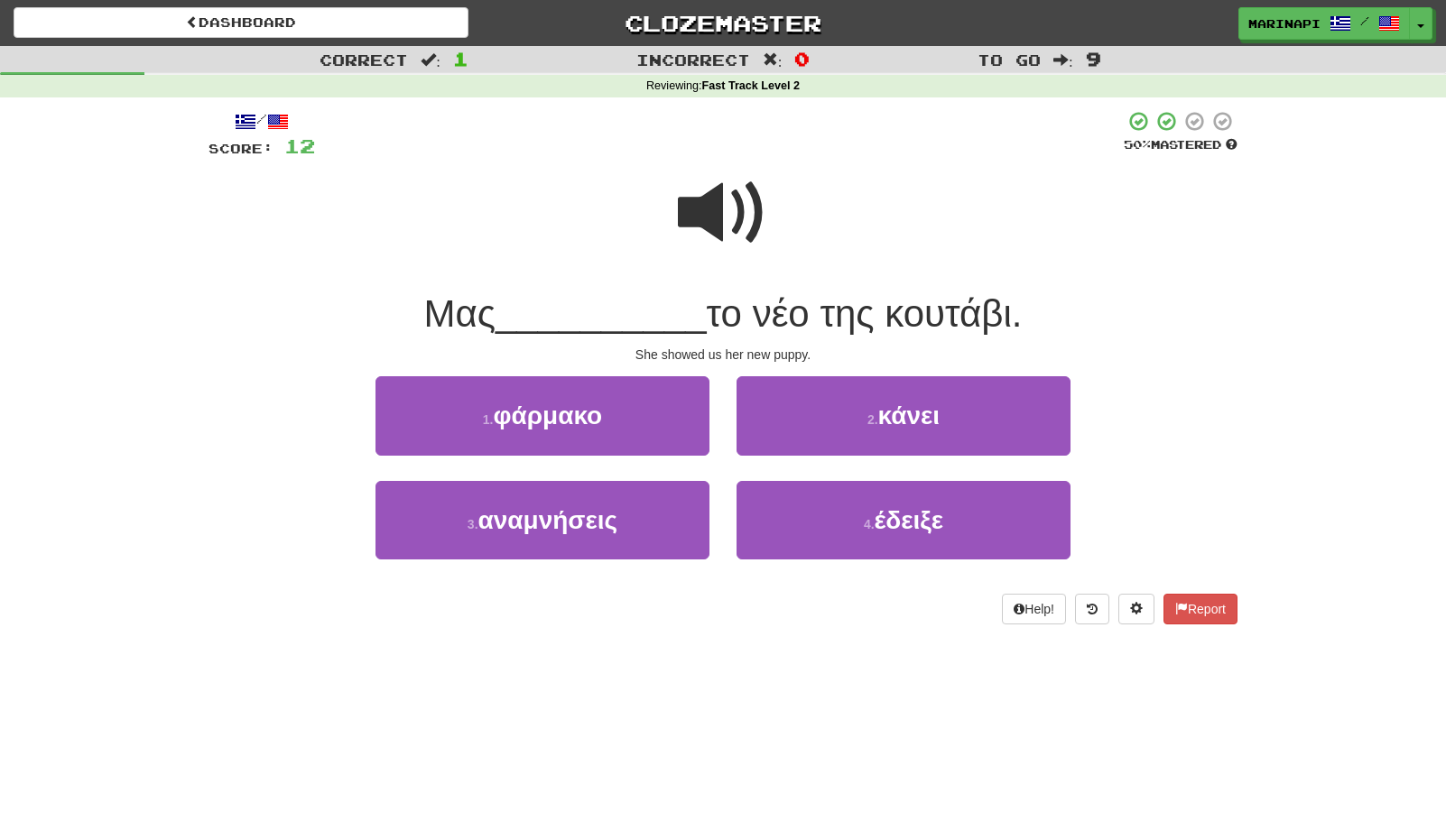
click at [734, 225] on span at bounding box center [723, 212] width 90 height 90
click at [744, 228] on span at bounding box center [723, 212] width 90 height 90
click at [739, 219] on span at bounding box center [723, 212] width 90 height 90
click at [723, 194] on span at bounding box center [723, 212] width 90 height 90
click at [741, 224] on span at bounding box center [723, 212] width 90 height 90
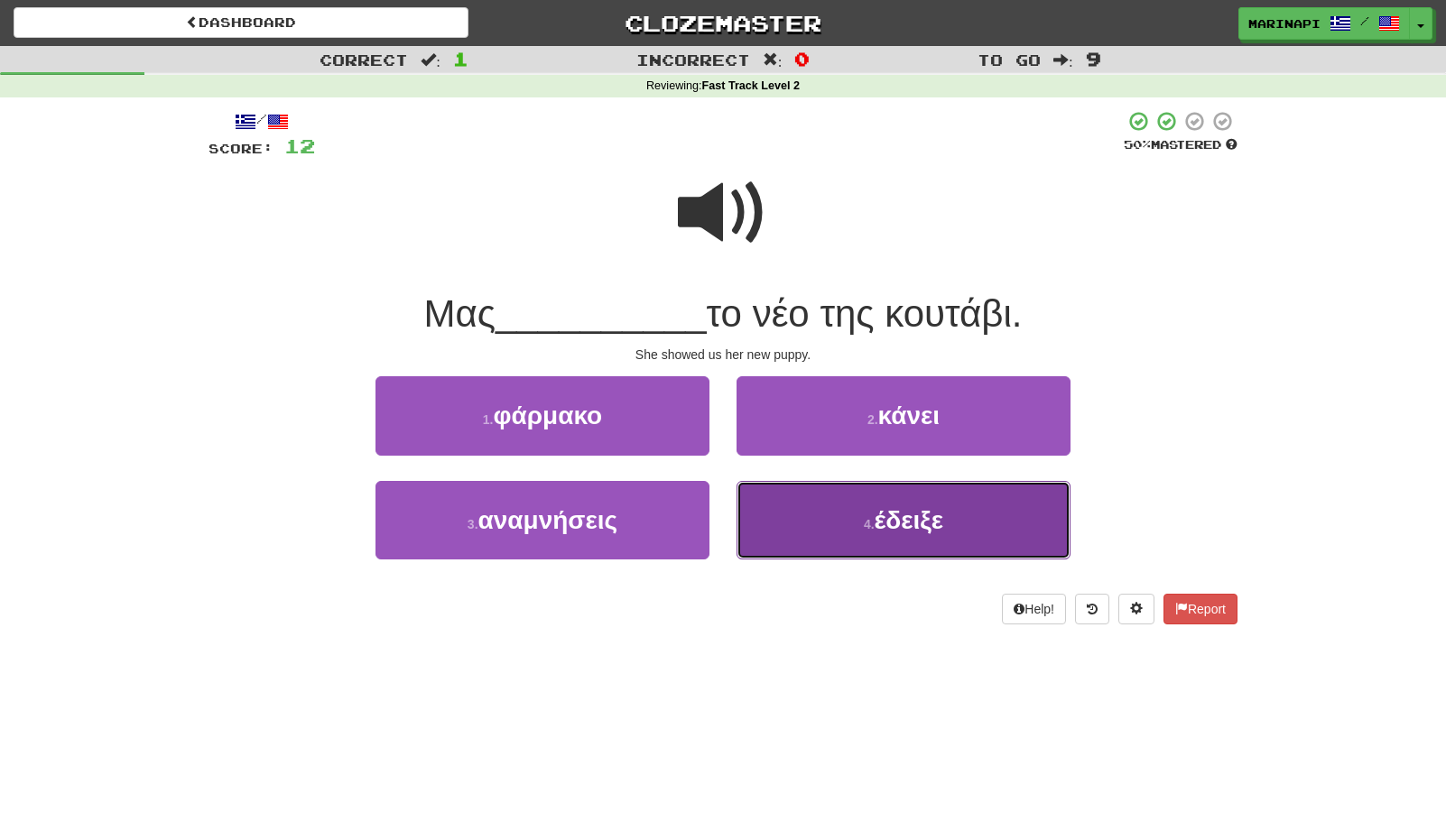
click at [777, 521] on button "4 . έδειξε" at bounding box center [904, 519] width 334 height 78
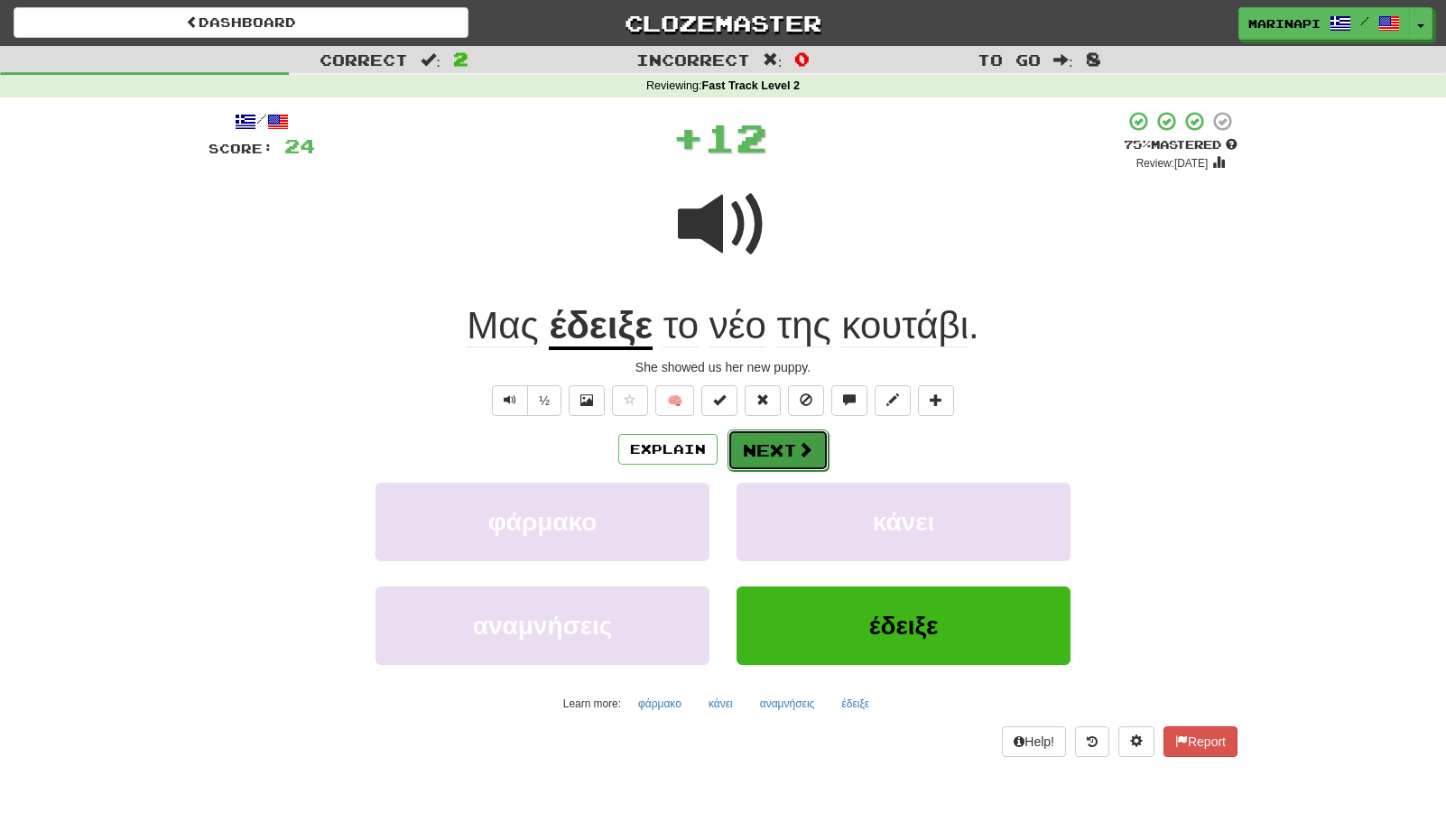
click at [785, 459] on button "Next" at bounding box center [779, 451] width 101 height 42
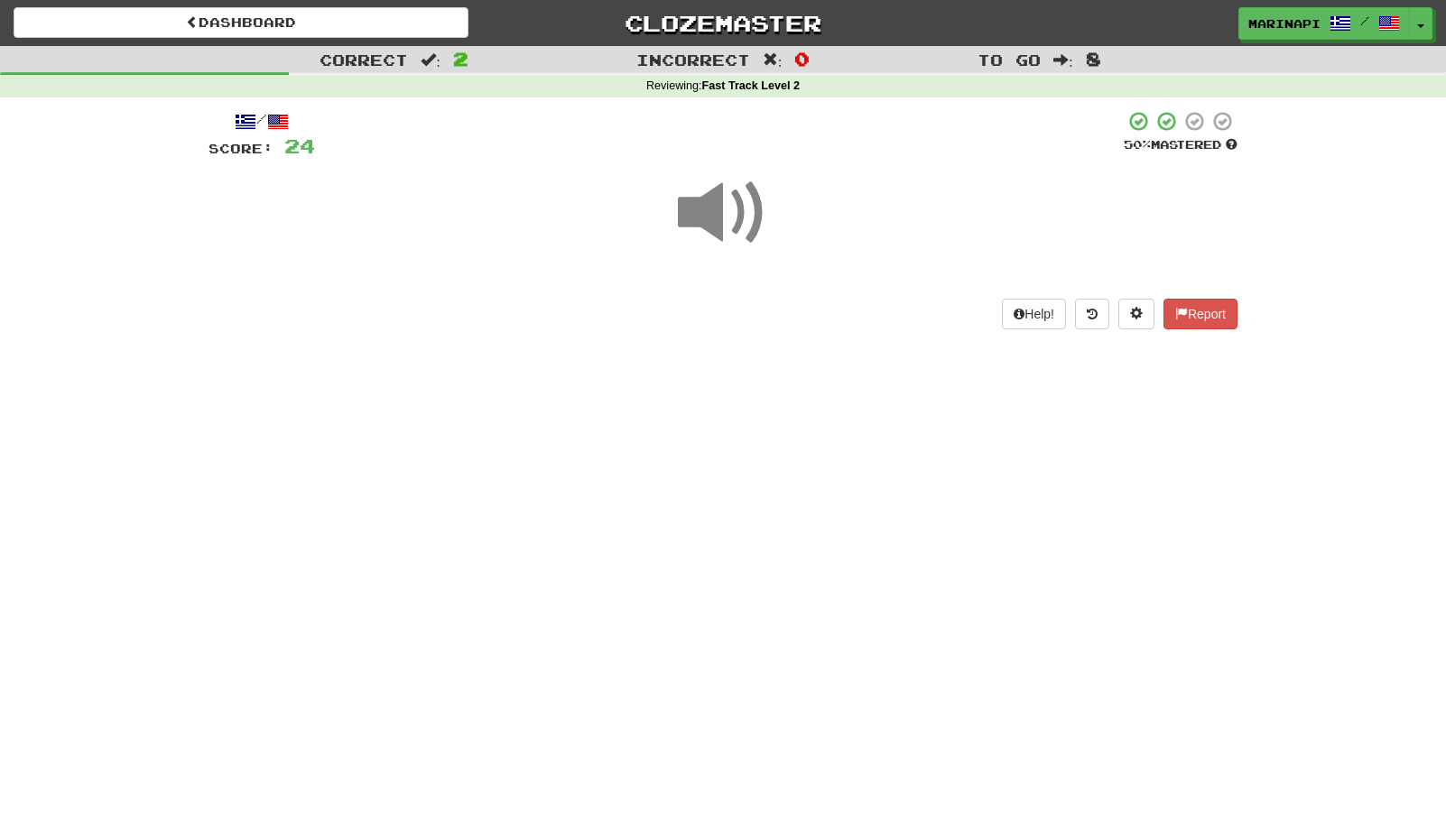
click at [738, 224] on span at bounding box center [723, 212] width 90 height 90
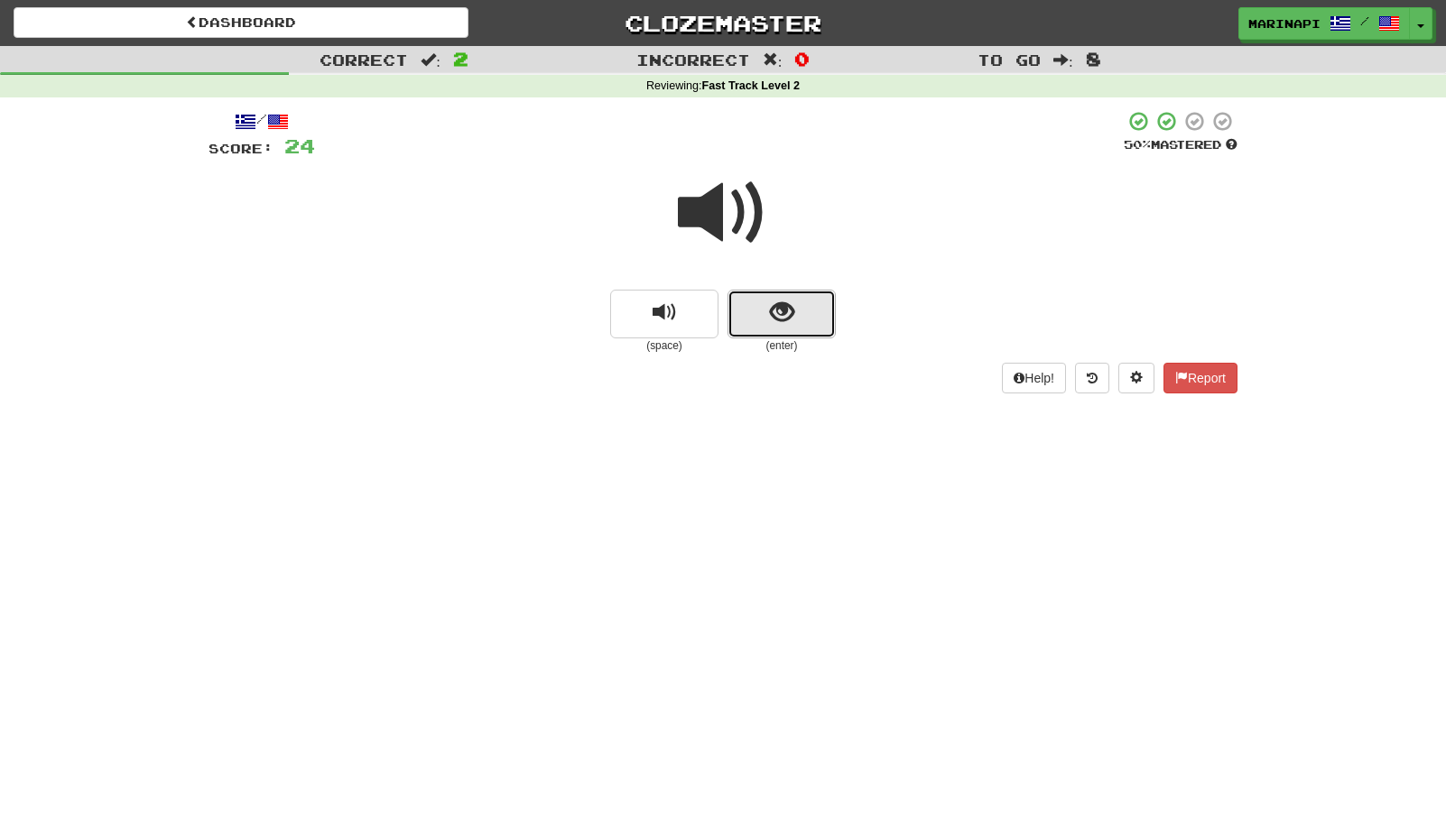
click at [754, 309] on button "show sentence" at bounding box center [782, 314] width 108 height 49
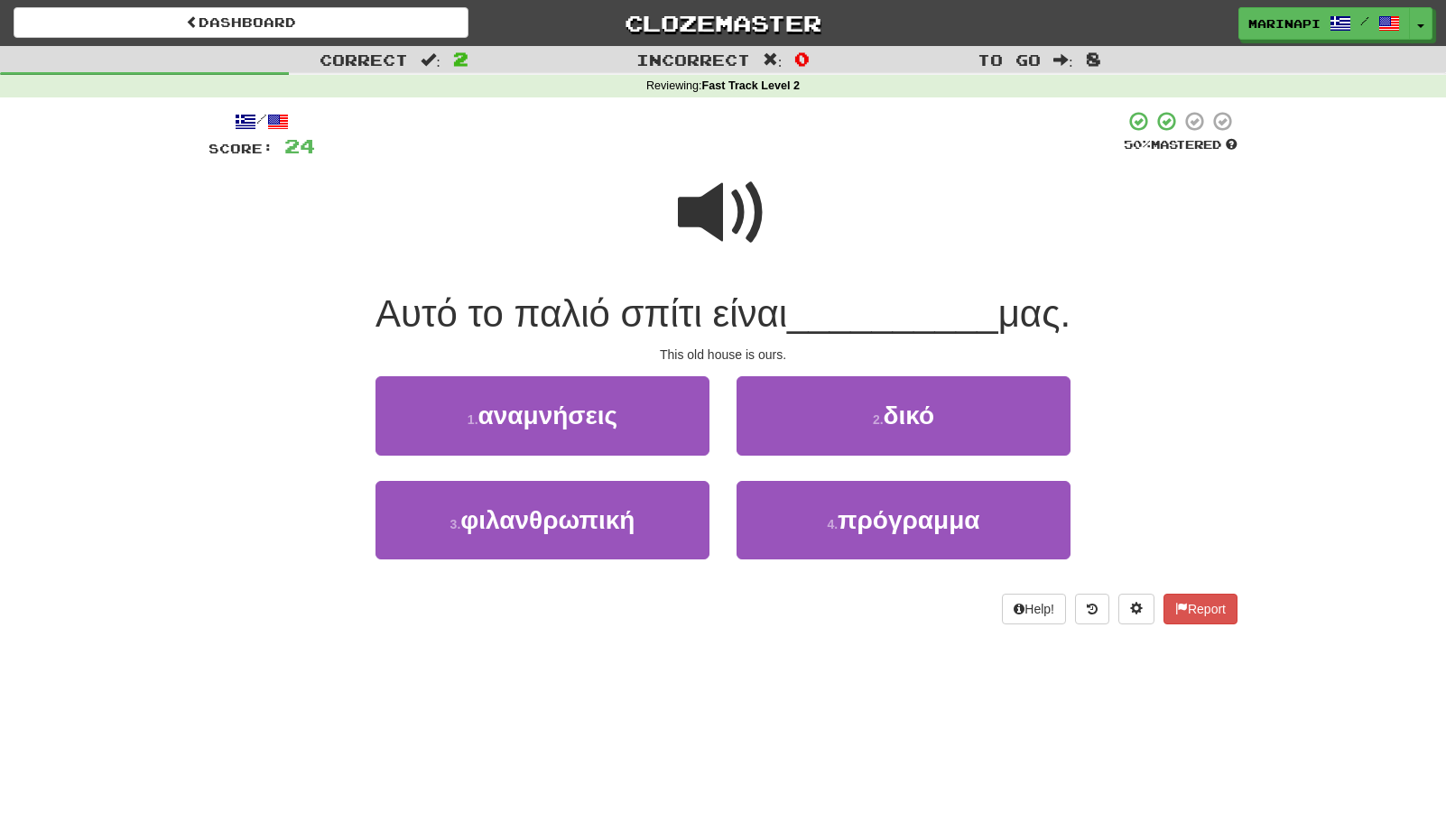
click at [729, 222] on span at bounding box center [723, 212] width 90 height 90
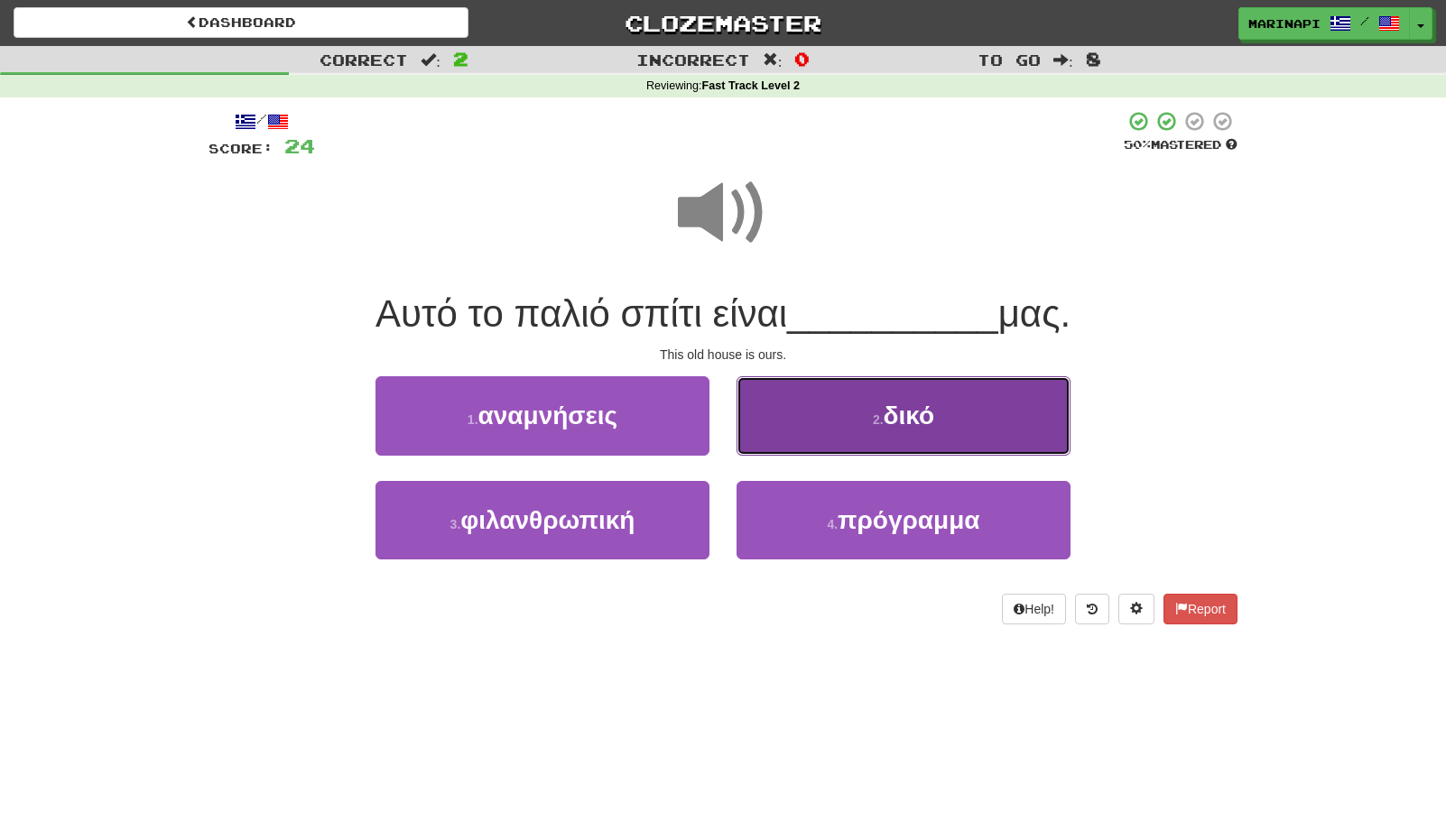
click at [764, 415] on button "2 . δικό" at bounding box center [904, 415] width 334 height 78
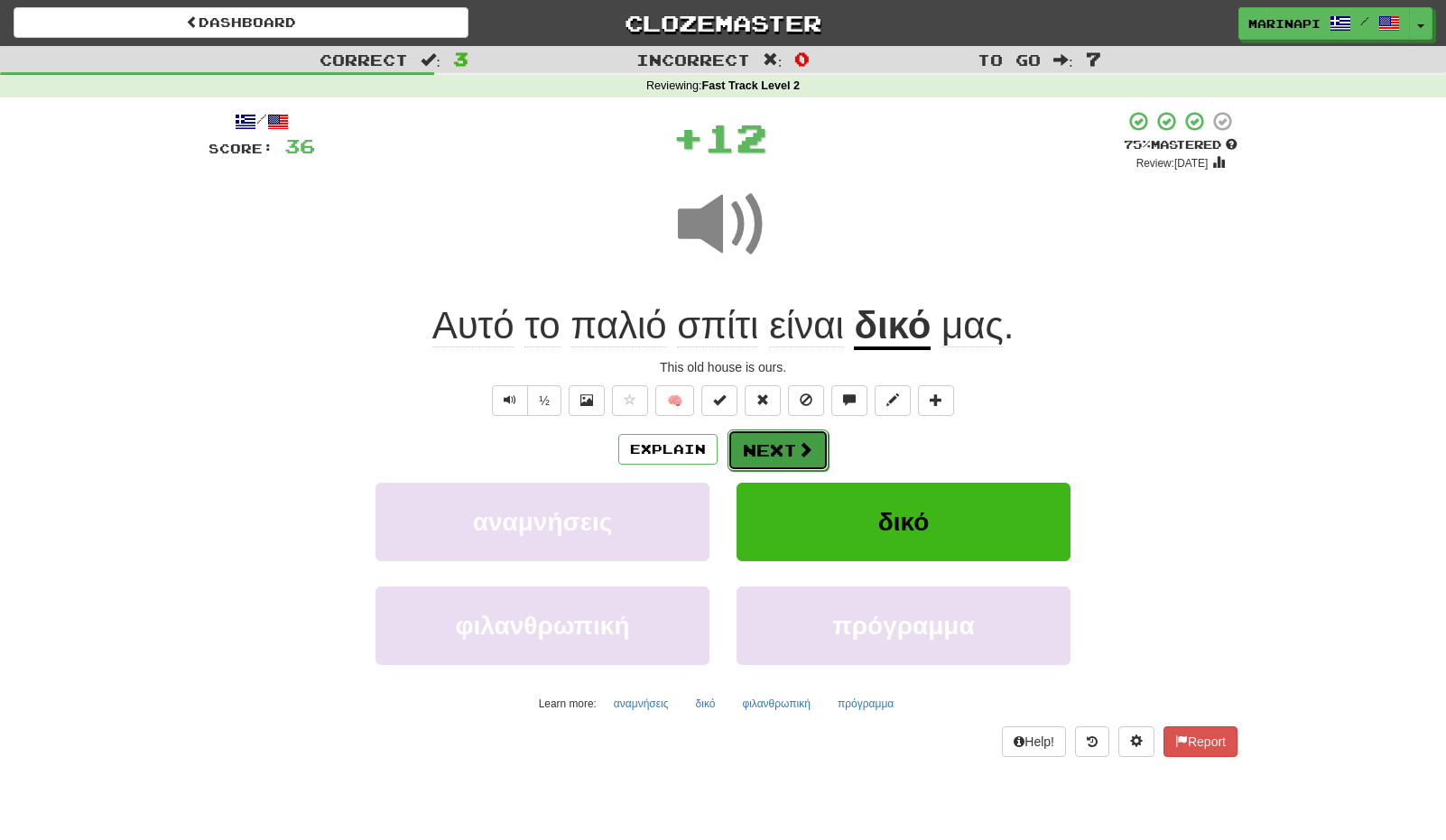
click at [762, 440] on button "Next" at bounding box center [779, 451] width 101 height 42
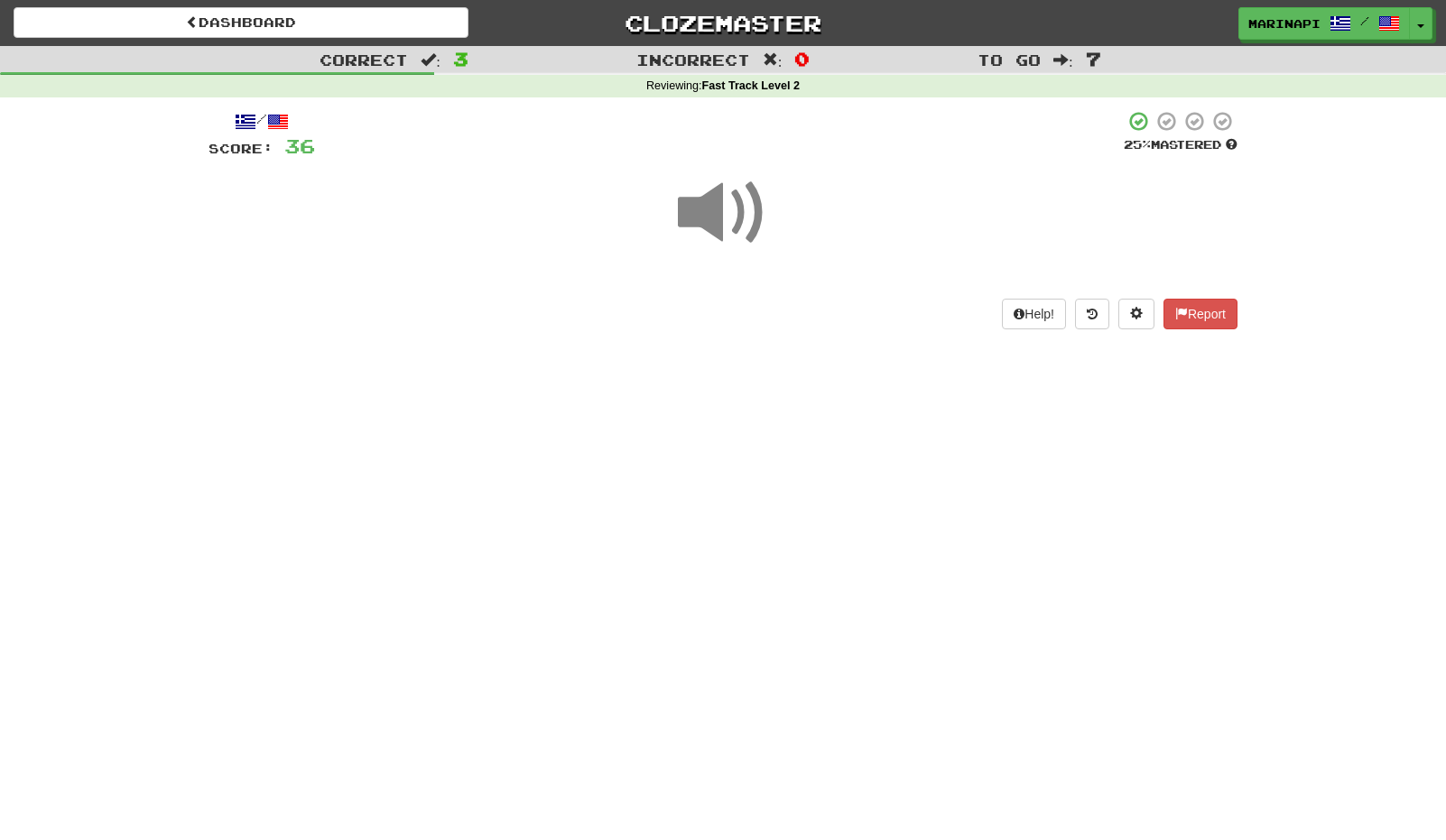
click at [738, 222] on span at bounding box center [723, 212] width 90 height 90
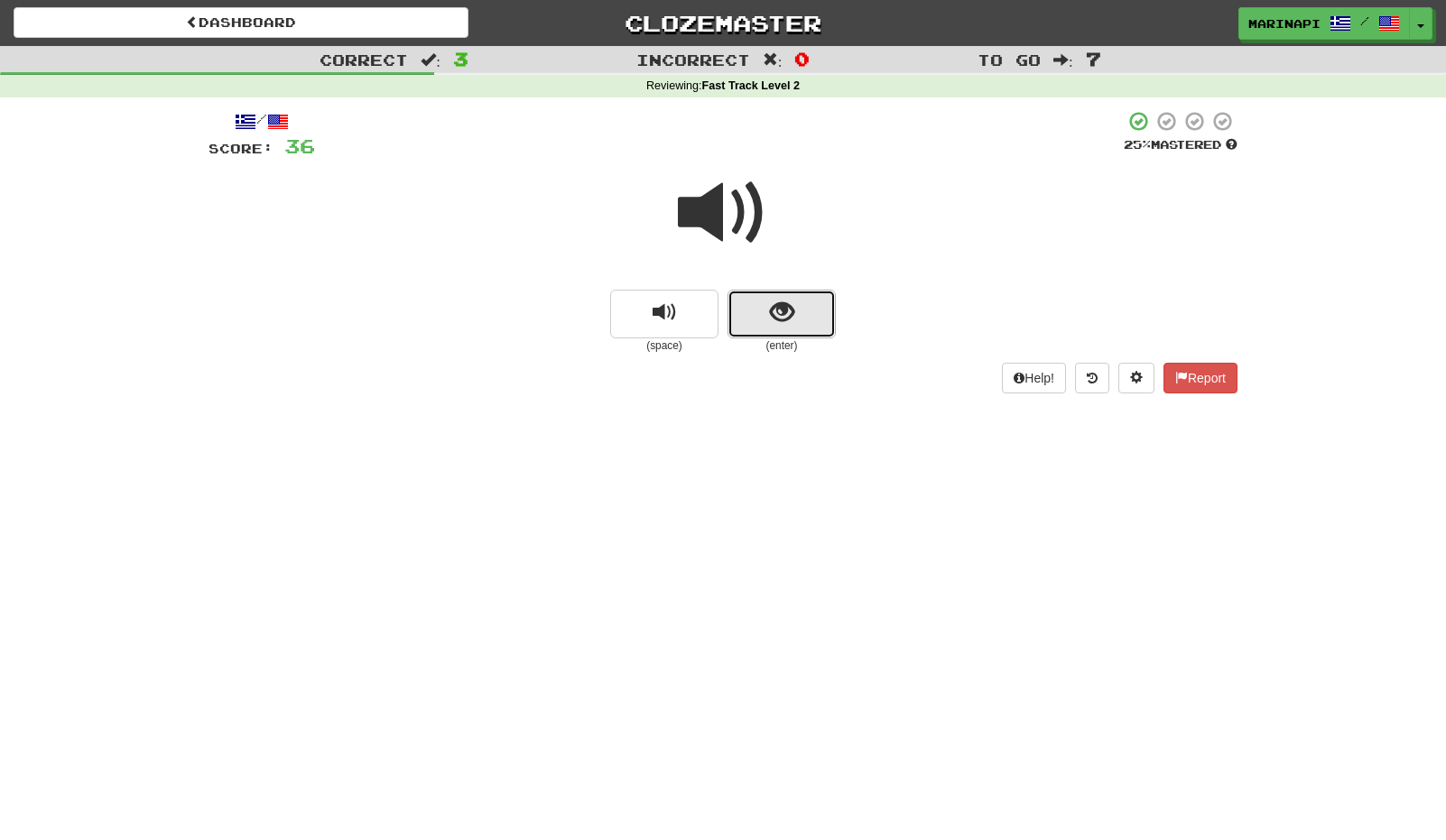
click at [787, 320] on span "show sentence" at bounding box center [782, 313] width 25 height 25
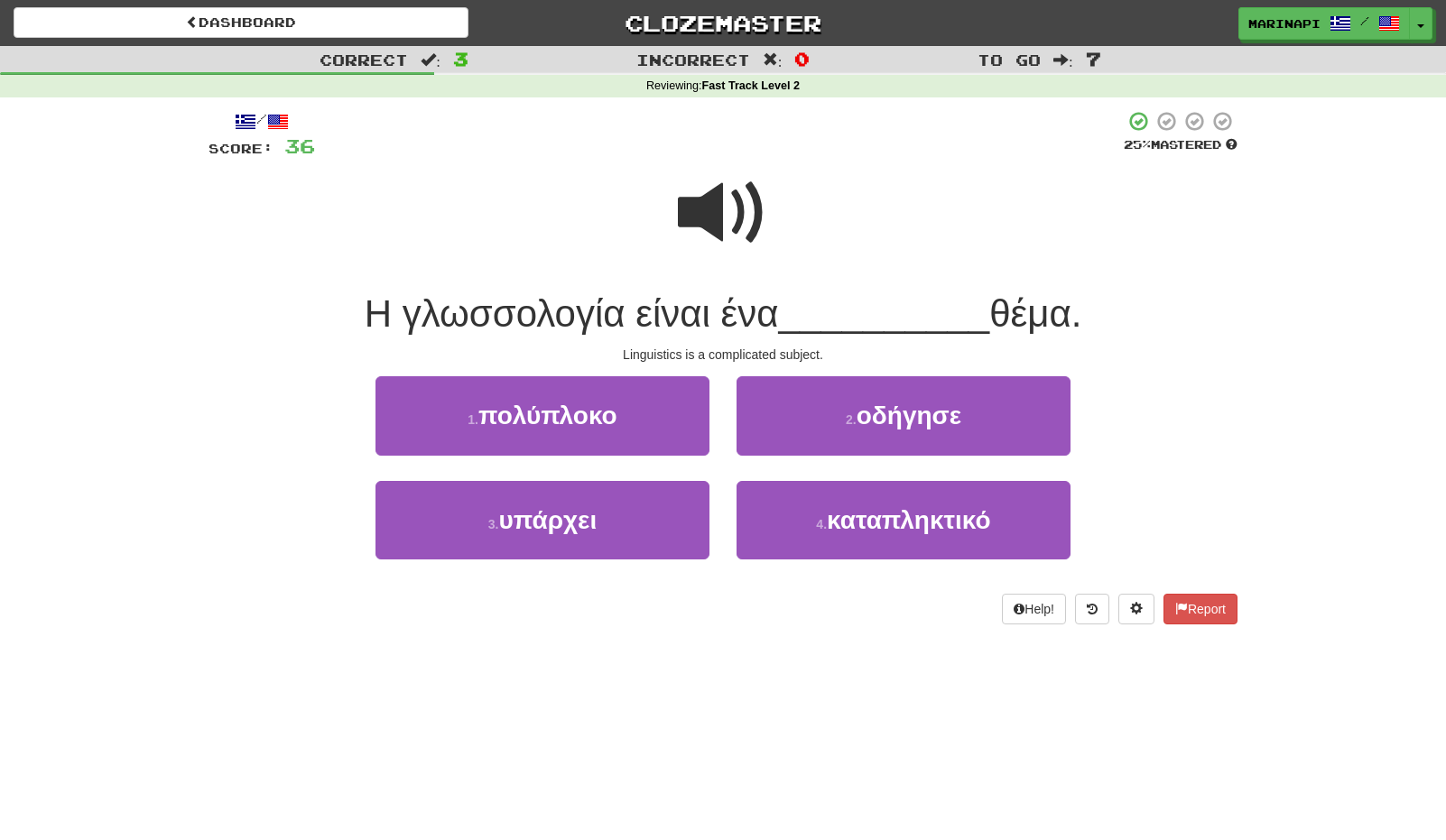
click at [746, 234] on span at bounding box center [723, 212] width 90 height 90
click at [743, 210] on span at bounding box center [723, 212] width 90 height 90
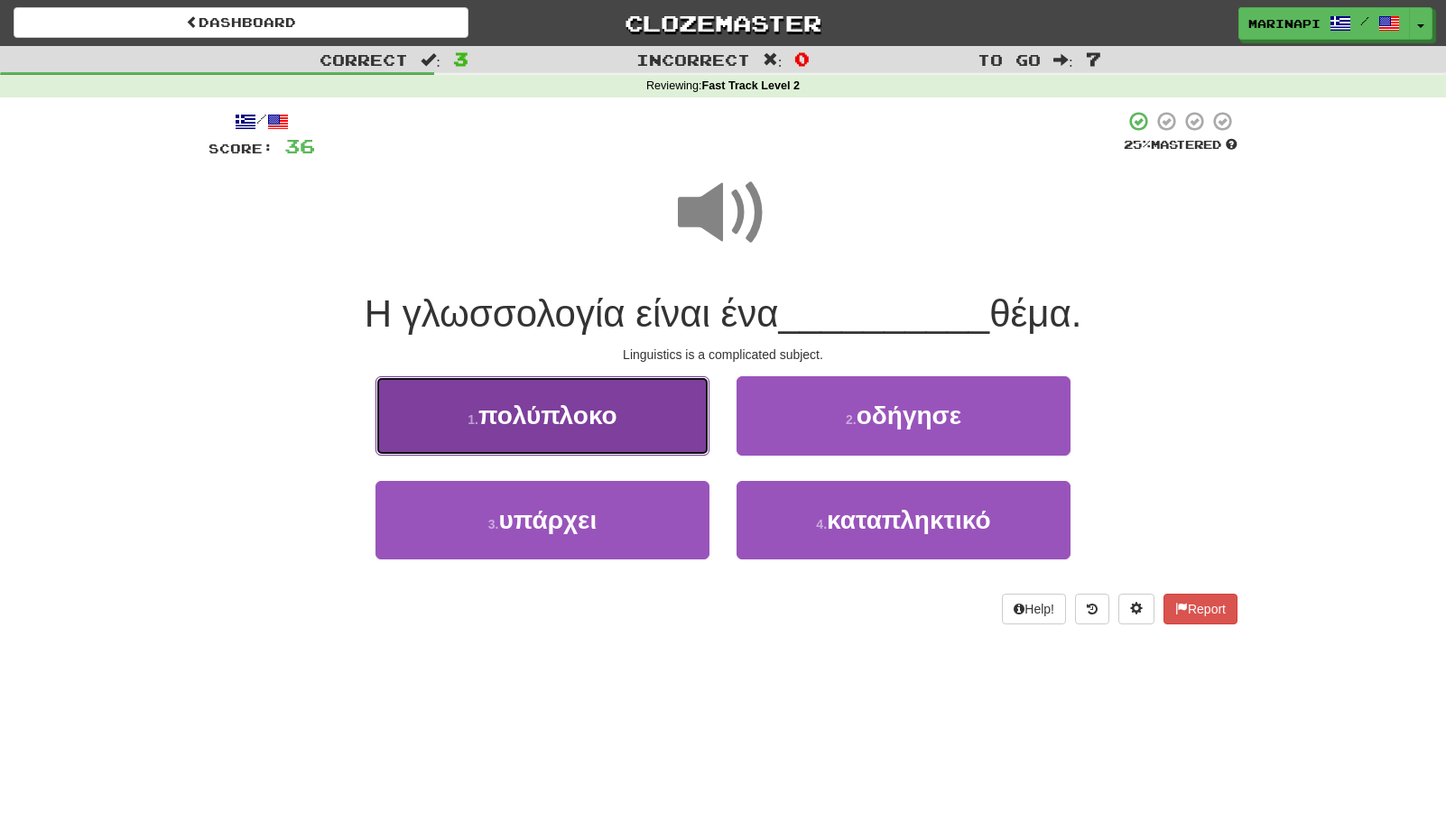
click at [652, 430] on button "1 . πολύπλοκο" at bounding box center [542, 415] width 334 height 78
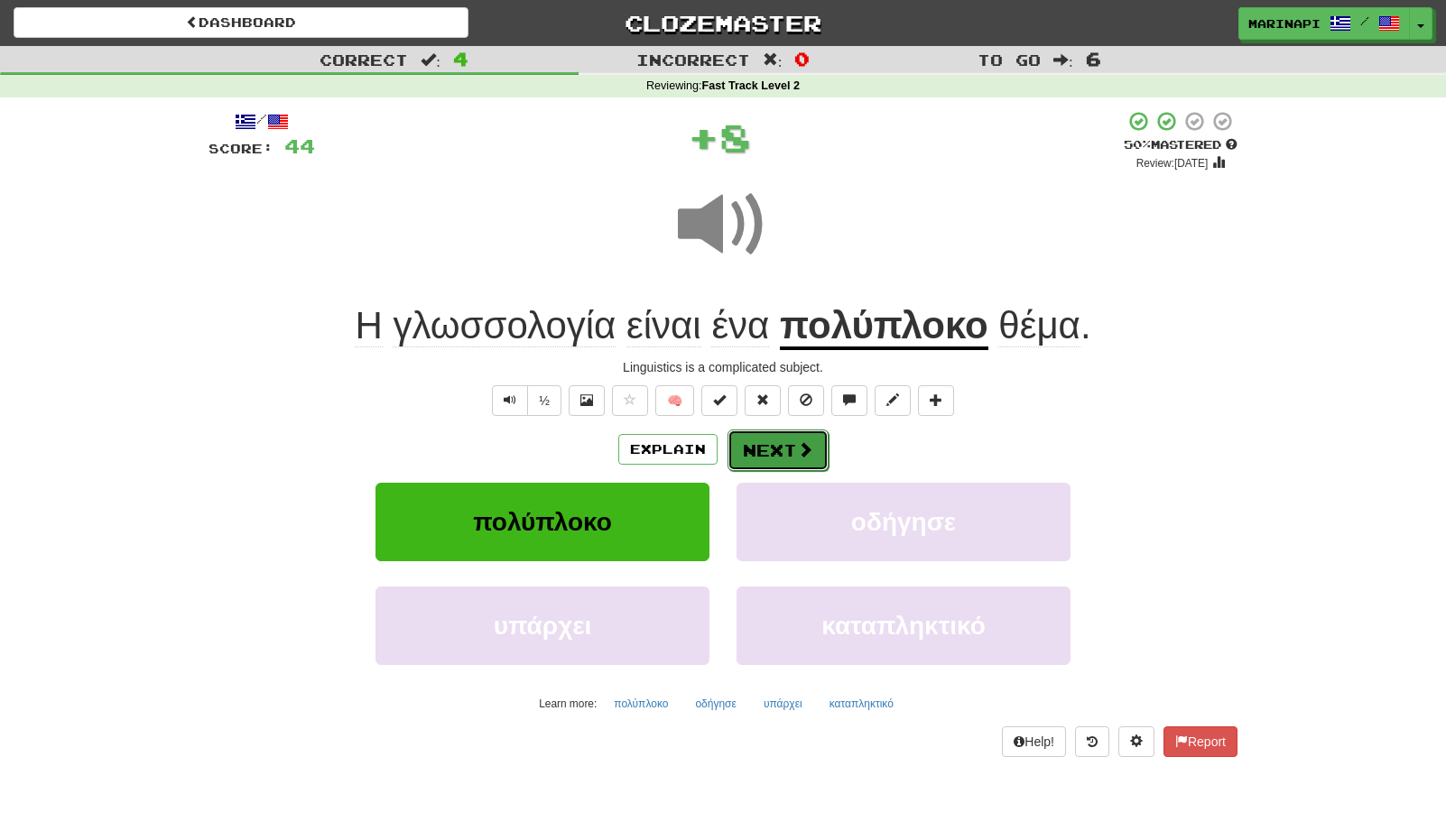
click at [793, 449] on button "Next" at bounding box center [779, 451] width 101 height 42
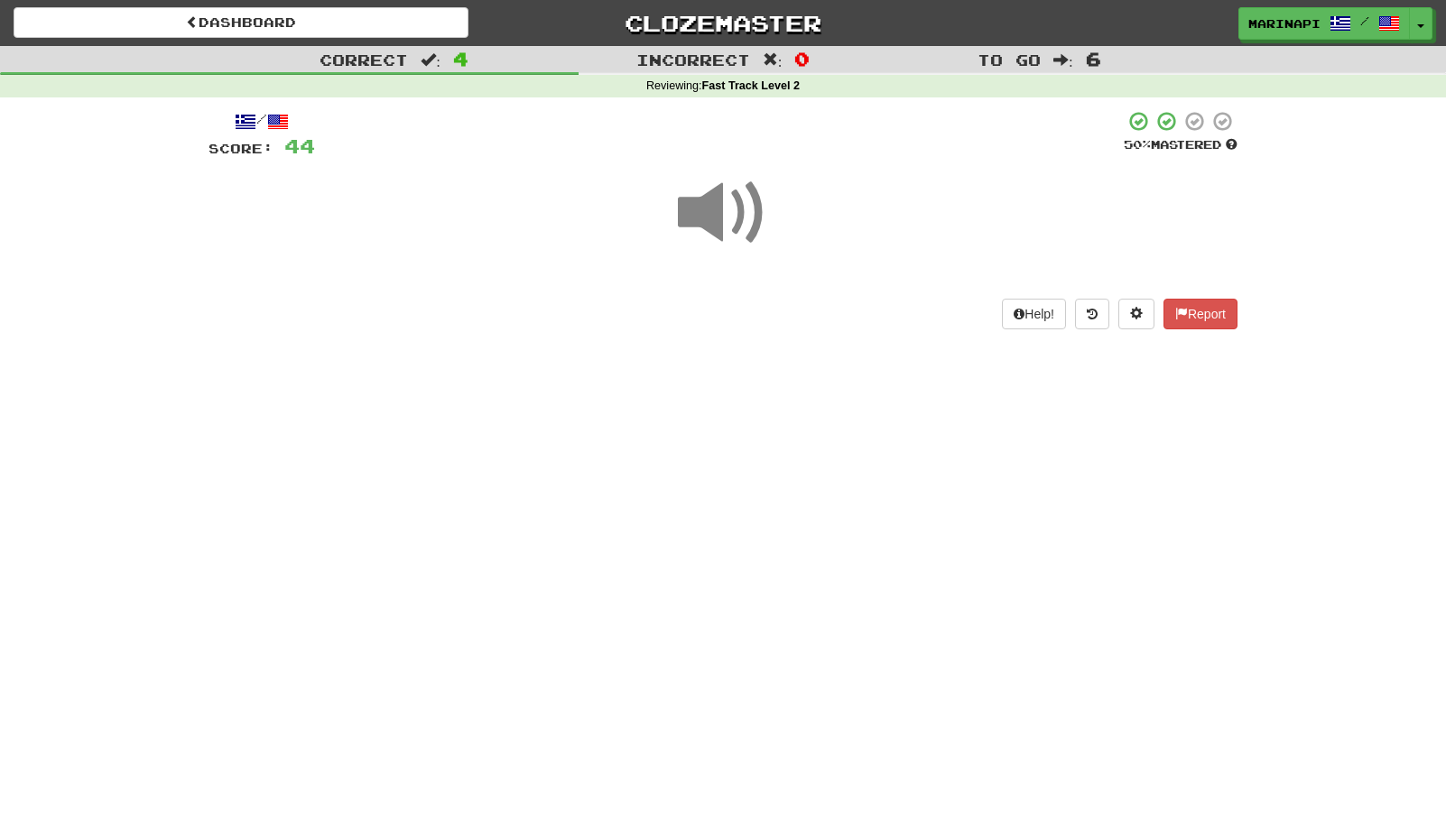
click at [745, 222] on span at bounding box center [723, 212] width 90 height 90
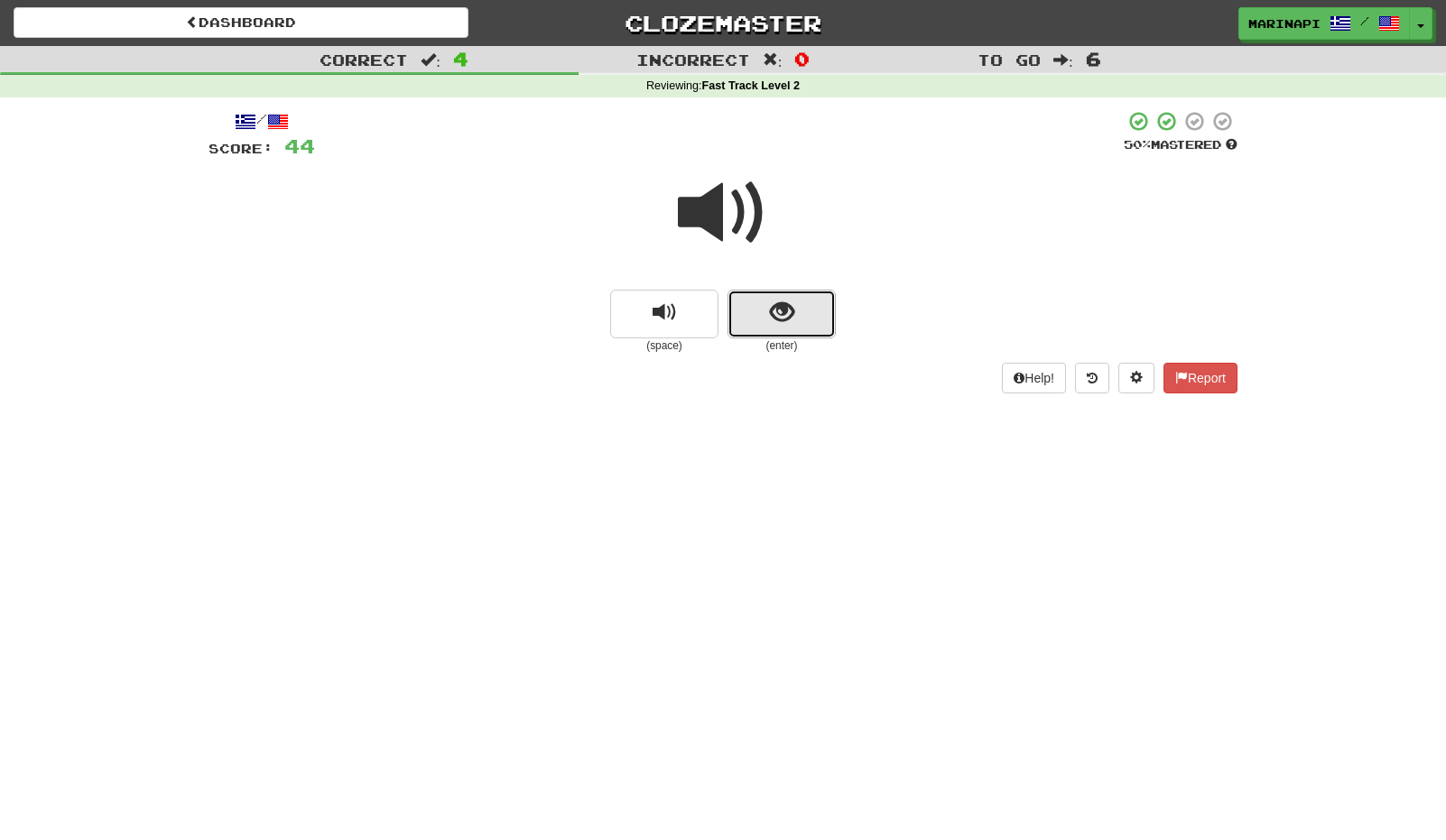
click at [767, 301] on button "show sentence" at bounding box center [782, 314] width 108 height 49
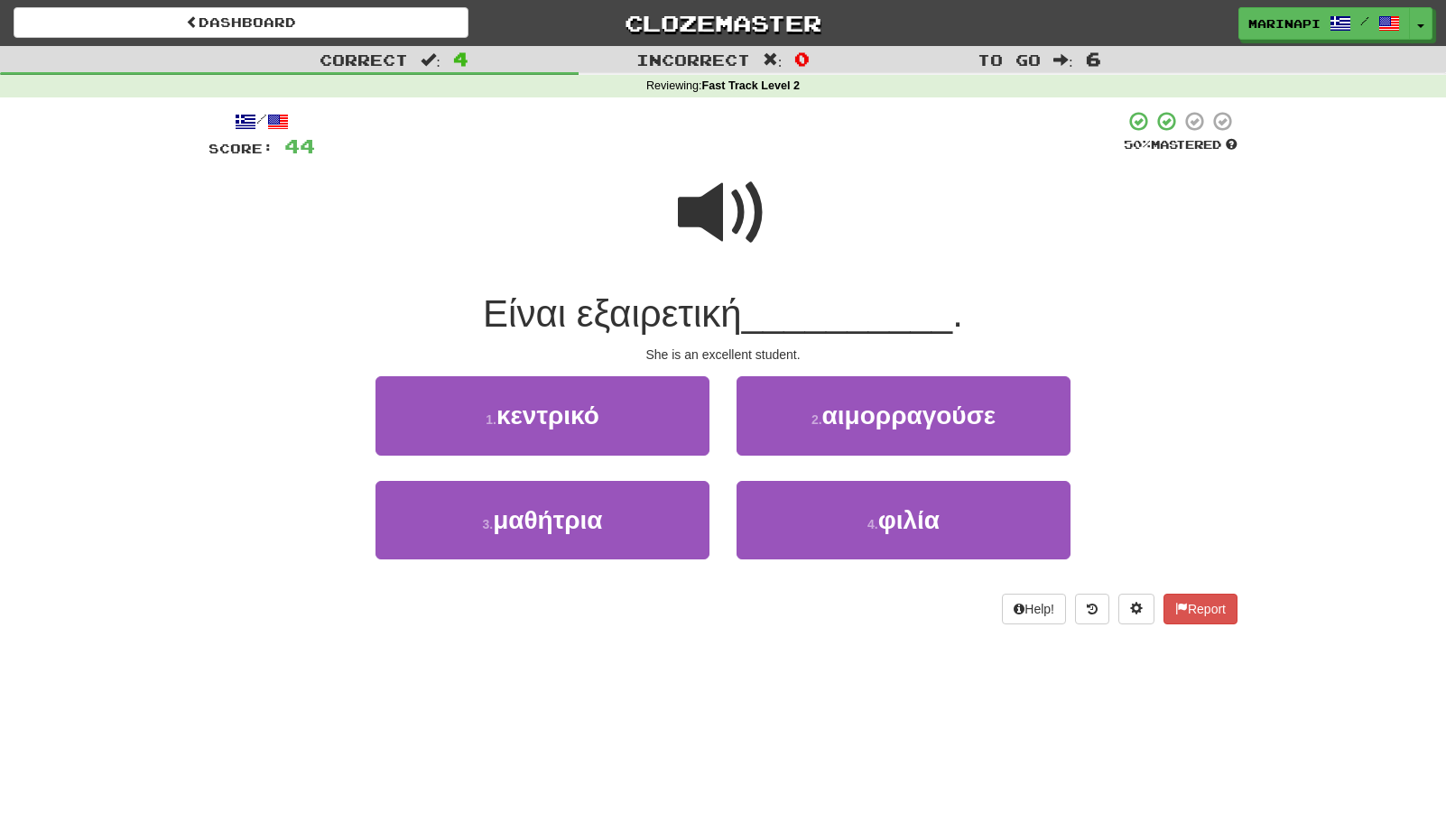
click at [734, 216] on span at bounding box center [723, 212] width 90 height 90
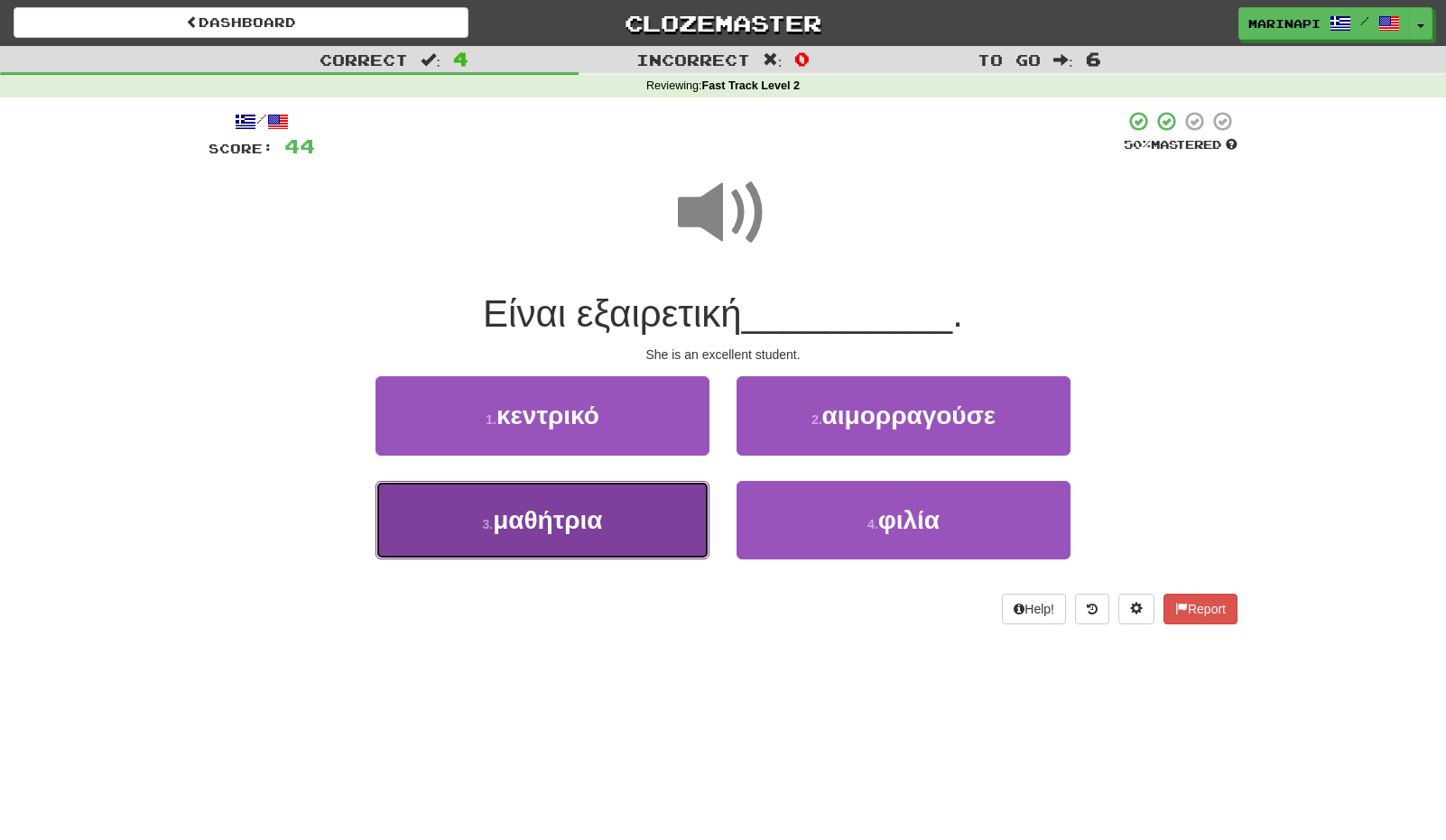
click at [653, 510] on button "3 . μαθήτρια" at bounding box center [542, 519] width 334 height 78
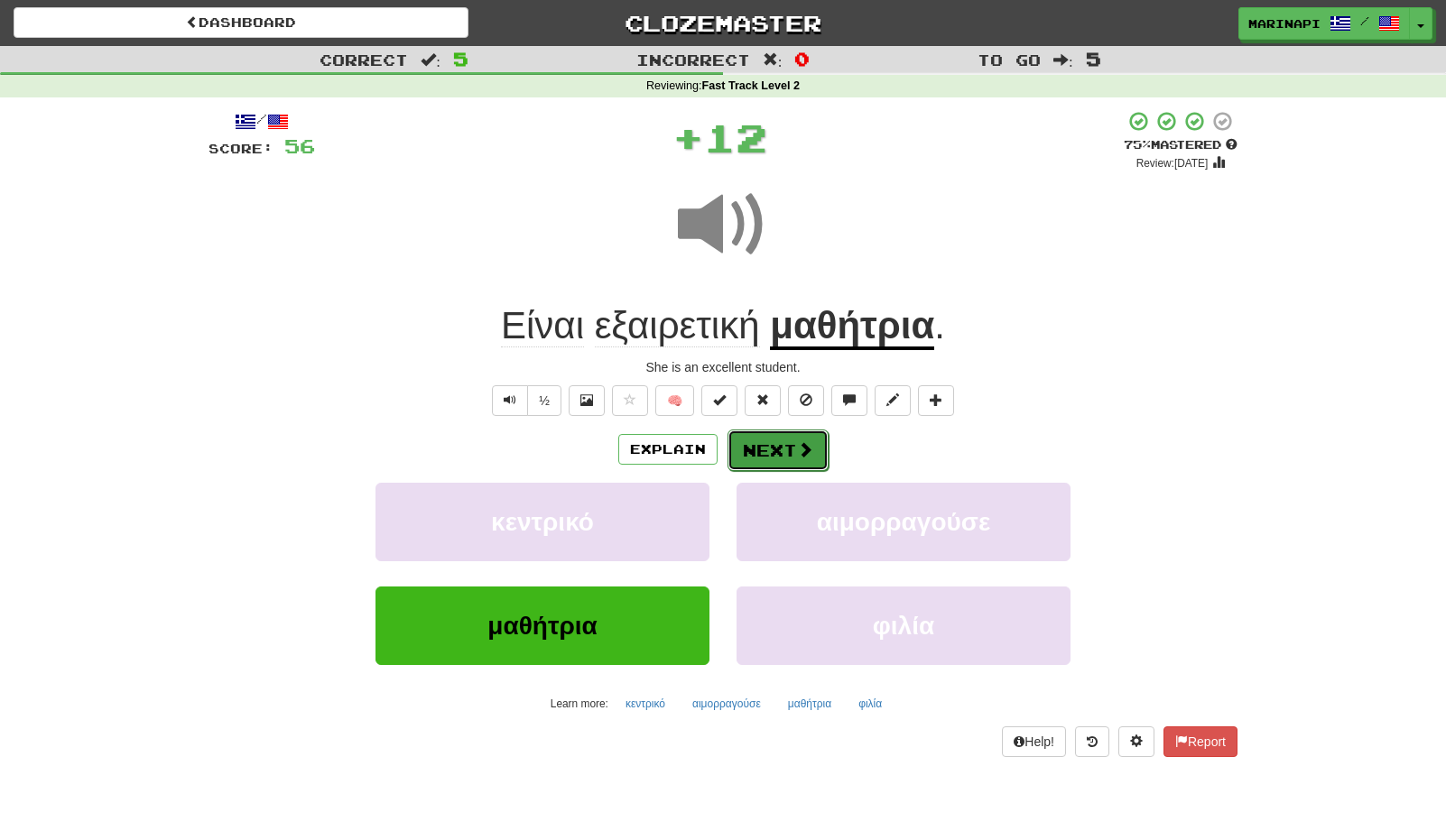
click at [777, 463] on button "Next" at bounding box center [779, 451] width 101 height 42
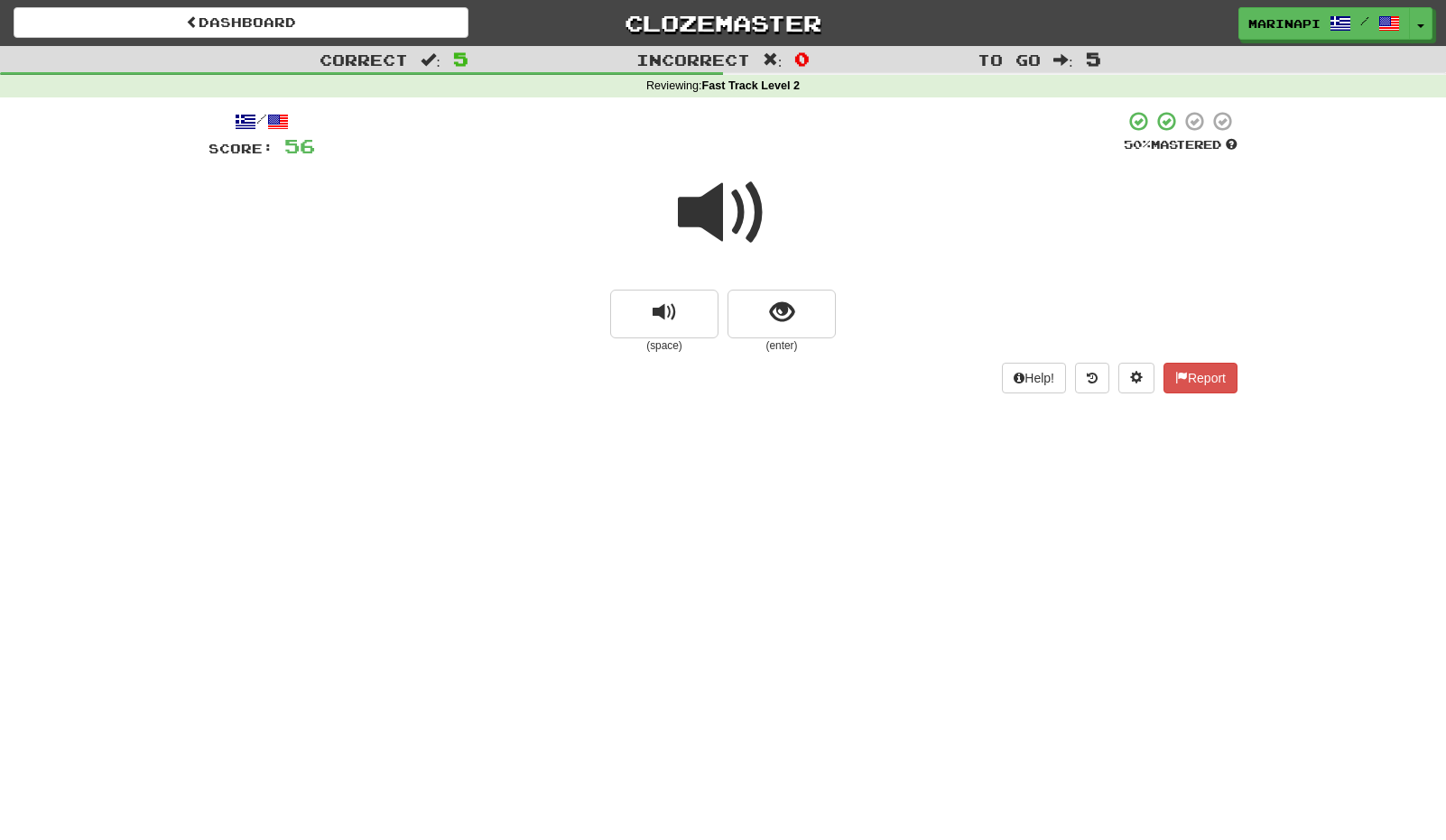
click at [746, 211] on span at bounding box center [723, 212] width 90 height 90
click at [746, 212] on span at bounding box center [723, 212] width 90 height 90
click at [741, 303] on button "show sentence" at bounding box center [782, 314] width 108 height 49
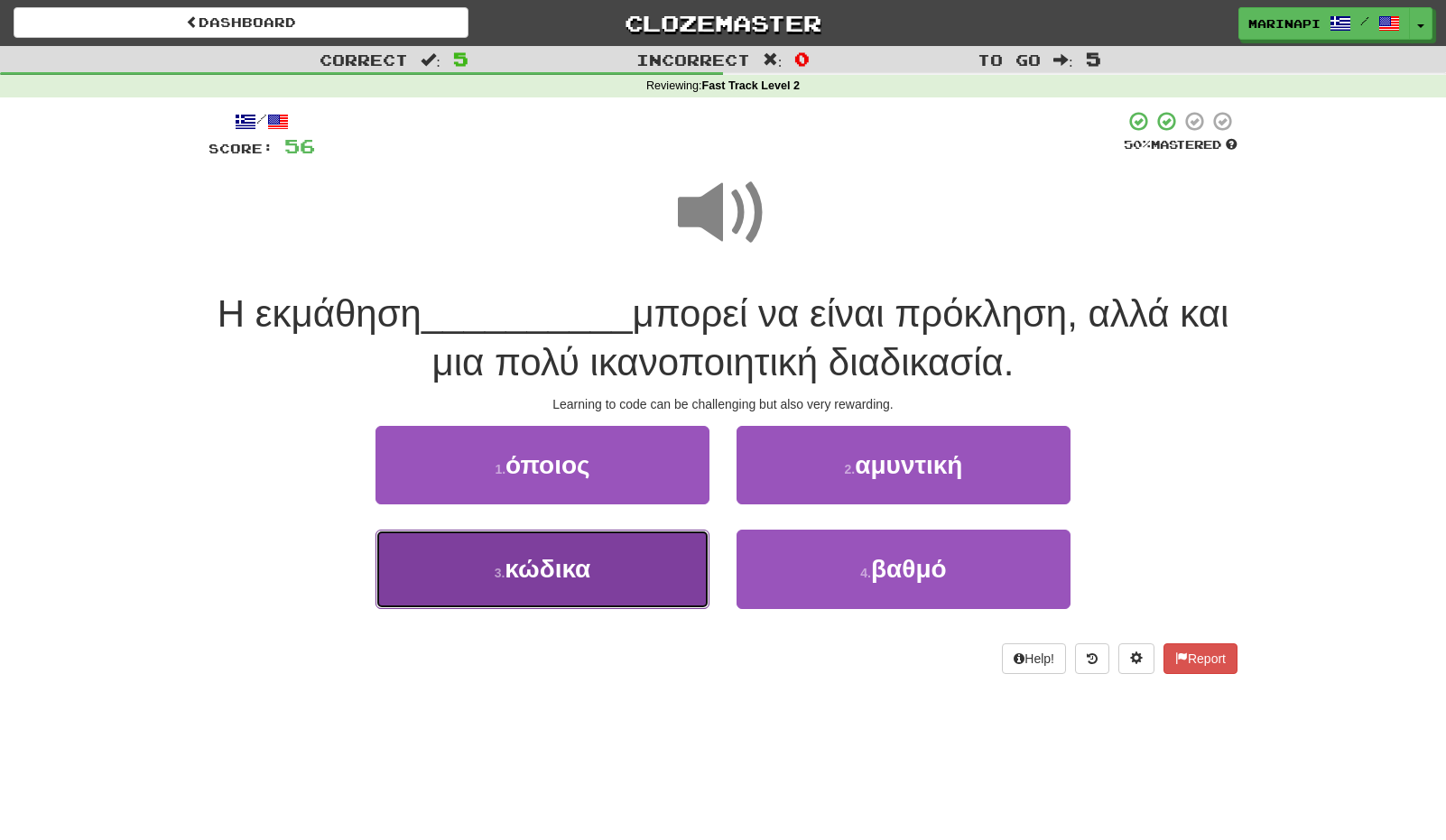
click at [627, 559] on button "3 . κώδικα" at bounding box center [542, 568] width 334 height 78
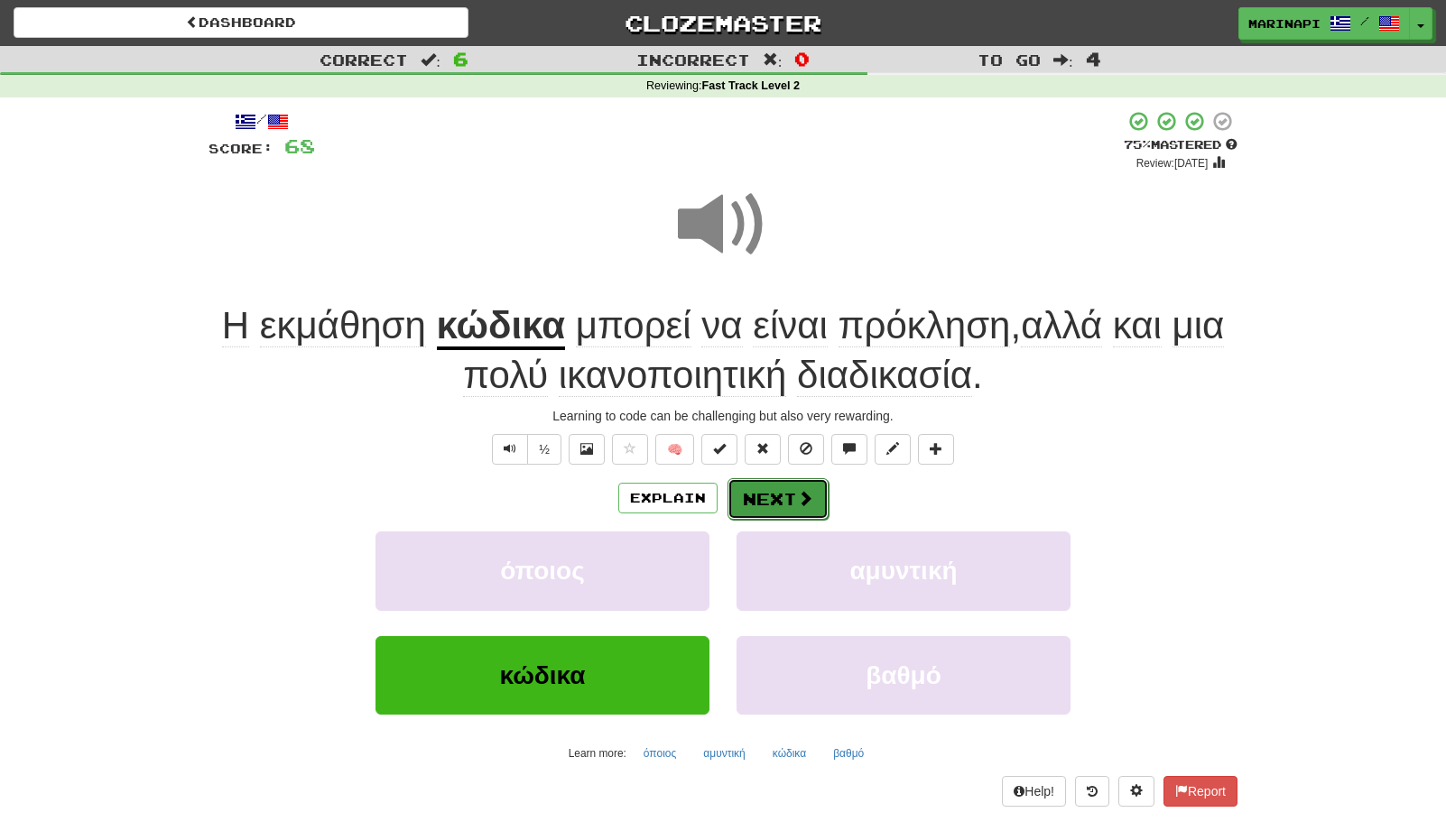
click at [752, 499] on button "Next" at bounding box center [779, 499] width 101 height 42
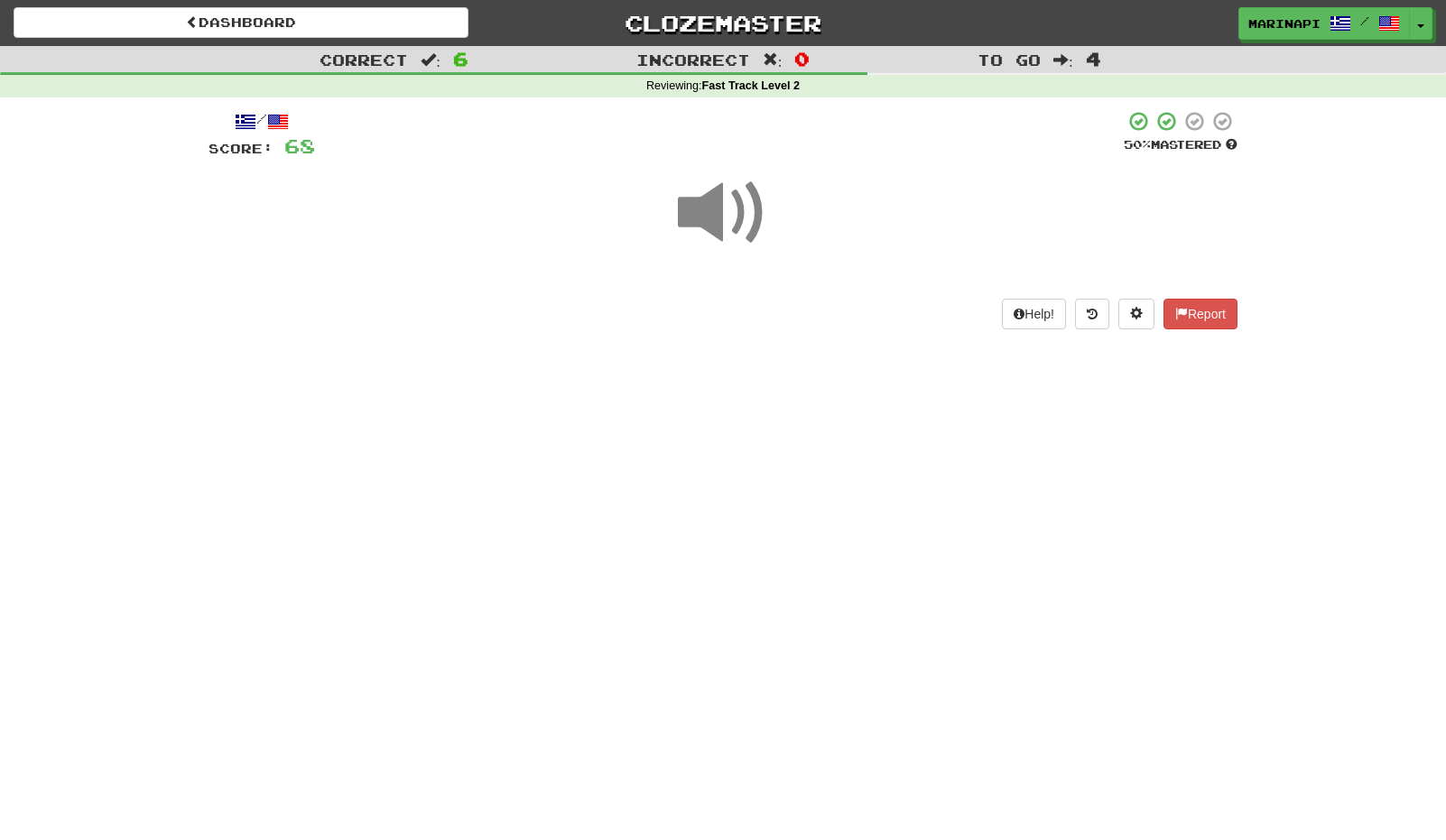
click at [724, 204] on span at bounding box center [723, 212] width 90 height 90
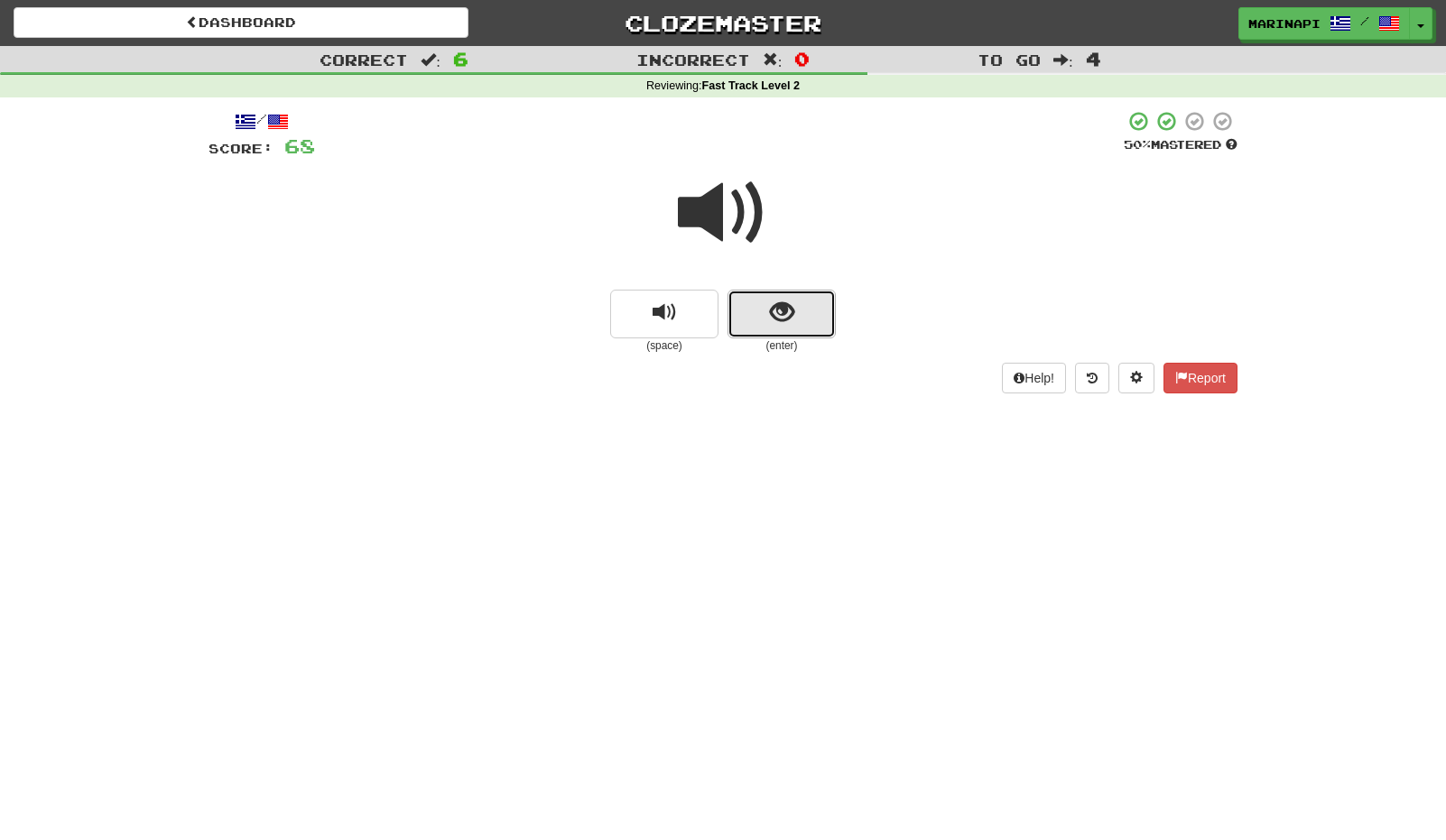
click at [767, 314] on button "show sentence" at bounding box center [782, 314] width 108 height 49
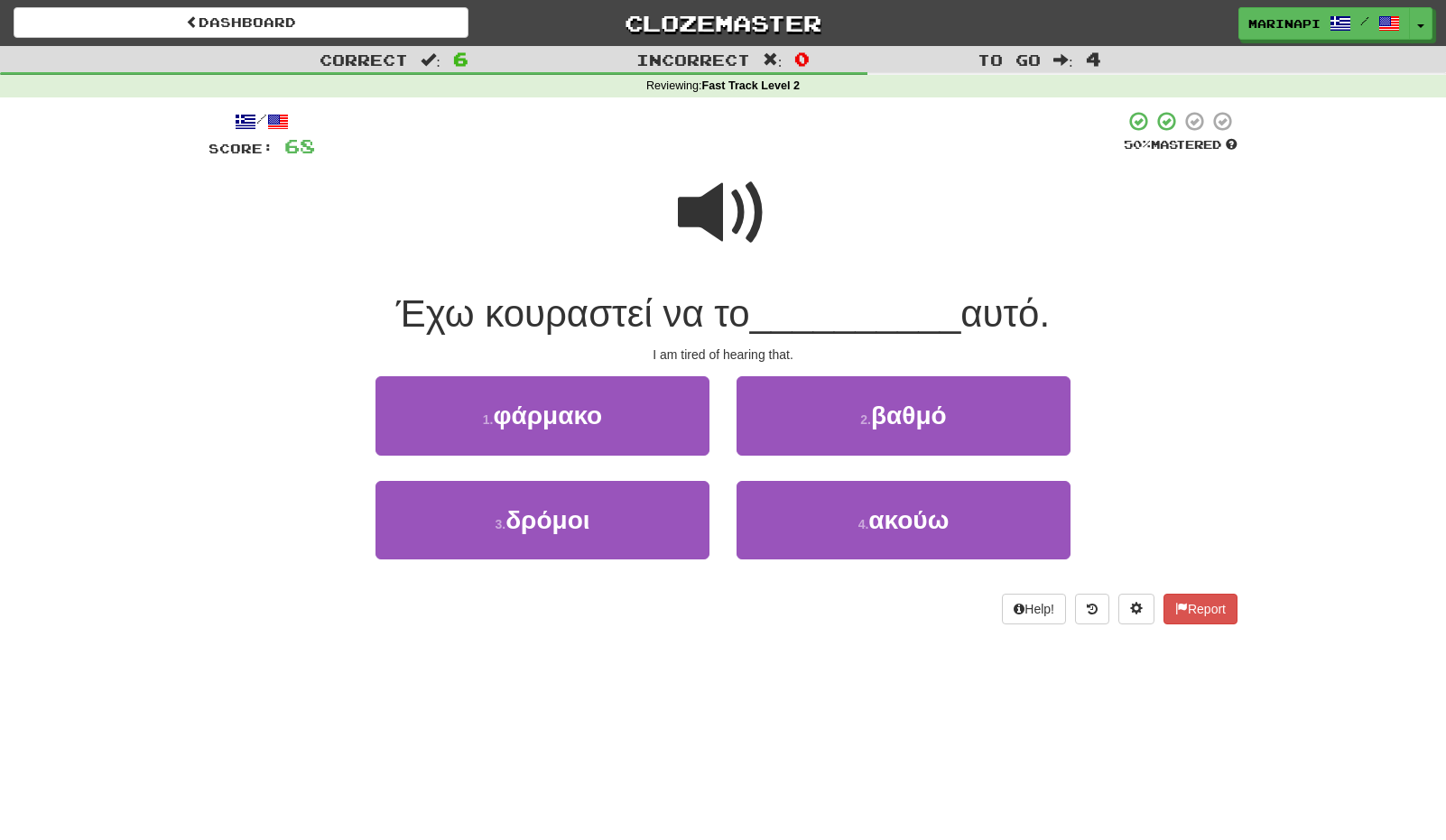
click at [743, 223] on span at bounding box center [723, 212] width 90 height 90
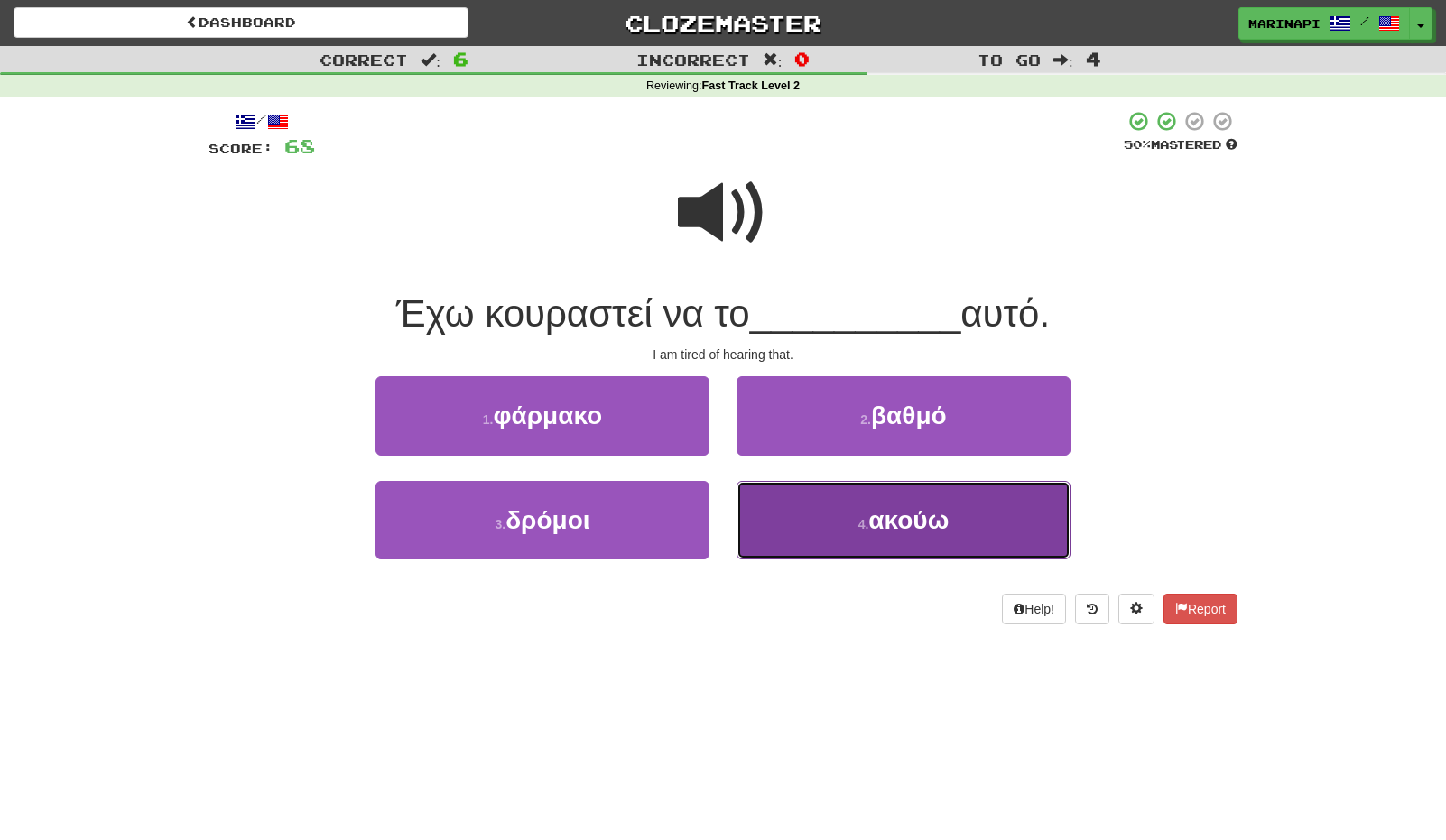
click at [792, 518] on button "4 . ακούω" at bounding box center [904, 519] width 334 height 78
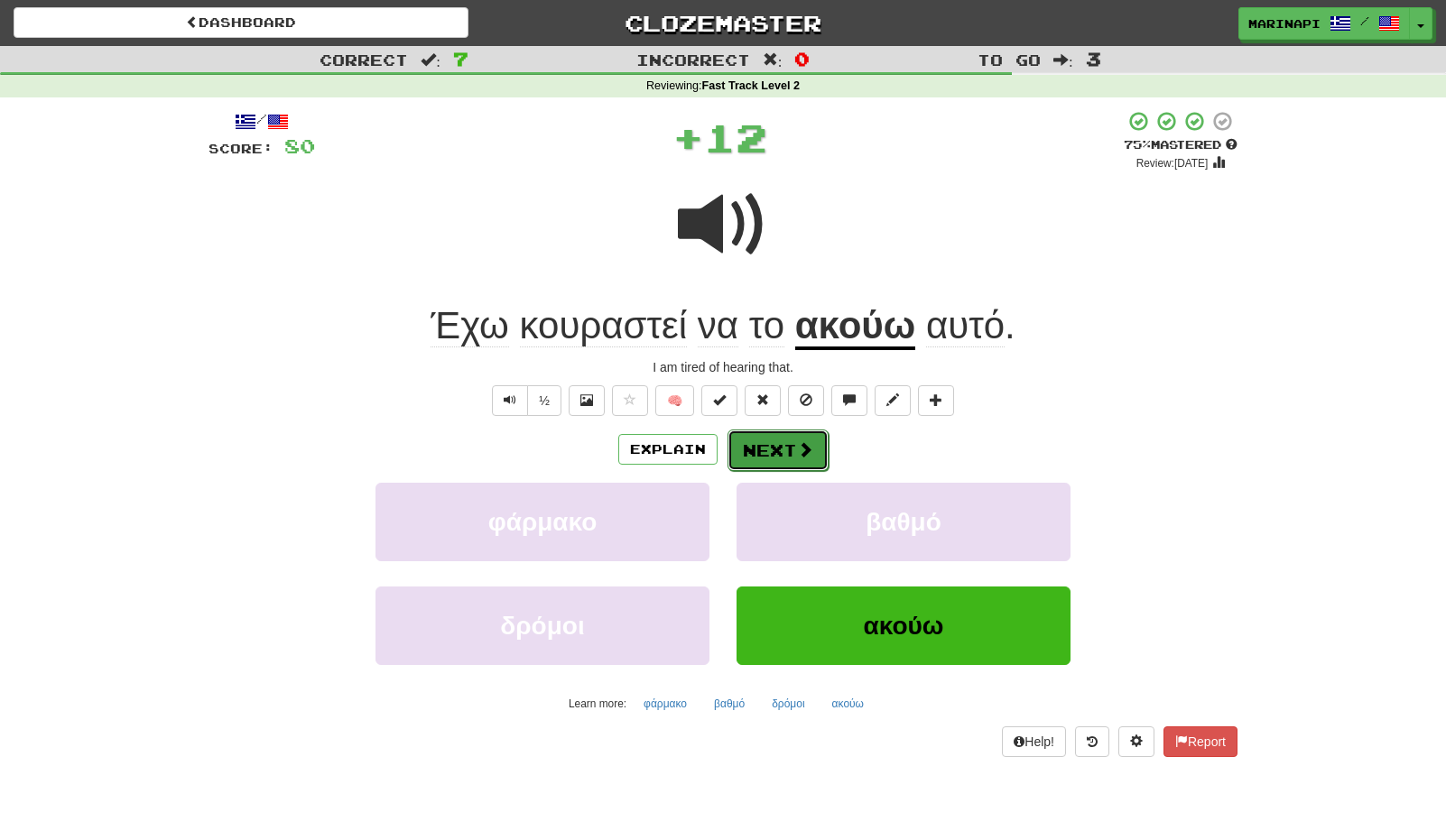
click at [788, 450] on button "Next" at bounding box center [779, 451] width 101 height 42
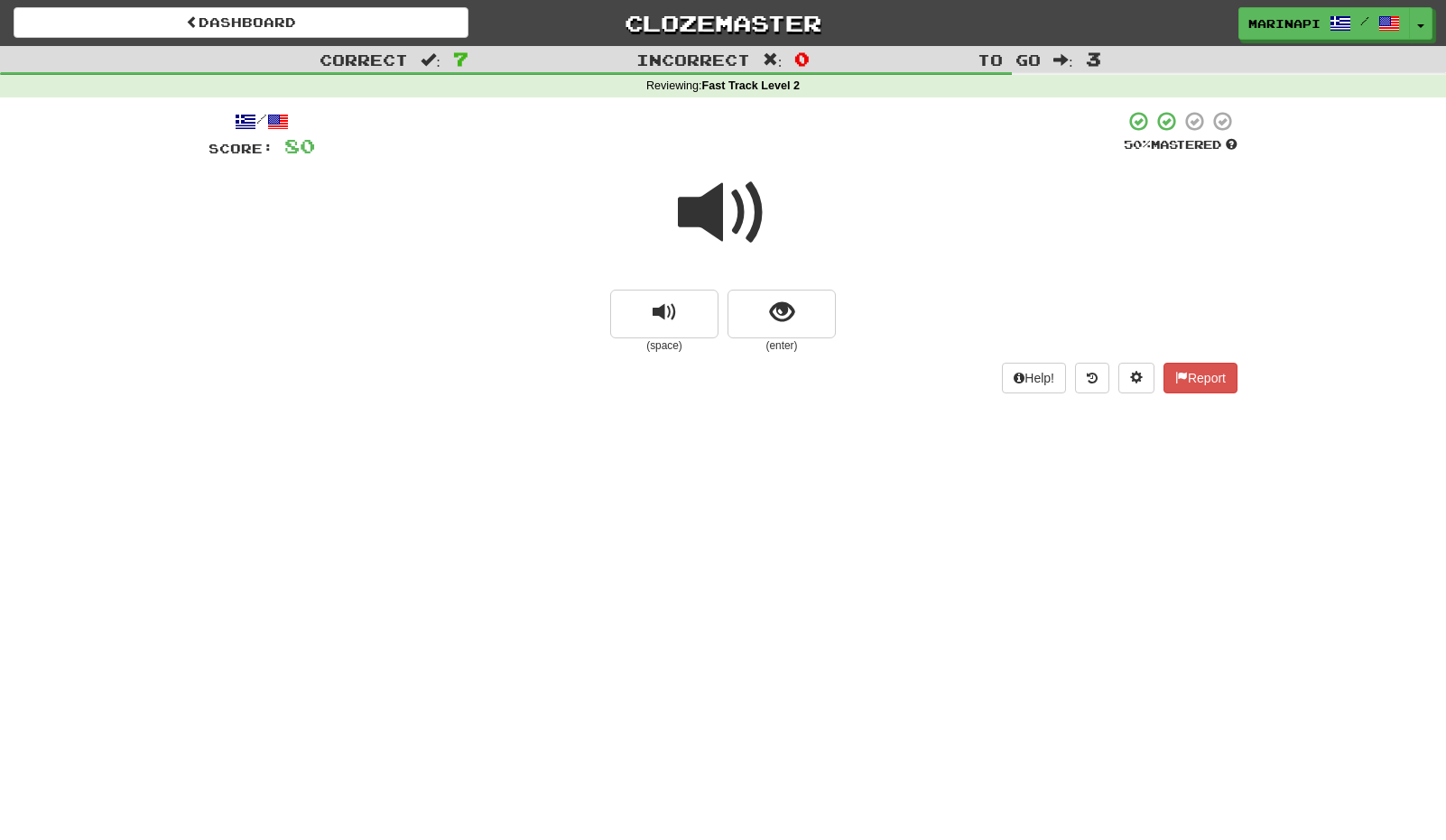
click at [725, 193] on span at bounding box center [723, 212] width 90 height 90
click at [746, 322] on button "show sentence" at bounding box center [782, 314] width 108 height 49
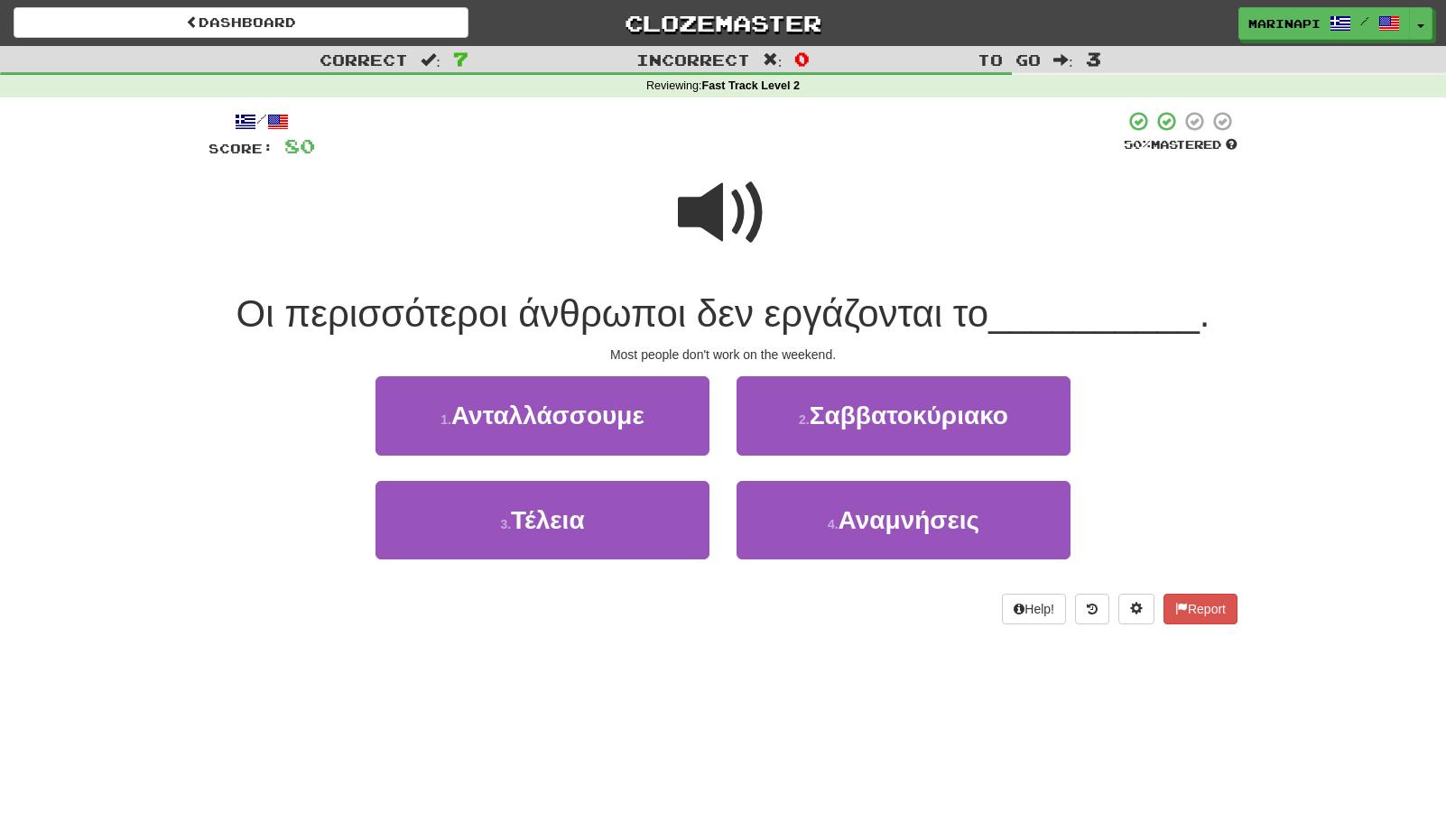
click at [735, 220] on span at bounding box center [723, 212] width 90 height 90
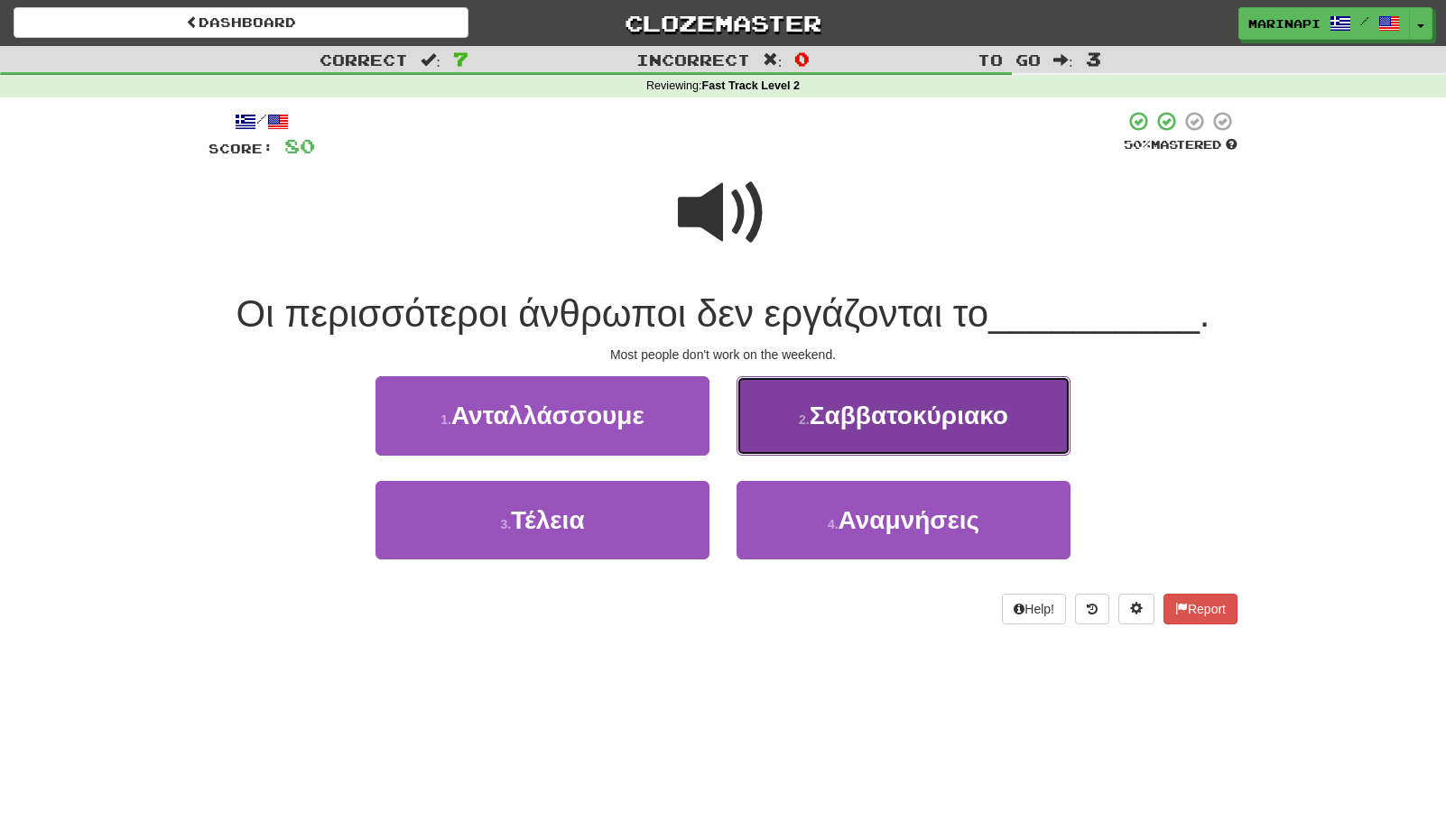
click at [804, 417] on small "2 ." at bounding box center [803, 419] width 11 height 15
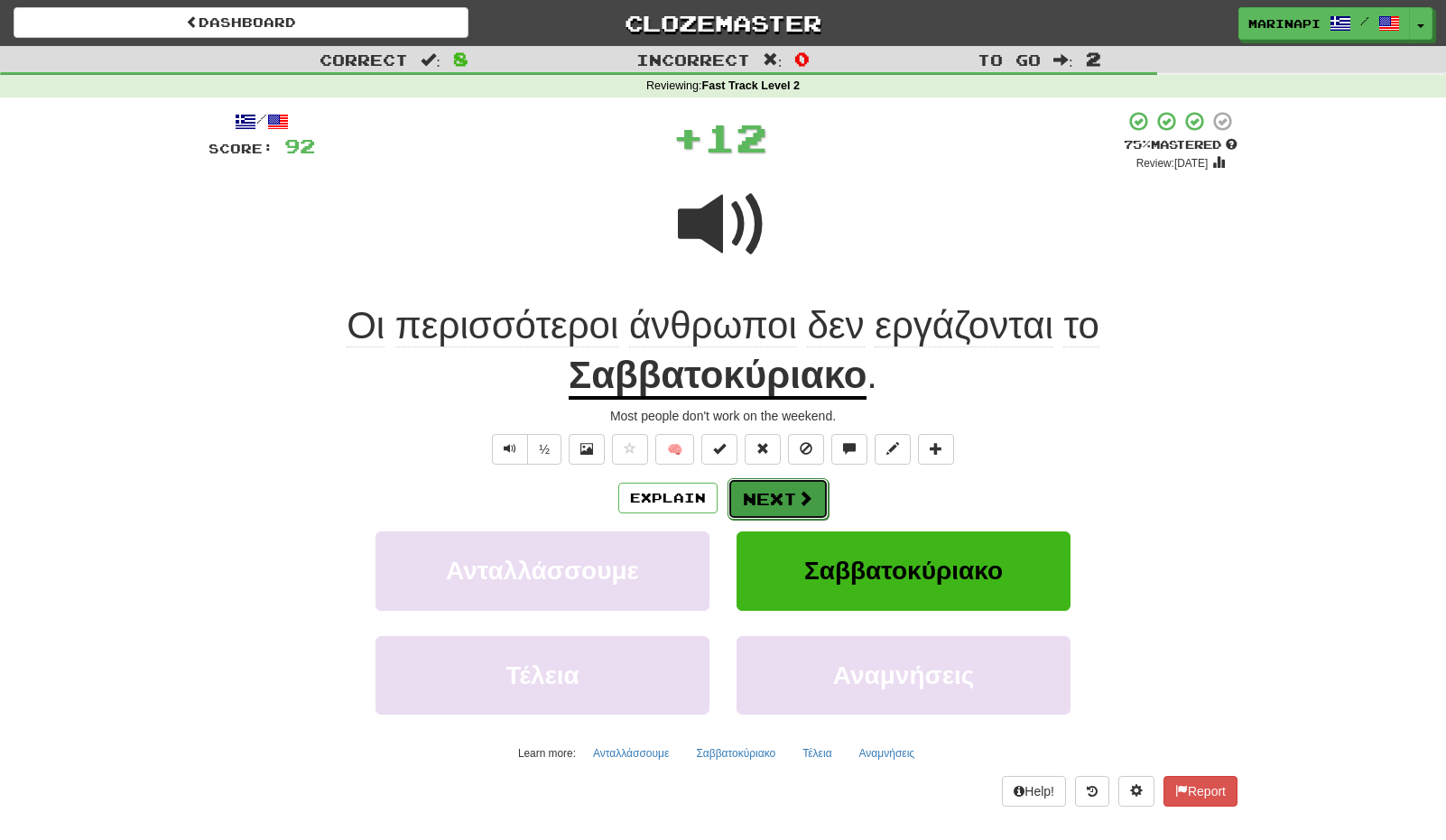
click at [760, 487] on button "Next" at bounding box center [779, 499] width 101 height 42
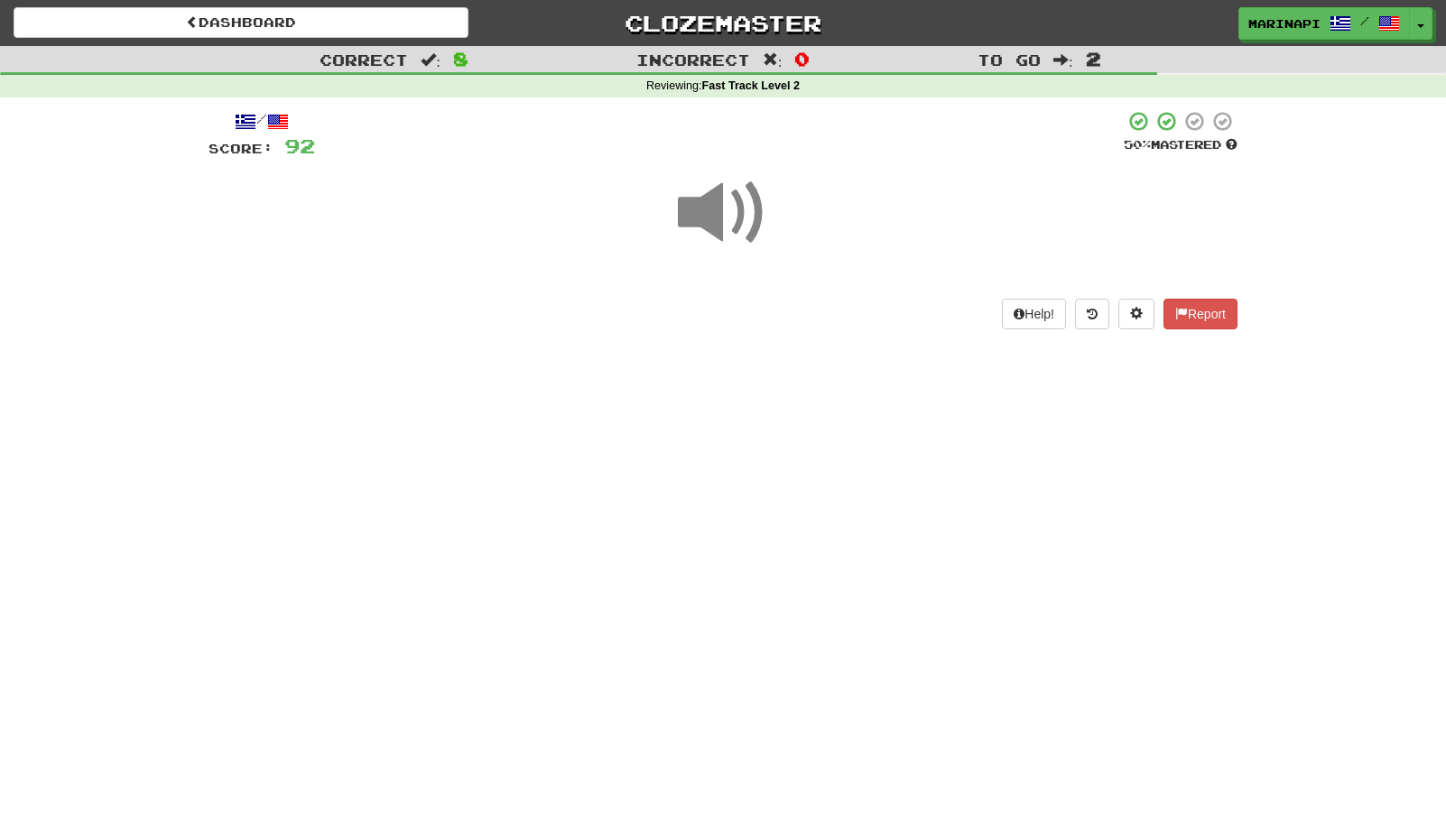
click at [738, 240] on span at bounding box center [723, 212] width 90 height 90
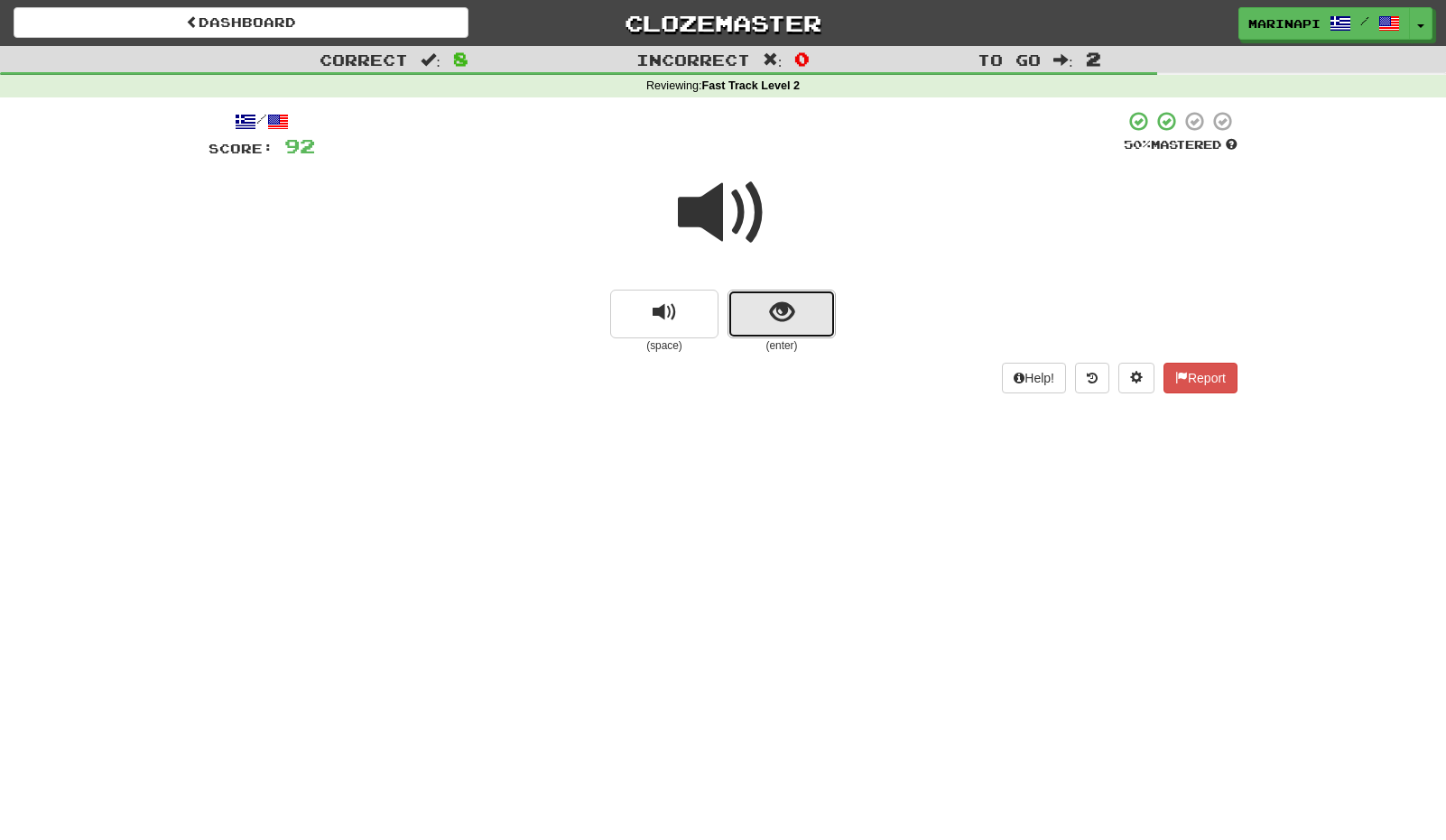
click at [792, 324] on span "show sentence" at bounding box center [782, 313] width 25 height 25
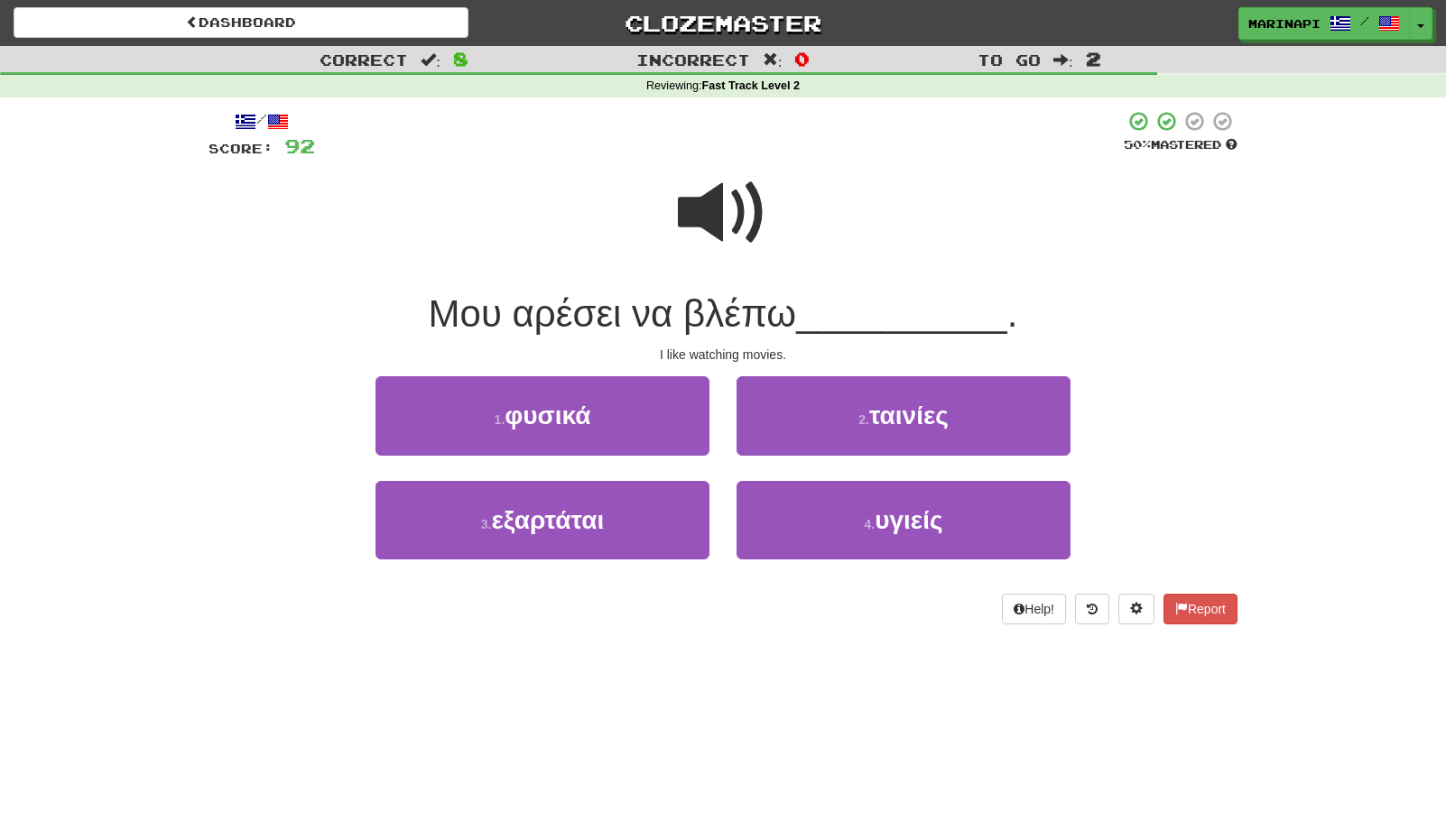
click at [746, 213] on span at bounding box center [723, 212] width 90 height 90
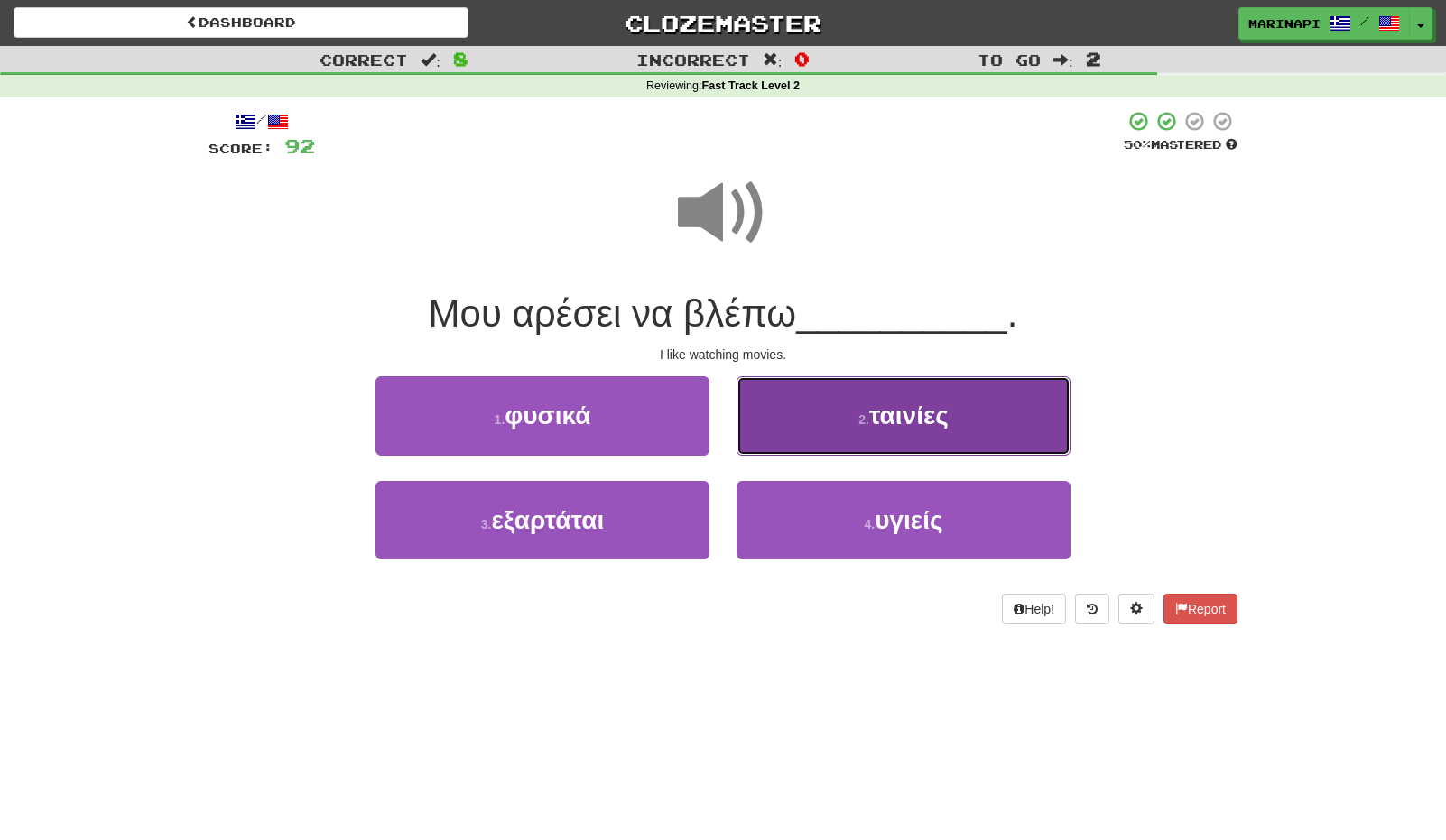
click at [812, 442] on button "2 . ταινίες" at bounding box center [904, 415] width 334 height 78
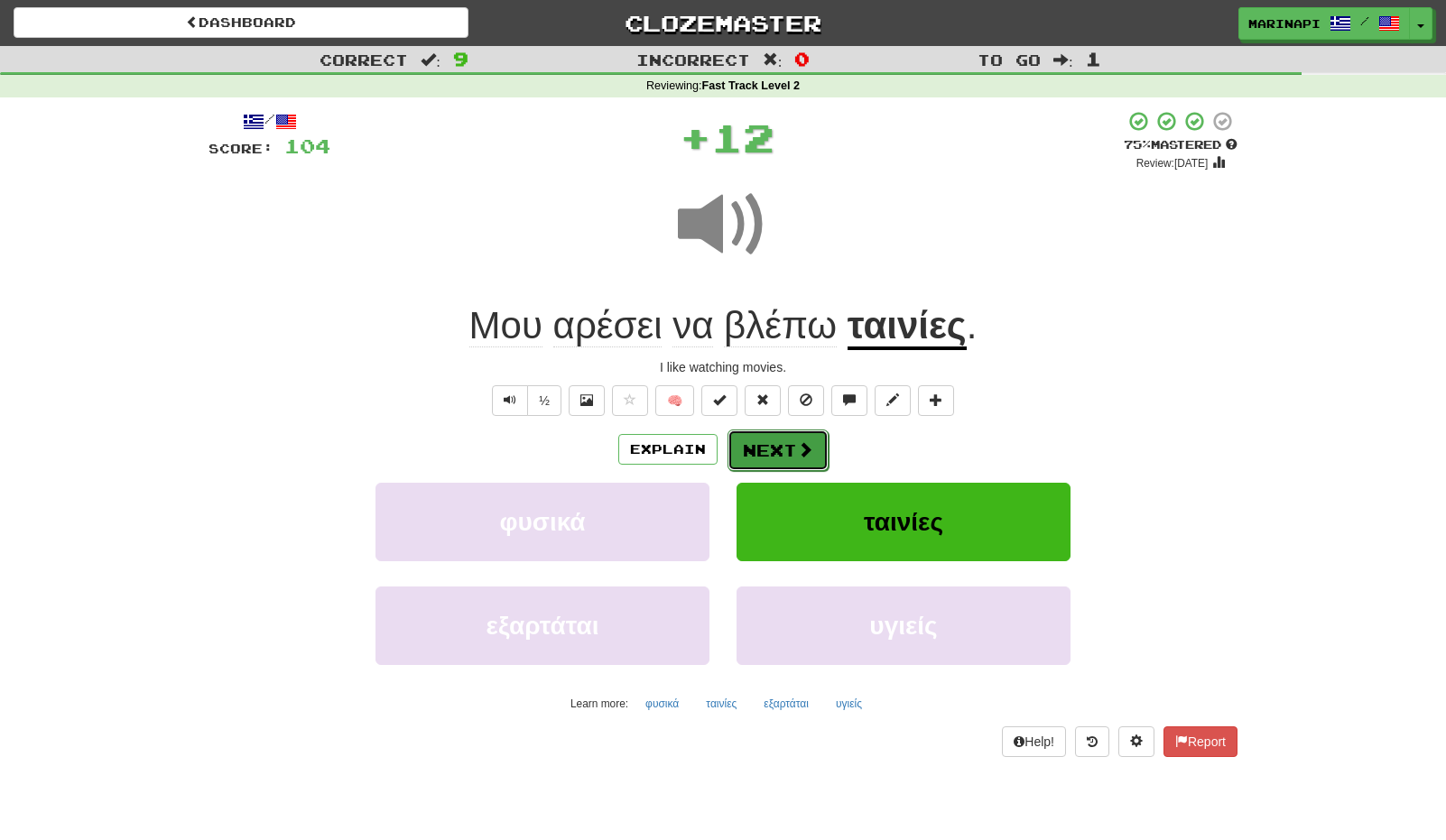
click at [798, 445] on span at bounding box center [804, 449] width 16 height 16
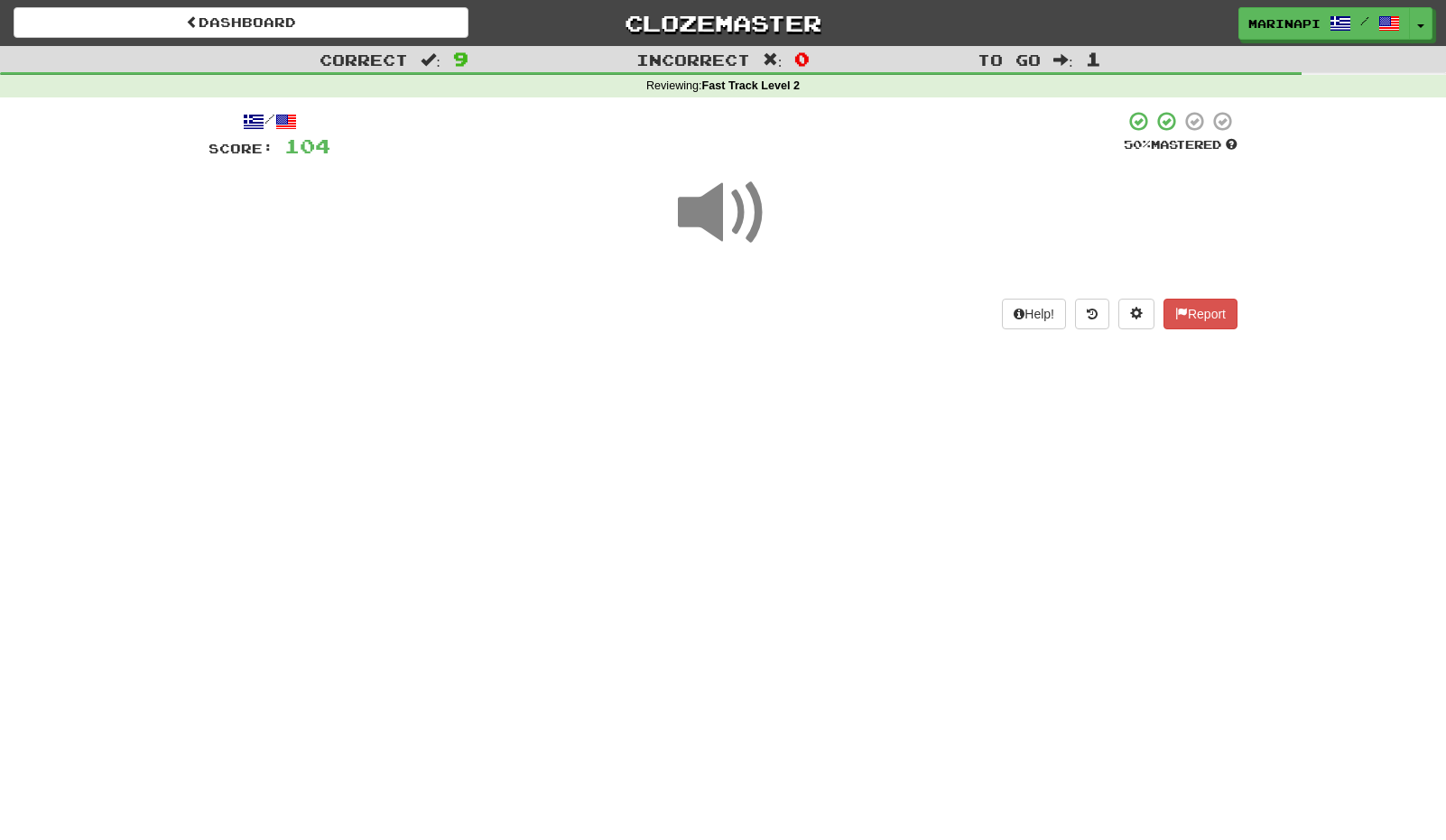
click at [749, 226] on span at bounding box center [723, 212] width 90 height 90
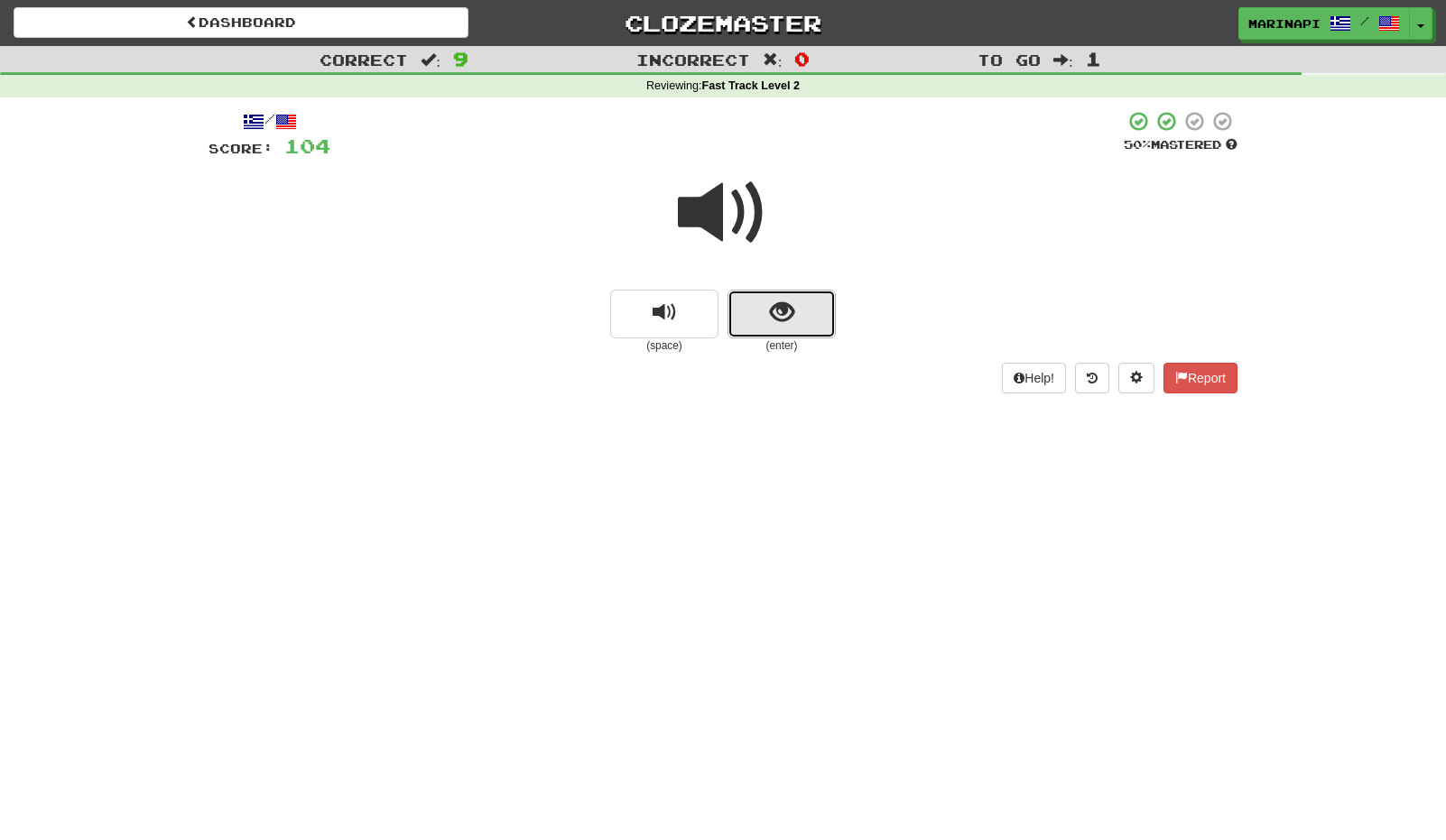
click at [776, 337] on button "show sentence" at bounding box center [782, 314] width 108 height 49
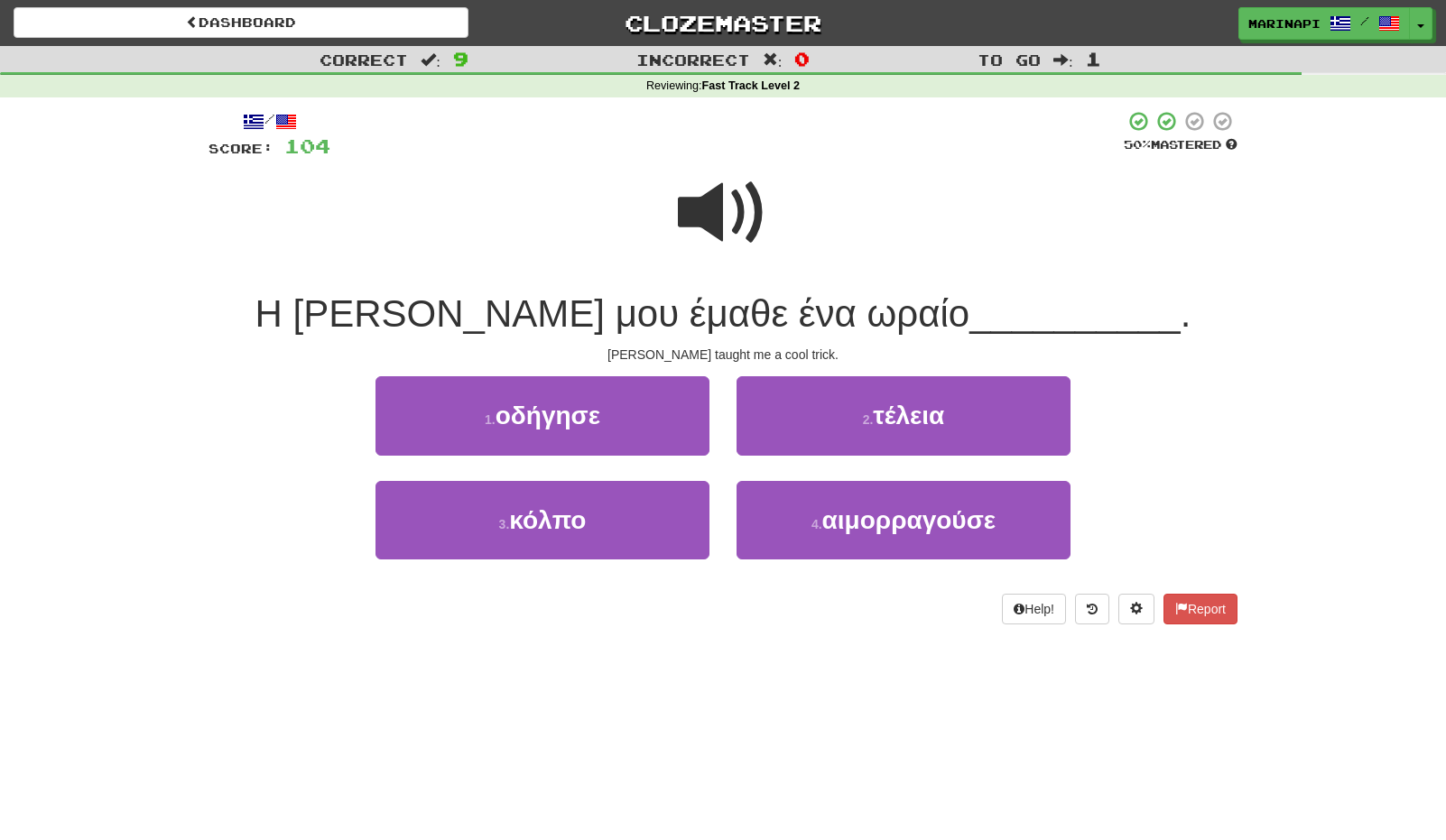
click at [732, 217] on span at bounding box center [723, 212] width 90 height 90
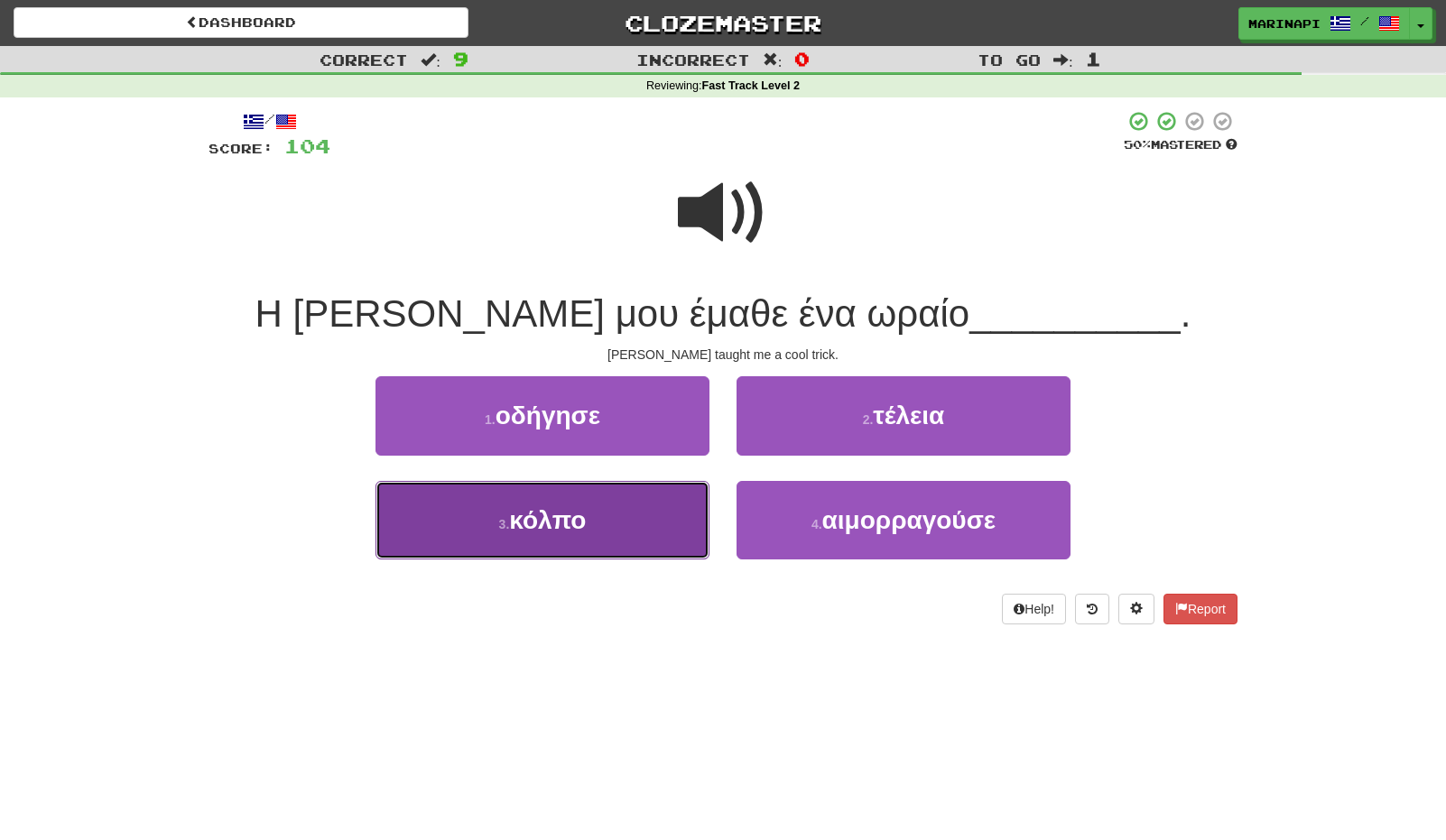
click at [668, 501] on button "3 . κόλπο" at bounding box center [542, 519] width 334 height 78
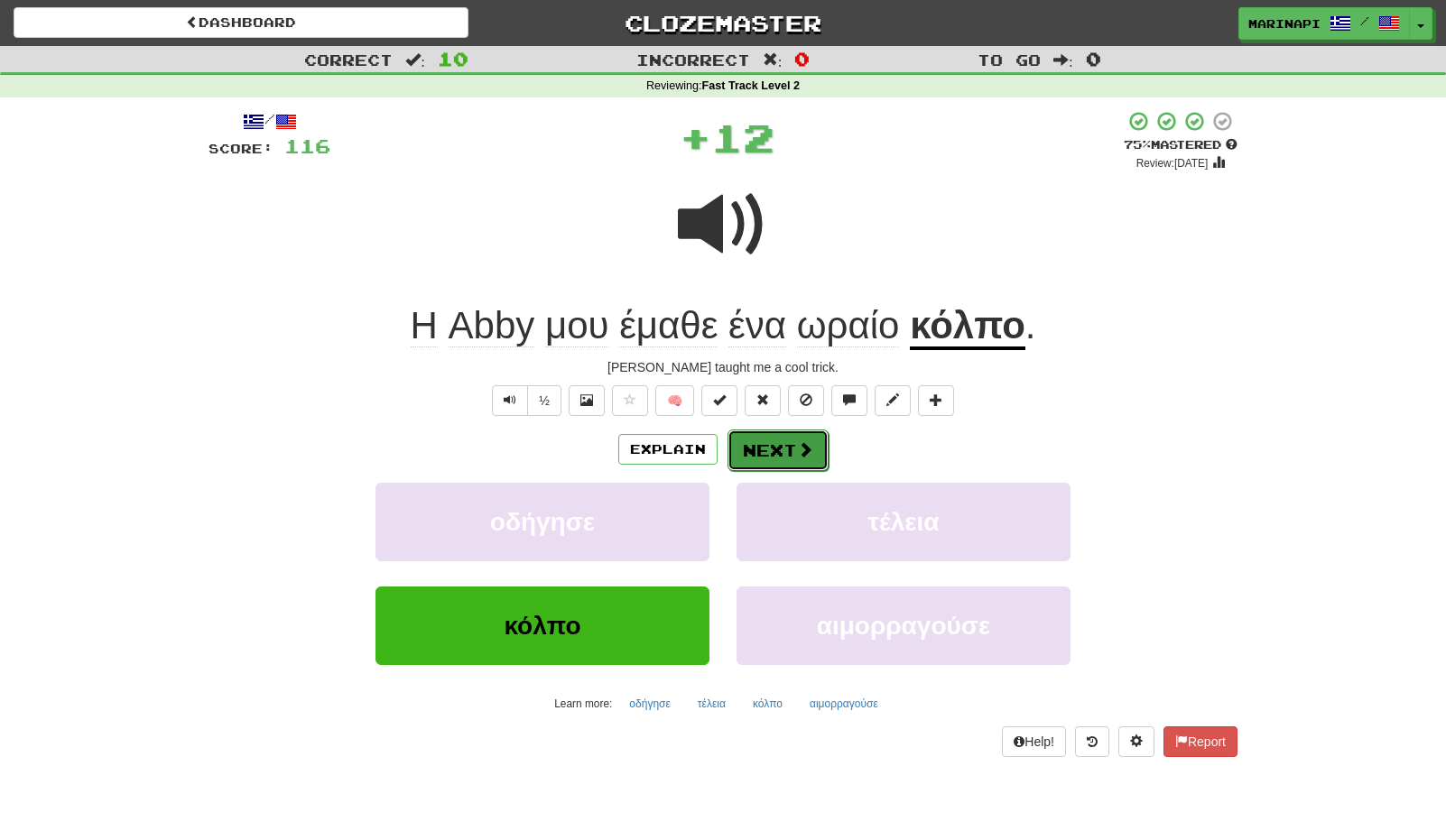
click at [789, 442] on button "Next" at bounding box center [779, 451] width 101 height 42
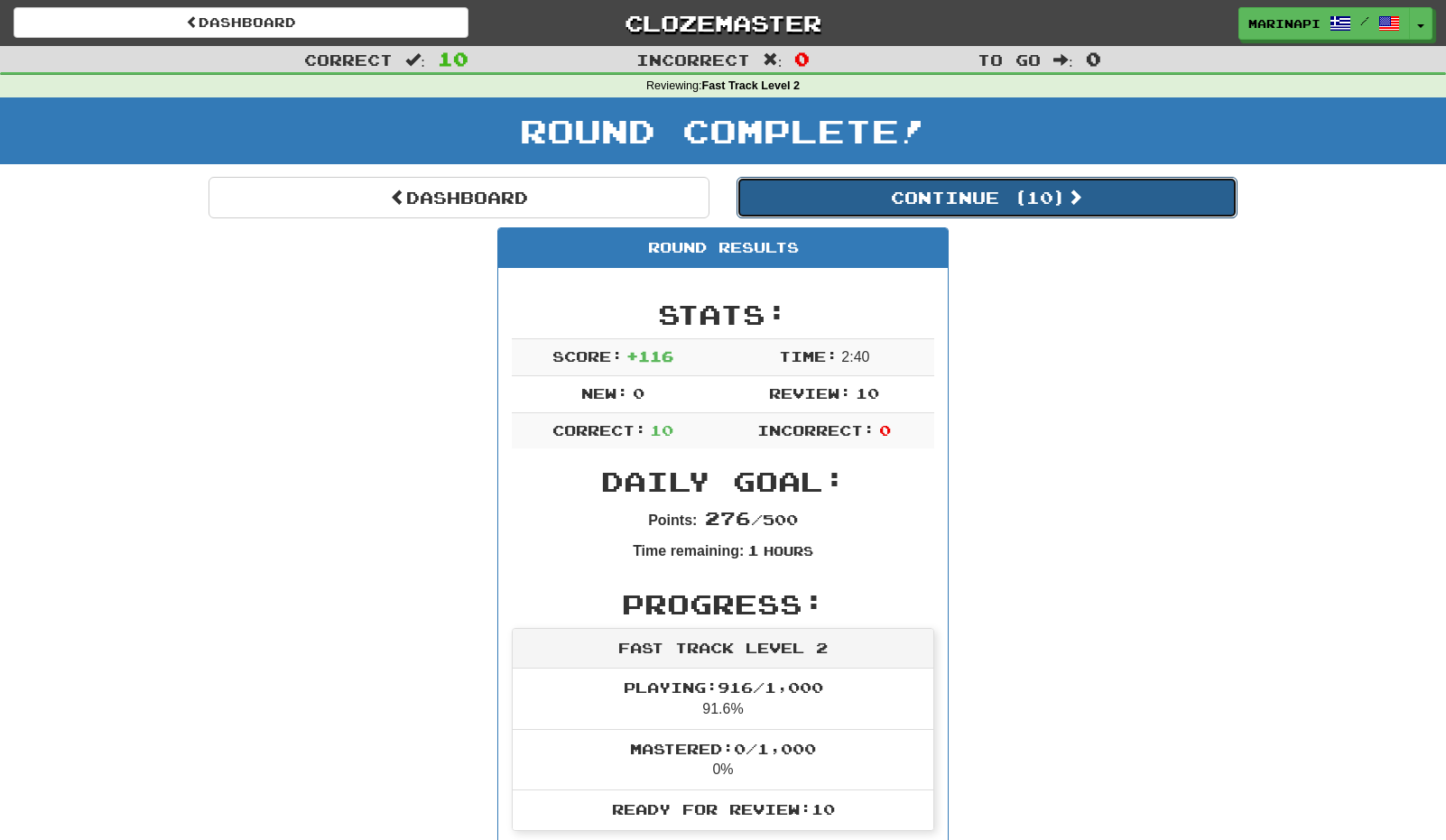
click at [920, 199] on button "Continue ( 10 )" at bounding box center [987, 198] width 501 height 42
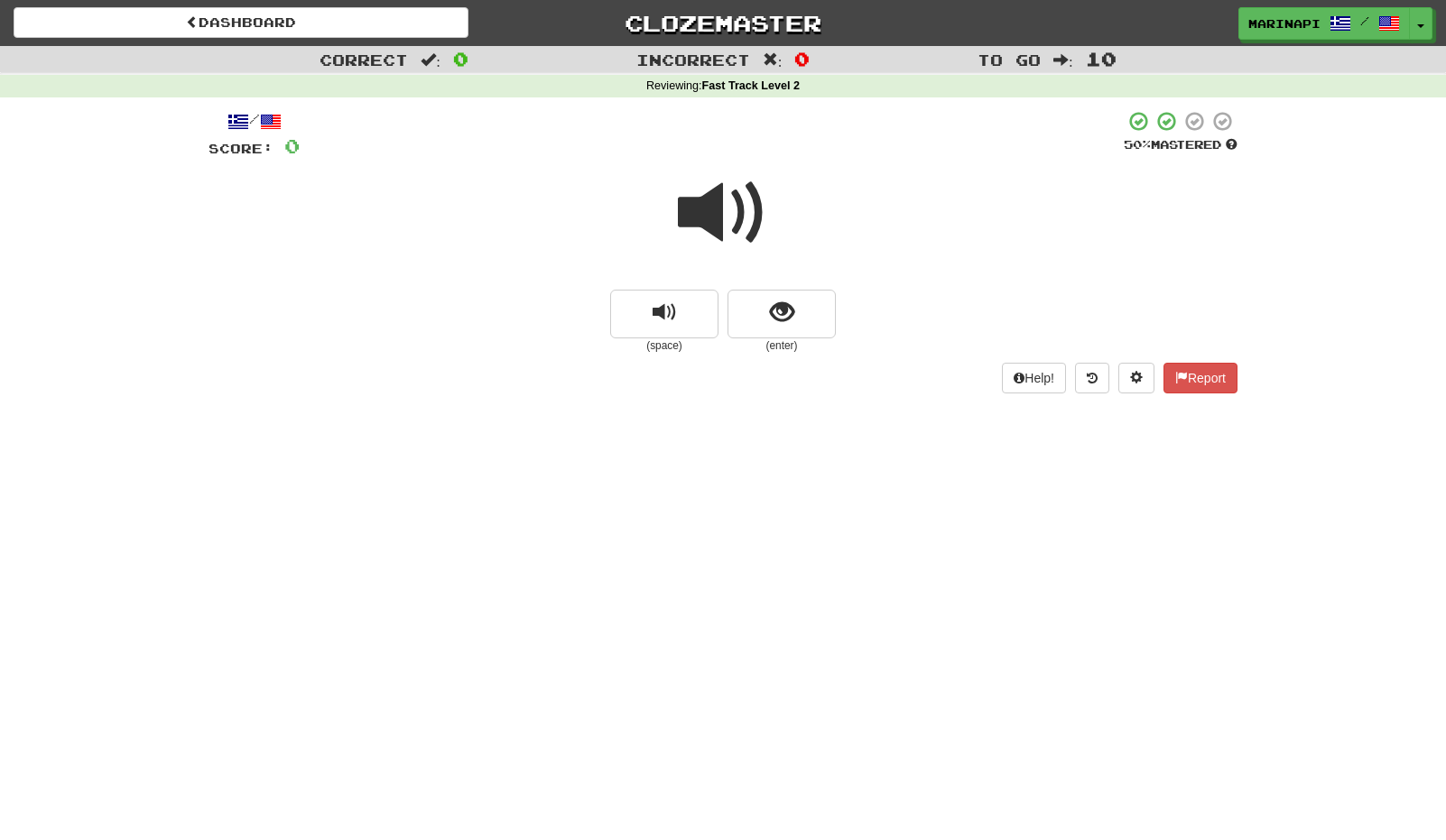
click at [722, 239] on span at bounding box center [723, 212] width 90 height 90
click at [778, 322] on span "show sentence" at bounding box center [782, 313] width 25 height 25
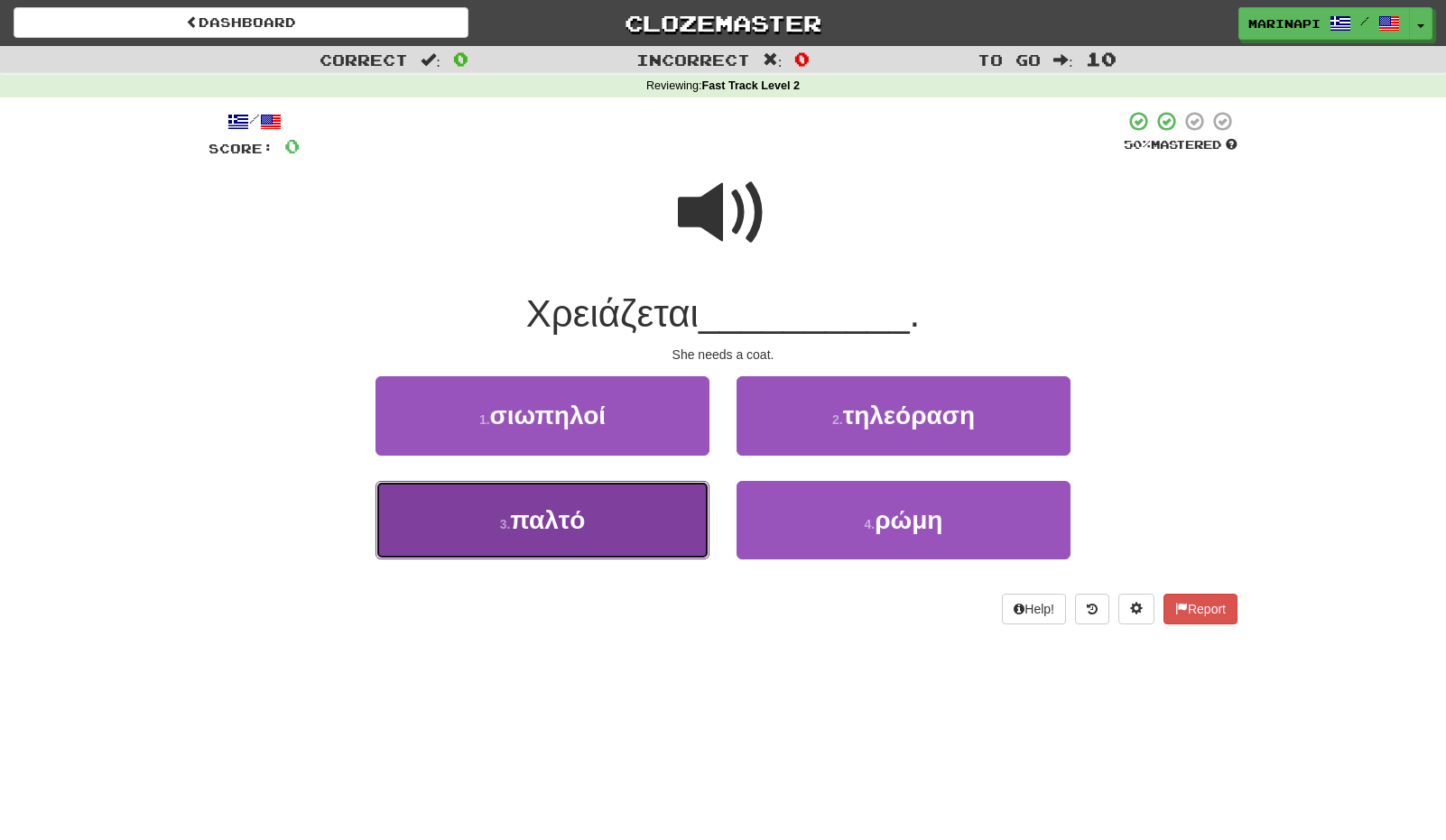
click at [637, 512] on button "3 . παλτό" at bounding box center [542, 519] width 334 height 78
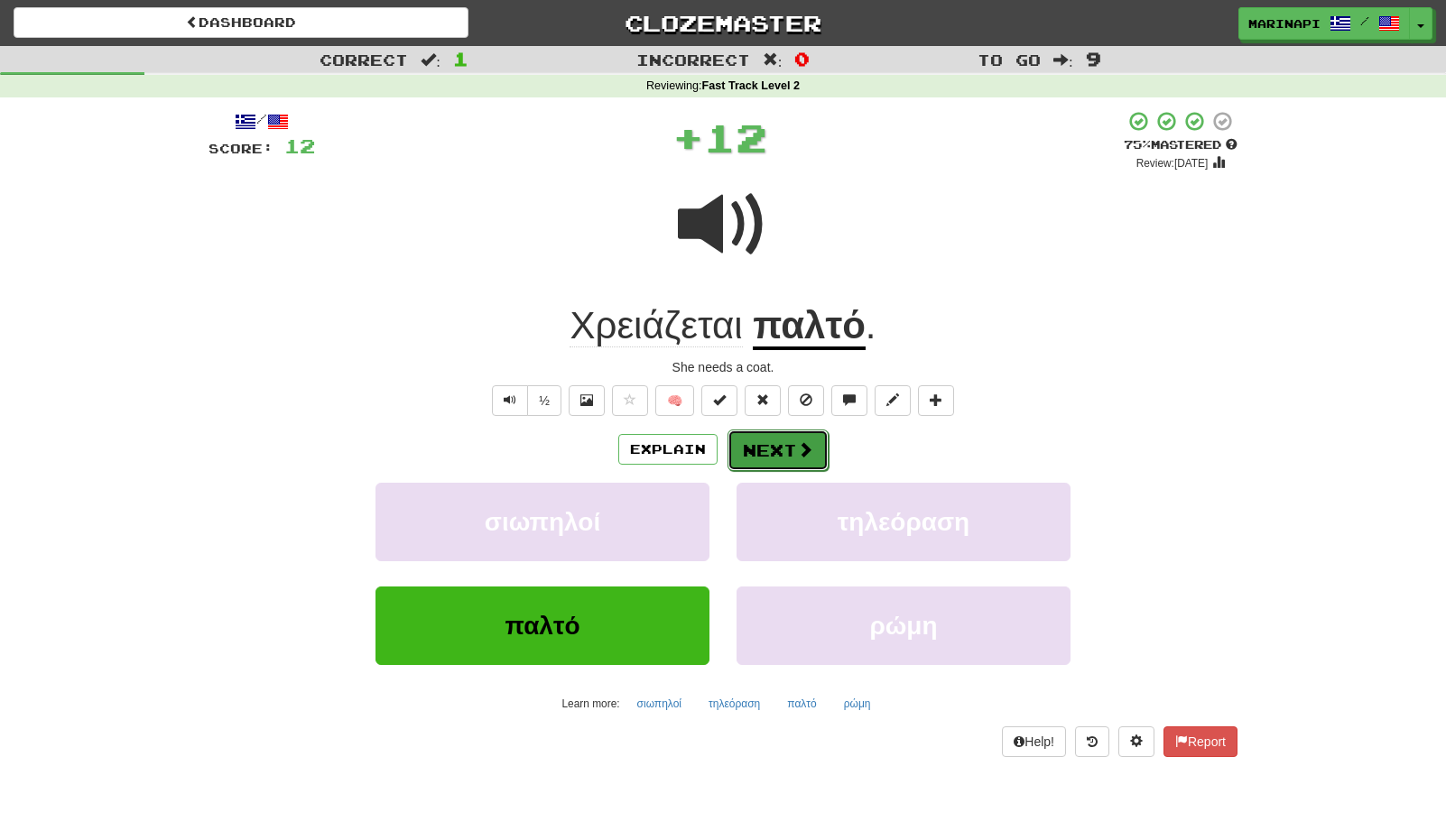
click at [778, 436] on button "Next" at bounding box center [779, 451] width 101 height 42
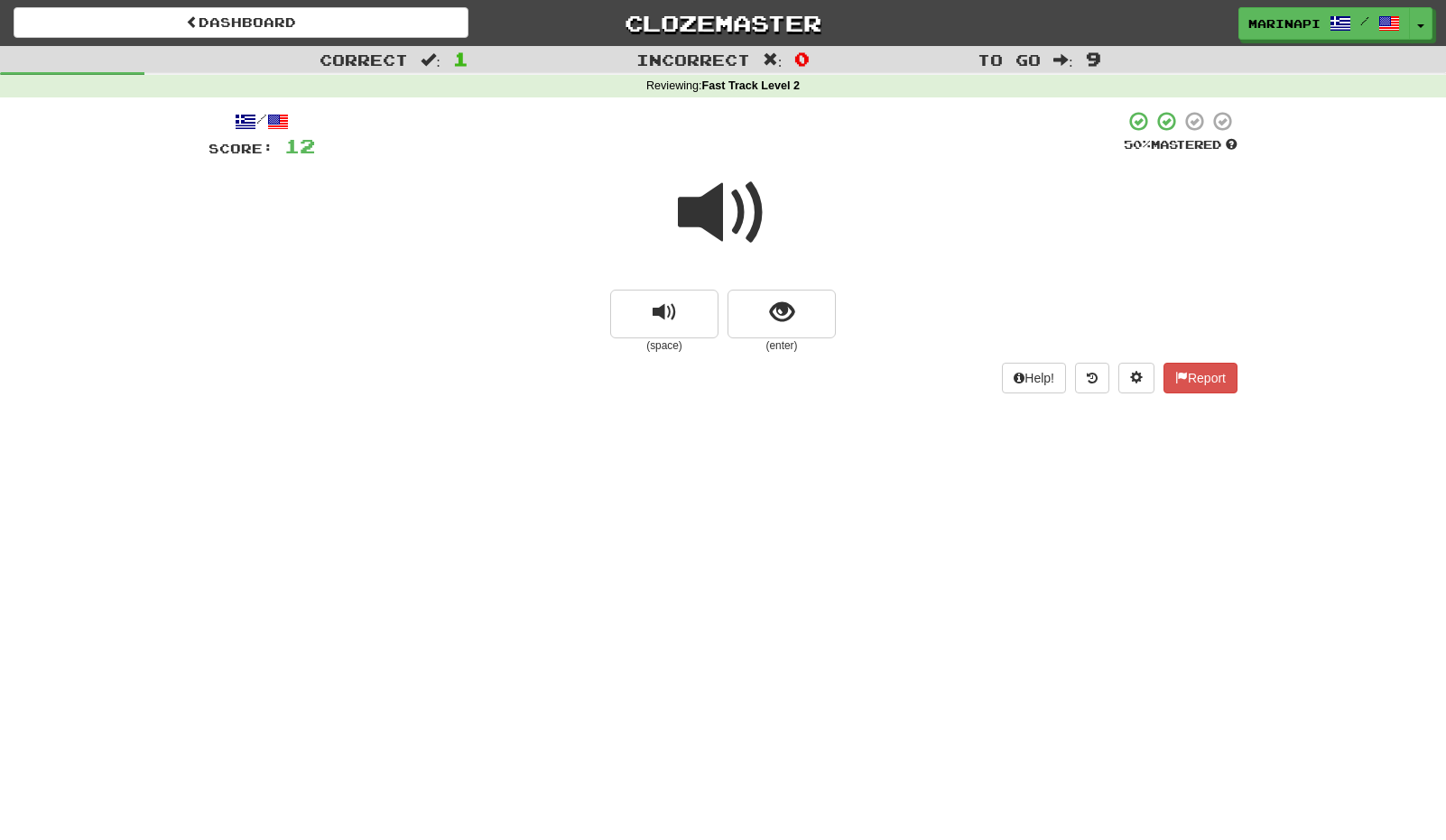
click at [747, 215] on span at bounding box center [723, 212] width 90 height 90
click at [764, 322] on button "show sentence" at bounding box center [782, 314] width 108 height 49
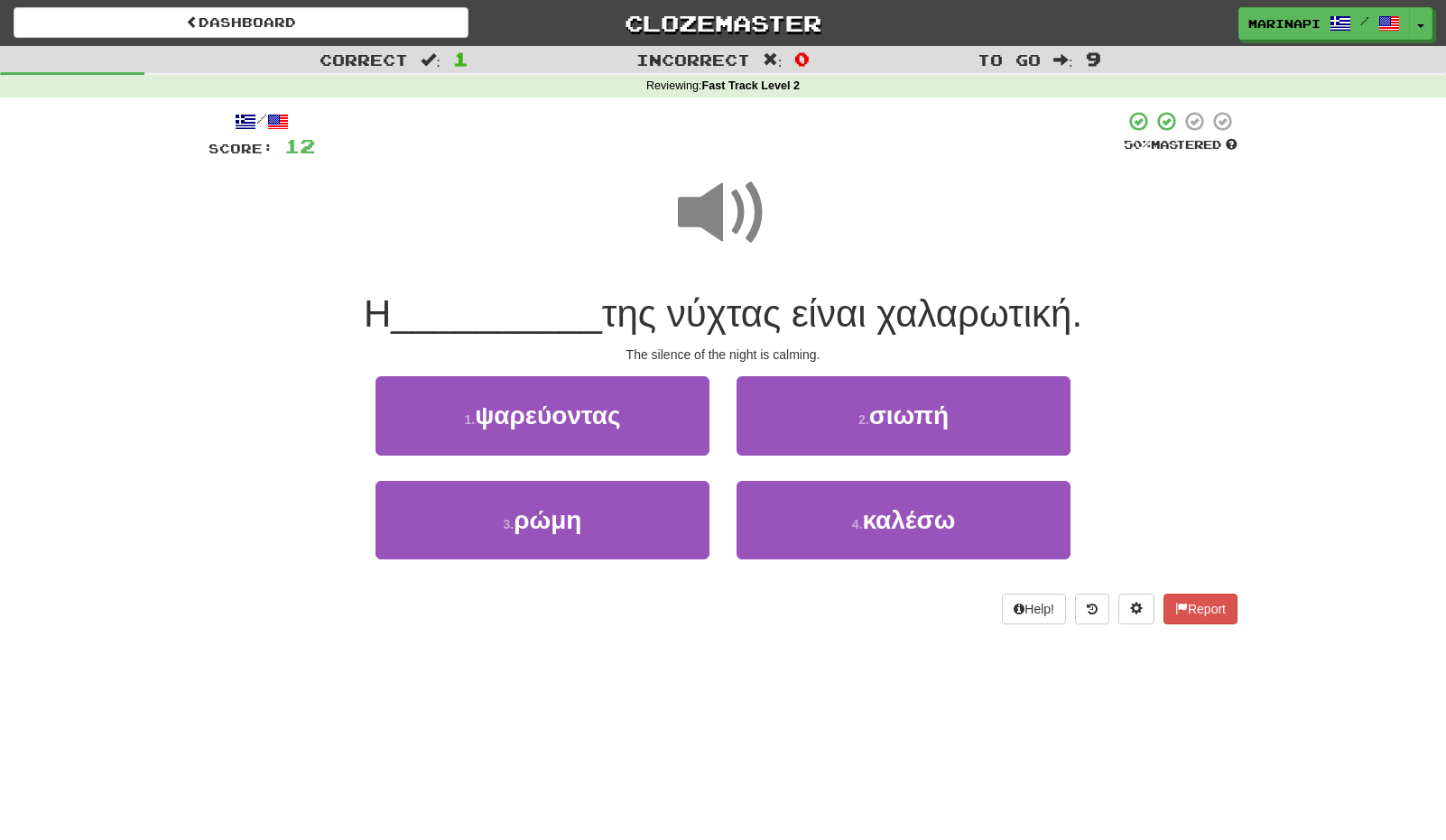
click at [744, 217] on span at bounding box center [723, 212] width 90 height 90
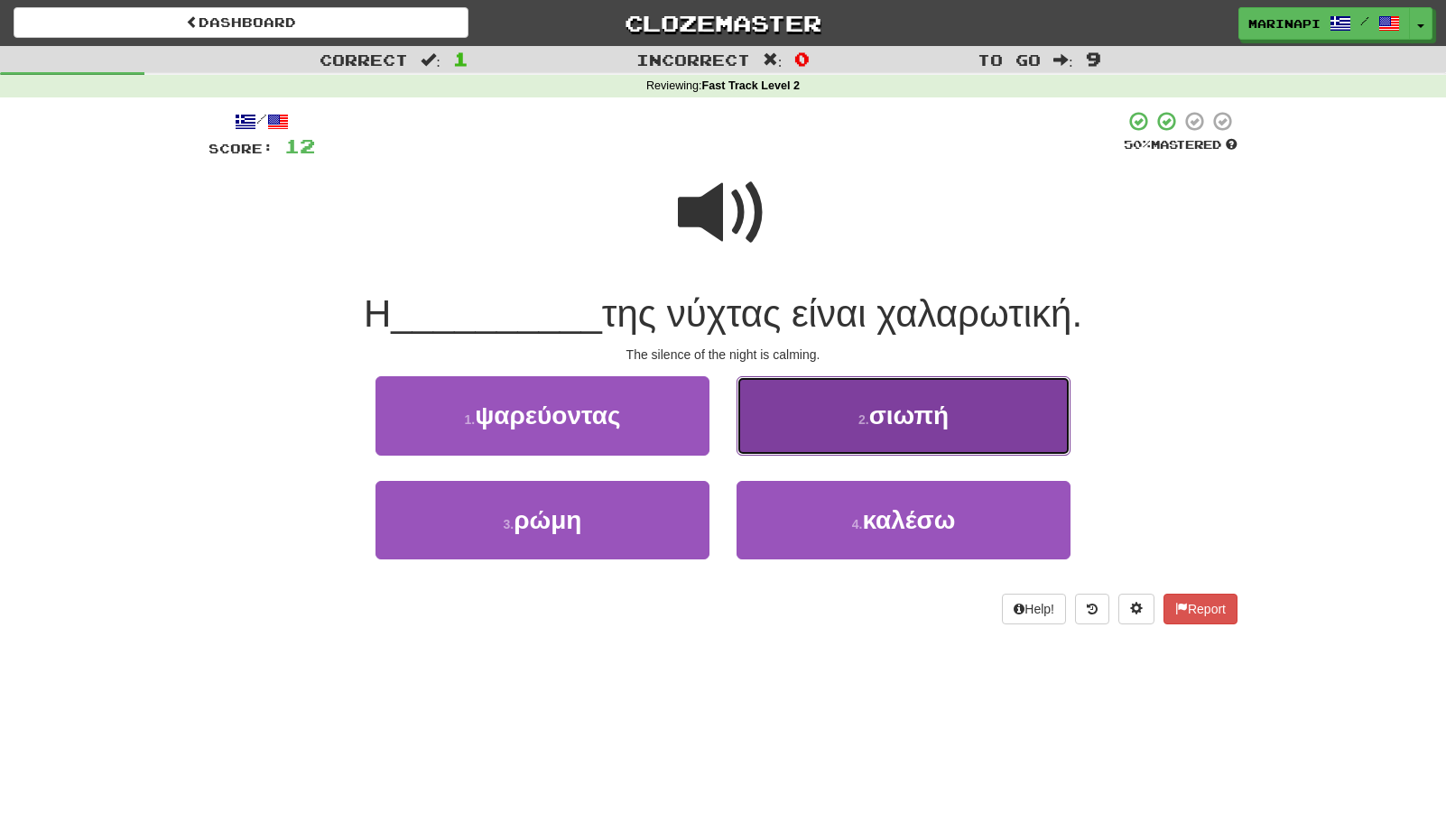
click at [773, 421] on button "2 . σιωπή" at bounding box center [904, 415] width 334 height 78
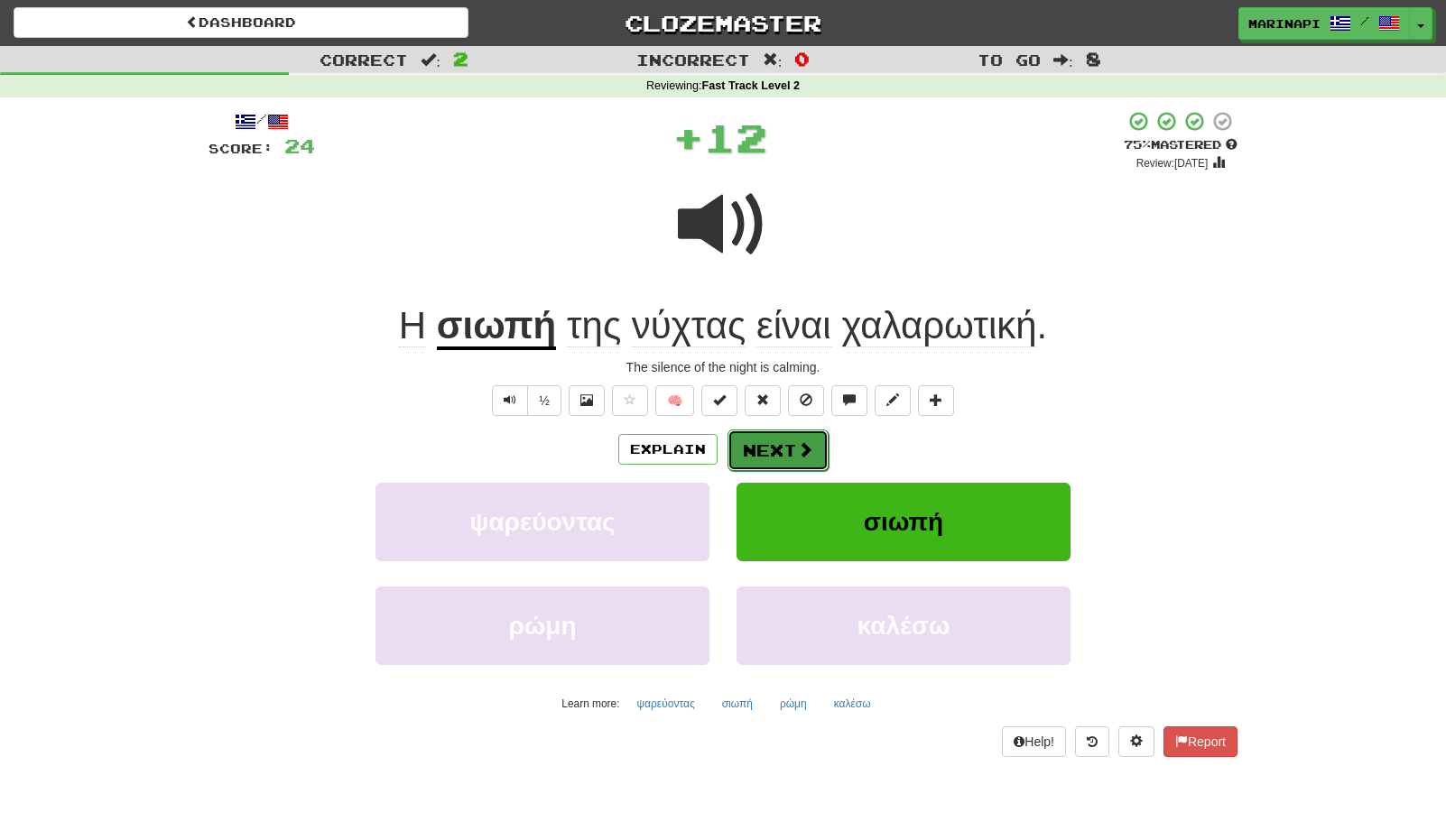
click at [763, 430] on button "Next" at bounding box center [779, 451] width 101 height 42
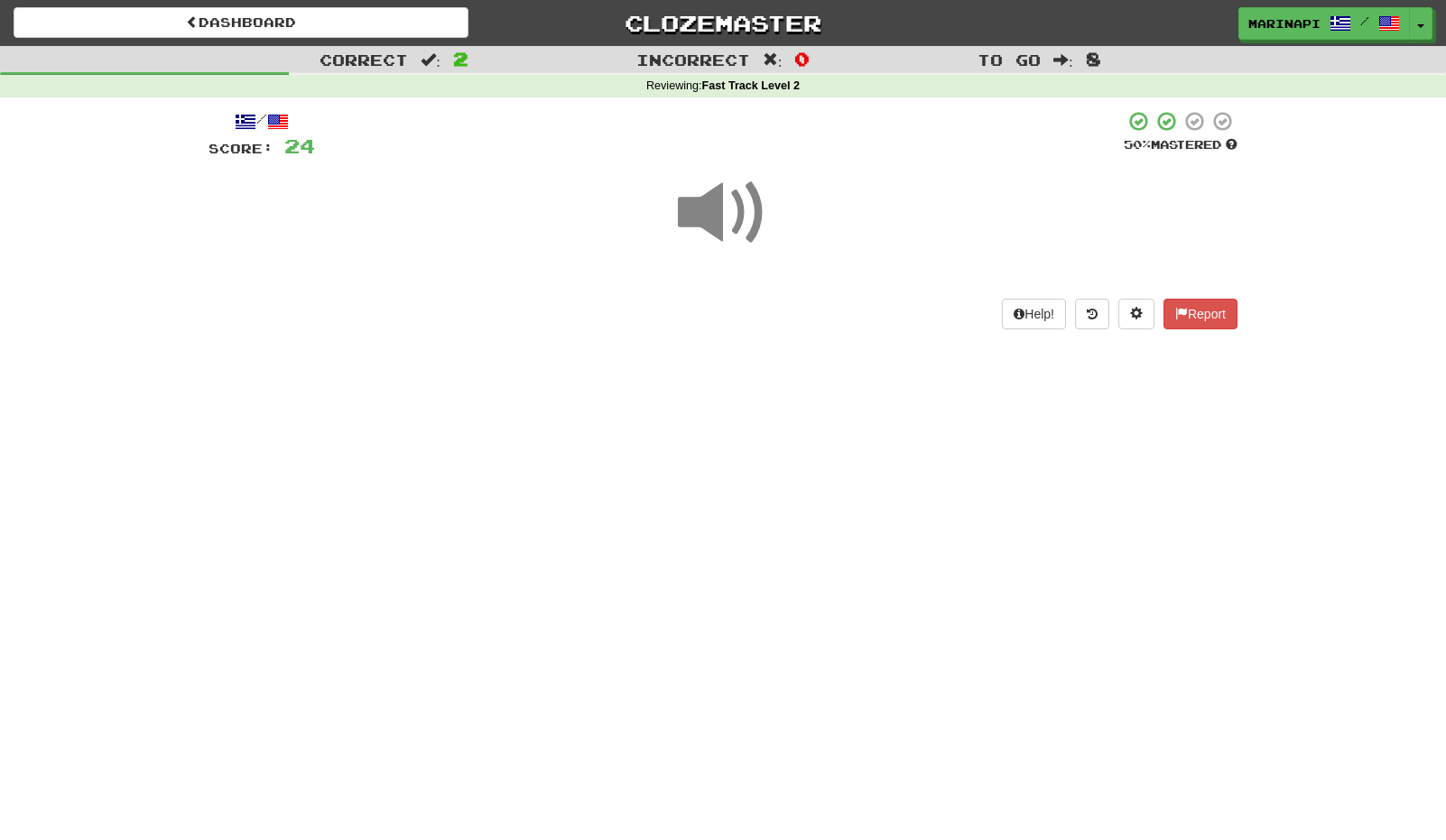
click at [732, 217] on span at bounding box center [723, 212] width 90 height 90
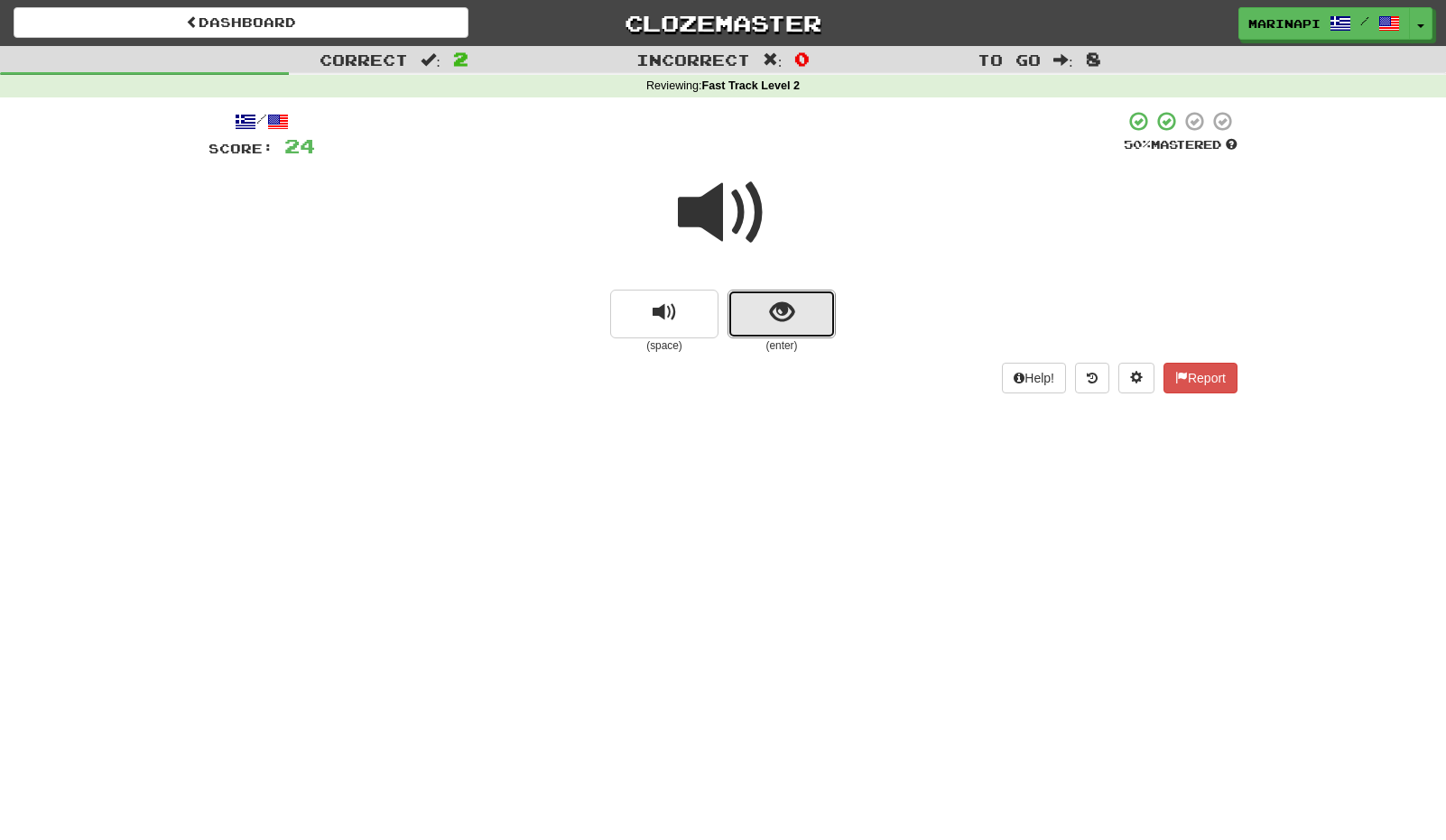
click at [757, 335] on button "show sentence" at bounding box center [782, 314] width 108 height 49
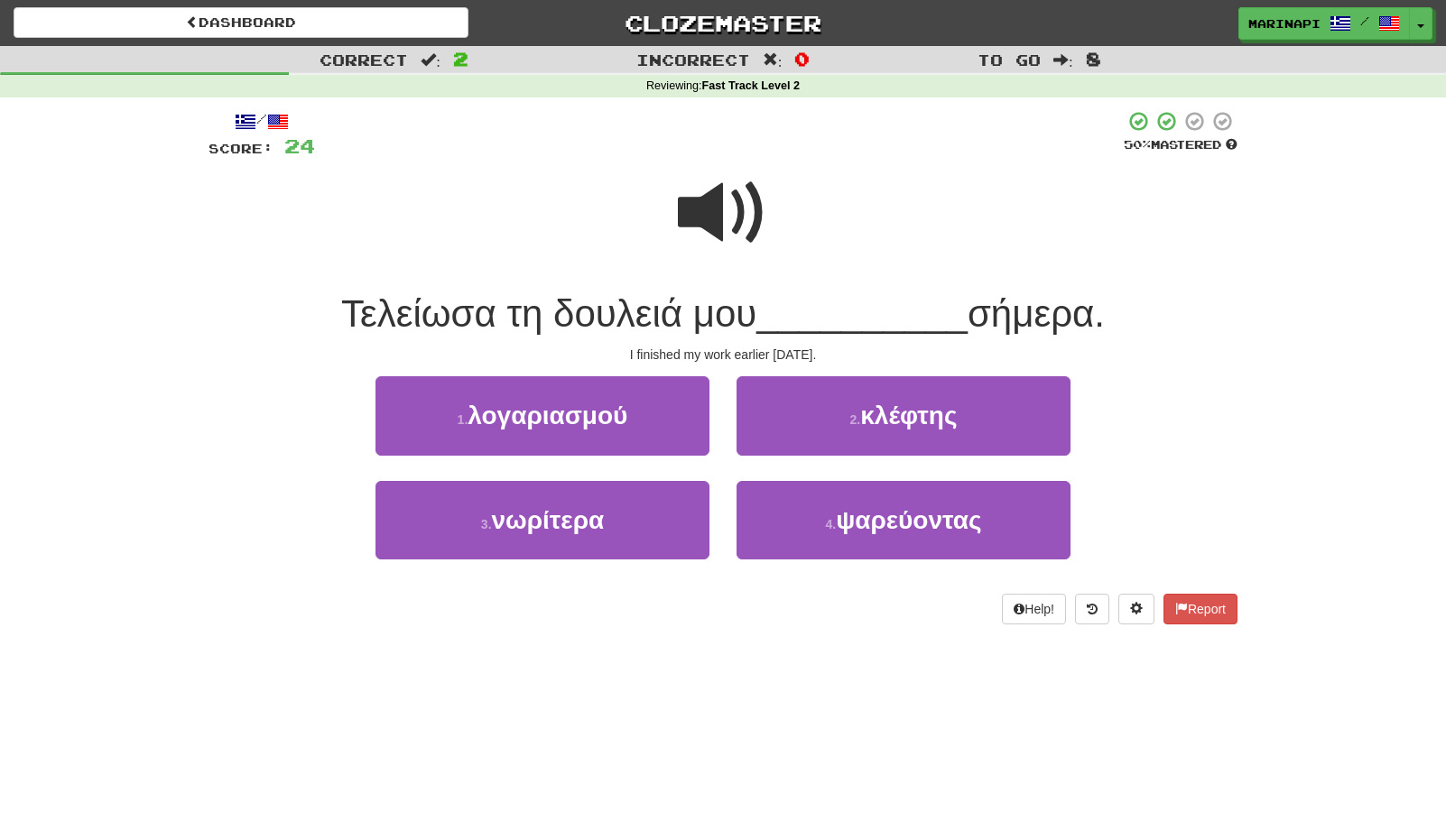
click at [747, 225] on span at bounding box center [723, 212] width 90 height 90
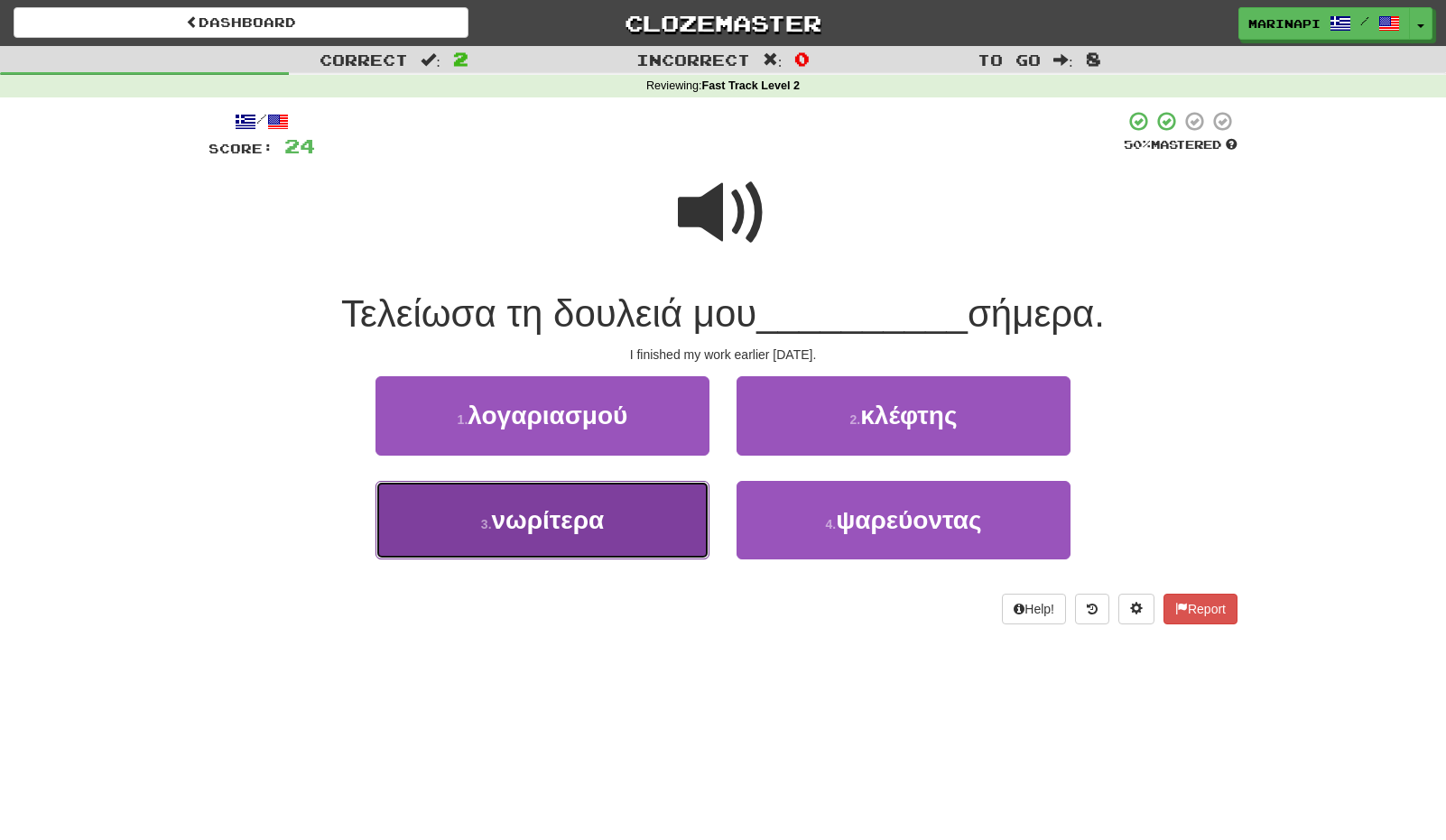
click at [634, 494] on button "3 . νωρίτερα" at bounding box center [542, 519] width 334 height 78
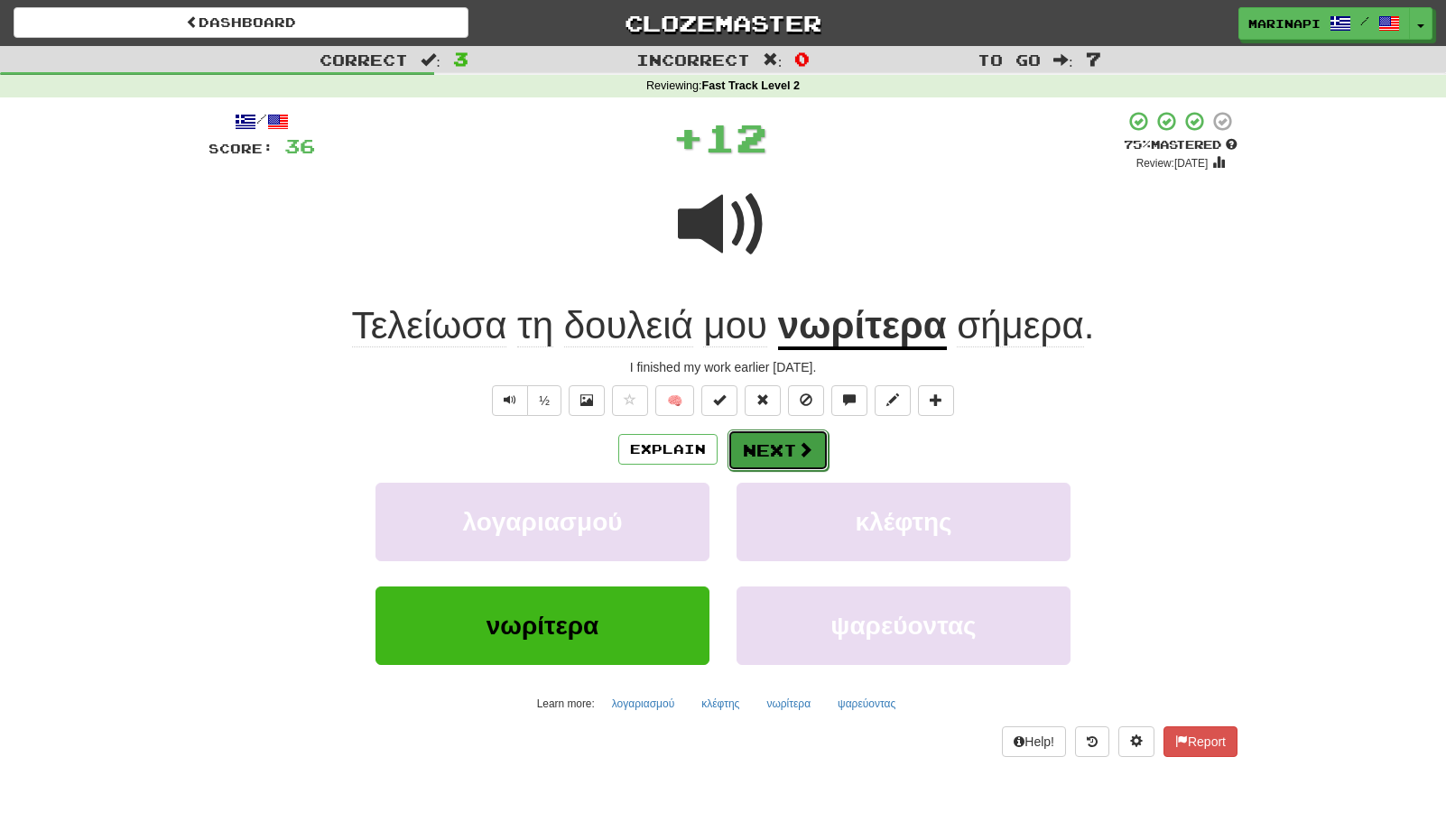
click at [760, 434] on button "Next" at bounding box center [779, 451] width 101 height 42
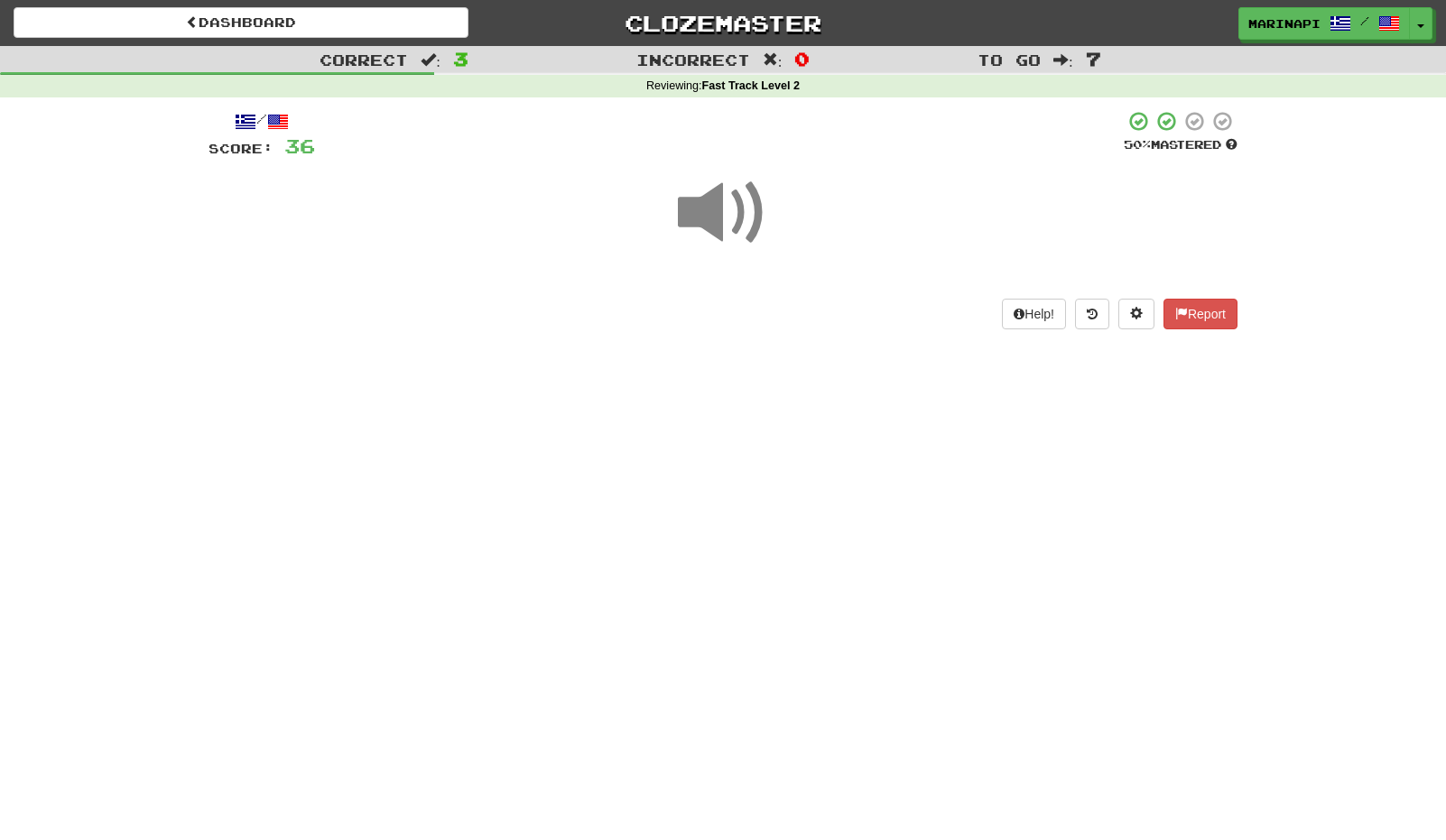
click at [747, 227] on span at bounding box center [723, 212] width 90 height 90
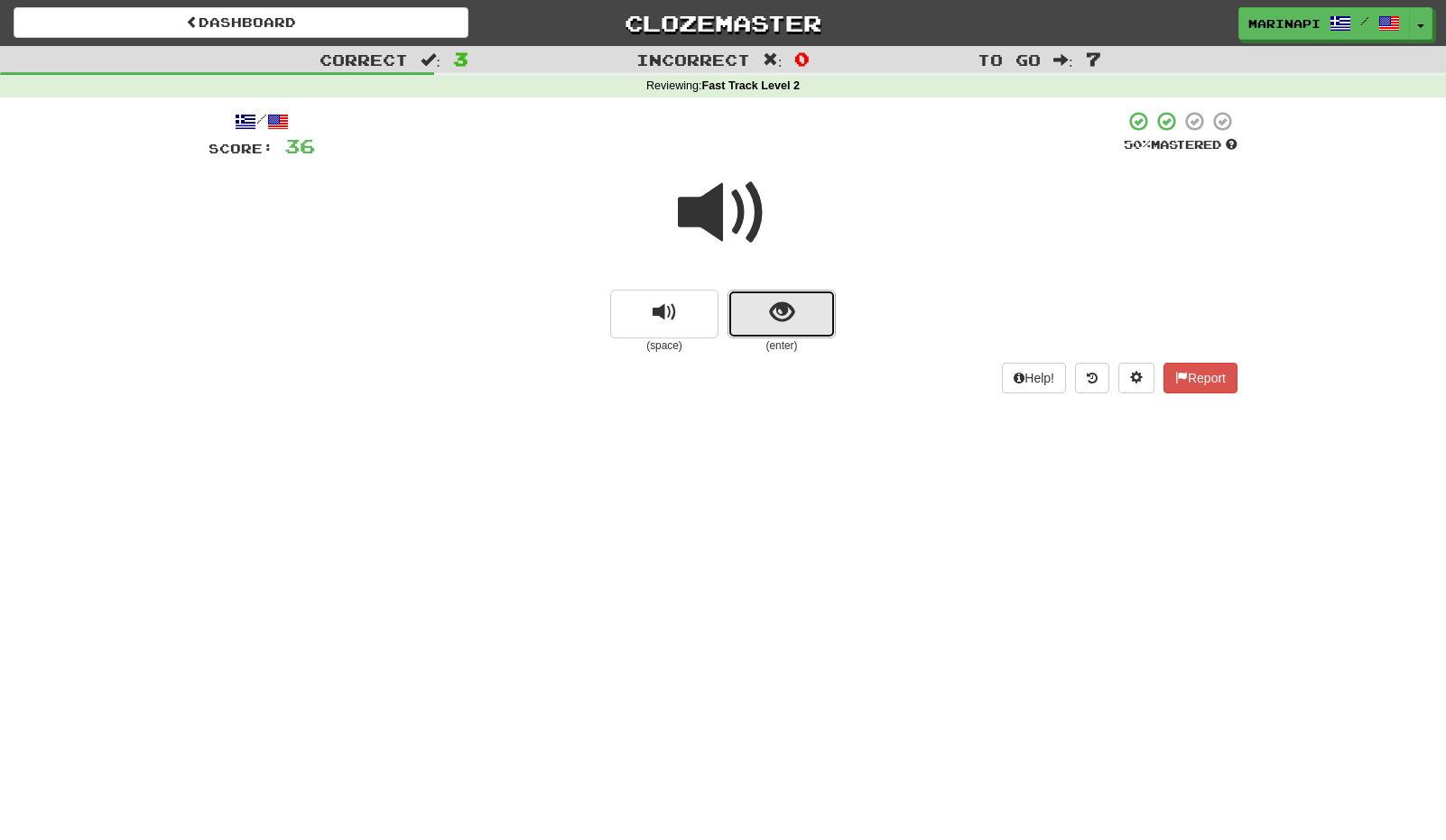
click at [779, 325] on span "show sentence" at bounding box center [782, 313] width 25 height 25
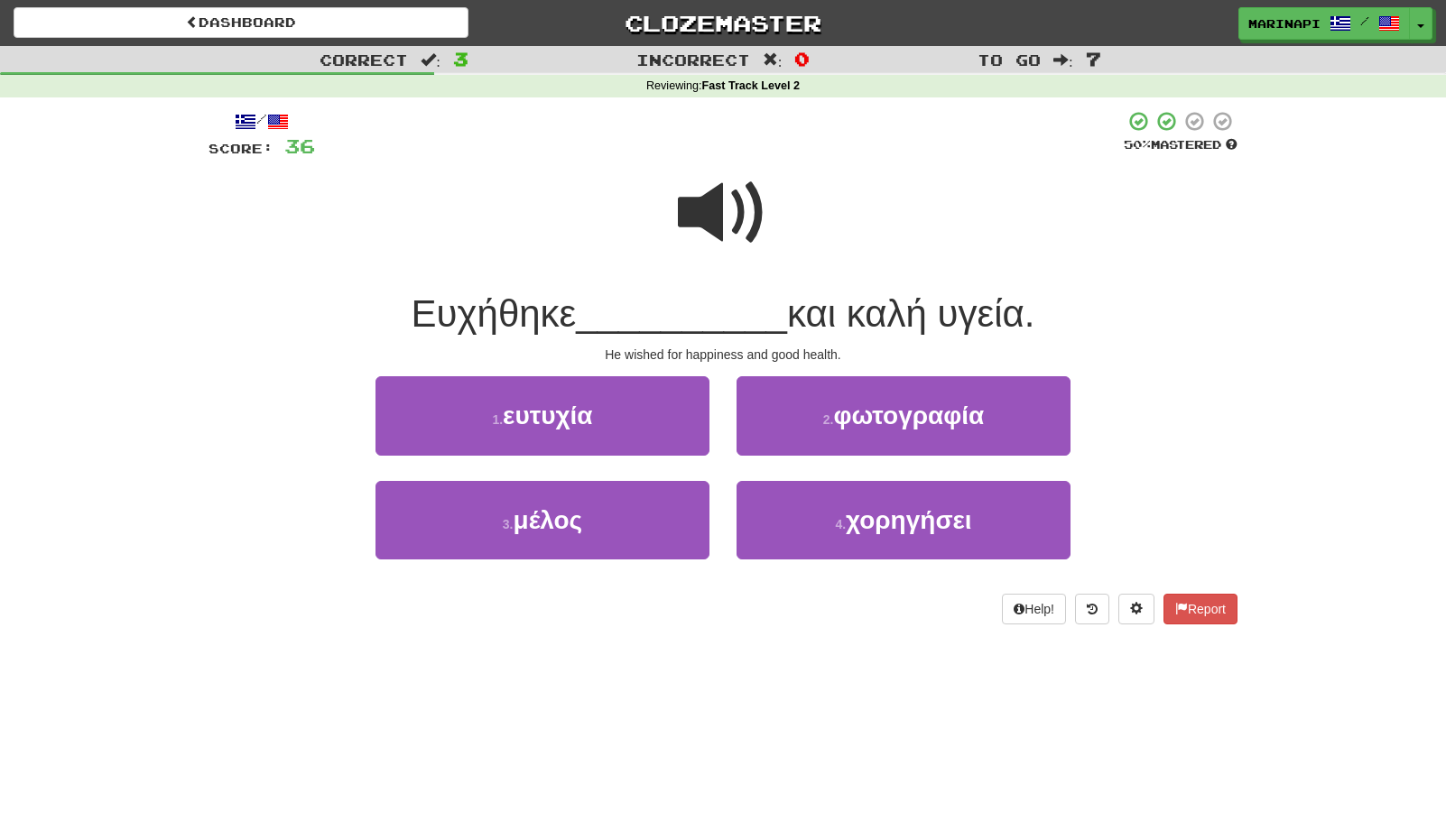
click at [739, 251] on span at bounding box center [723, 212] width 90 height 90
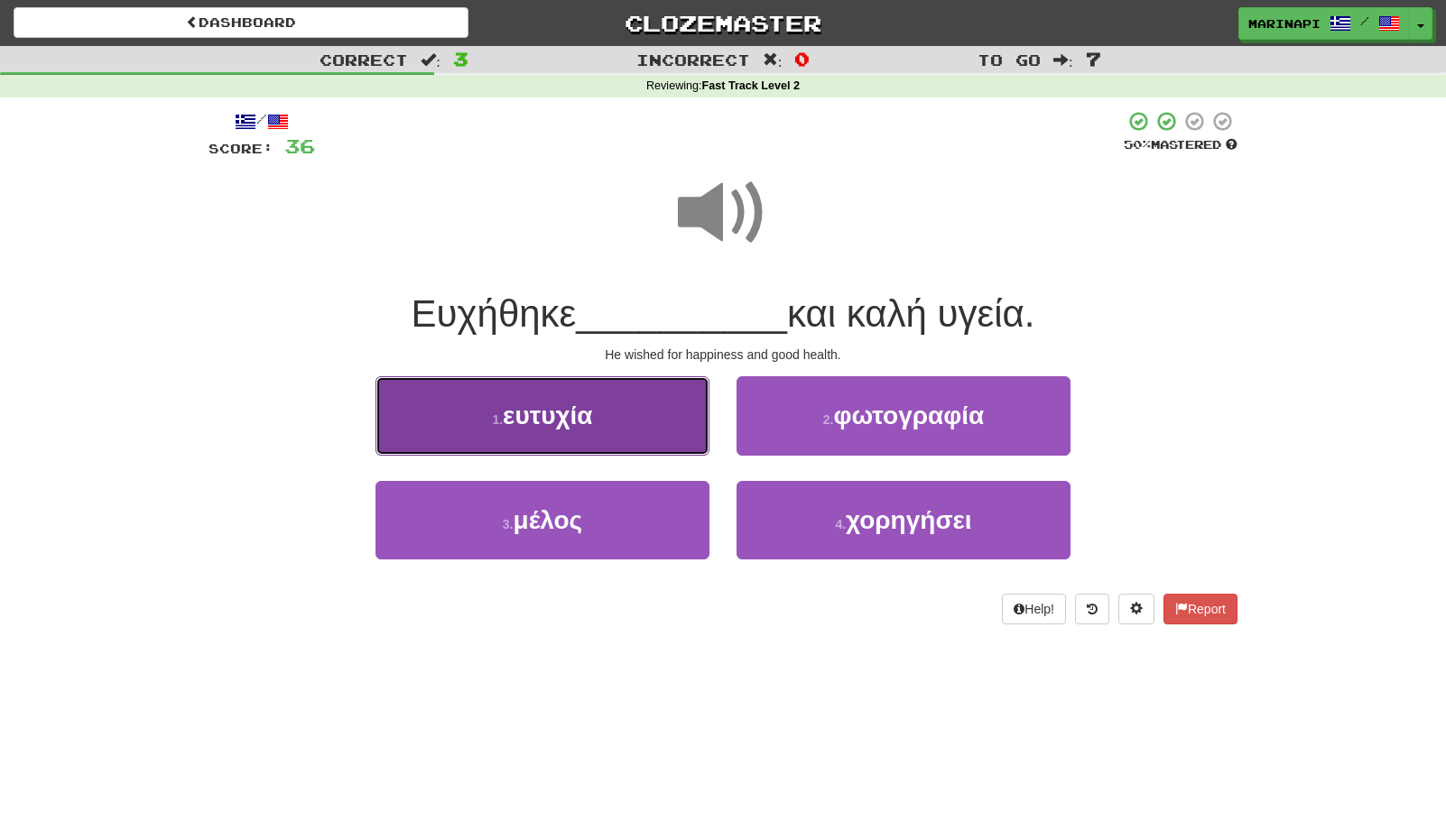
click at [657, 431] on button "1 . ευτυχία" at bounding box center [542, 415] width 334 height 78
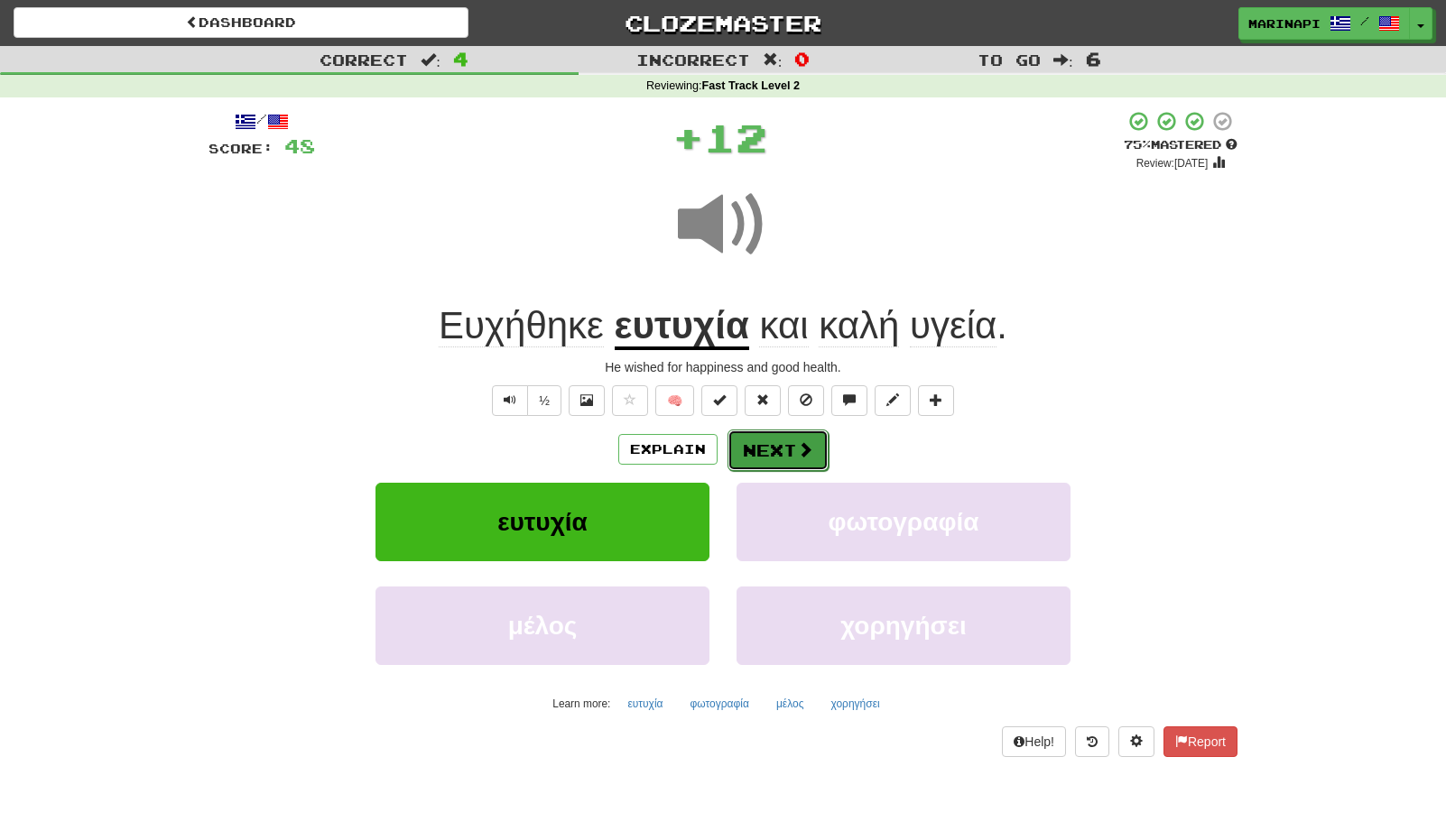
click at [786, 436] on button "Next" at bounding box center [779, 451] width 101 height 42
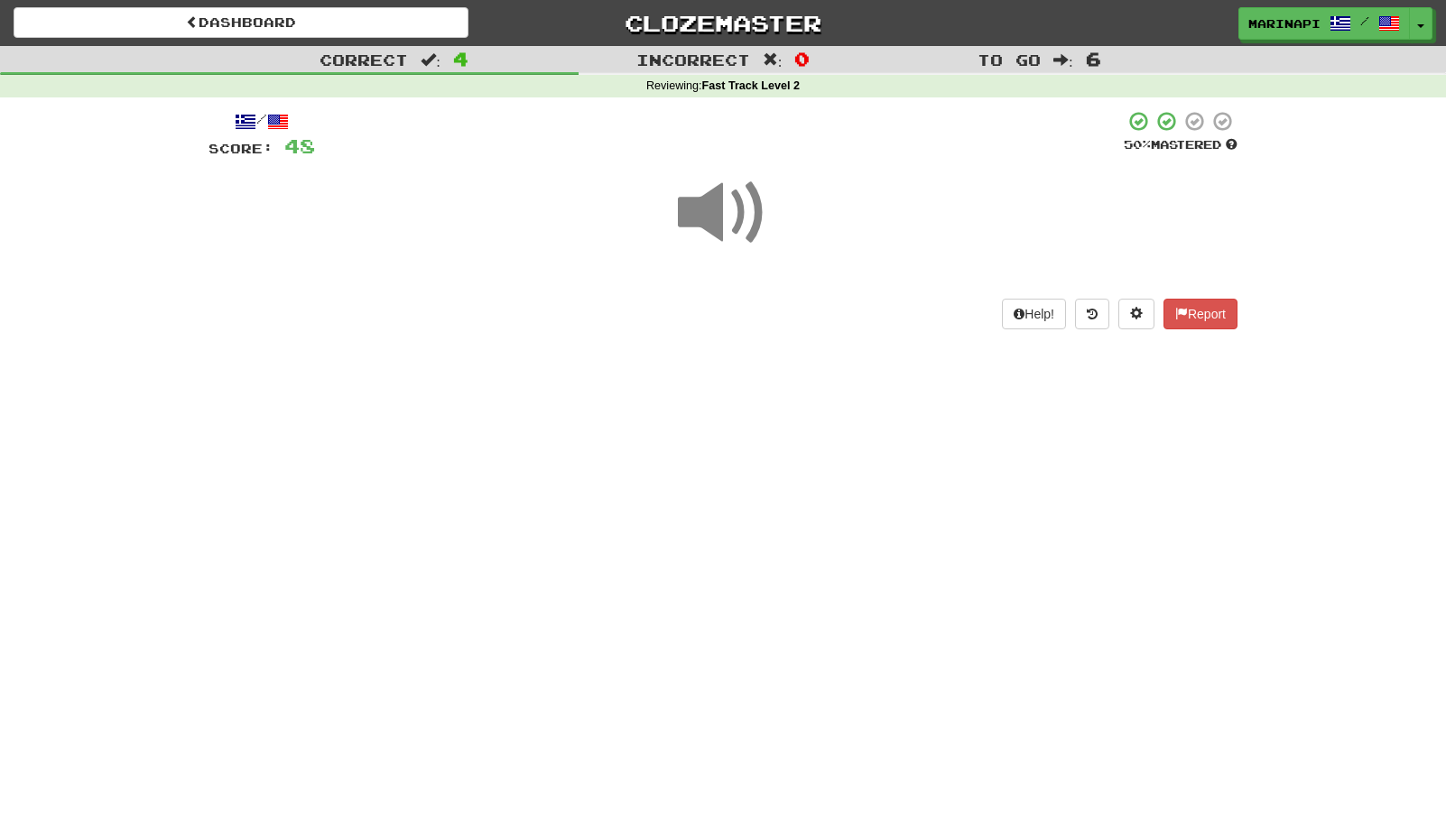
click at [728, 216] on span at bounding box center [723, 212] width 90 height 90
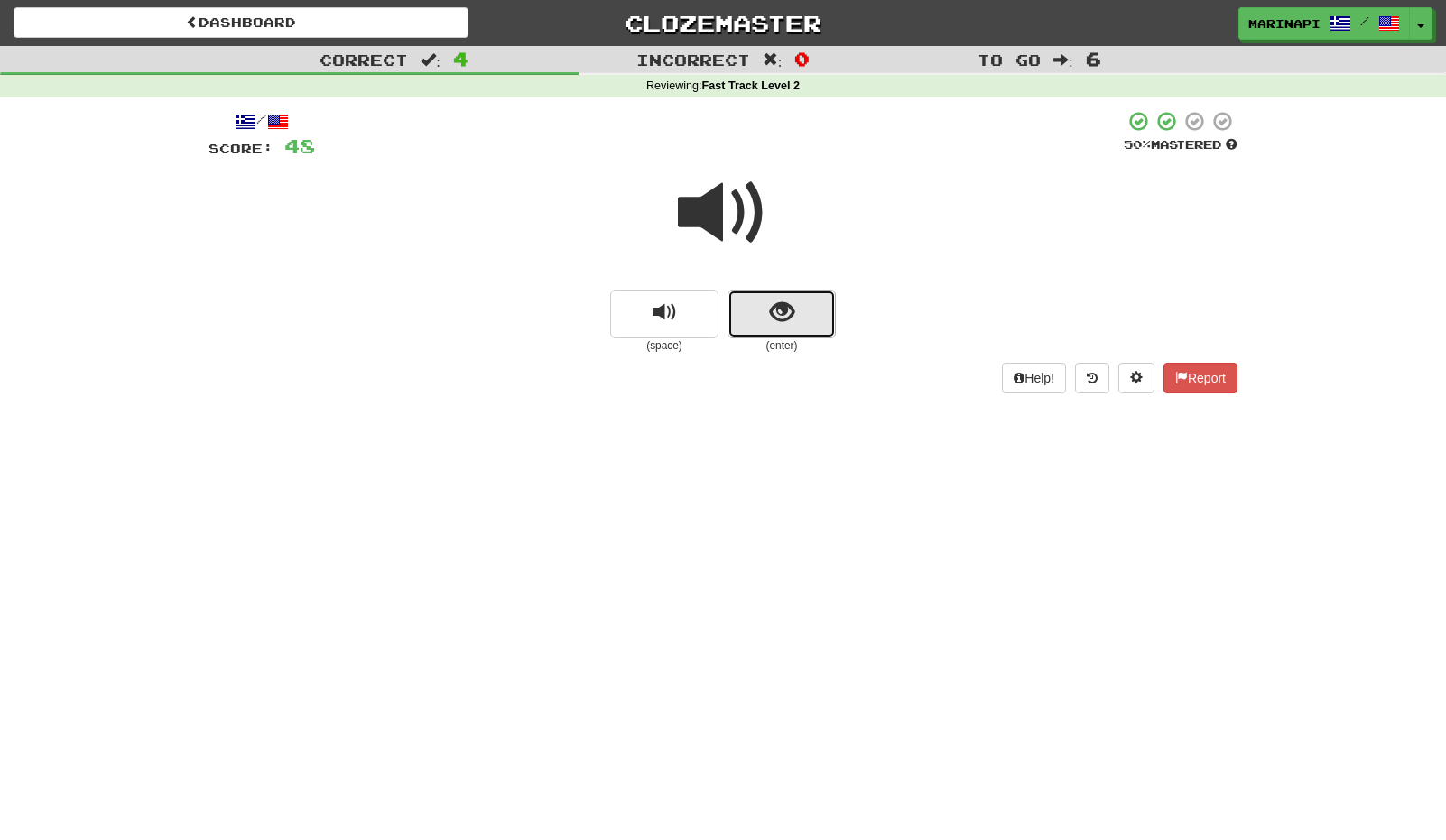
click at [770, 309] on span "show sentence" at bounding box center [782, 313] width 25 height 25
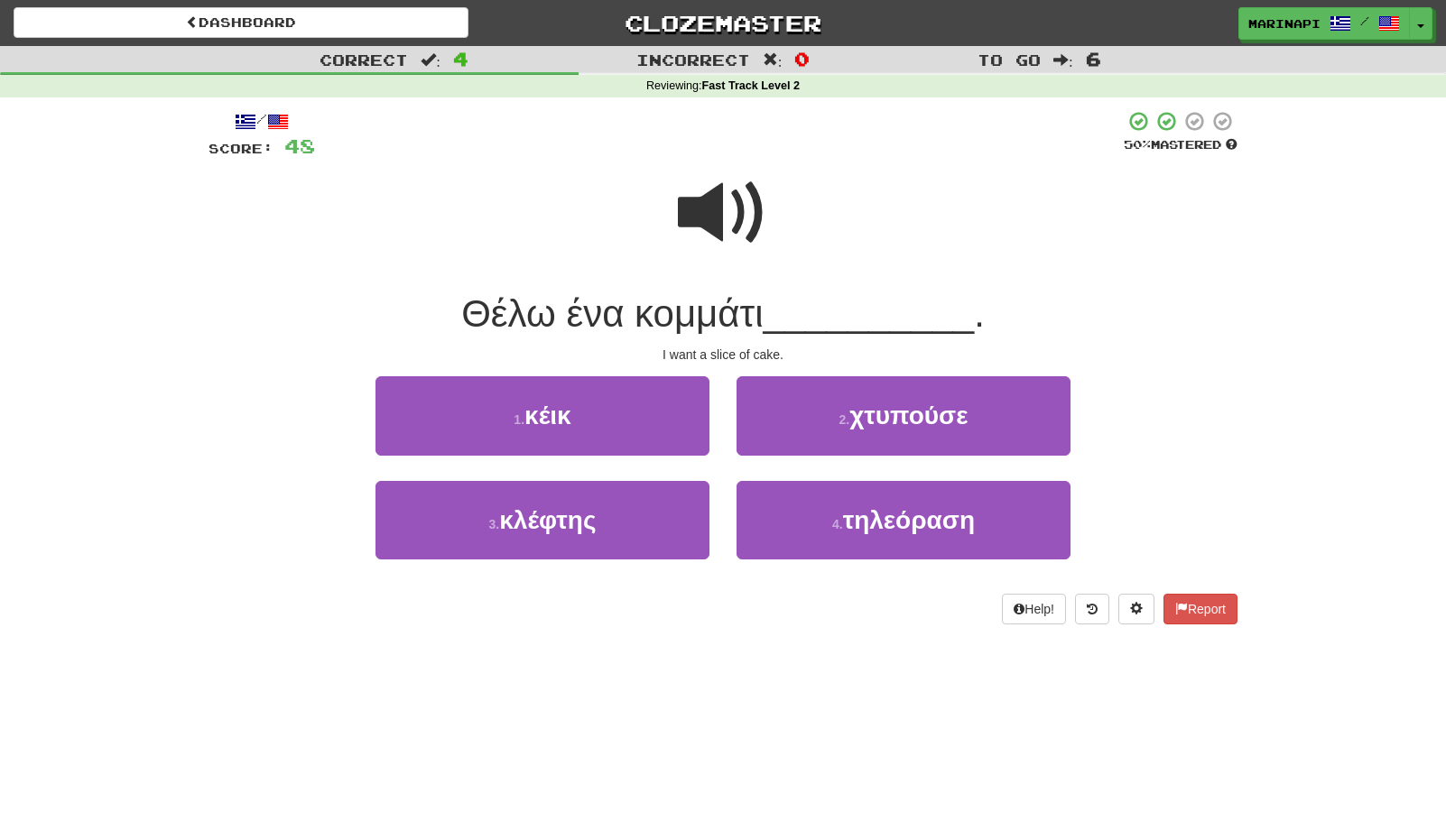
click at [736, 219] on span at bounding box center [723, 212] width 90 height 90
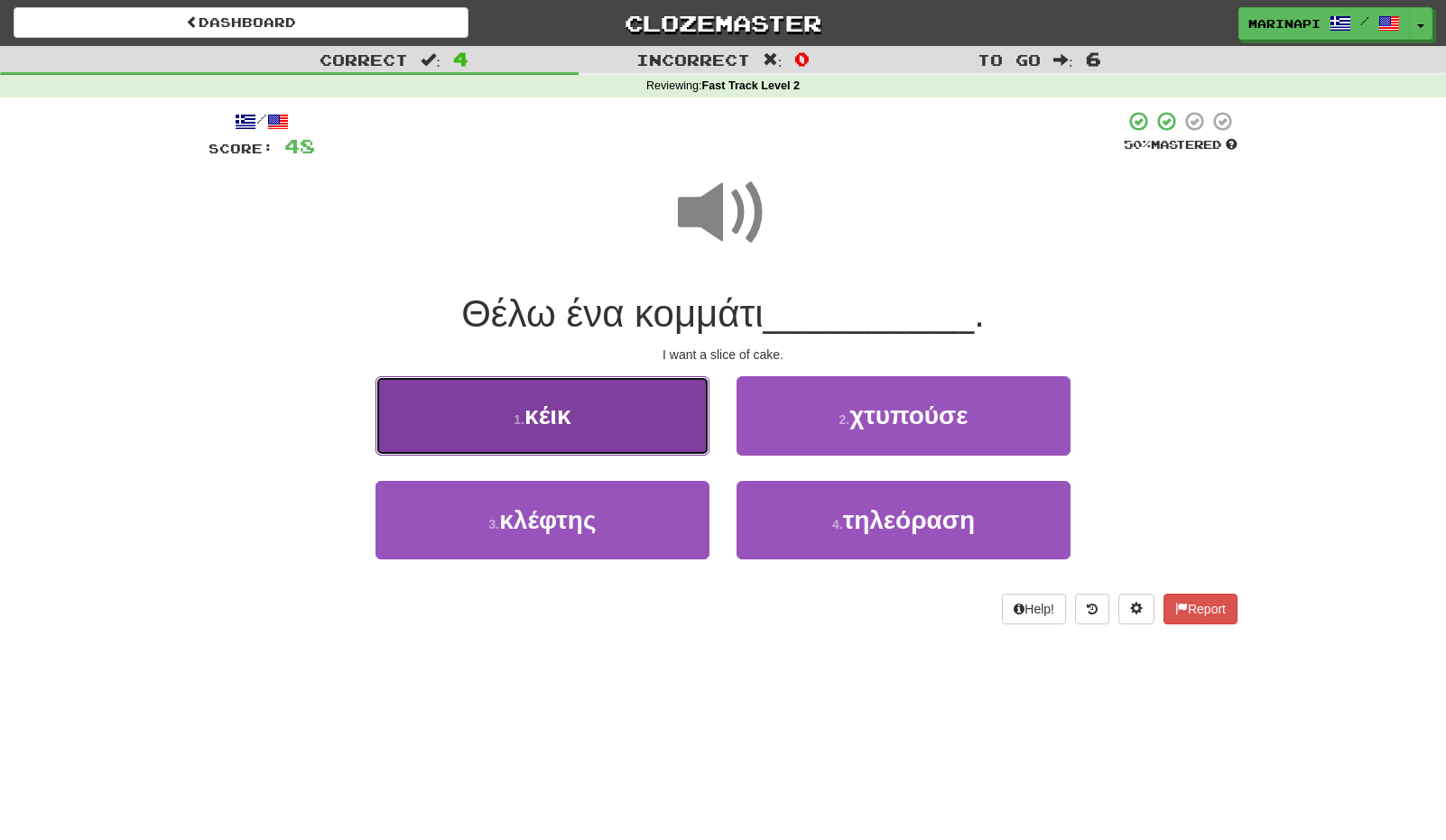
click at [646, 442] on button "1 . κέικ" at bounding box center [542, 415] width 334 height 78
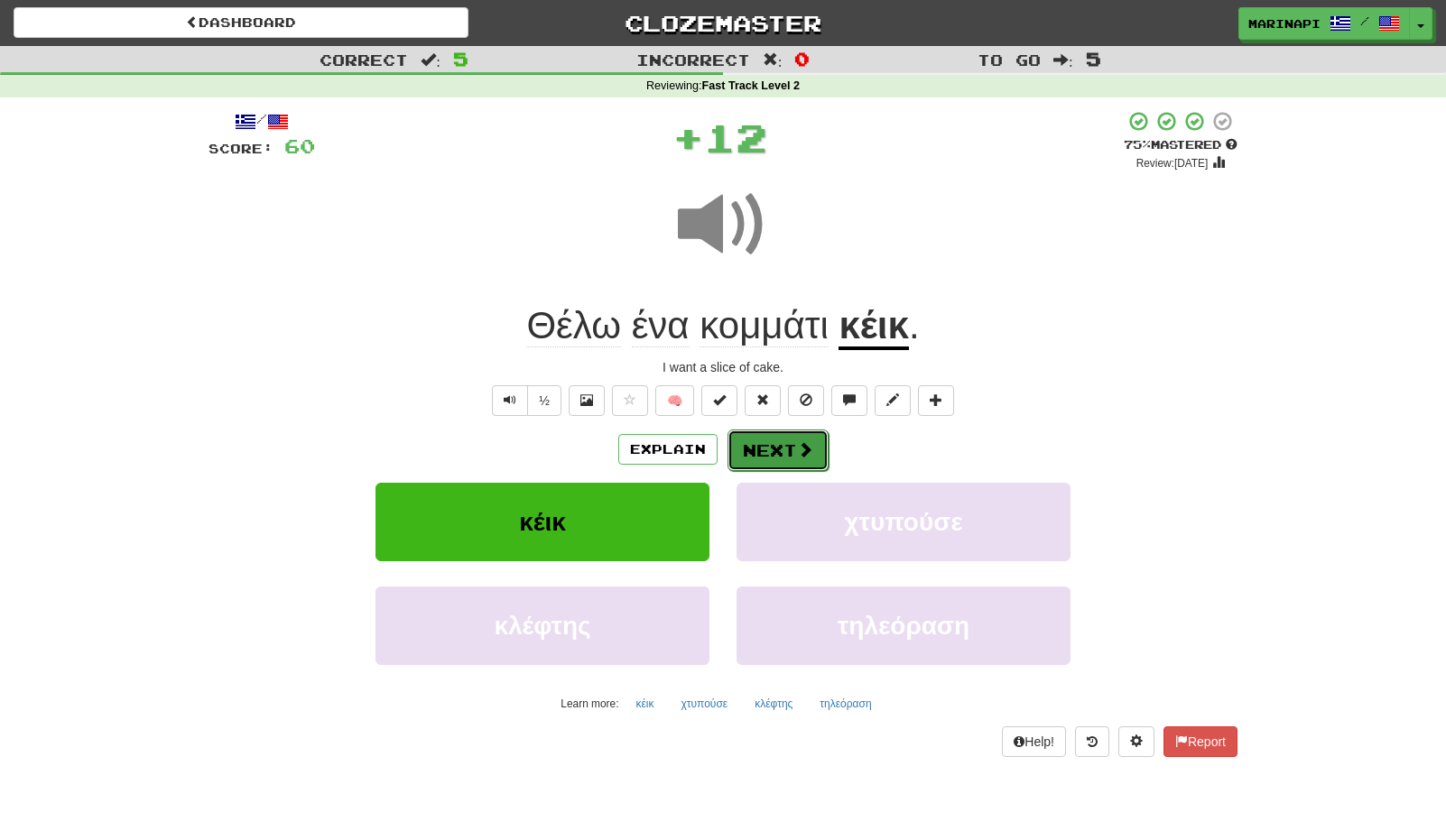
click at [785, 465] on button "Next" at bounding box center [779, 451] width 101 height 42
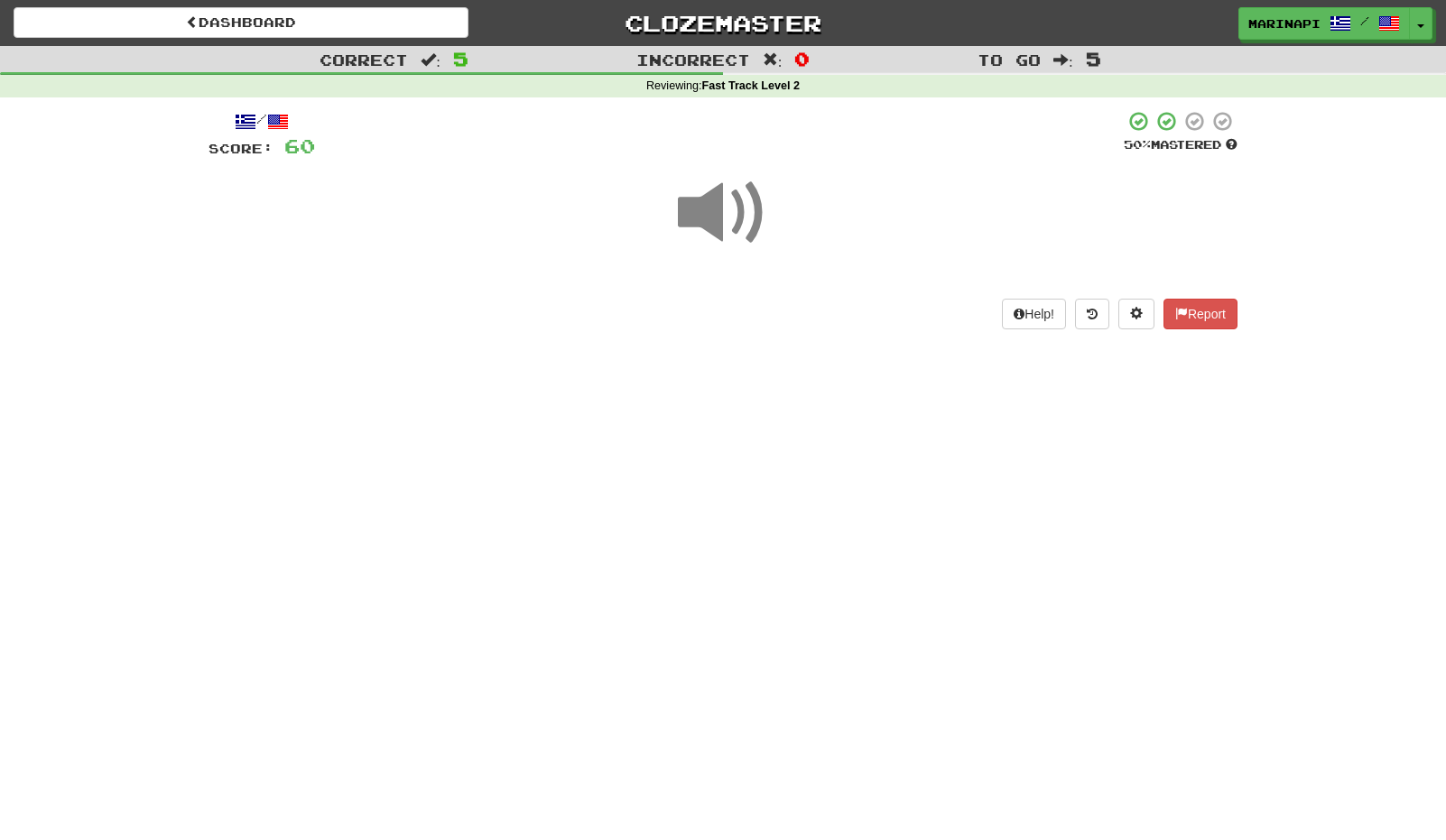
click at [736, 231] on span at bounding box center [723, 212] width 90 height 90
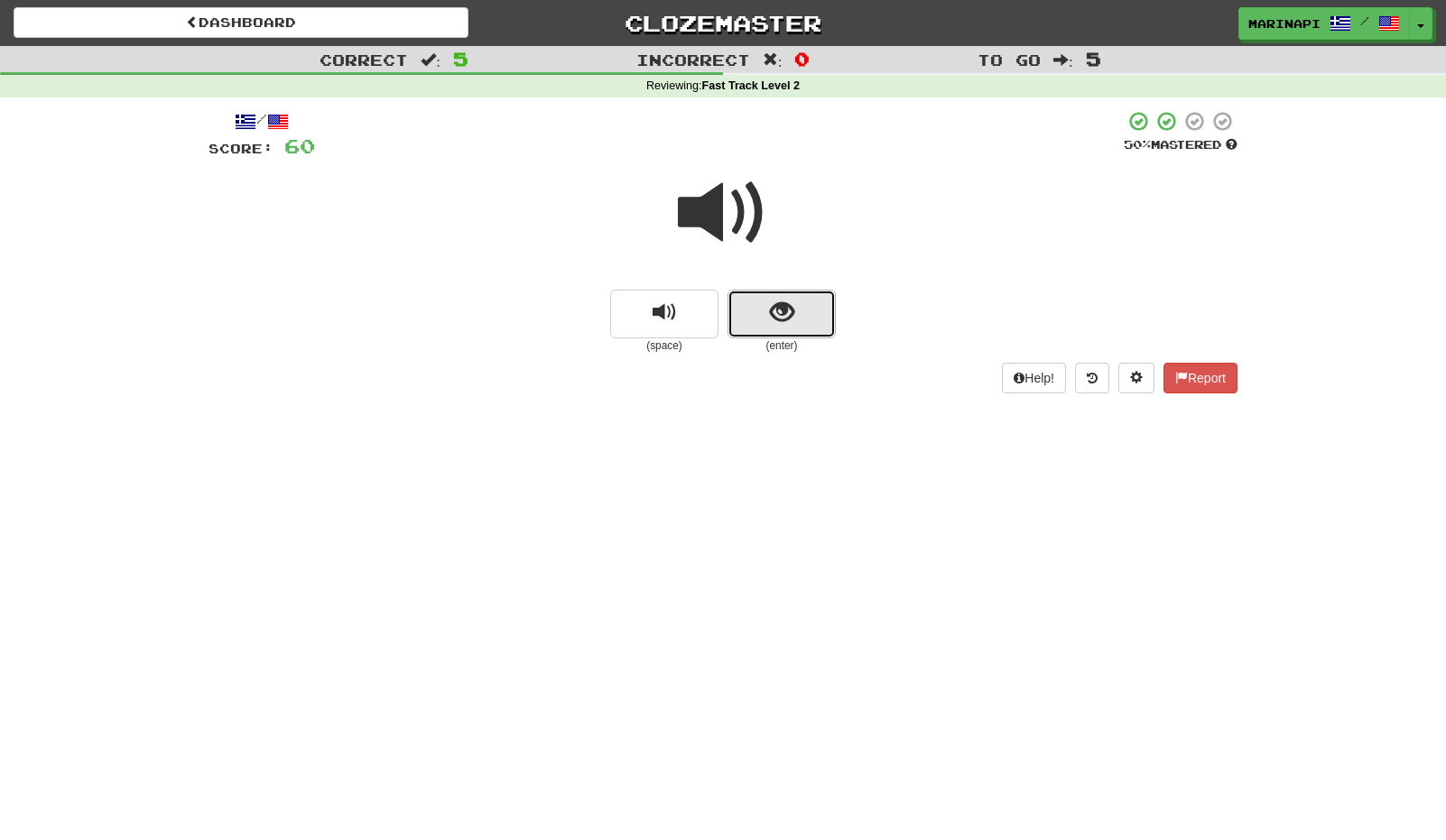
click at [773, 332] on button "show sentence" at bounding box center [782, 314] width 108 height 49
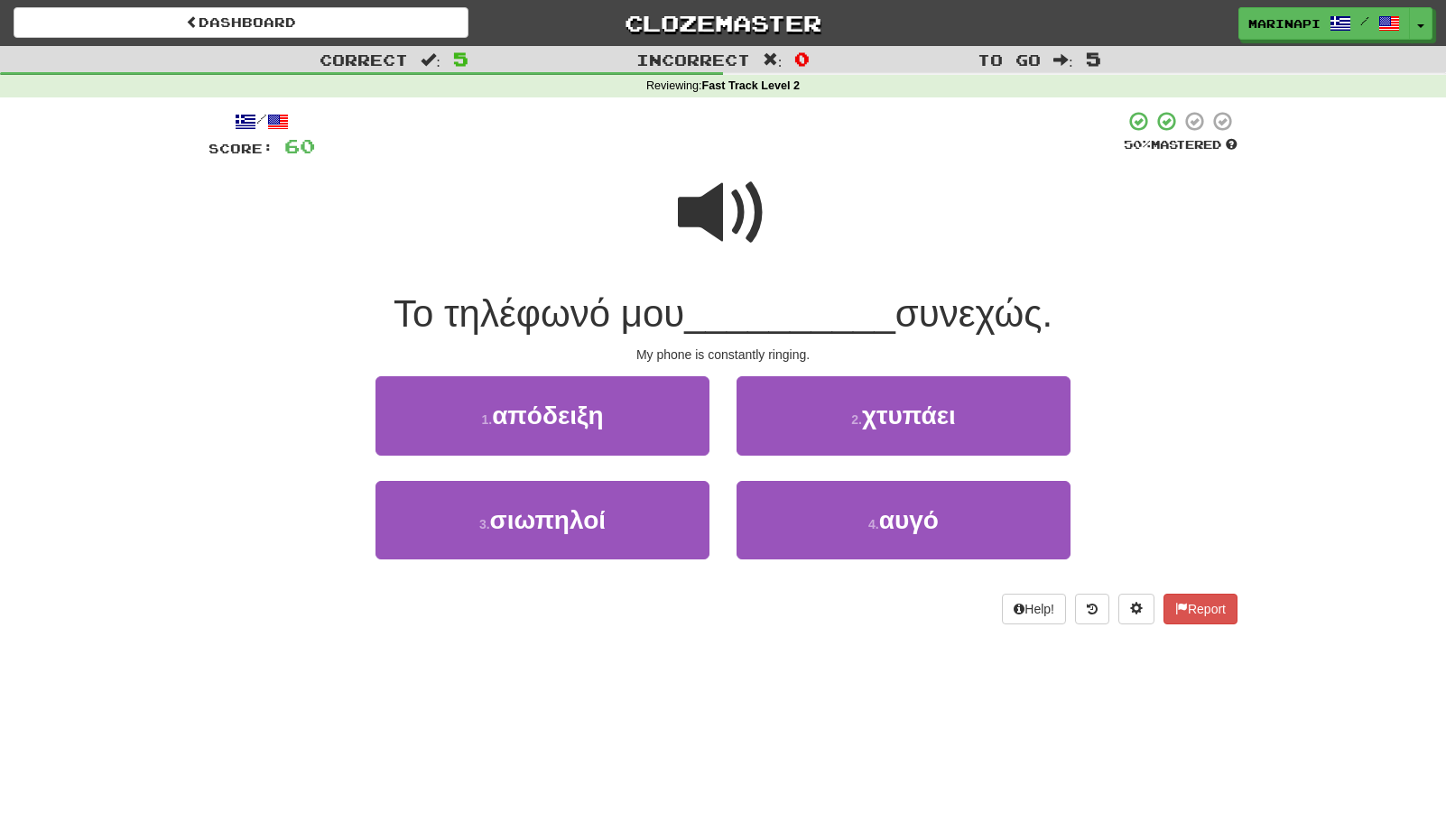
click at [731, 218] on span at bounding box center [723, 212] width 90 height 90
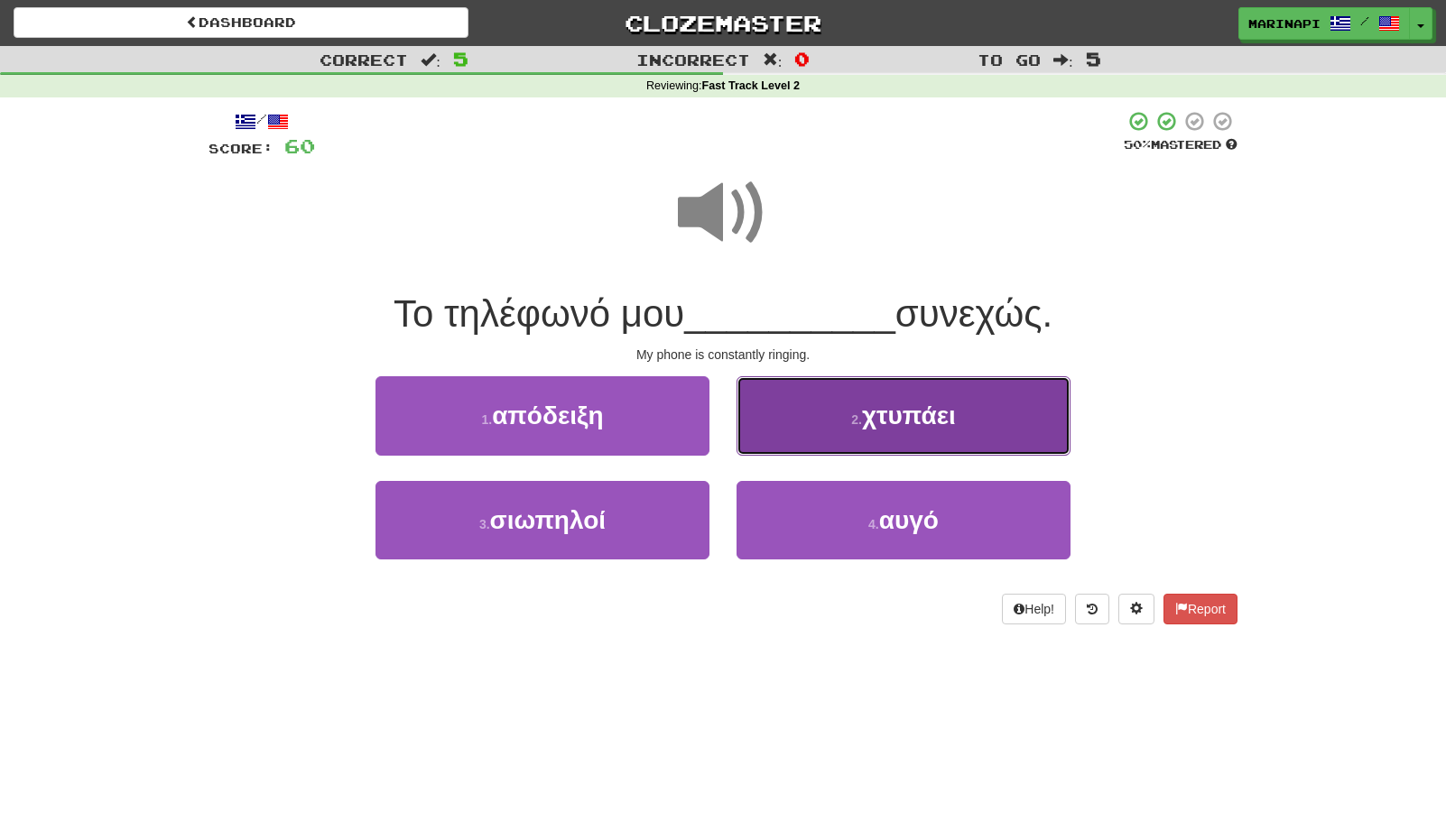
click at [805, 421] on button "2 . χτυπάει" at bounding box center [904, 415] width 334 height 78
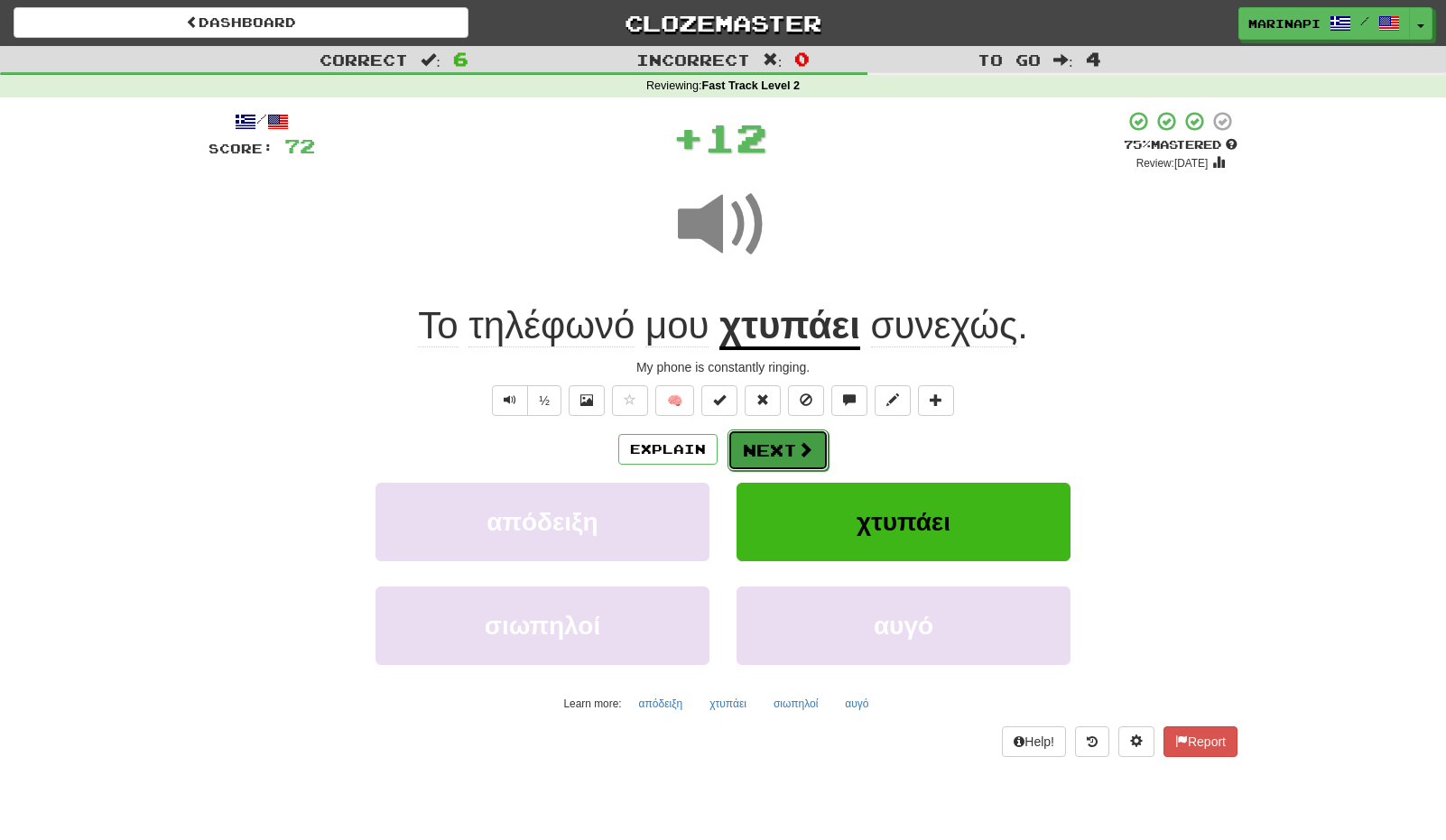
click at [789, 453] on button "Next" at bounding box center [779, 451] width 101 height 42
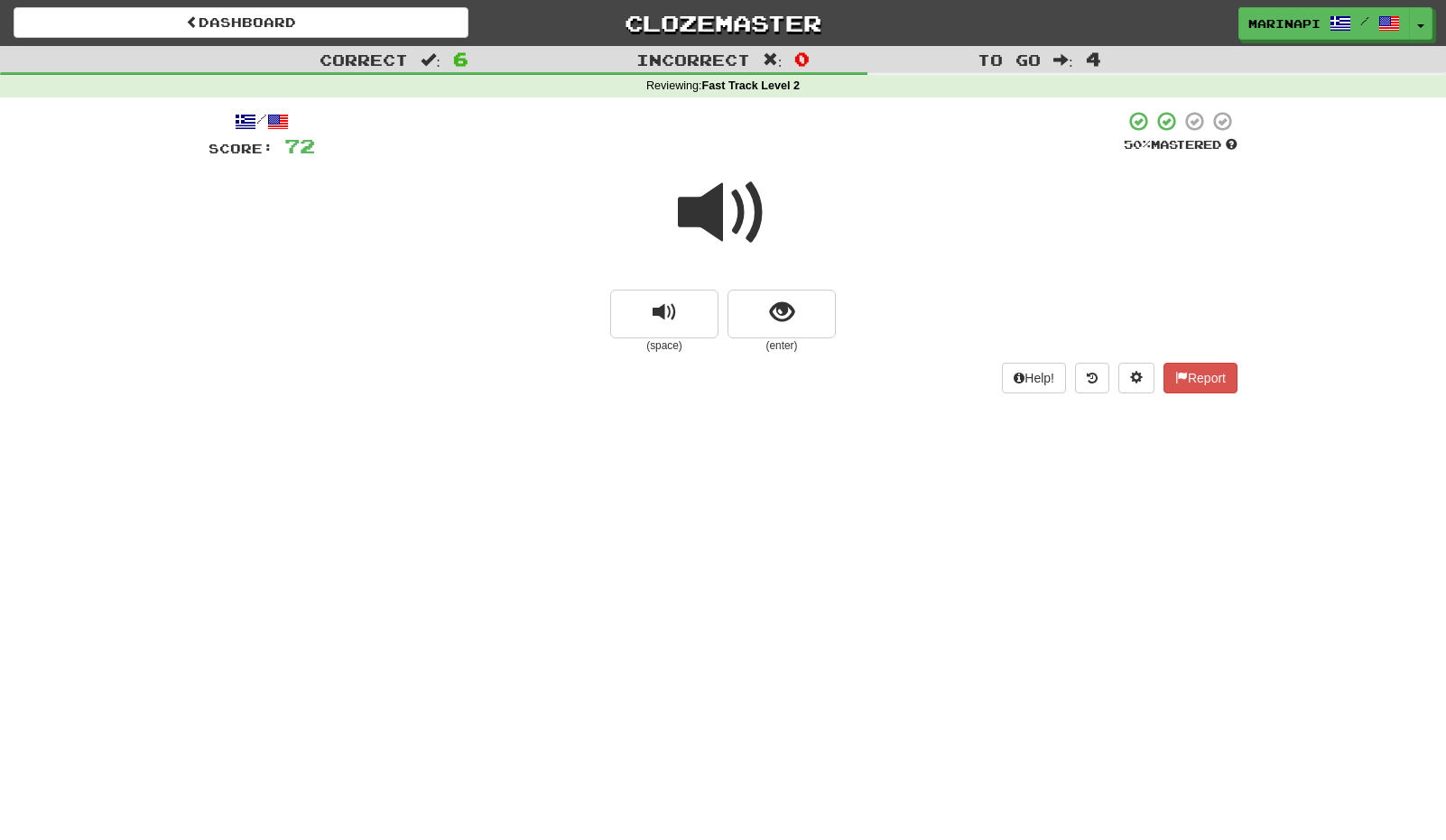
click at [740, 235] on span at bounding box center [723, 212] width 90 height 90
click at [738, 232] on span at bounding box center [723, 212] width 90 height 90
click at [759, 302] on button "show sentence" at bounding box center [782, 314] width 108 height 49
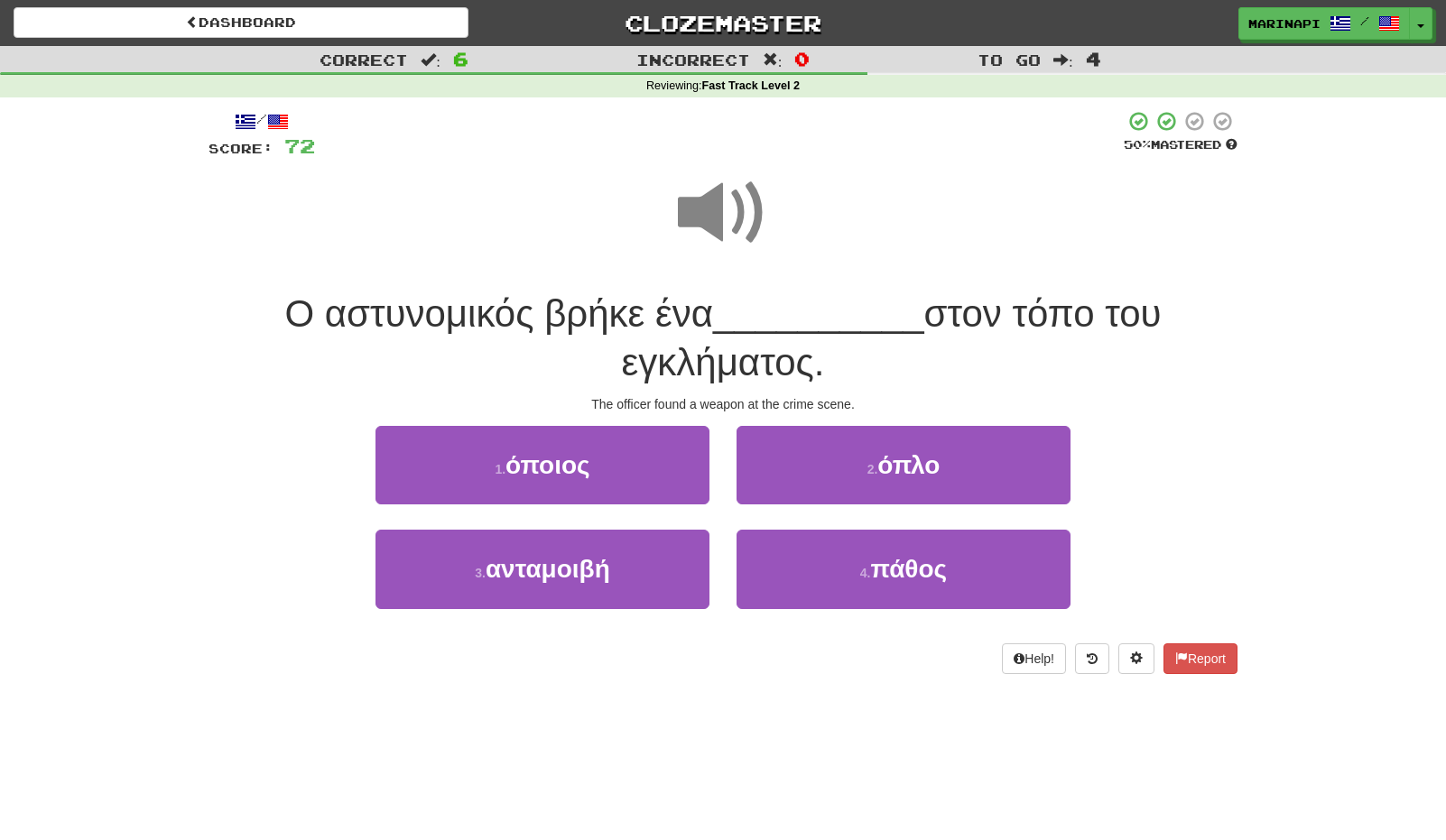
click at [742, 229] on span at bounding box center [723, 212] width 90 height 90
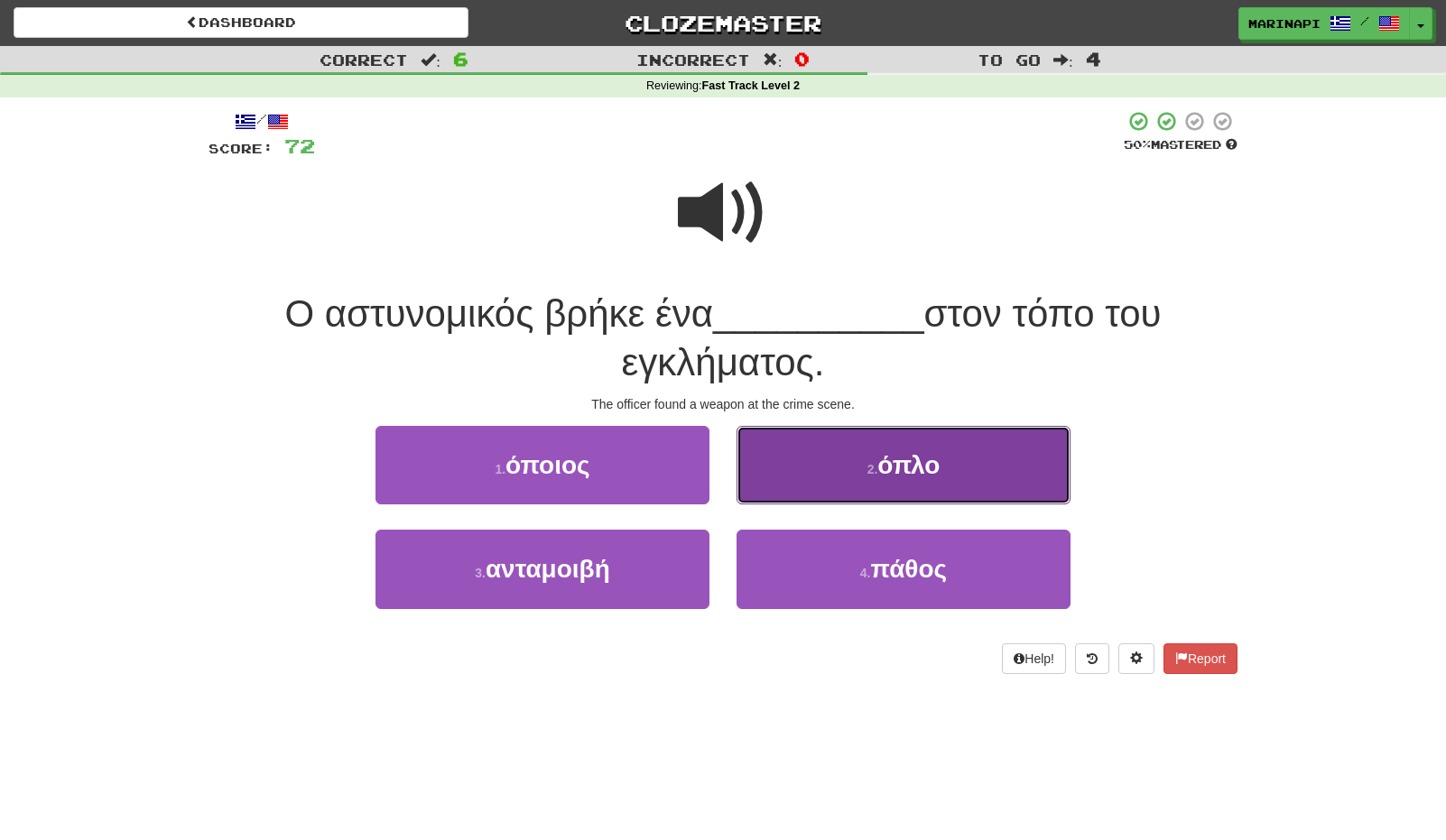
click at [796, 474] on button "2 . όπλο" at bounding box center [904, 465] width 334 height 78
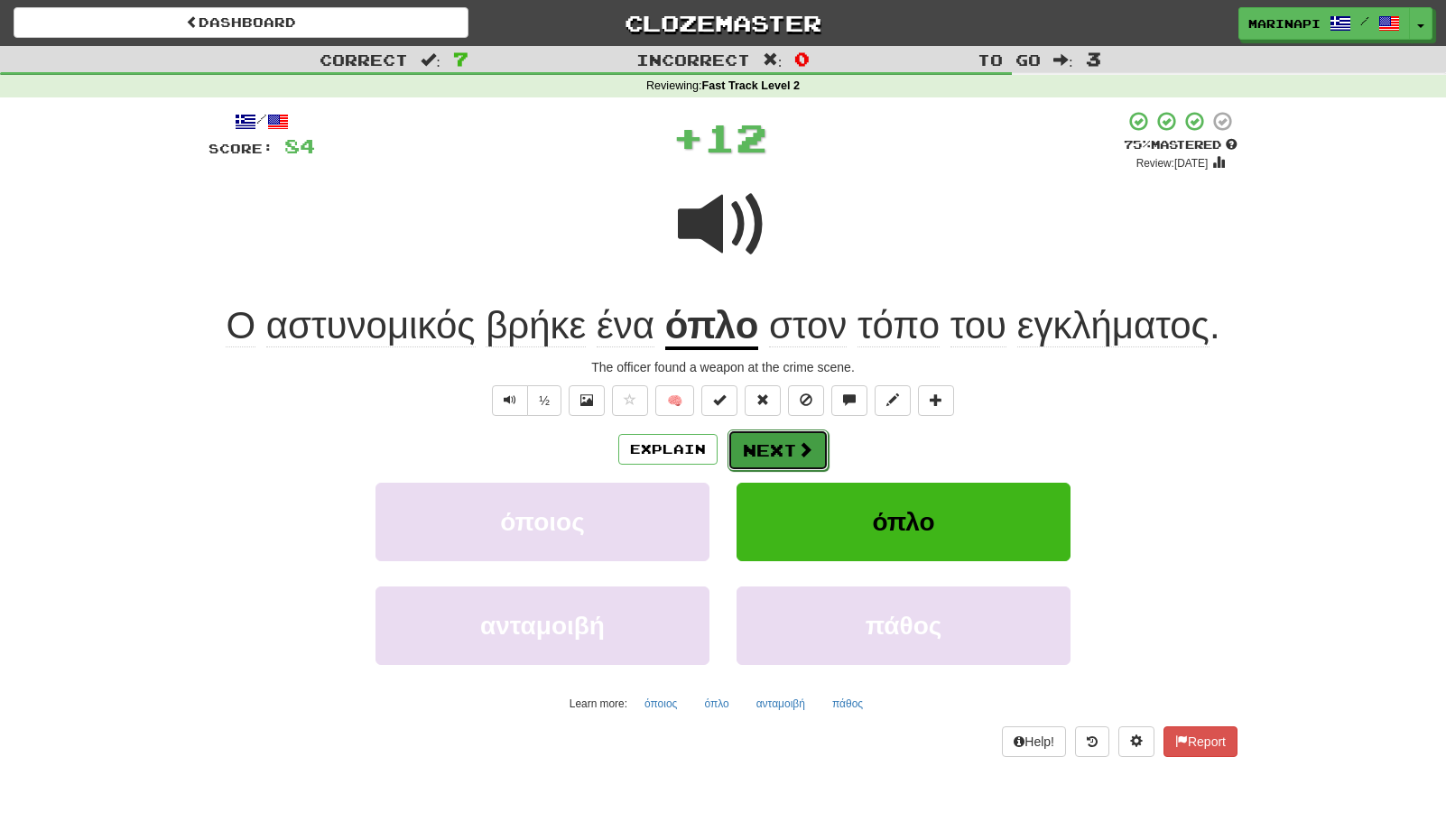
click at [796, 457] on span at bounding box center [804, 449] width 16 height 16
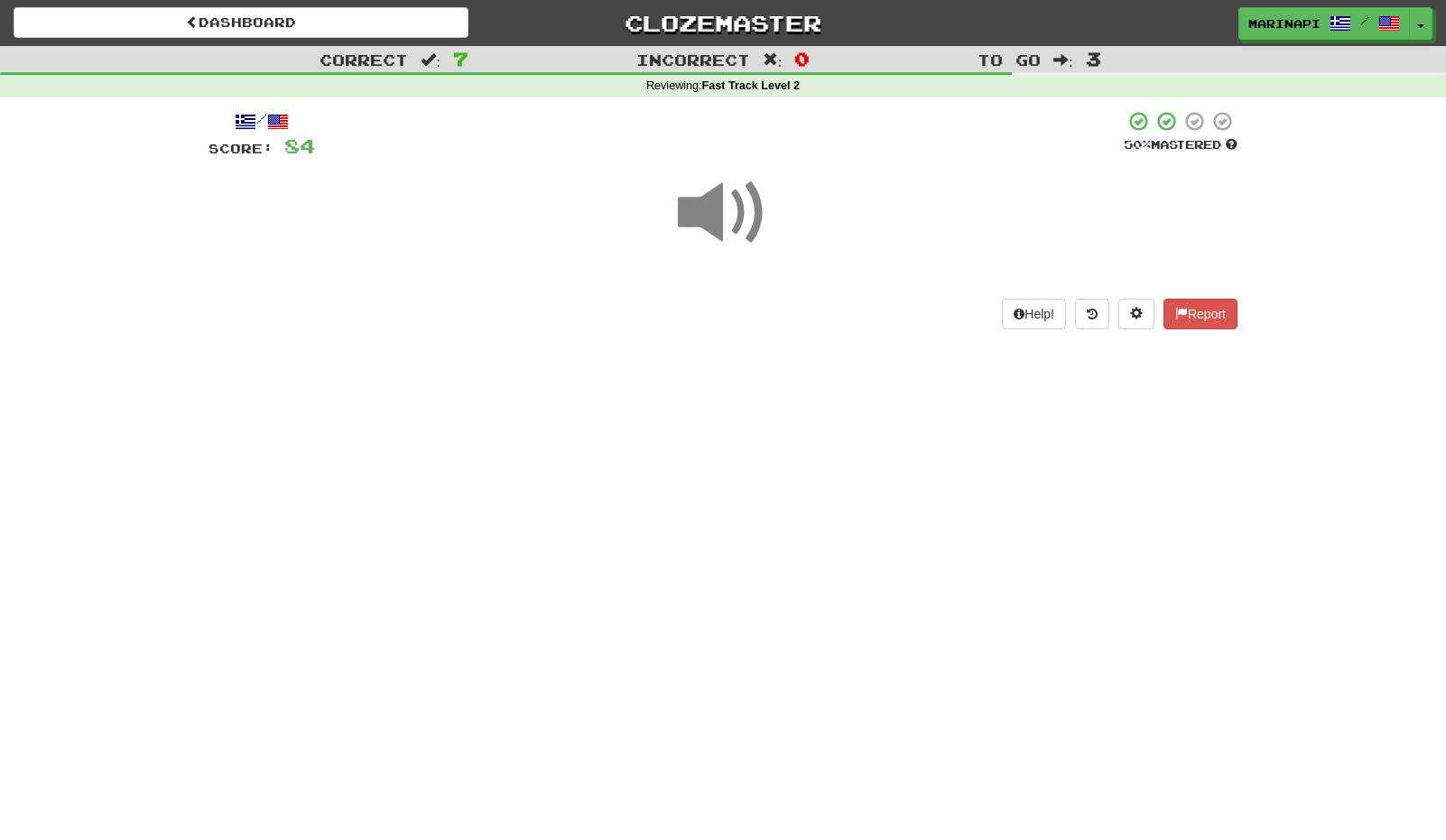
click at [749, 227] on span at bounding box center [723, 212] width 90 height 90
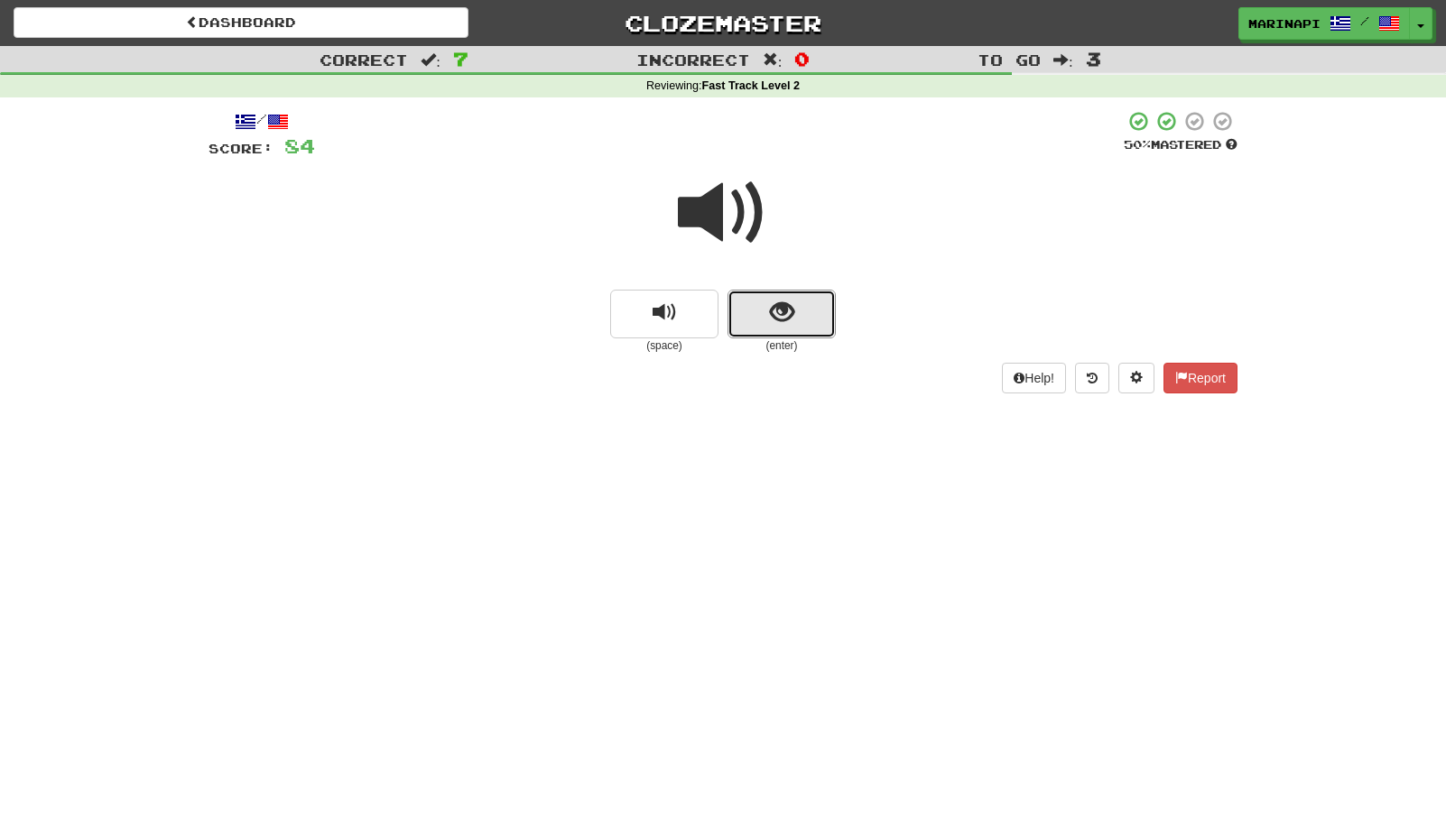
click at [747, 292] on button "show sentence" at bounding box center [782, 314] width 108 height 49
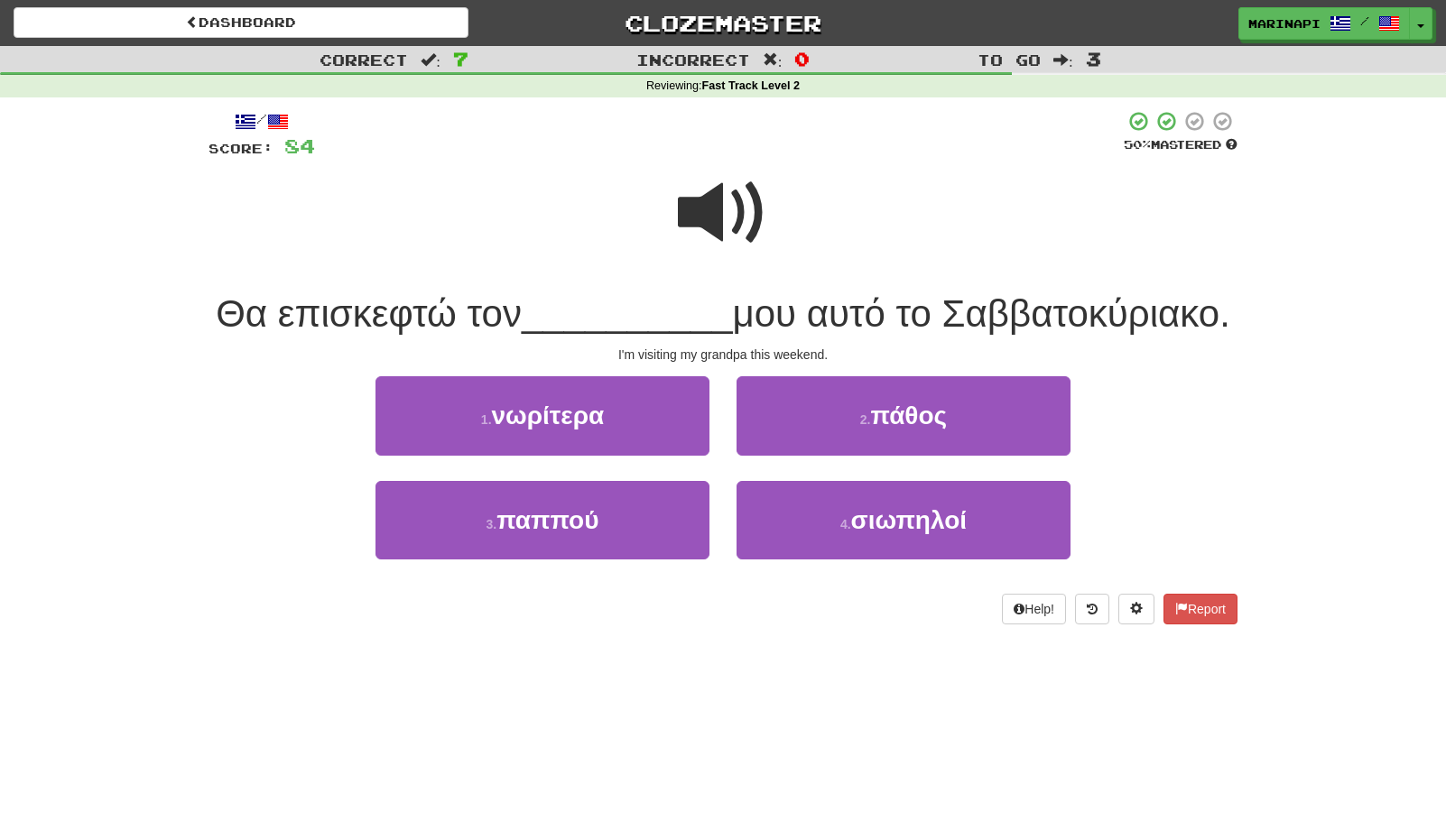
click at [729, 231] on span at bounding box center [723, 212] width 90 height 90
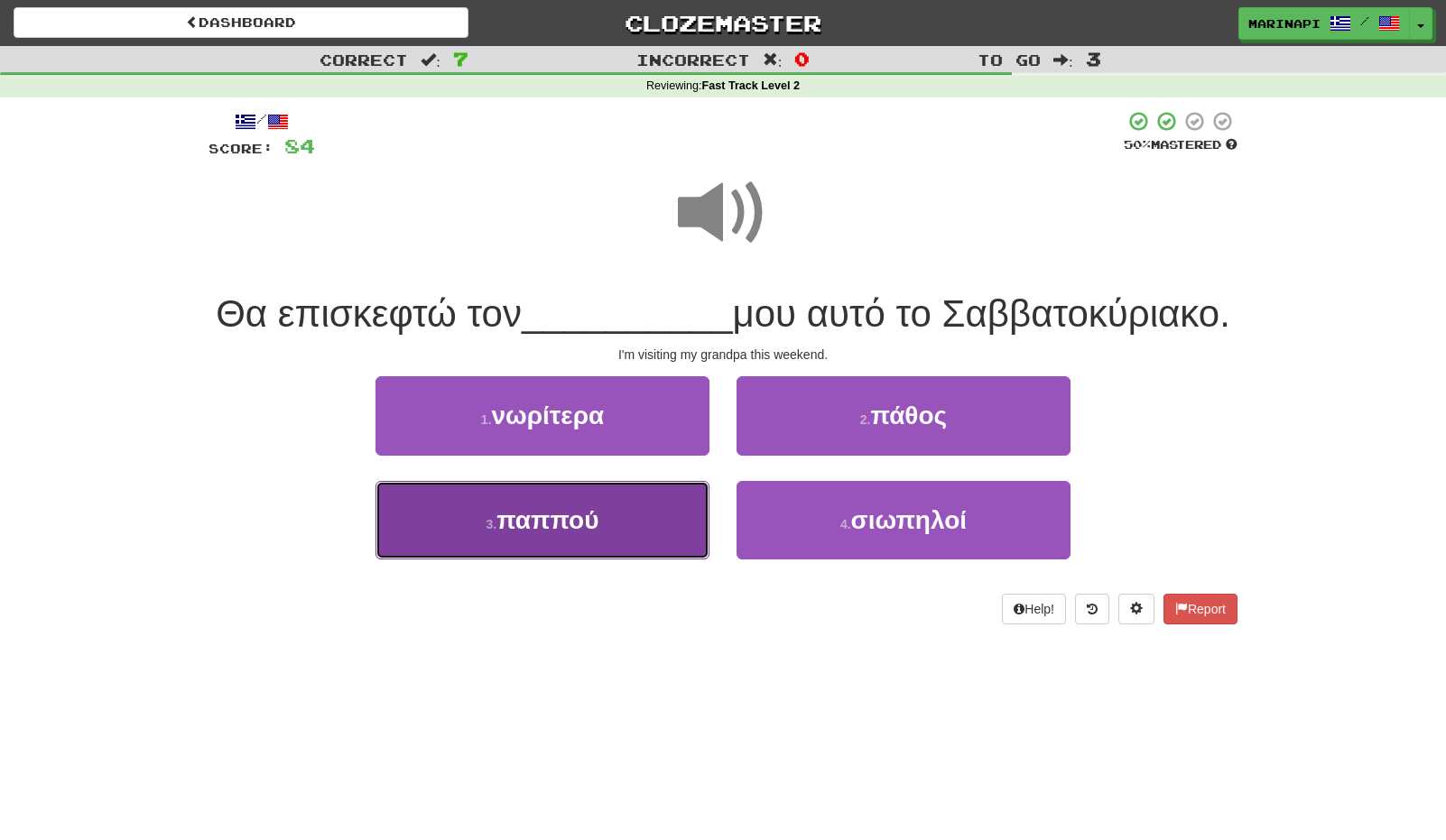
click at [646, 559] on button "3 . παππού" at bounding box center [542, 519] width 334 height 78
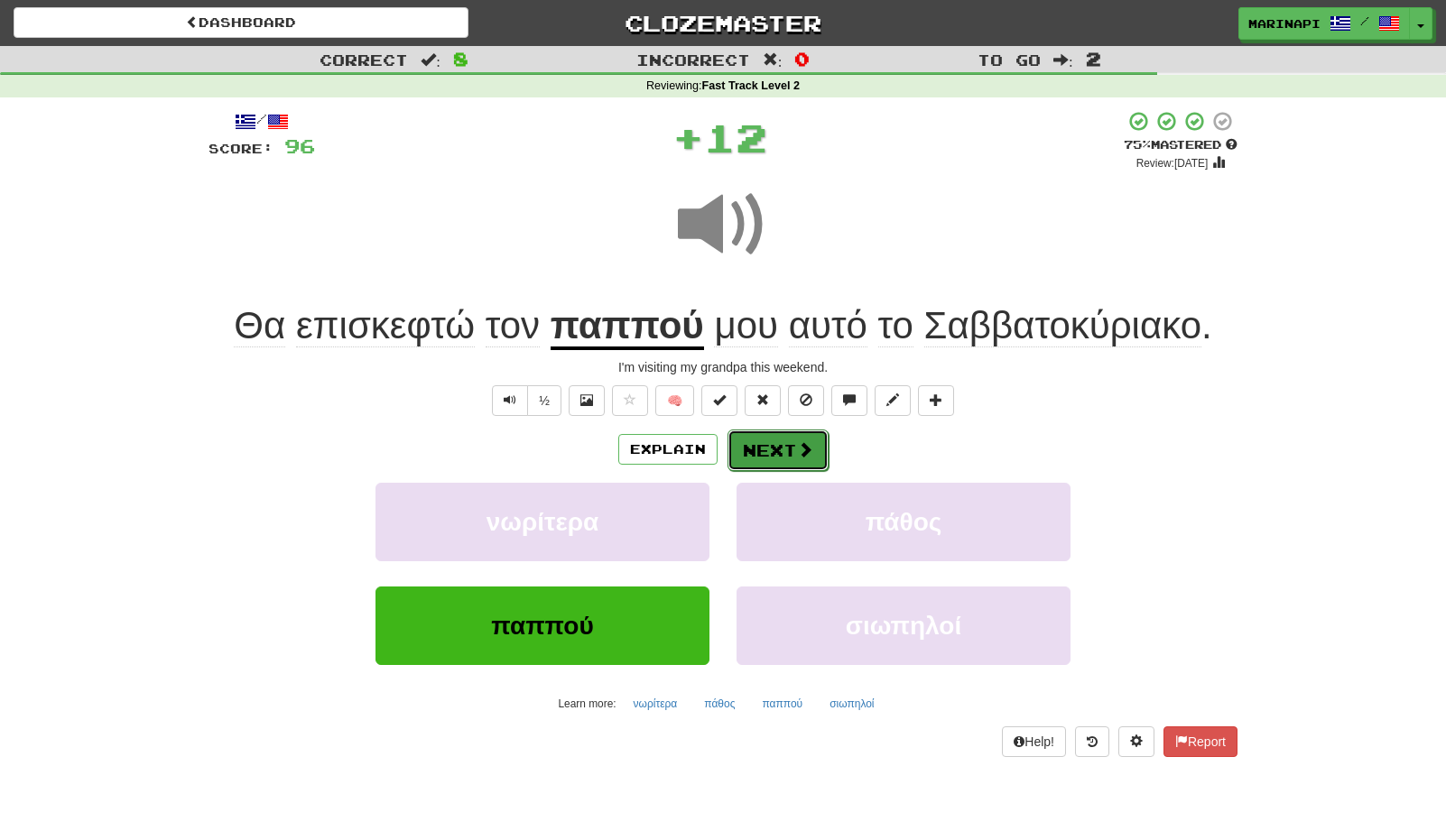
click at [773, 465] on button "Next" at bounding box center [779, 451] width 101 height 42
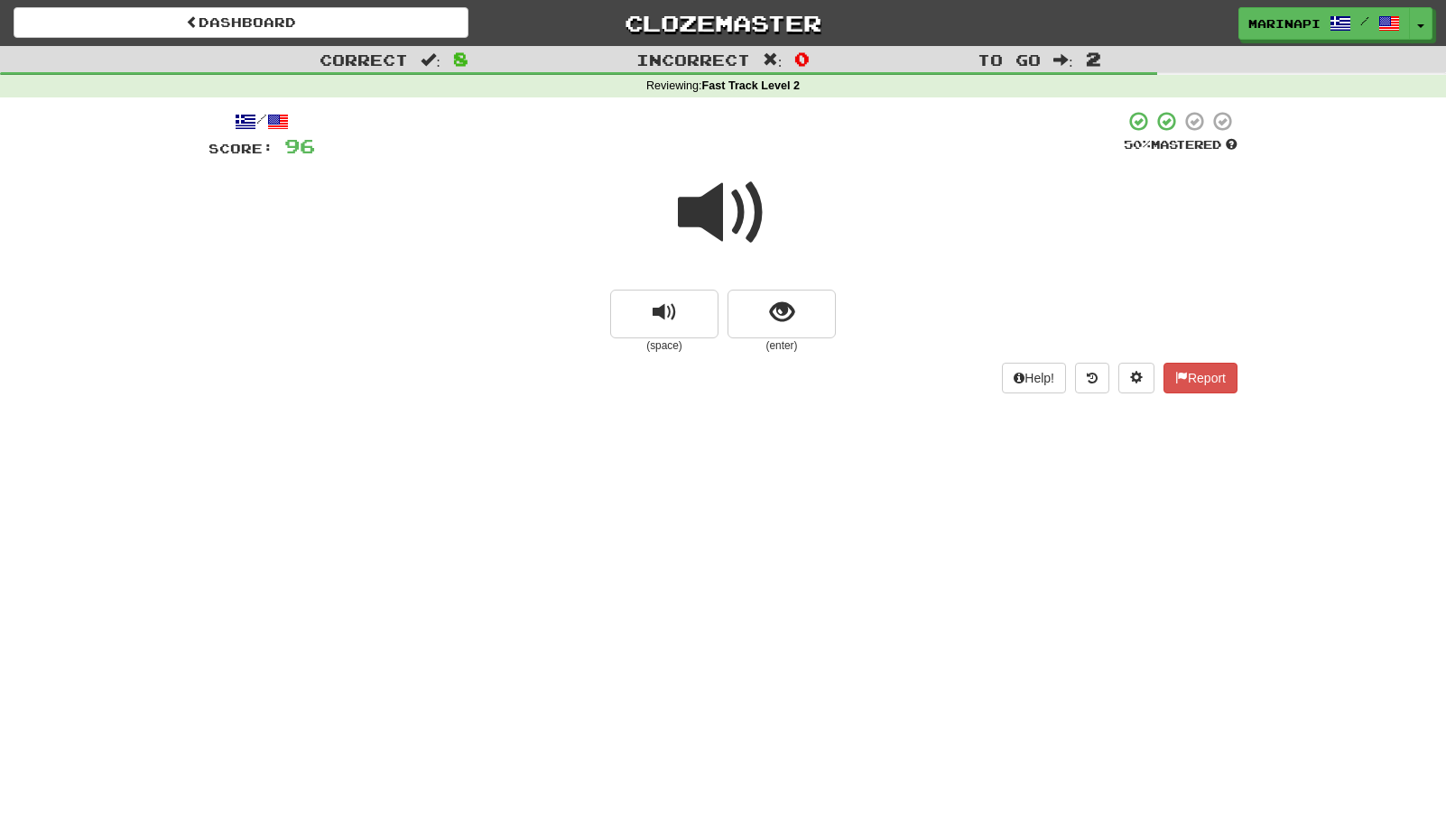
click at [737, 223] on span at bounding box center [723, 212] width 90 height 90
click at [751, 310] on button "show sentence" at bounding box center [782, 314] width 108 height 49
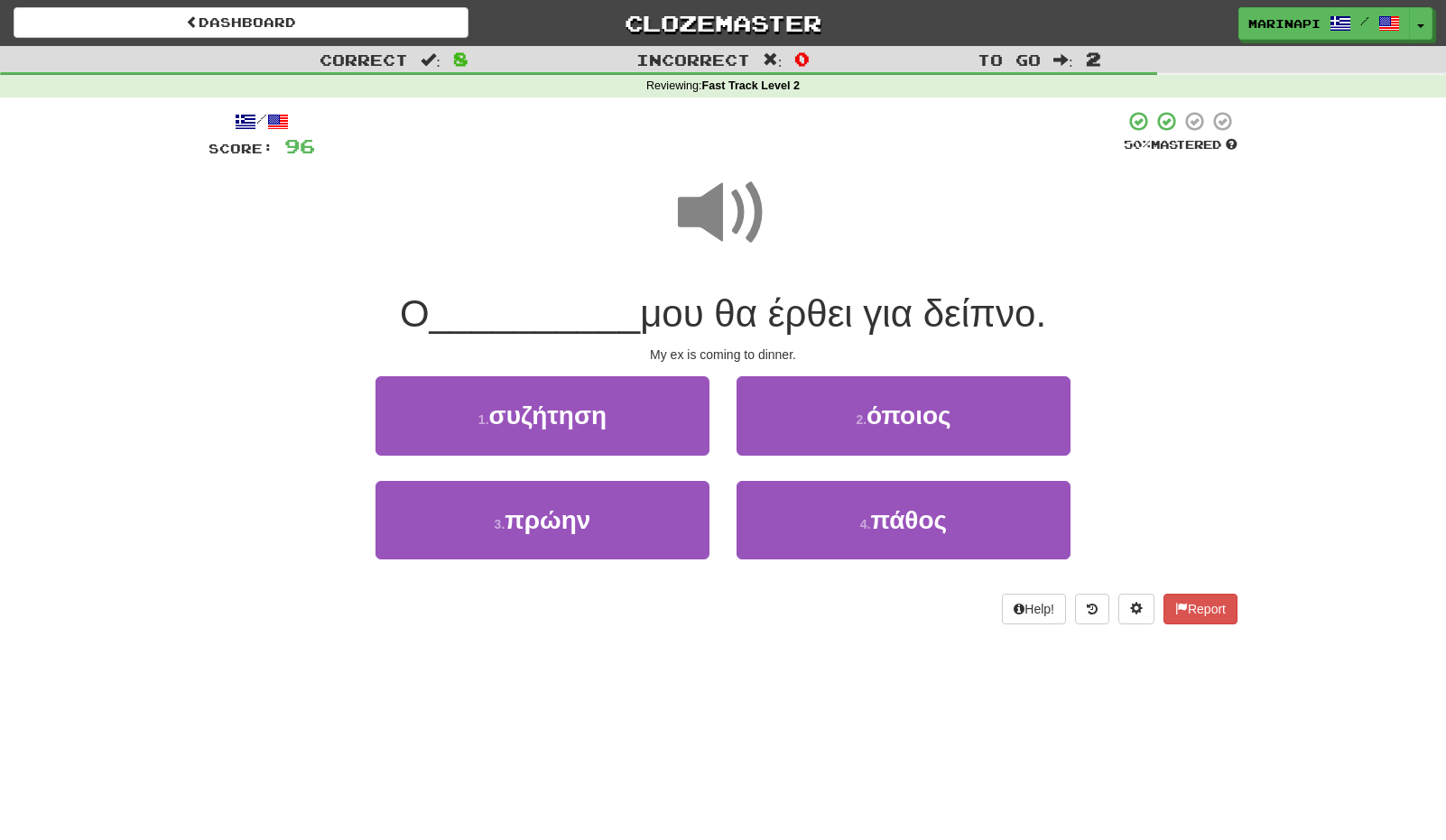
click at [739, 224] on span at bounding box center [723, 212] width 90 height 90
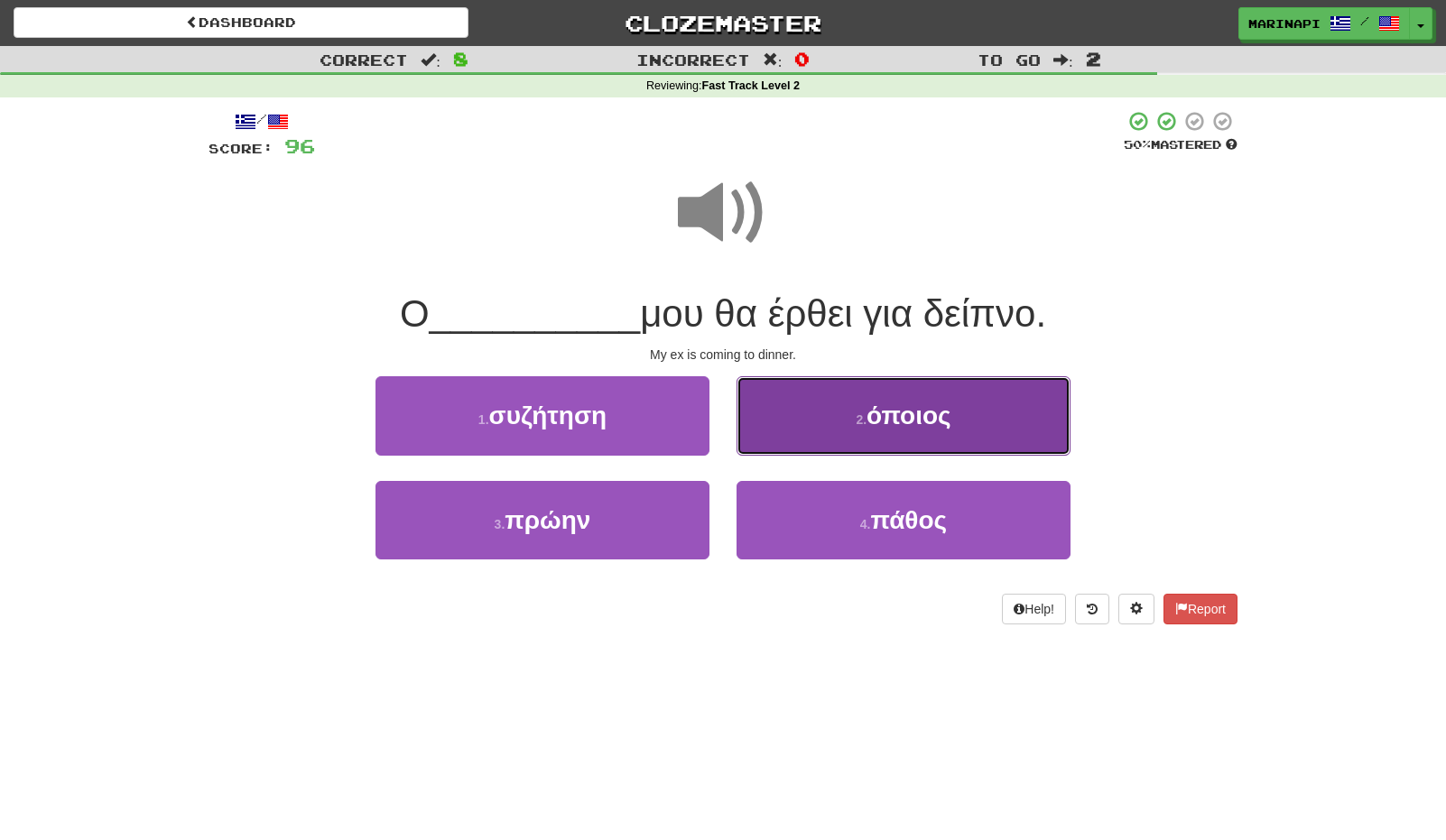
click at [786, 416] on button "2 . όποιος" at bounding box center [904, 415] width 334 height 78
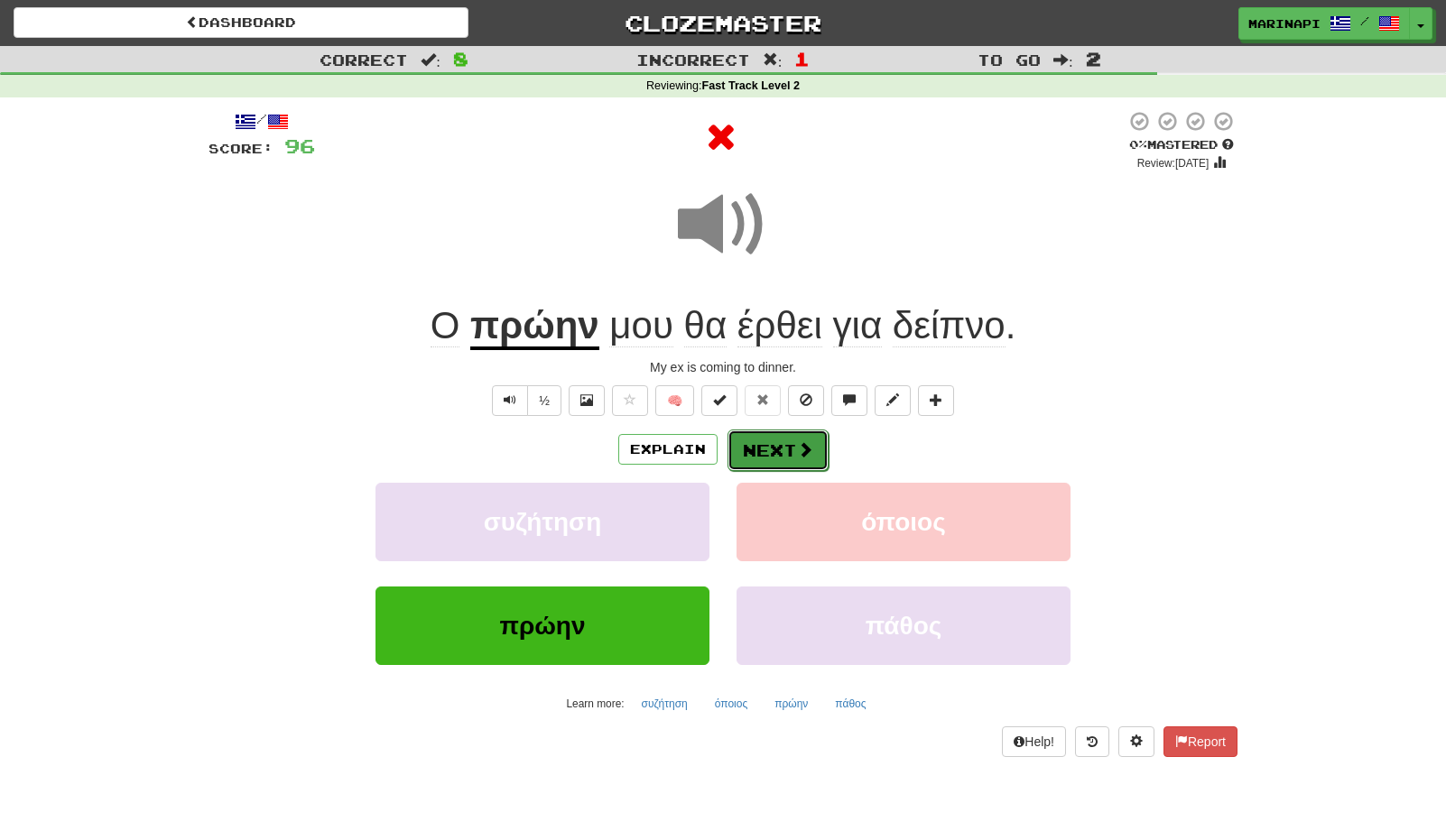
click at [787, 457] on button "Next" at bounding box center [779, 451] width 101 height 42
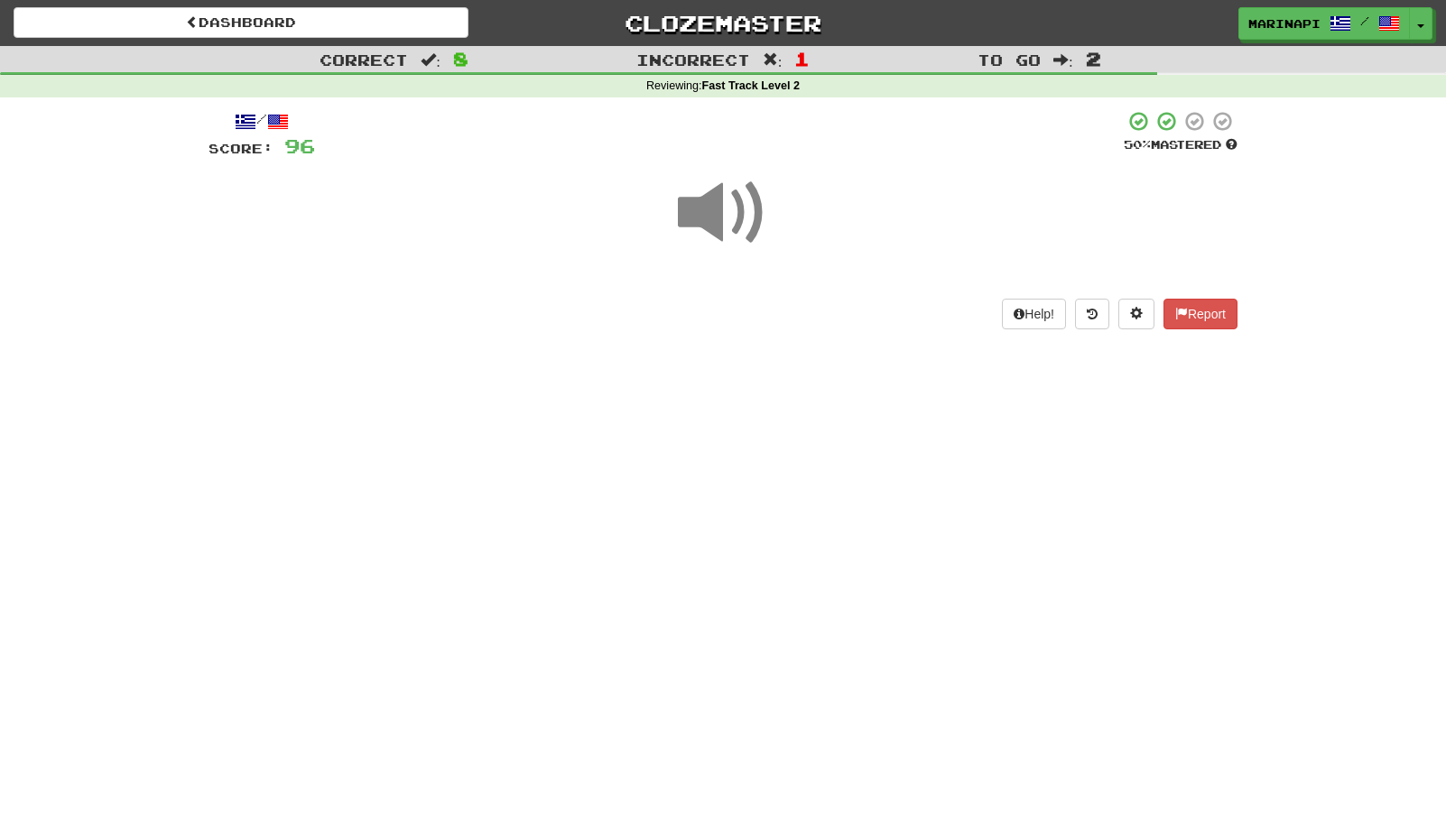
click at [744, 226] on span at bounding box center [723, 212] width 90 height 90
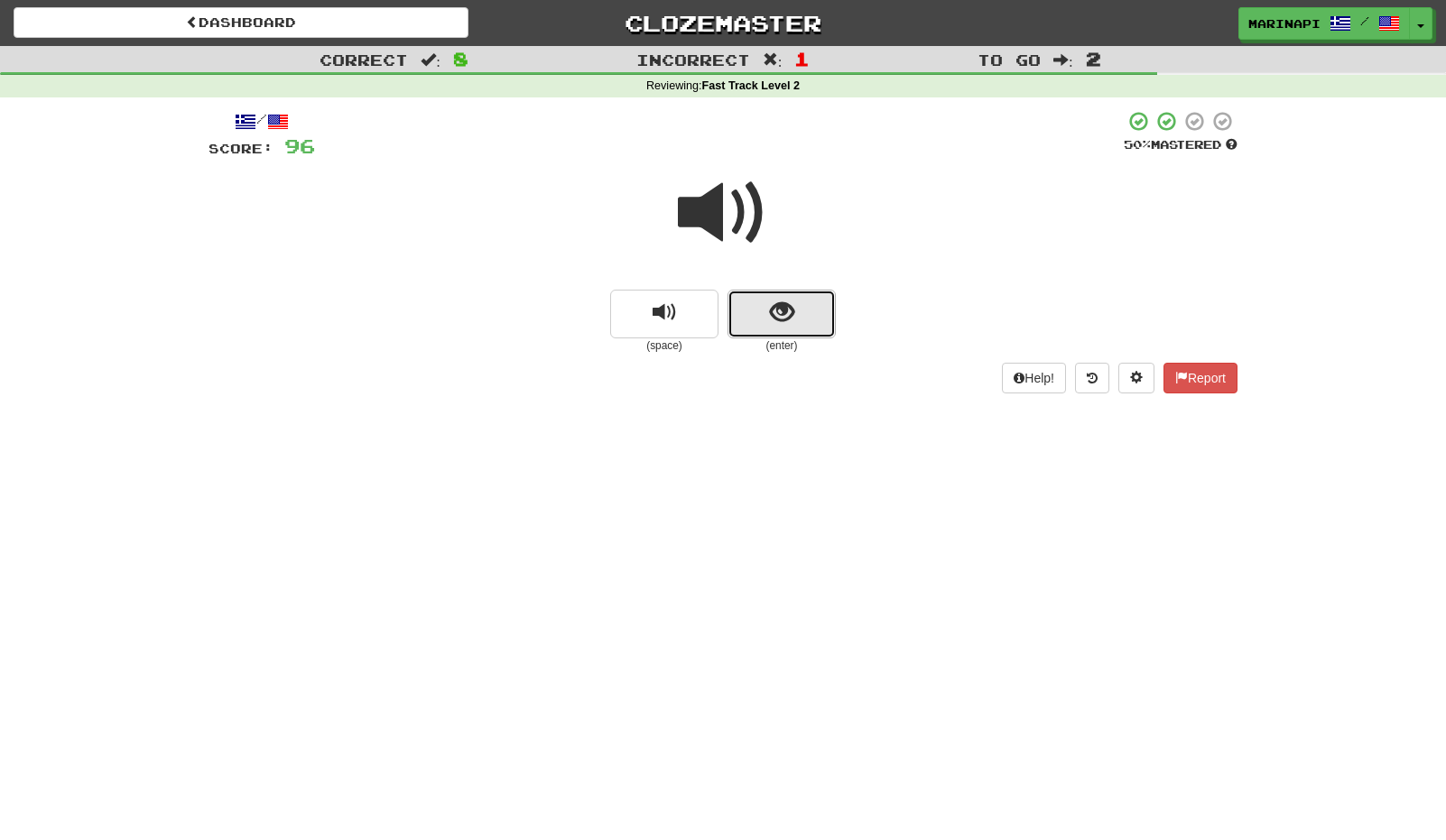
click at [790, 319] on span "show sentence" at bounding box center [782, 313] width 25 height 25
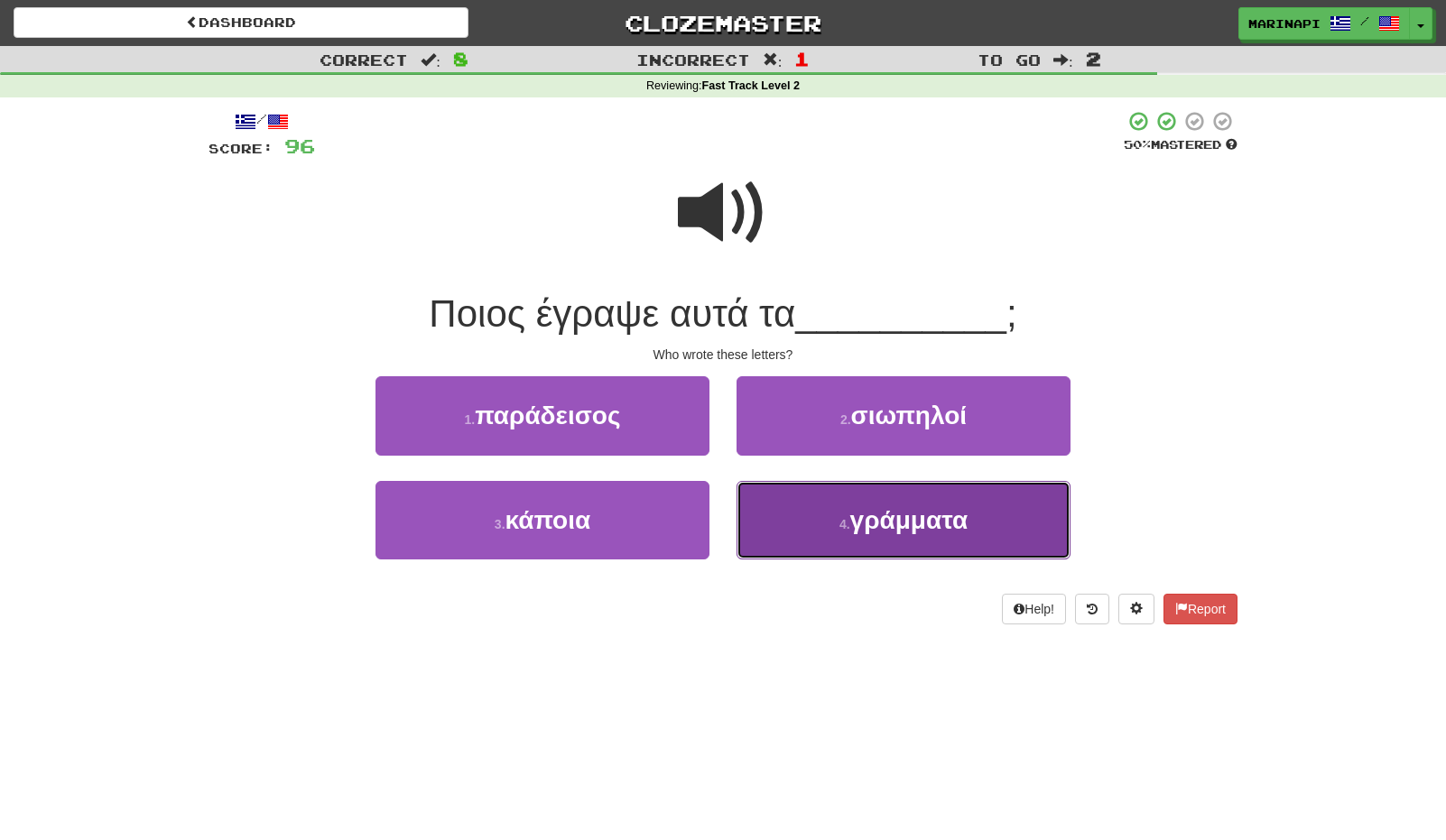
click at [808, 530] on button "4 . γράμματα" at bounding box center [904, 519] width 334 height 78
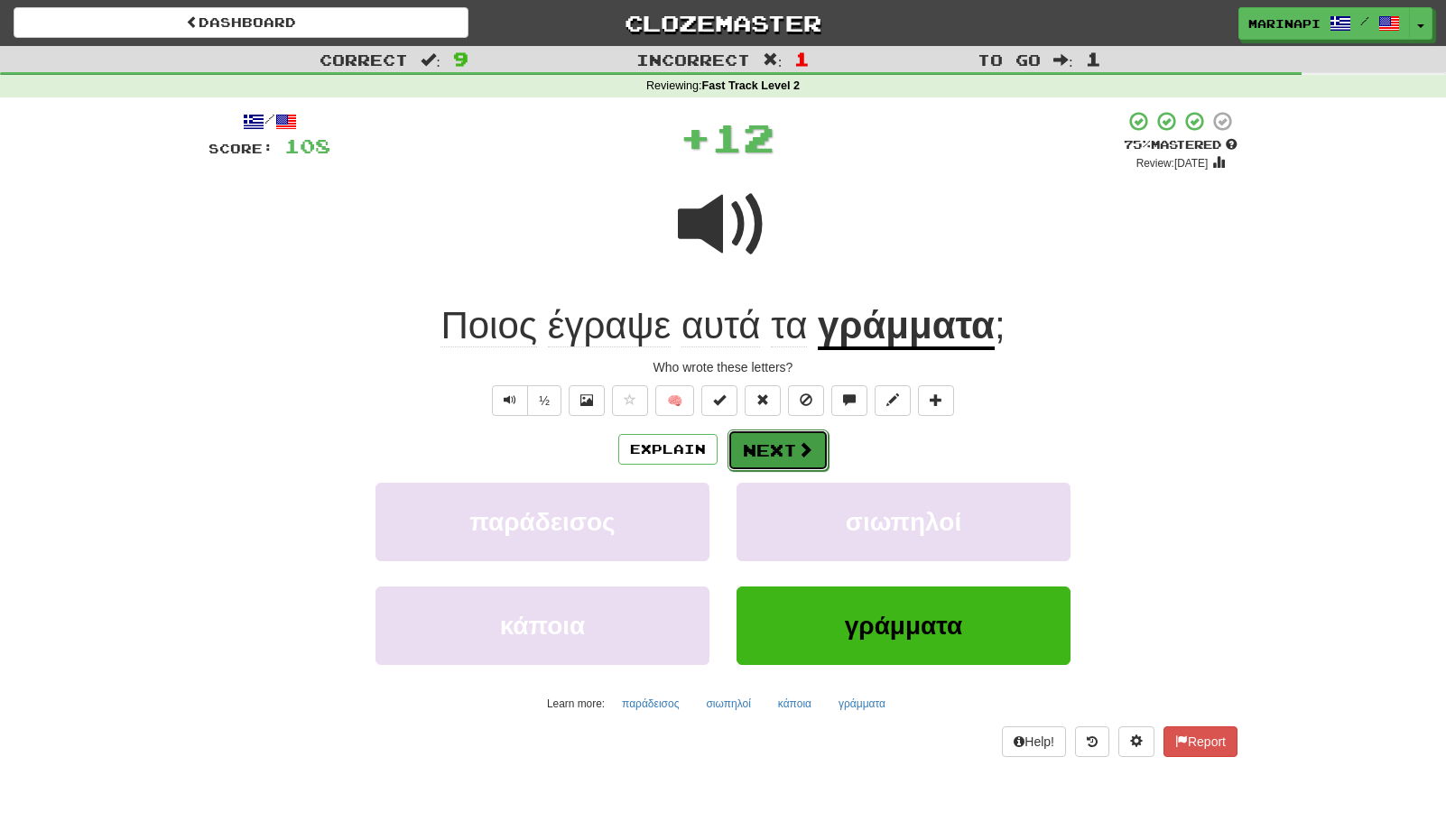
click at [796, 455] on span at bounding box center [804, 449] width 16 height 16
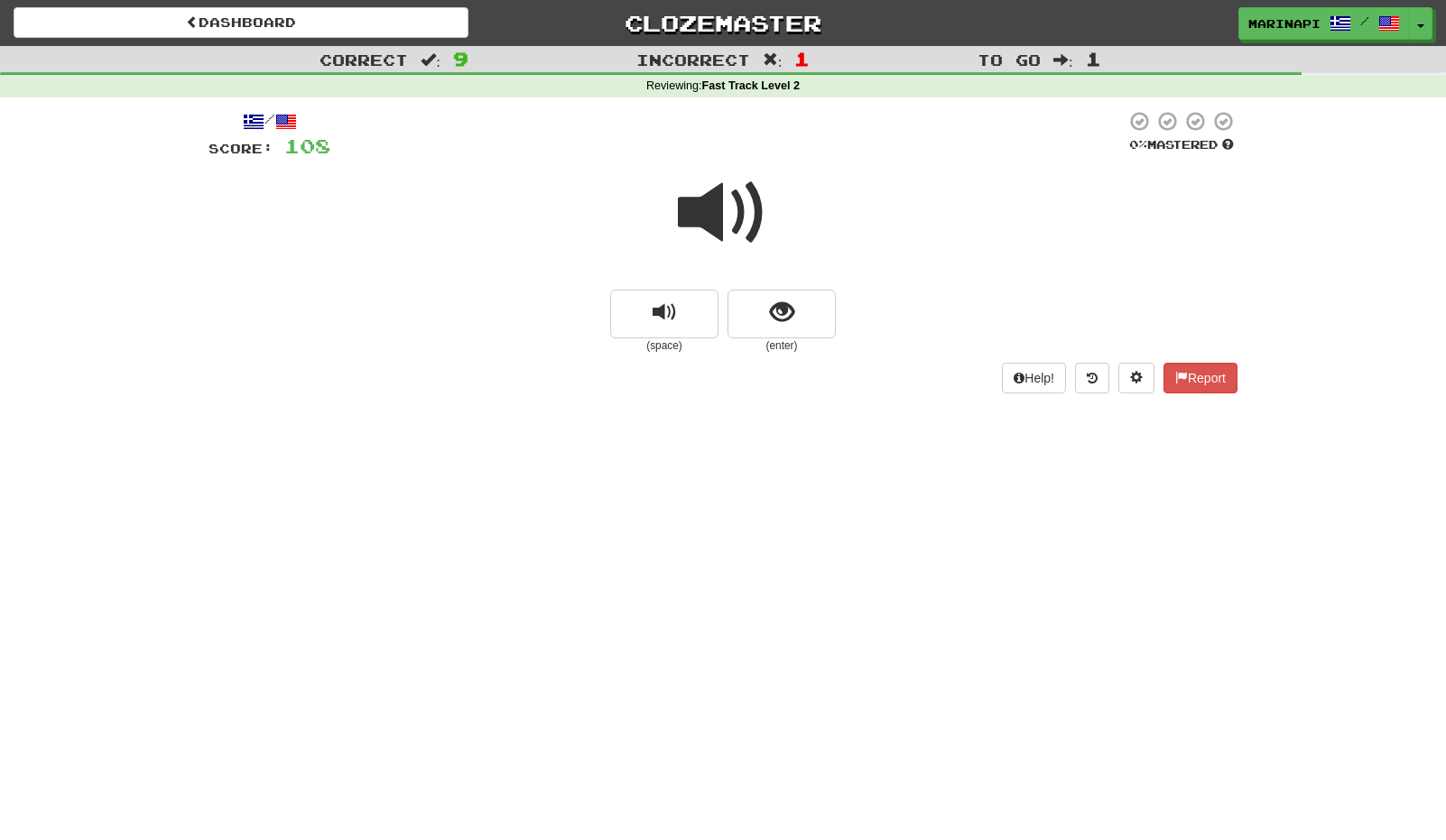
click at [740, 234] on span at bounding box center [723, 212] width 90 height 90
click at [764, 309] on button "show sentence" at bounding box center [782, 314] width 108 height 49
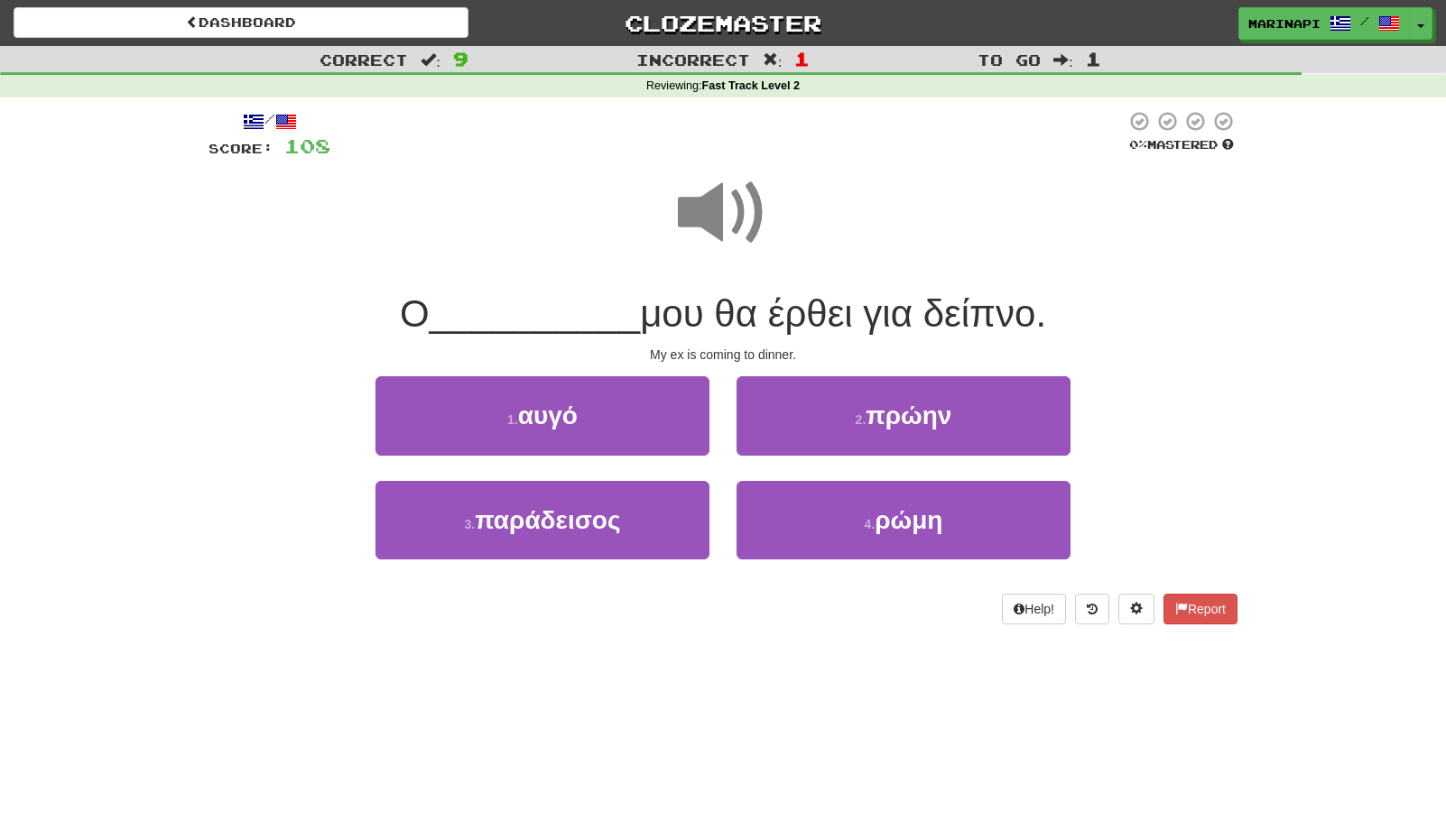
click at [732, 217] on span at bounding box center [723, 212] width 90 height 90
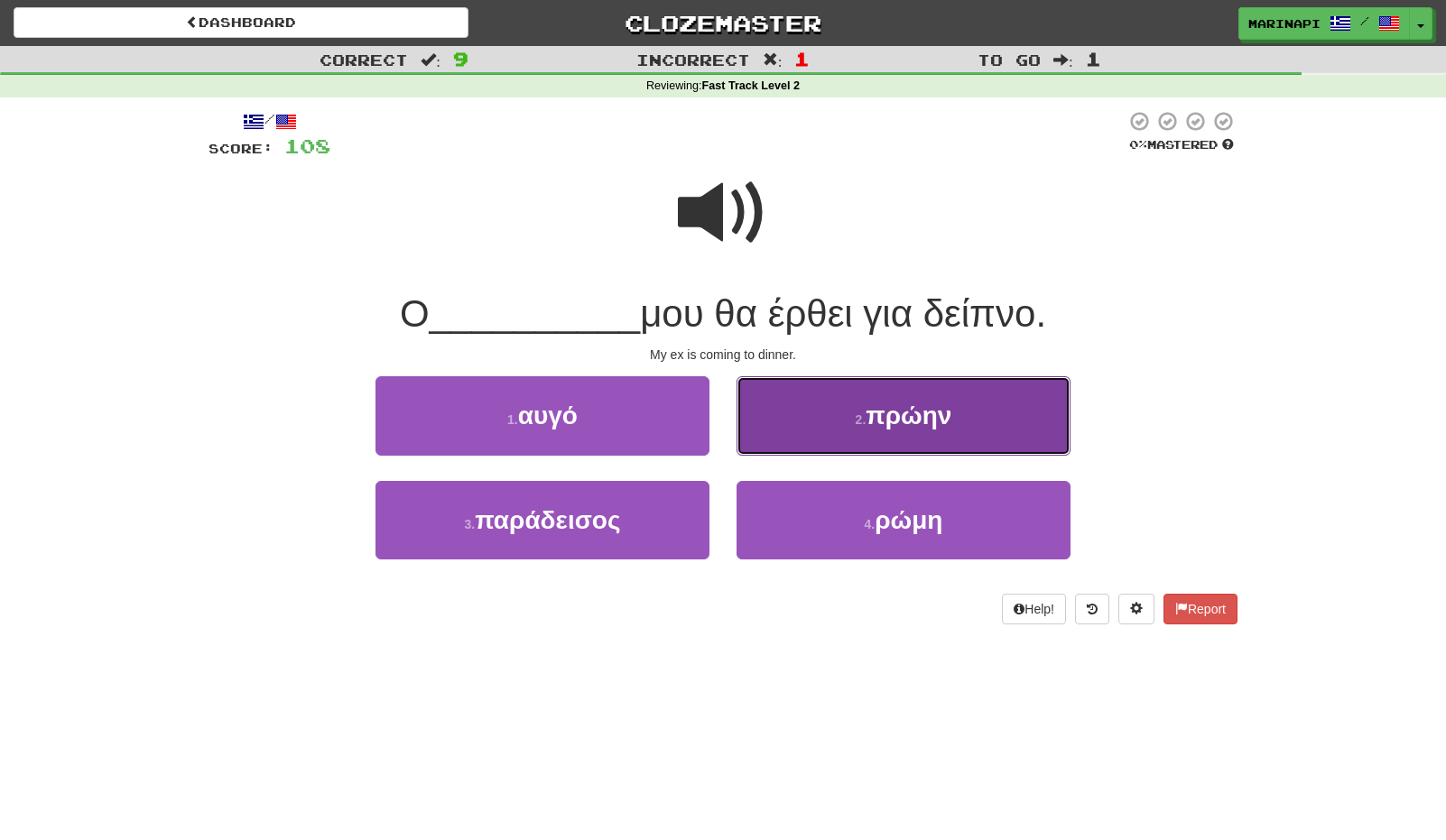
click at [842, 412] on button "2 . πρώην" at bounding box center [904, 415] width 334 height 78
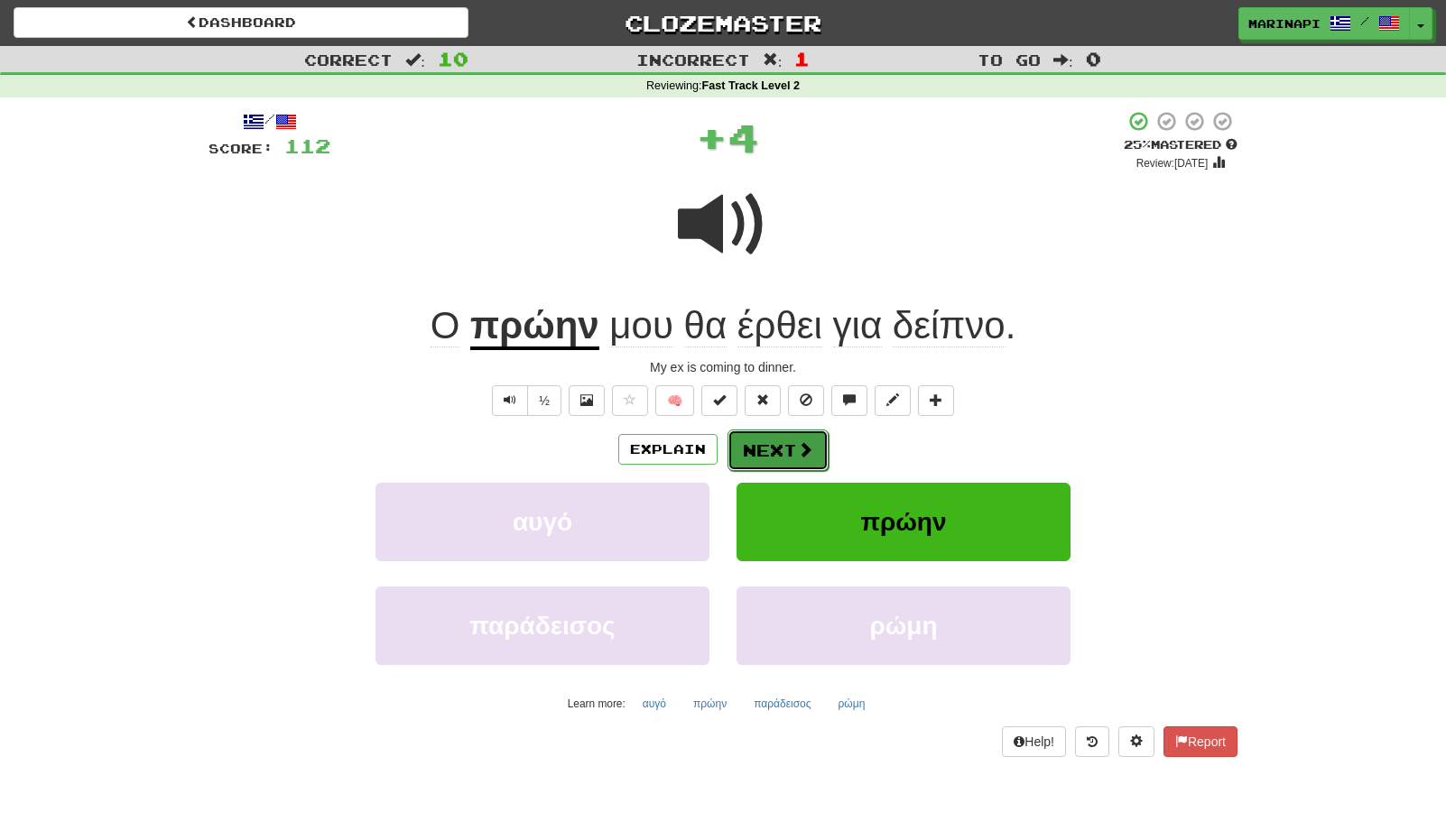
click at [795, 436] on button "Next" at bounding box center [779, 451] width 101 height 42
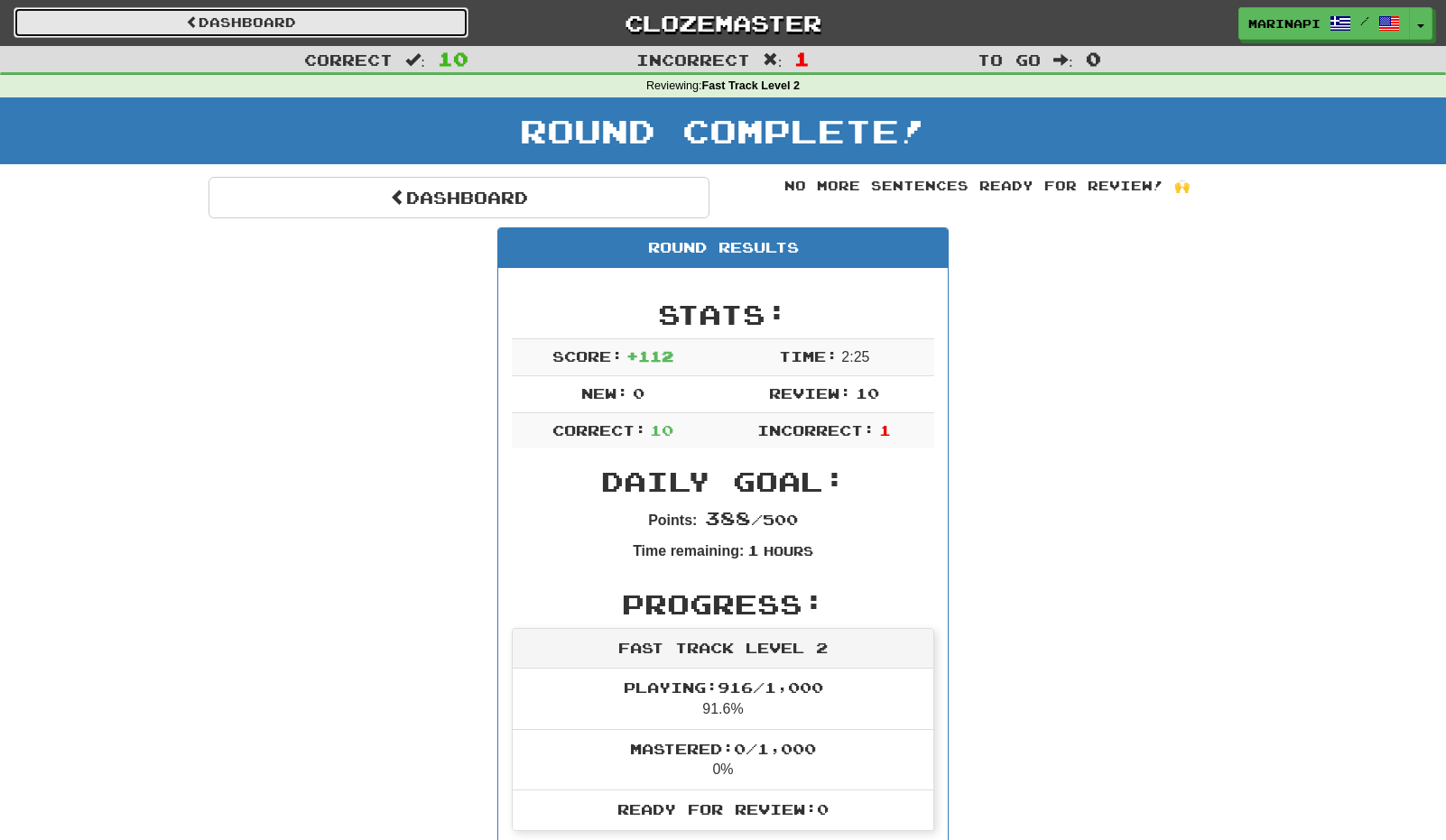
click at [358, 36] on link "Dashboard" at bounding box center [241, 22] width 455 height 31
